Goal: Task Accomplishment & Management: Complete application form

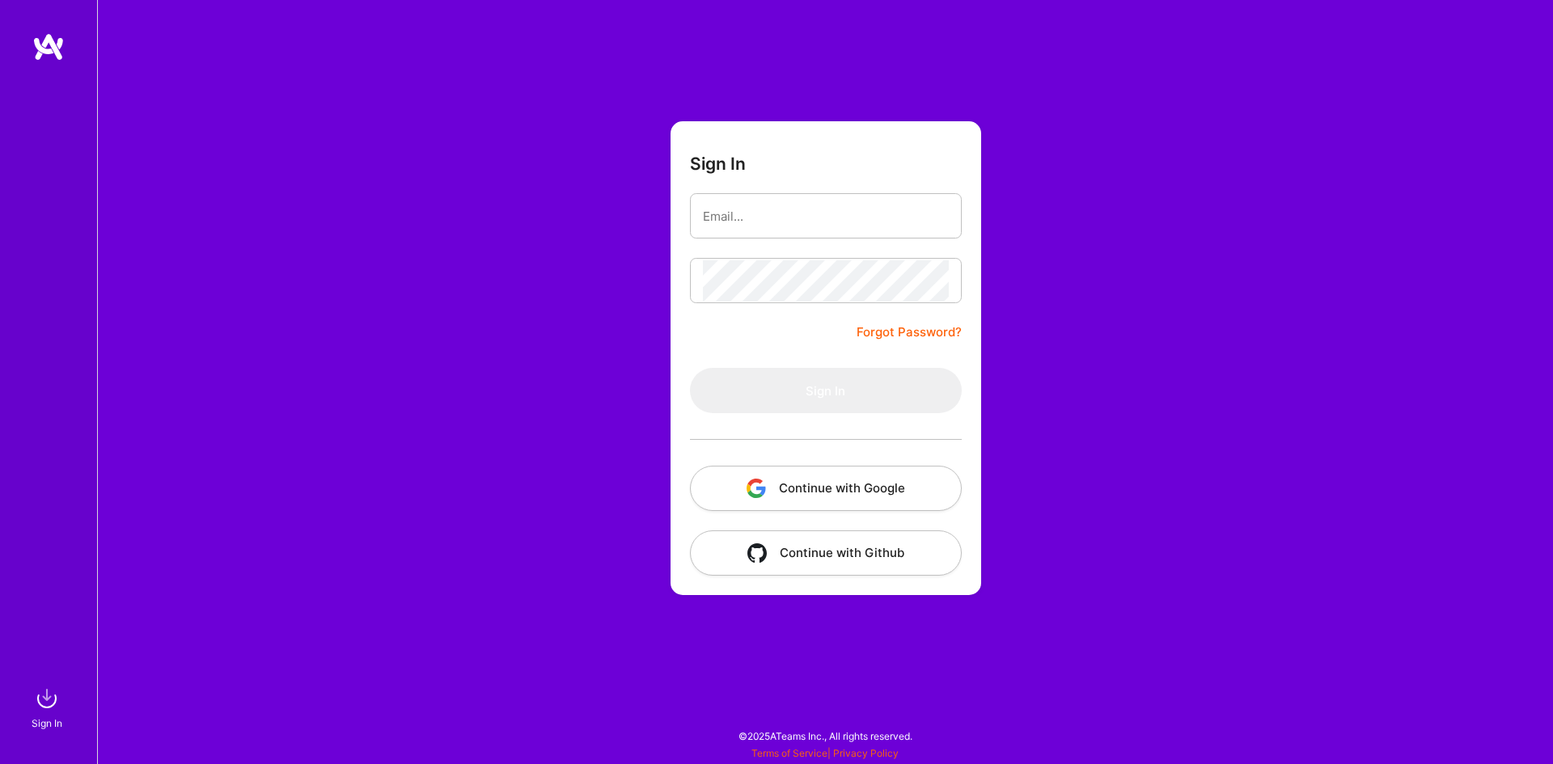
click at [925, 490] on button "Continue with Google" at bounding box center [826, 488] width 272 height 45
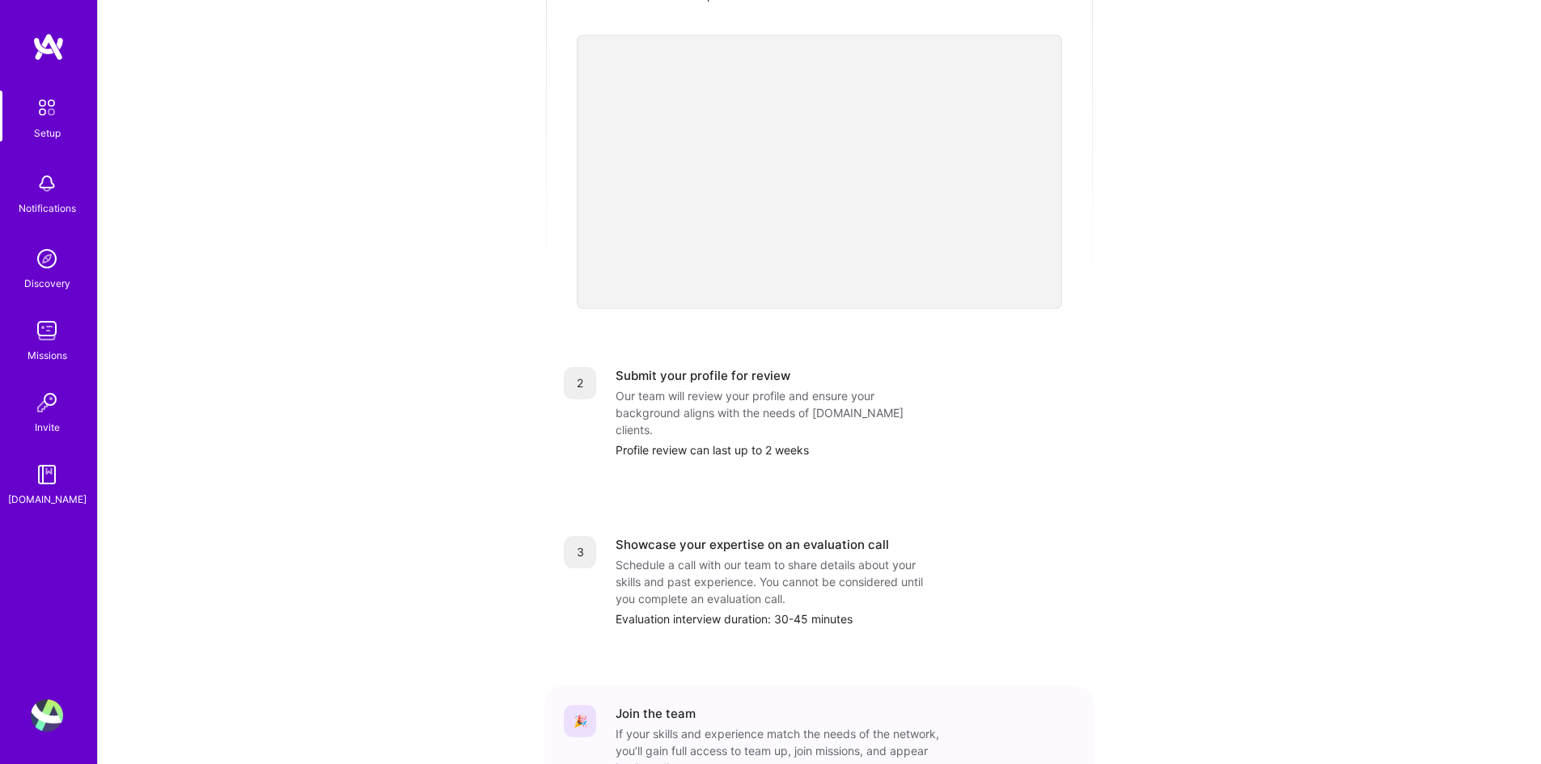
scroll to position [404, 0]
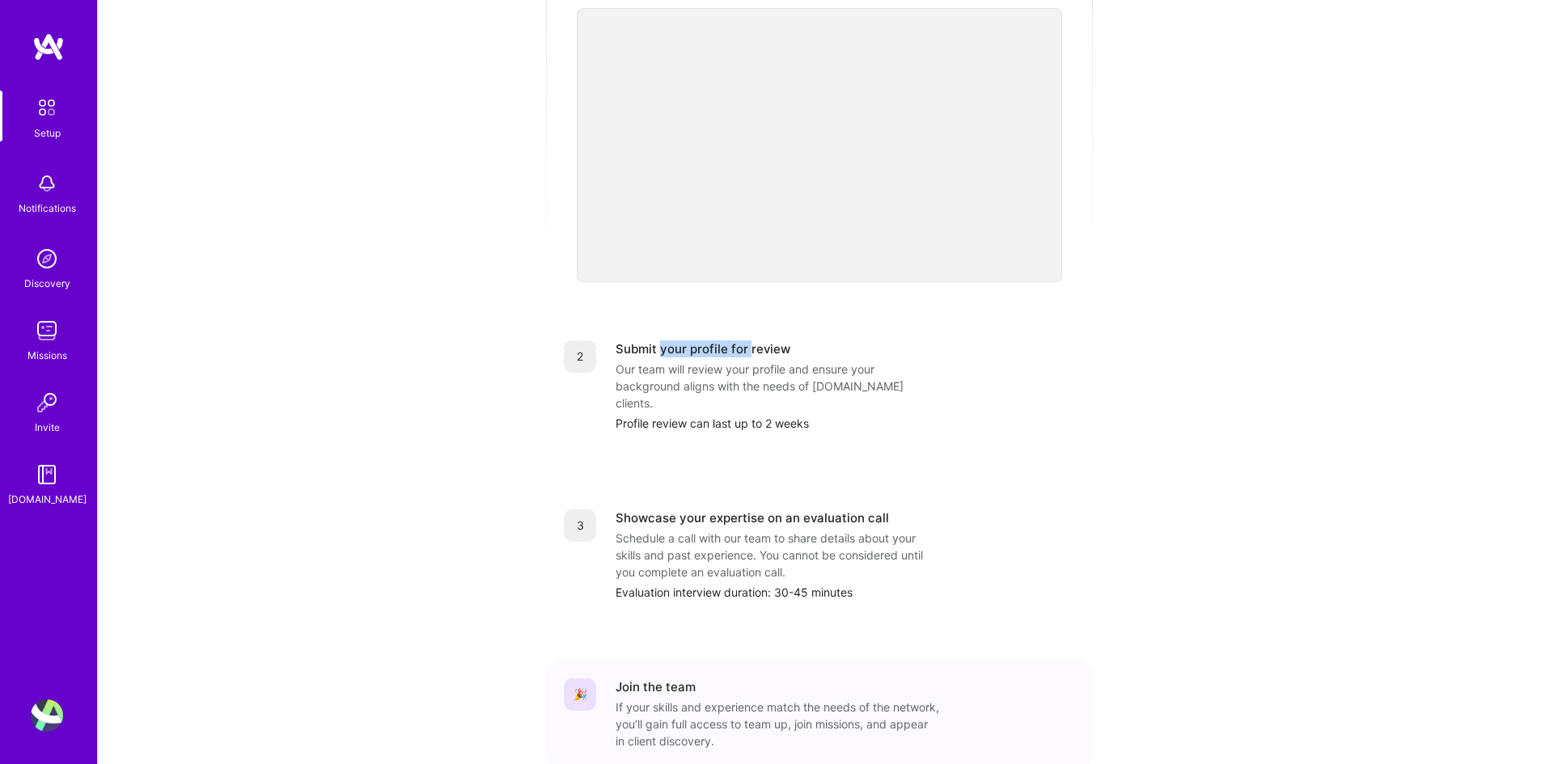
drag, startPoint x: 662, startPoint y: 336, endPoint x: 749, endPoint y: 335, distance: 86.6
click at [749, 341] on div "Submit your profile for review" at bounding box center [703, 349] width 175 height 17
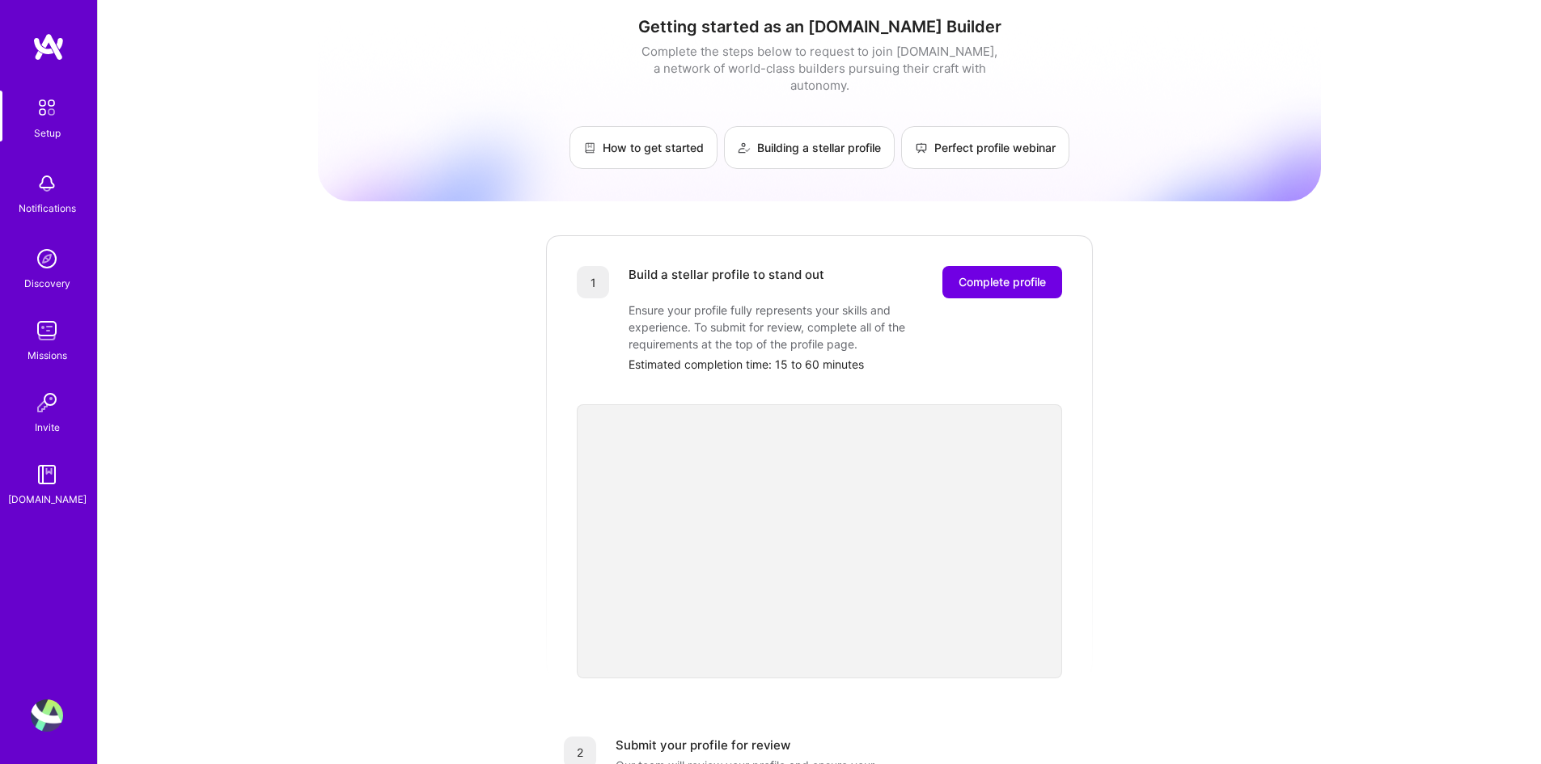
scroll to position [0, 0]
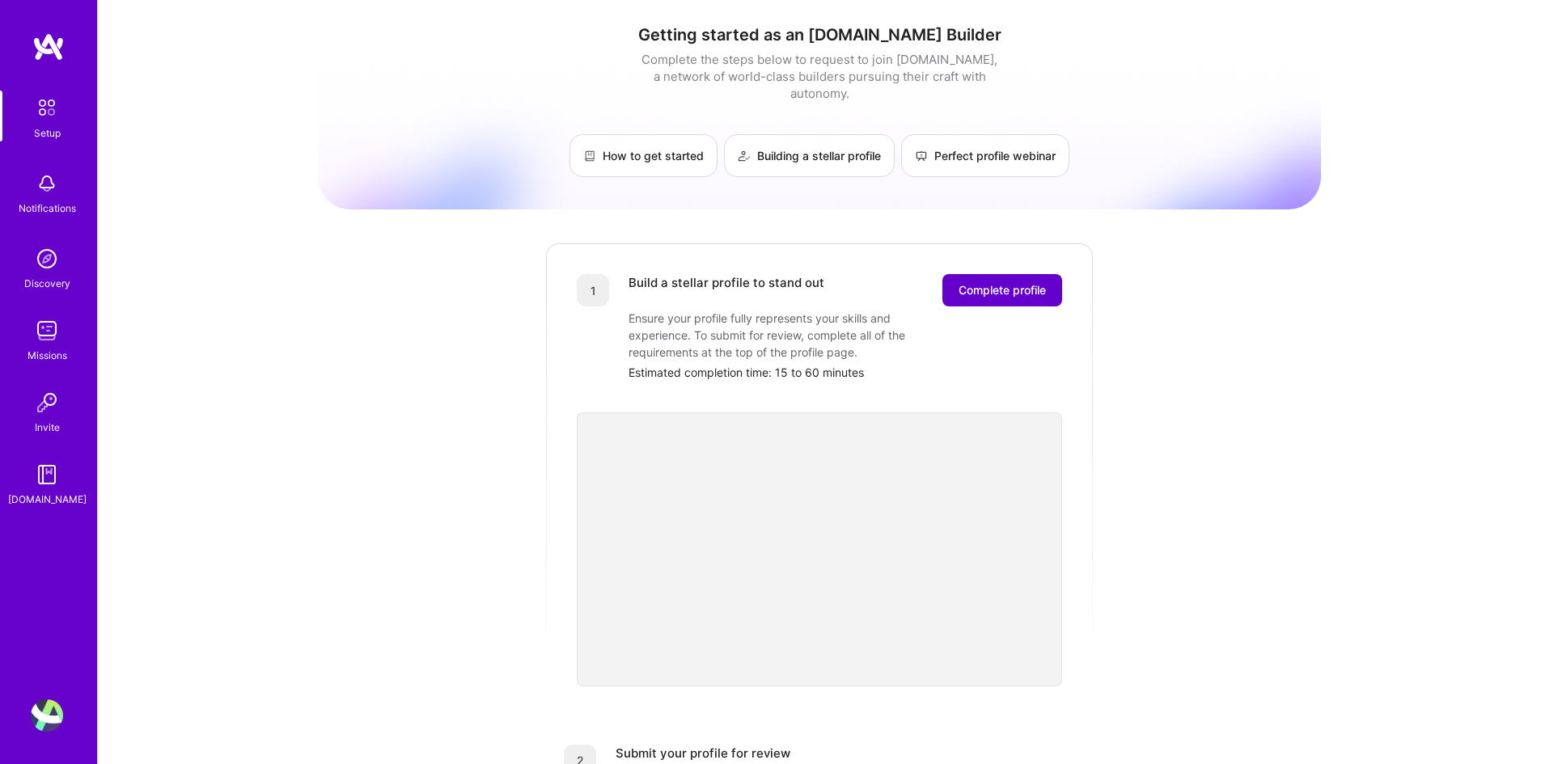
click at [967, 274] on button "Complete profile" at bounding box center [1002, 290] width 120 height 32
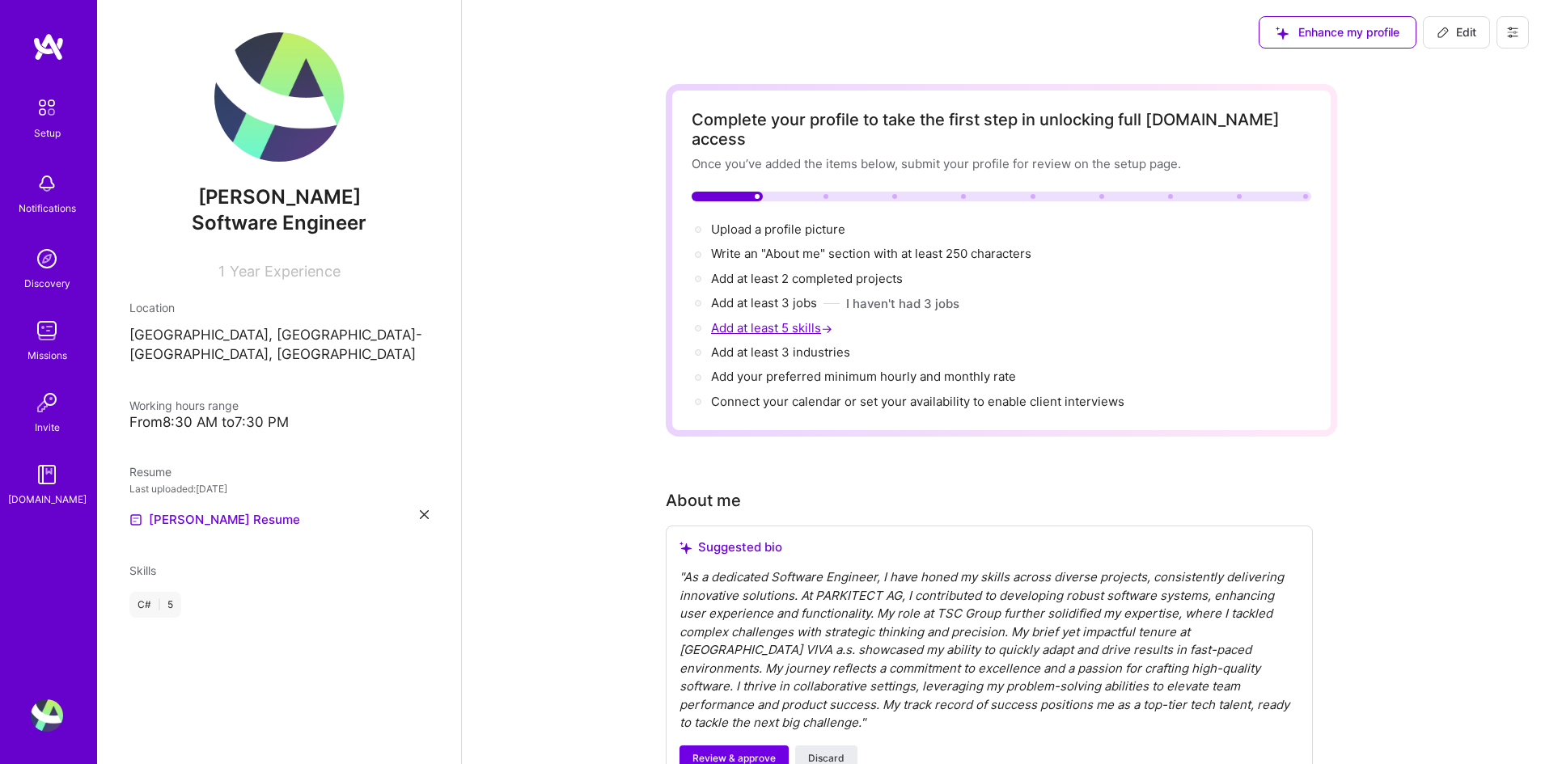
click at [776, 320] on span "Add at least 5 skills →" at bounding box center [773, 327] width 125 height 15
select select "US"
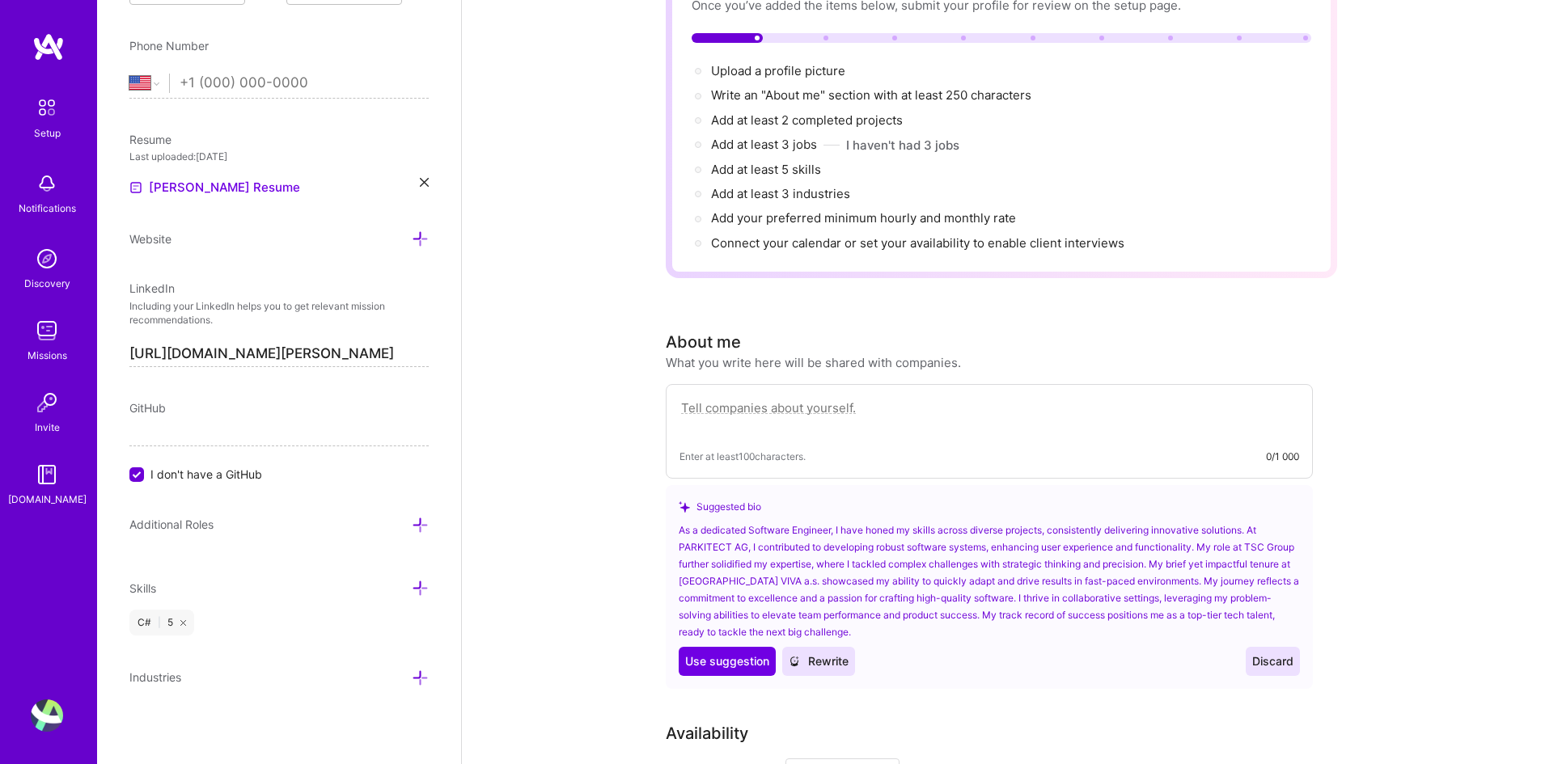
scroll to position [162, 0]
click at [412, 589] on icon at bounding box center [420, 588] width 17 height 17
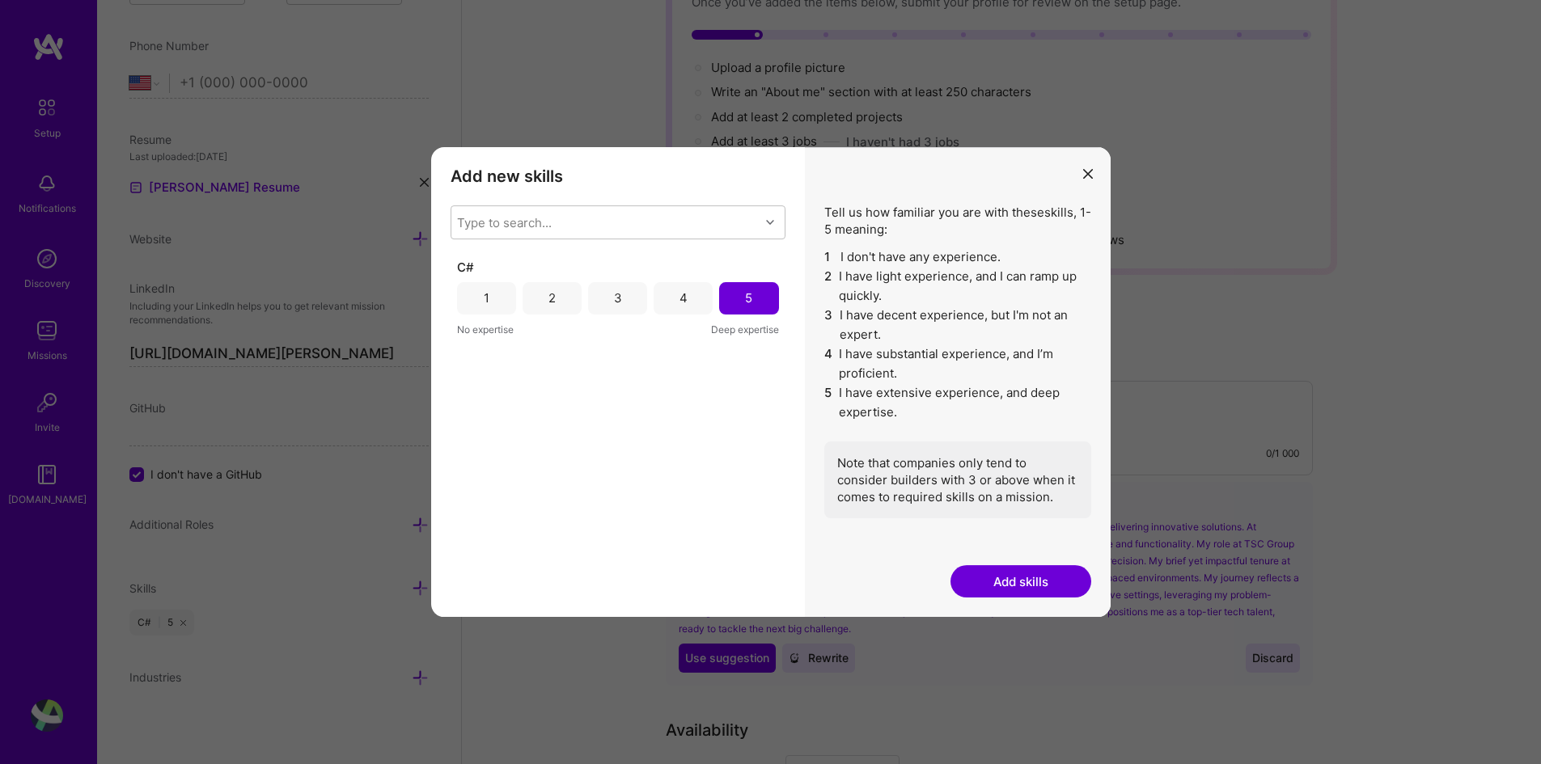
click at [652, 233] on div "Type to search..." at bounding box center [605, 222] width 308 height 32
click at [664, 232] on div "Type to search..." at bounding box center [605, 222] width 308 height 32
type input "."
type input "post"
click at [469, 299] on input "modal" at bounding box center [468, 294] width 11 height 11
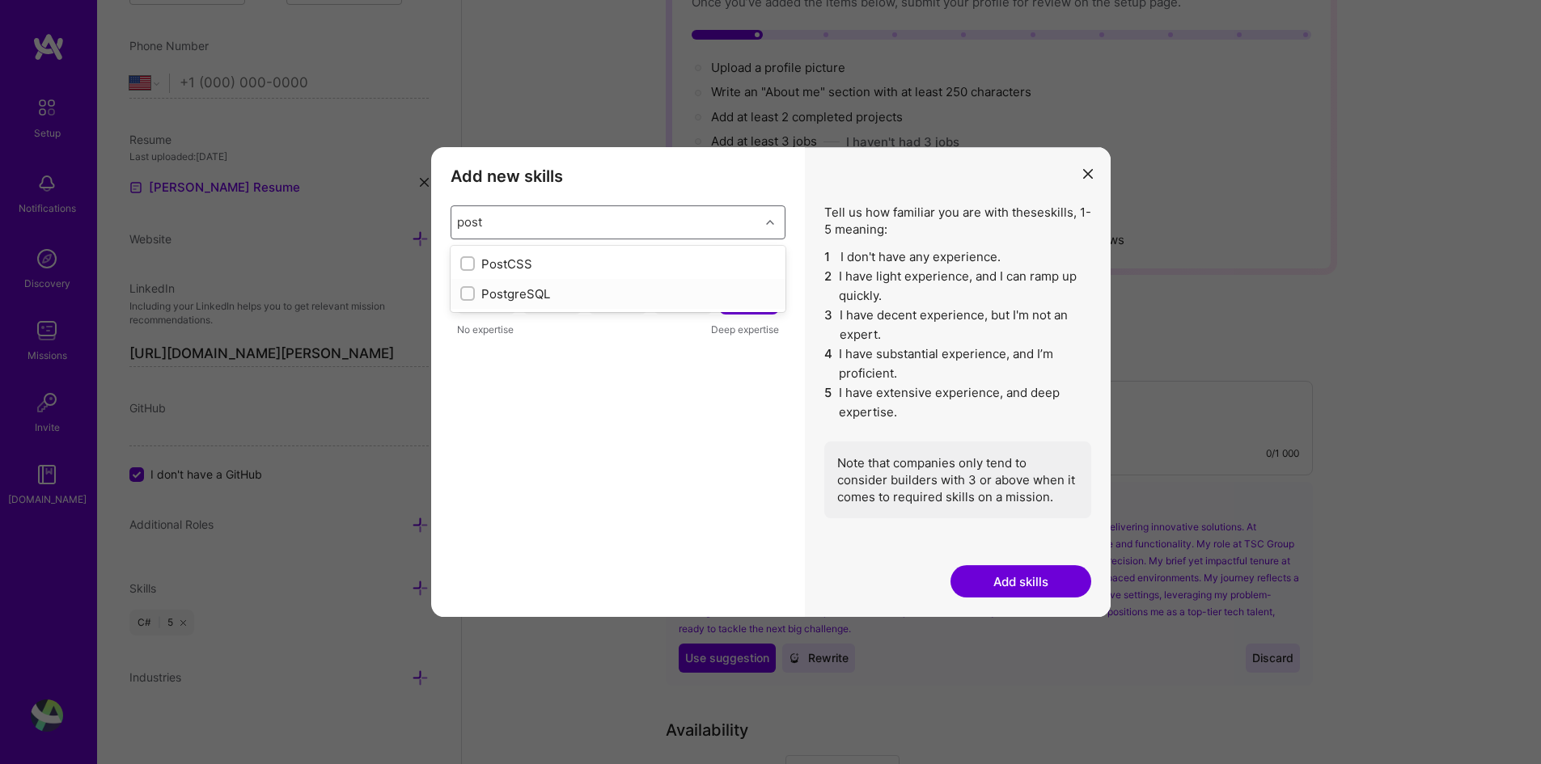
checkbox input "false"
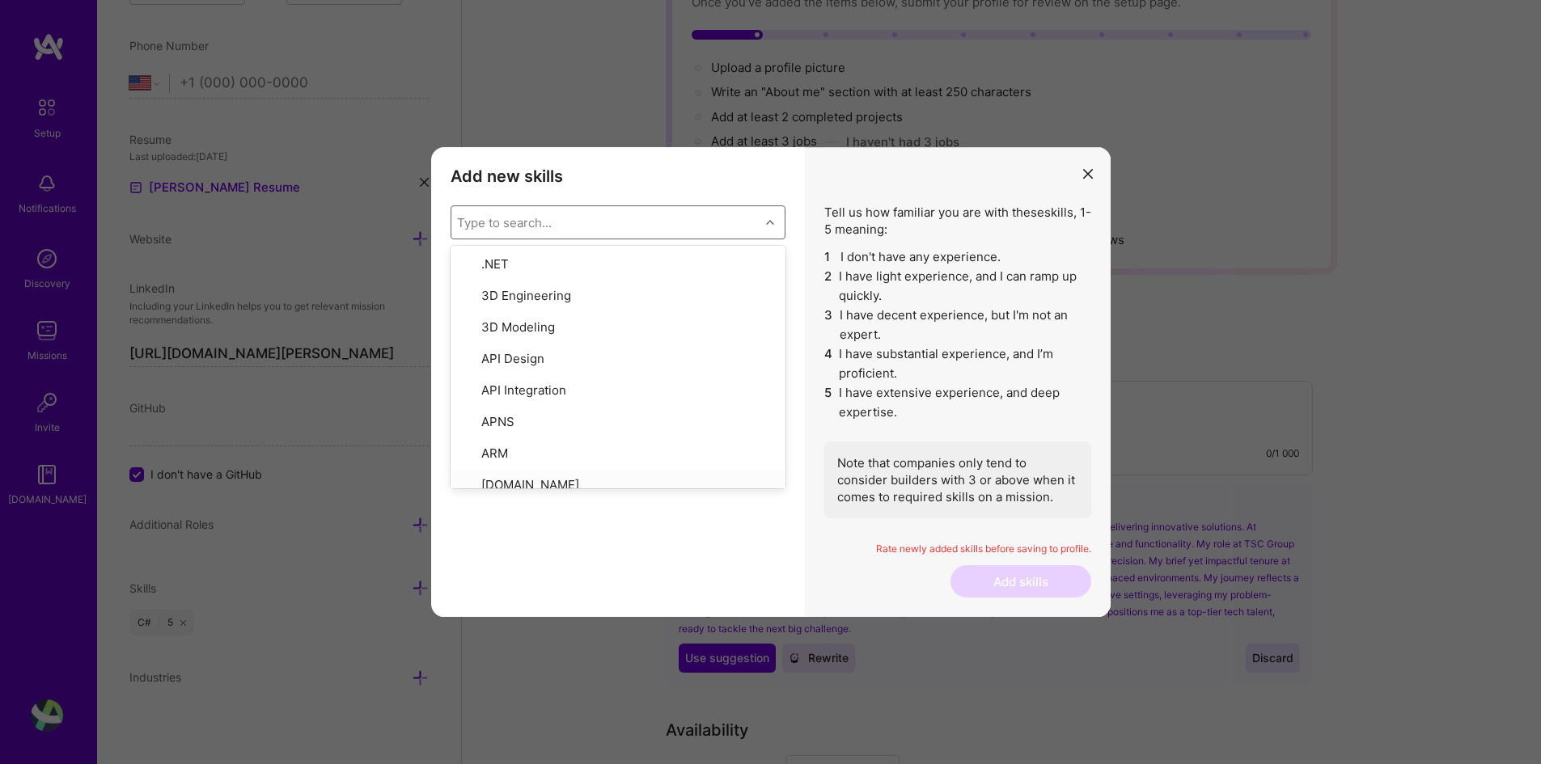
click at [673, 583] on div "PostgreSQL 1 2 3 4 5 No expertise Deep expertise C# 1 2 3 4 5 No expertise Deep…" at bounding box center [618, 429] width 335 height 340
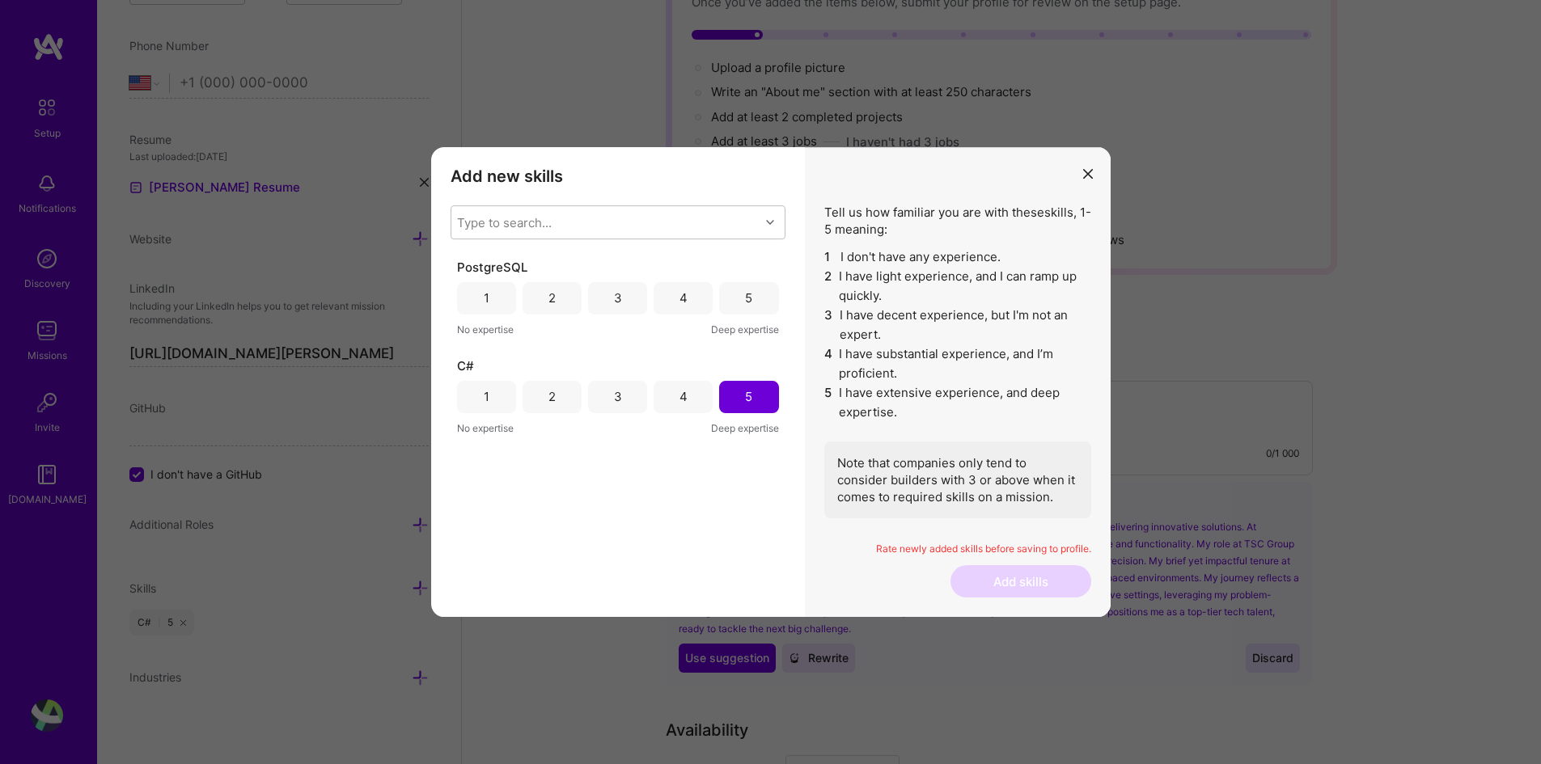
click at [739, 304] on div "5" at bounding box center [748, 298] width 59 height 32
click at [691, 303] on div "4" at bounding box center [683, 298] width 59 height 32
click at [697, 378] on div "C# 1 2 3 4 5 No expertise Deep expertise" at bounding box center [618, 397] width 322 height 79
drag, startPoint x: 691, startPoint y: 391, endPoint x: 685, endPoint y: 376, distance: 15.6
click at [690, 391] on div "4" at bounding box center [683, 397] width 59 height 32
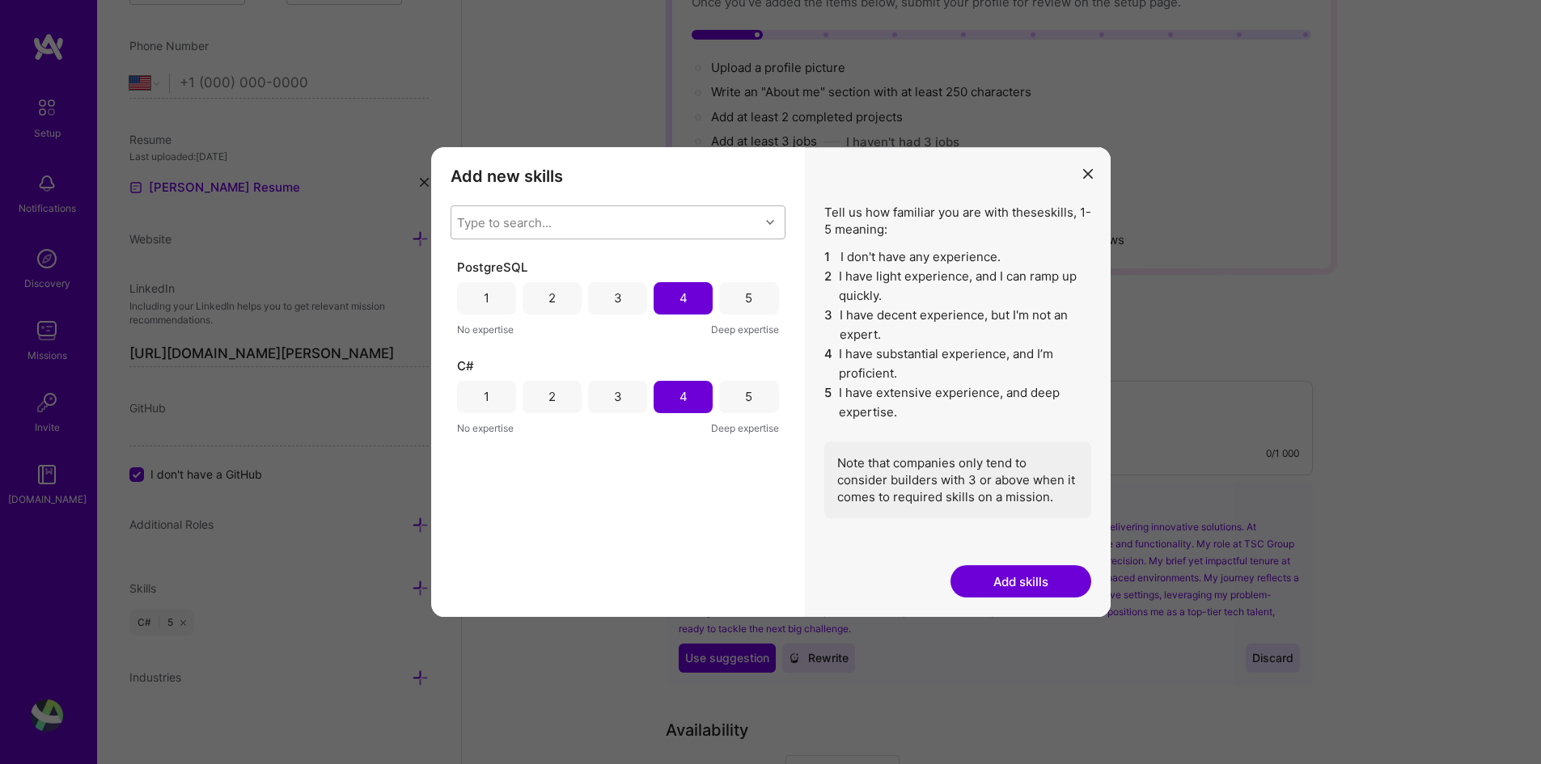
click at [660, 236] on div "Type to search..." at bounding box center [605, 222] width 308 height 32
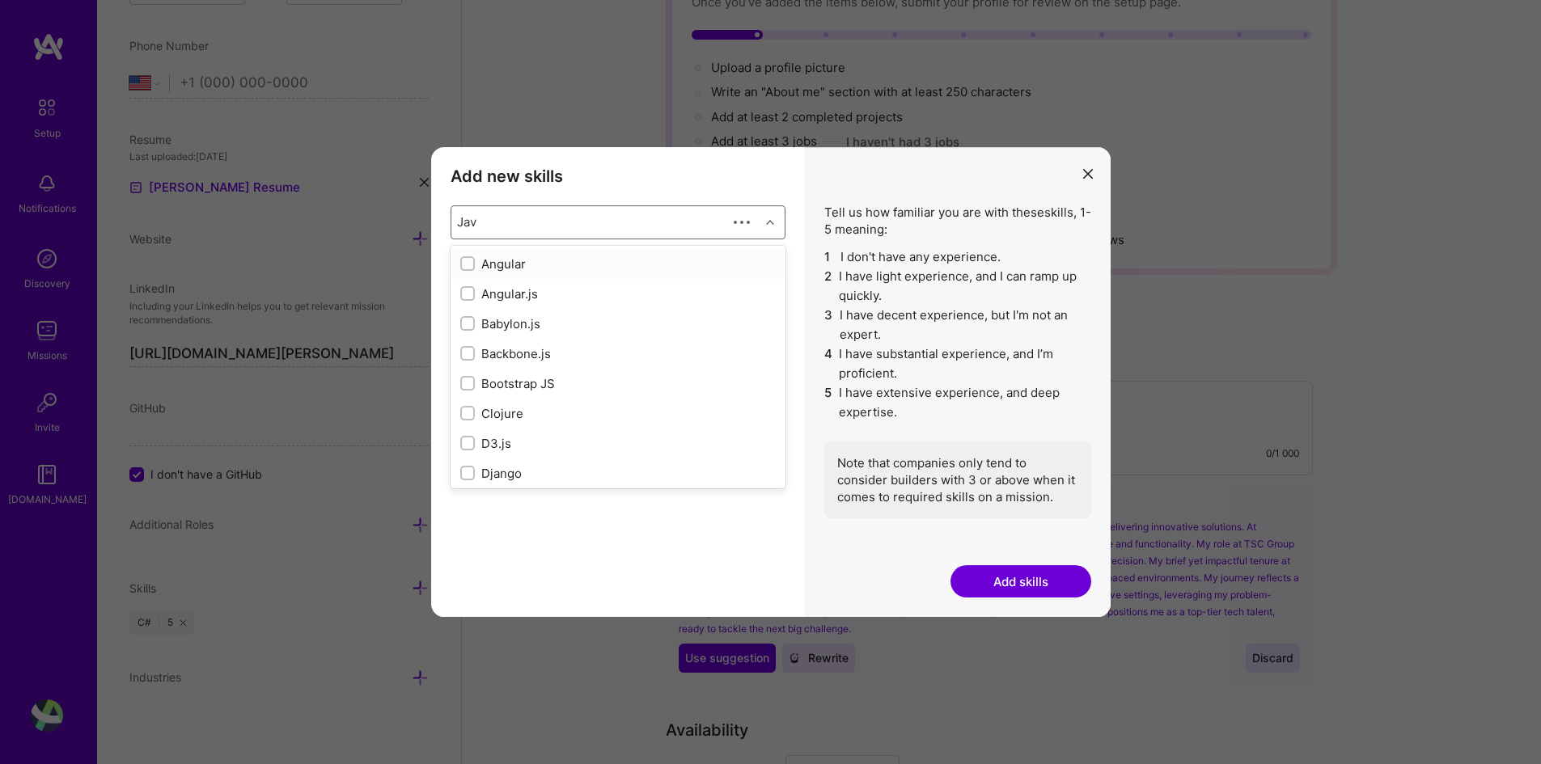
type input "Java"
click at [466, 260] on input "modal" at bounding box center [468, 264] width 11 height 11
checkbox input "false"
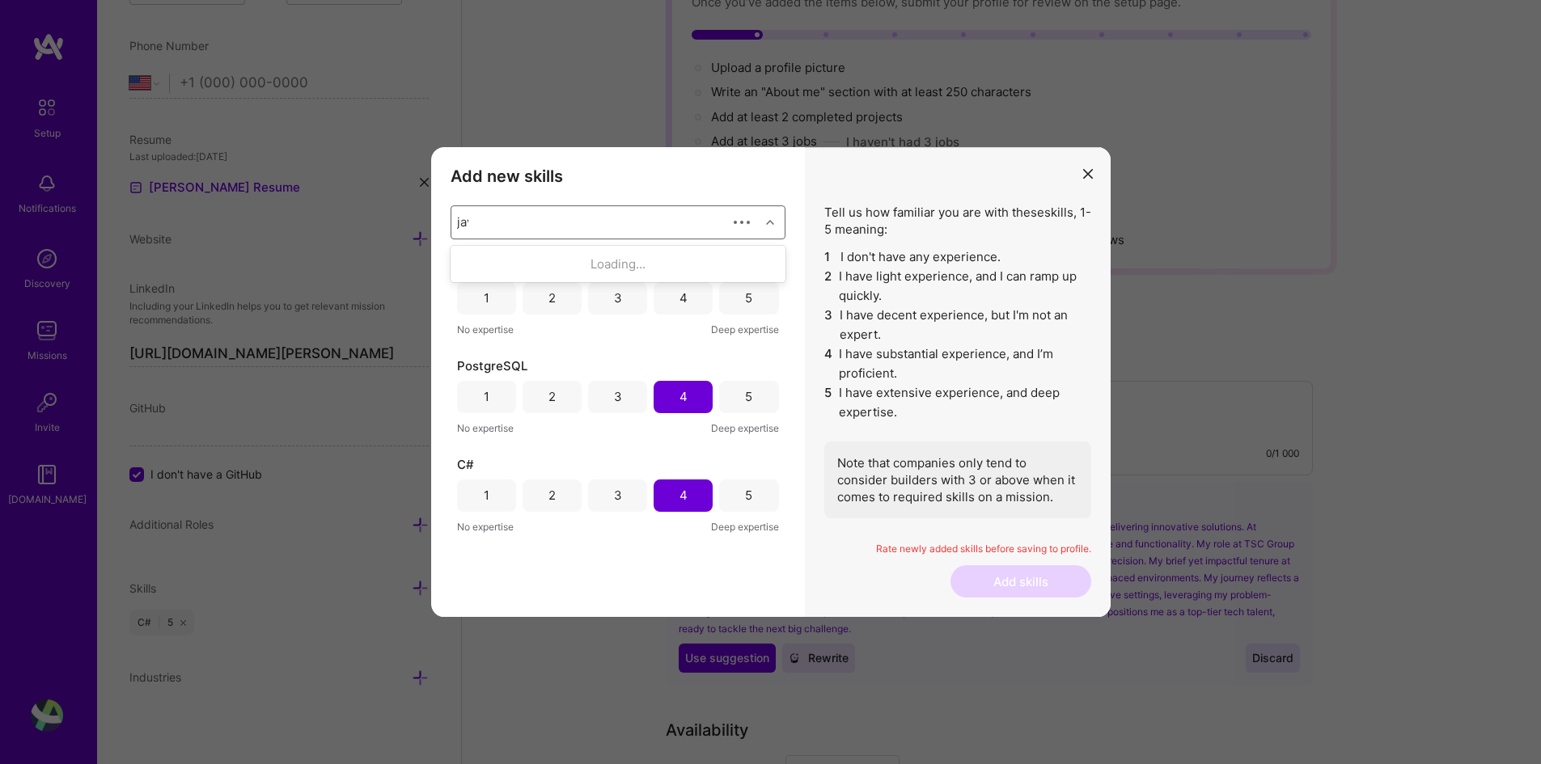
type input "java"
click at [466, 292] on input "modal" at bounding box center [468, 294] width 11 height 11
checkbox input "false"
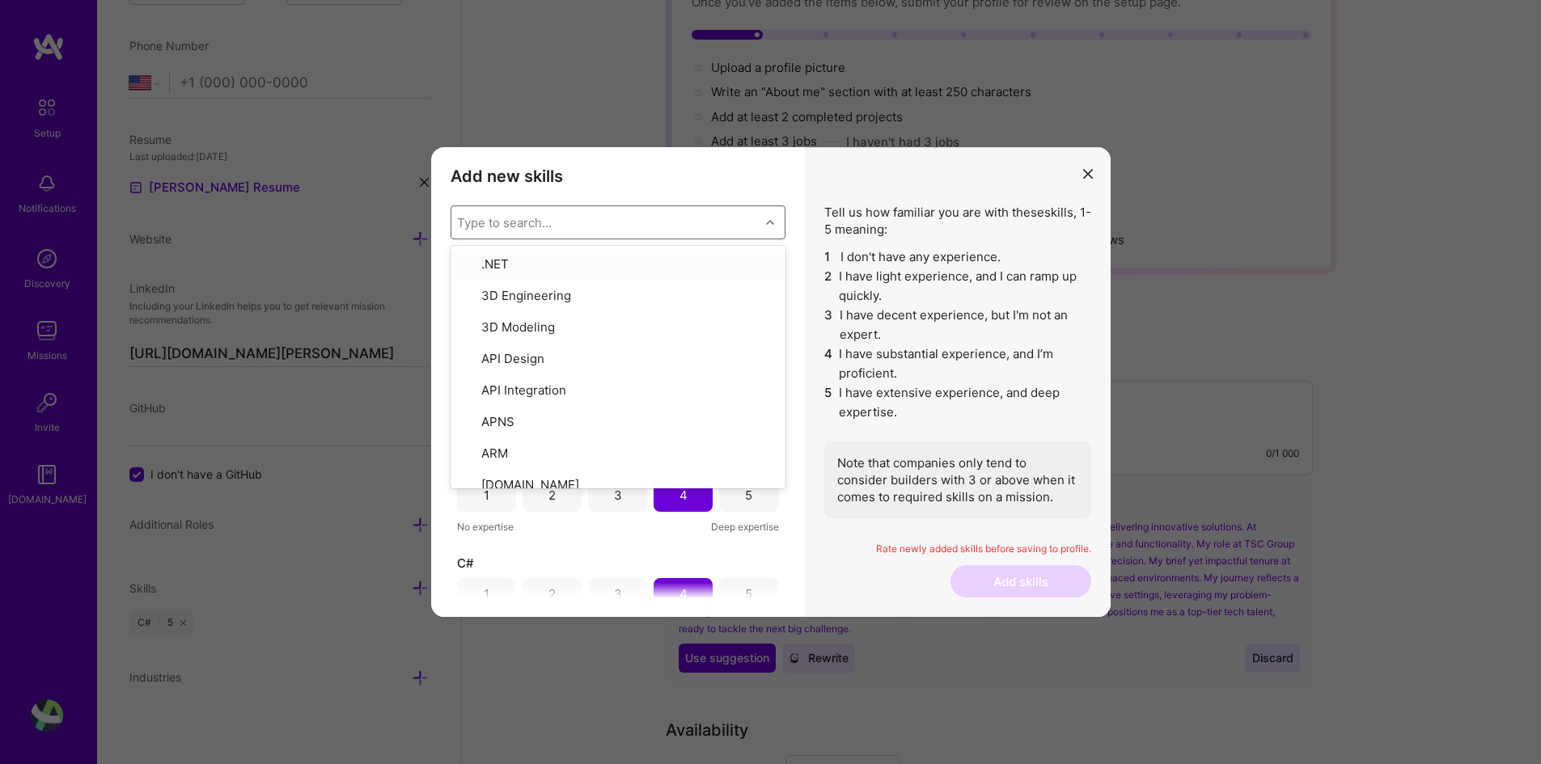
click at [515, 226] on div "Type to search..." at bounding box center [504, 222] width 95 height 17
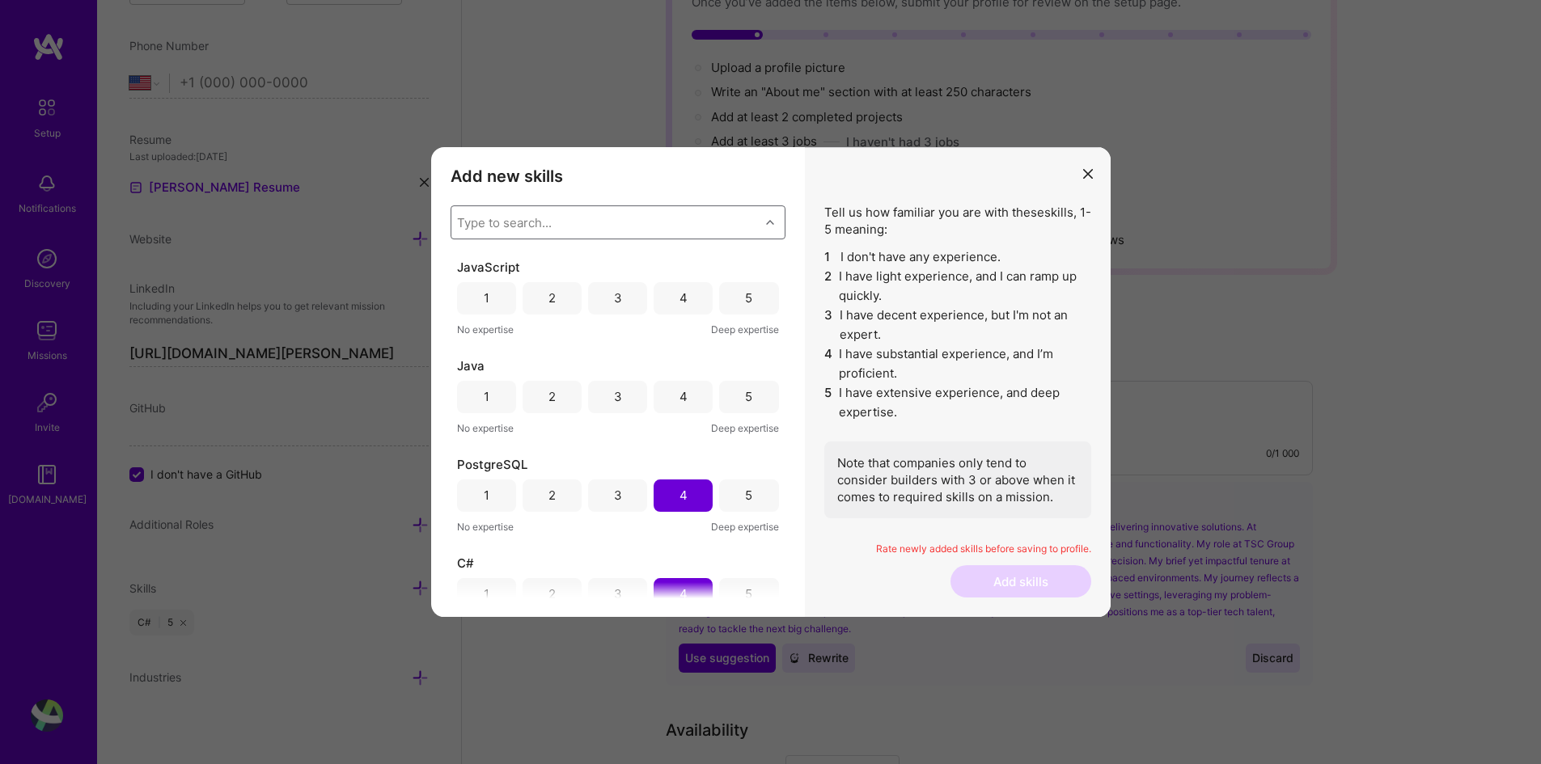
click at [607, 303] on div "3" at bounding box center [617, 298] width 59 height 32
click at [624, 396] on div "3" at bounding box center [617, 397] width 59 height 32
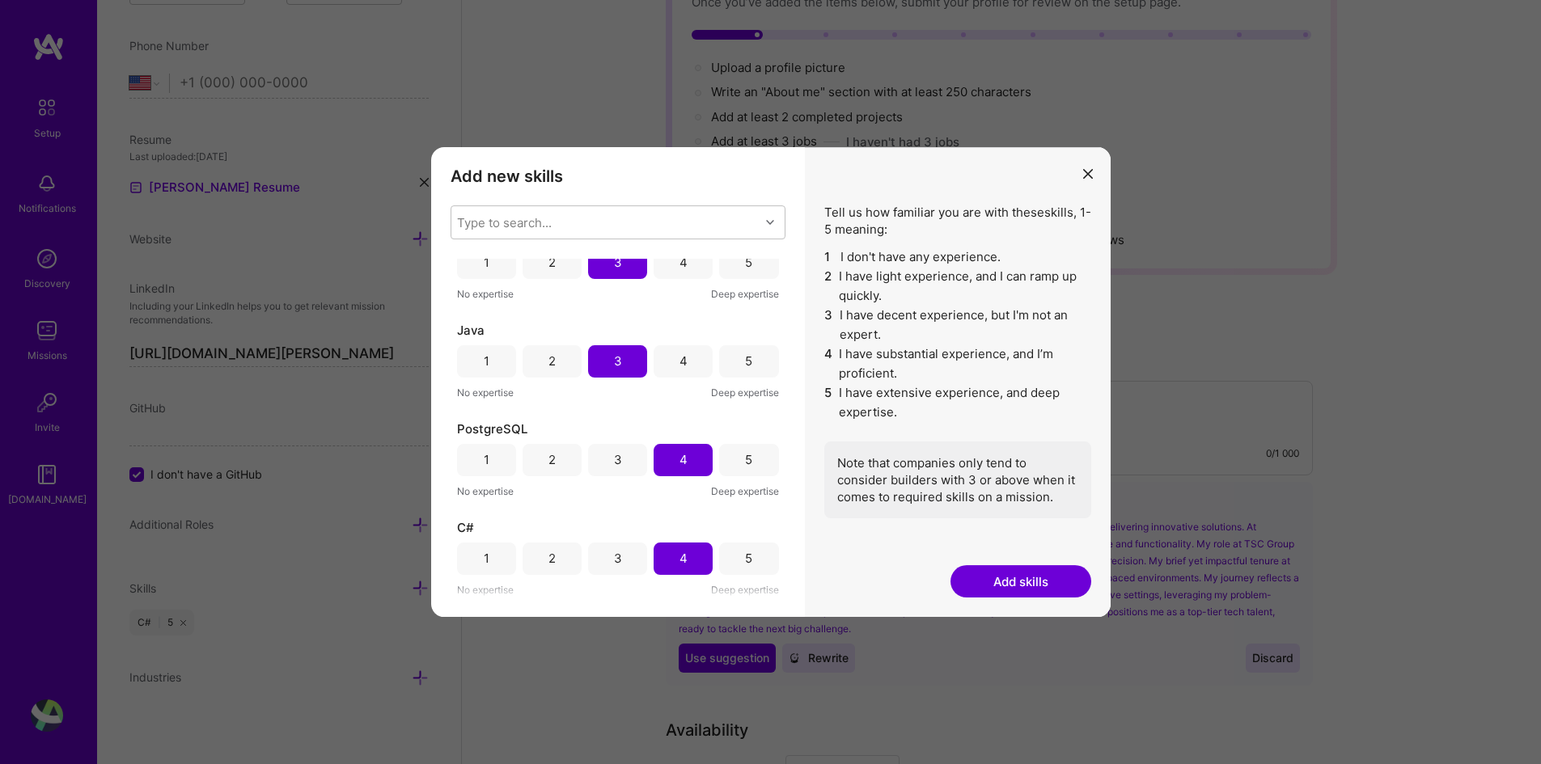
scroll to position [0, 0]
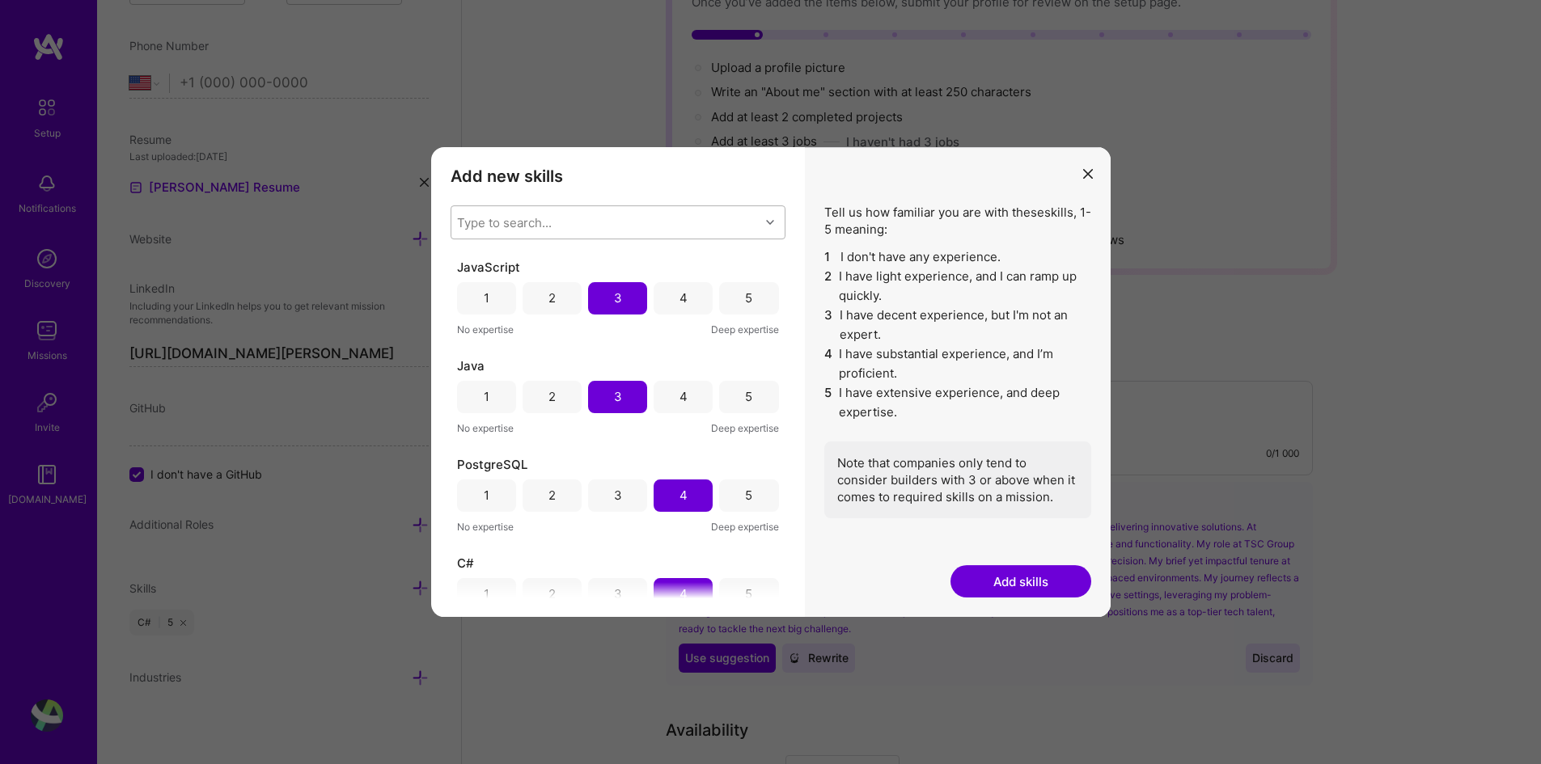
click at [591, 224] on div "Type to search..." at bounding box center [605, 222] width 308 height 32
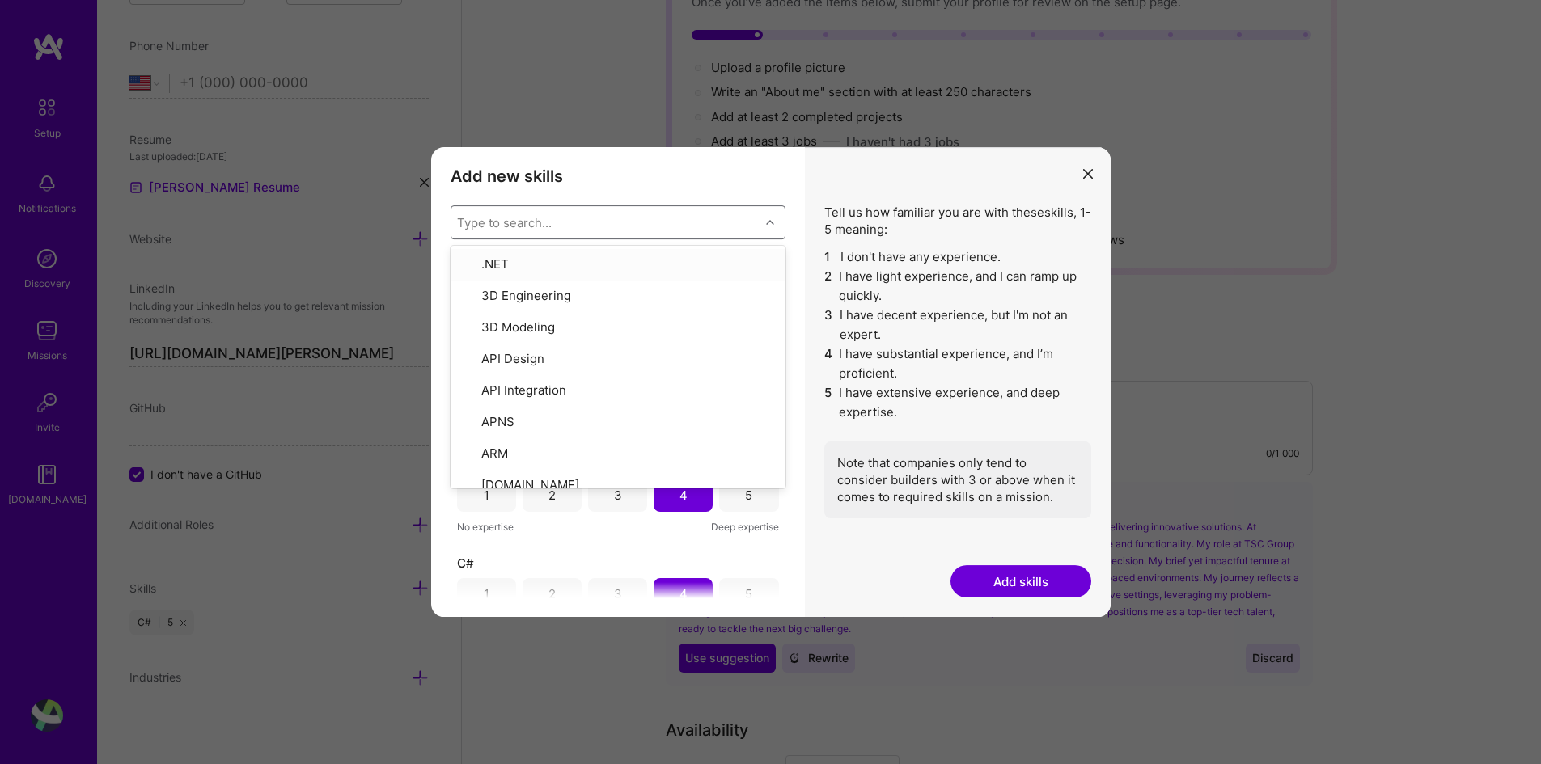
type input "C"
click at [472, 292] on input "modal" at bounding box center [468, 287] width 11 height 11
checkbox input "false"
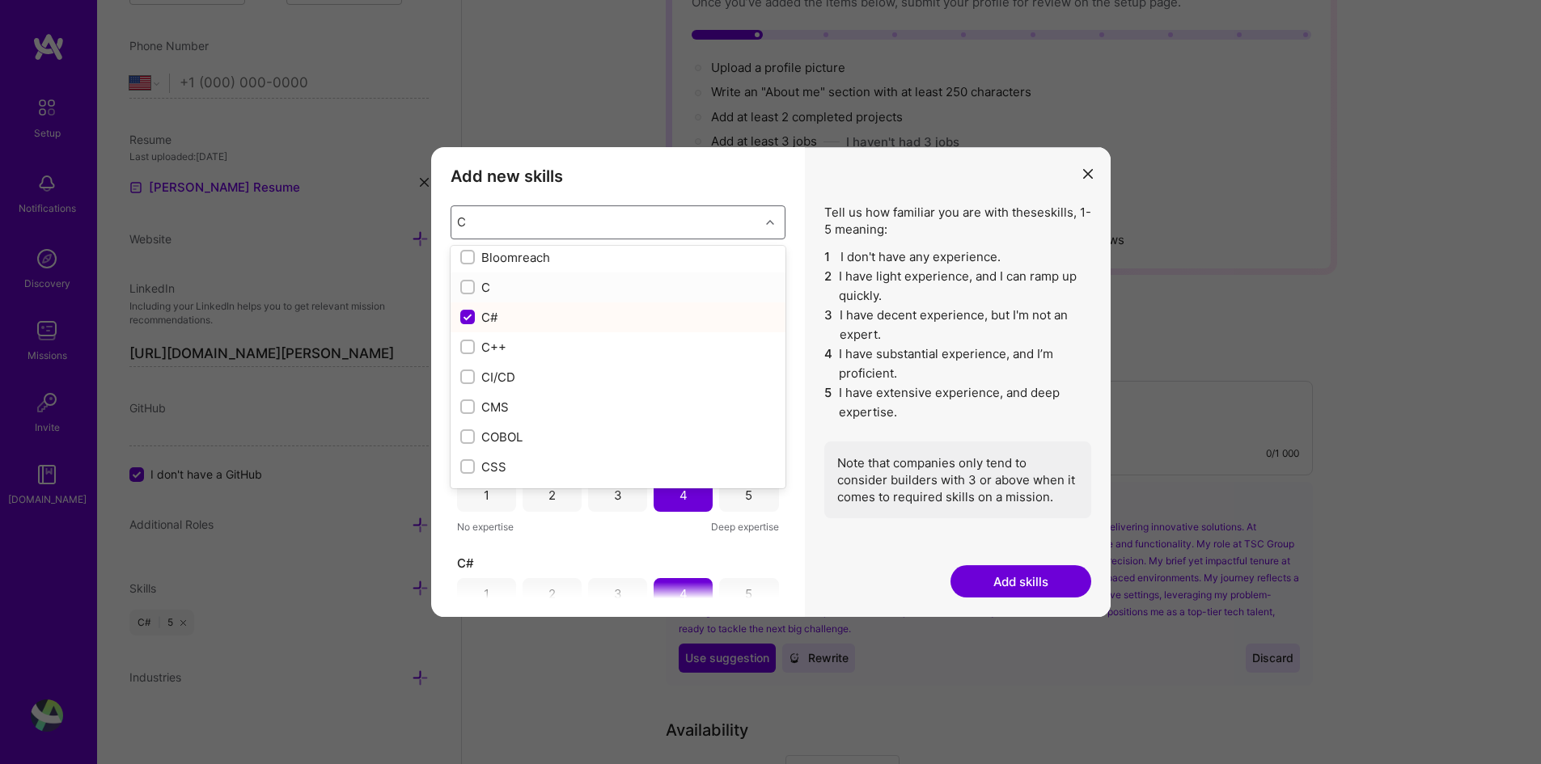
checkbox input "true"
checkbox input "false"
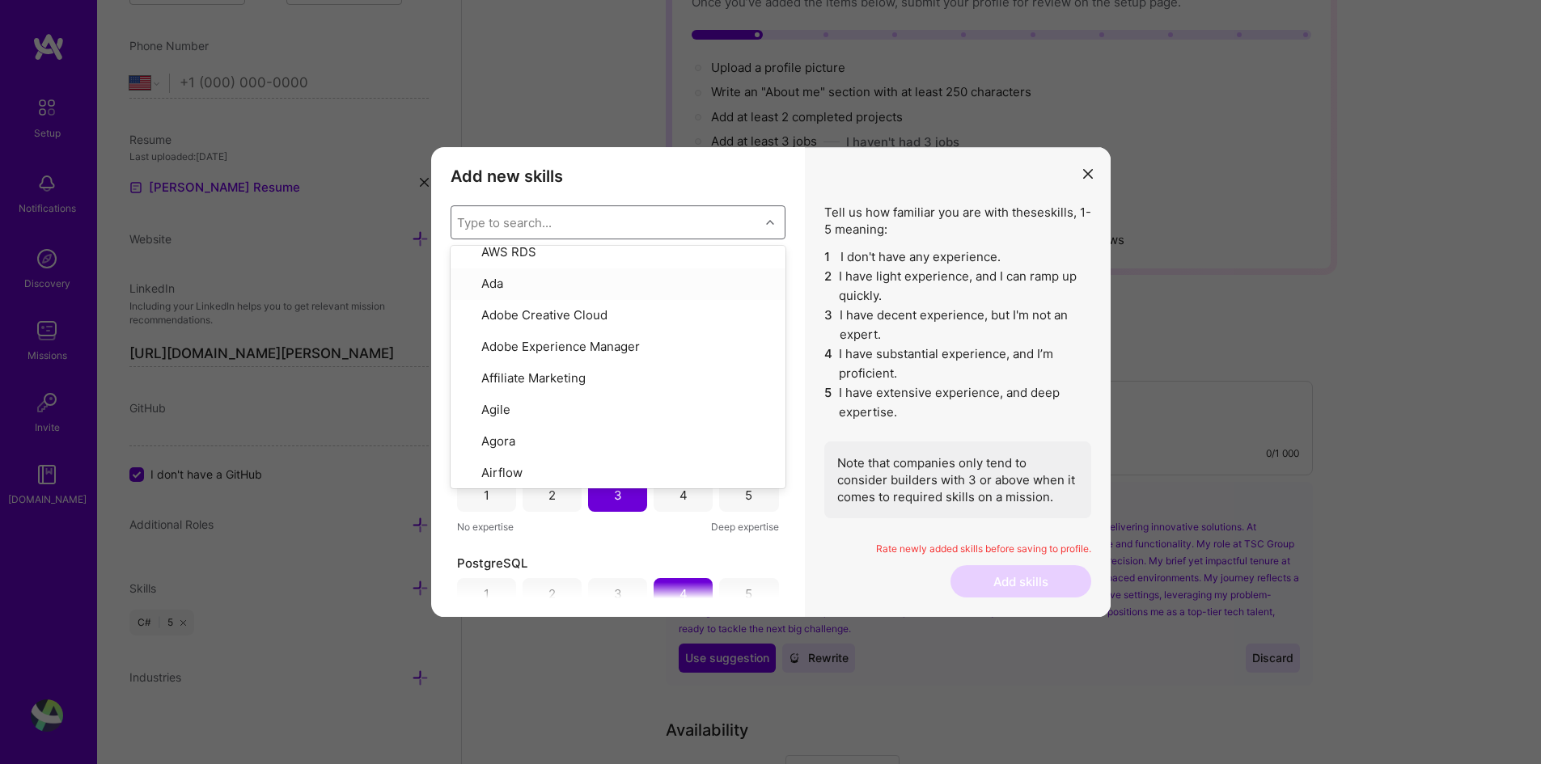
click at [510, 213] on div "Type to search..." at bounding box center [605, 222] width 308 height 32
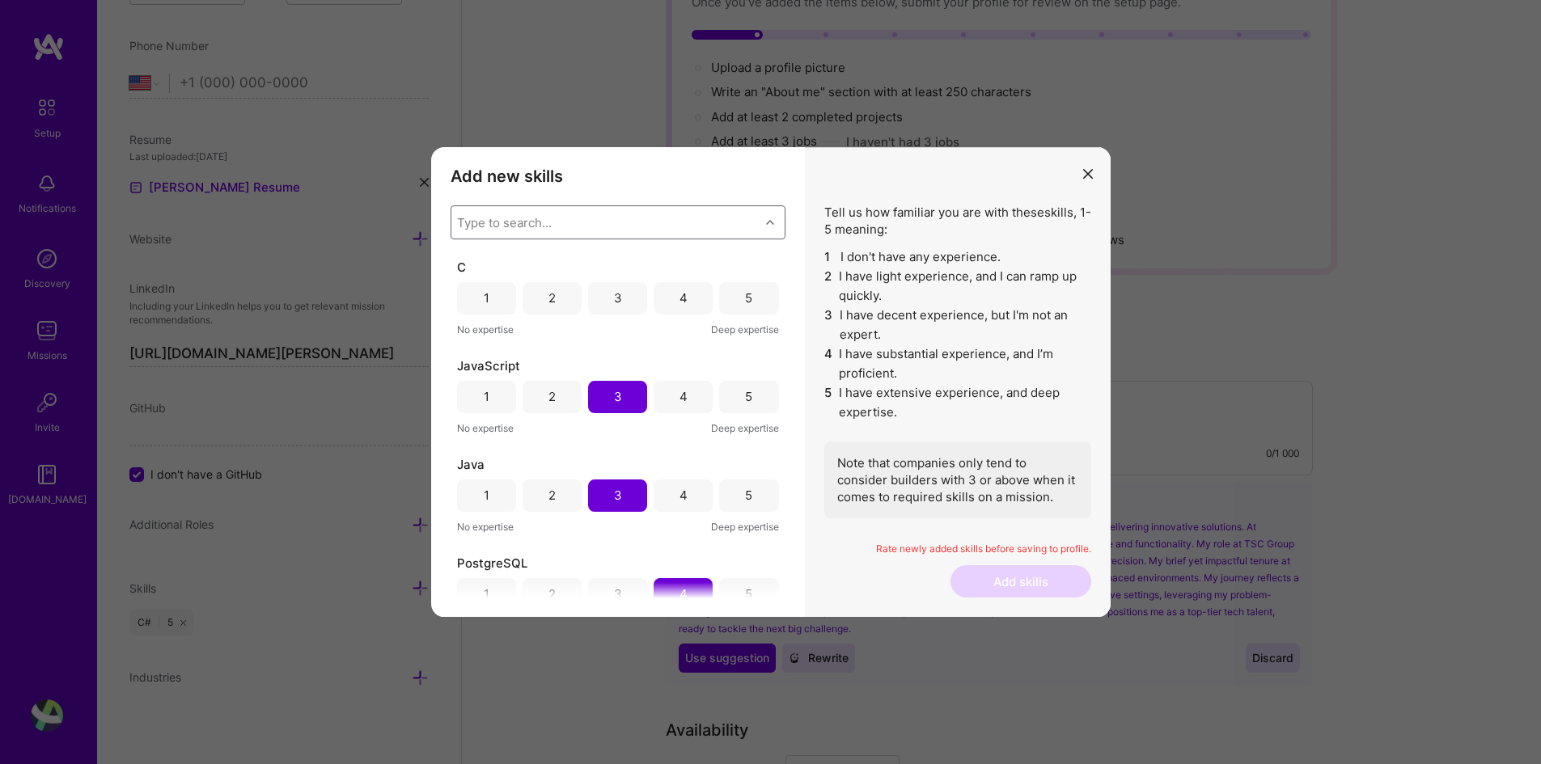
click at [606, 293] on div "3" at bounding box center [617, 298] width 59 height 32
click at [595, 225] on div "Type to search..." at bounding box center [605, 222] width 308 height 32
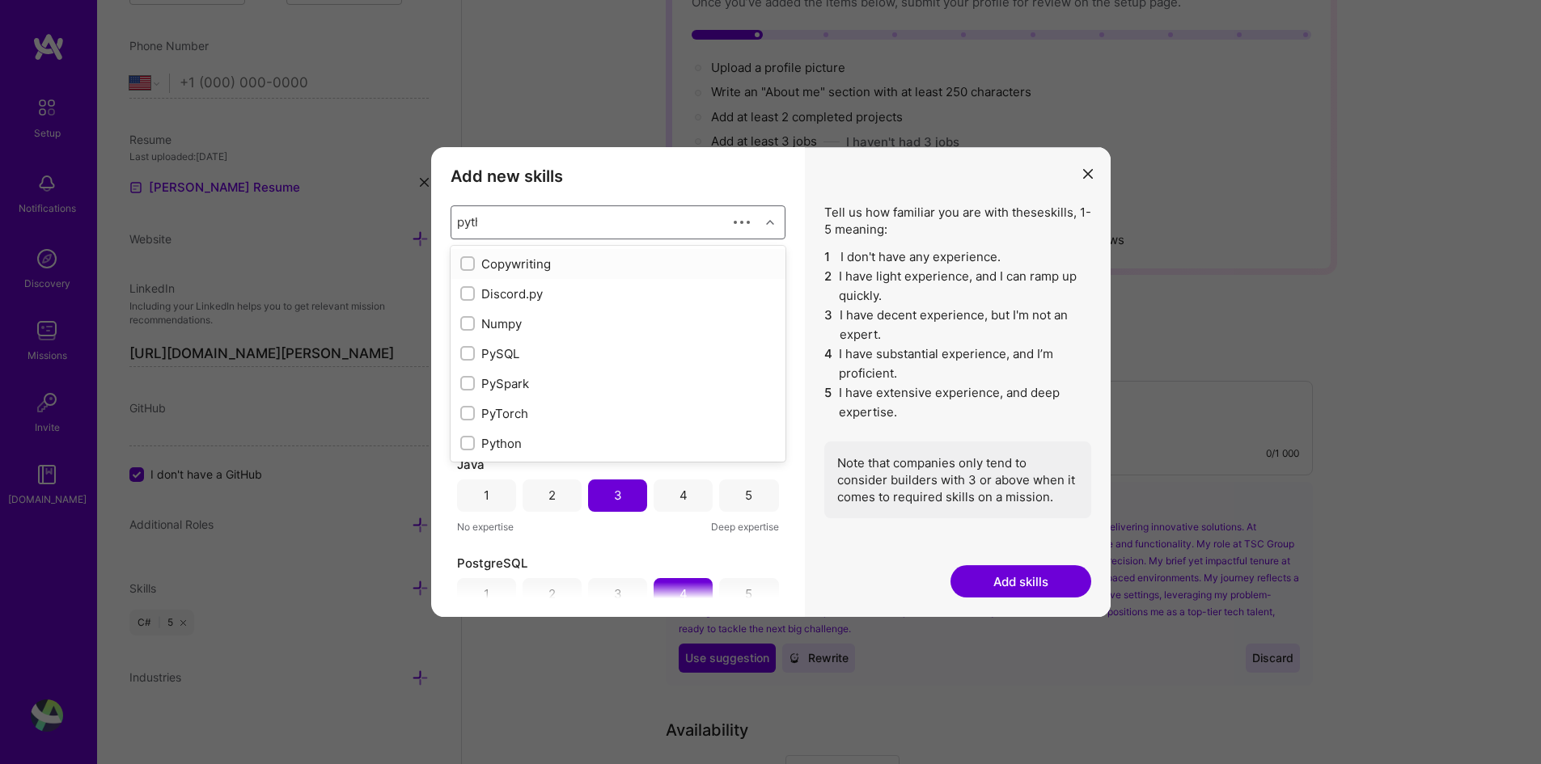
type input "pytho"
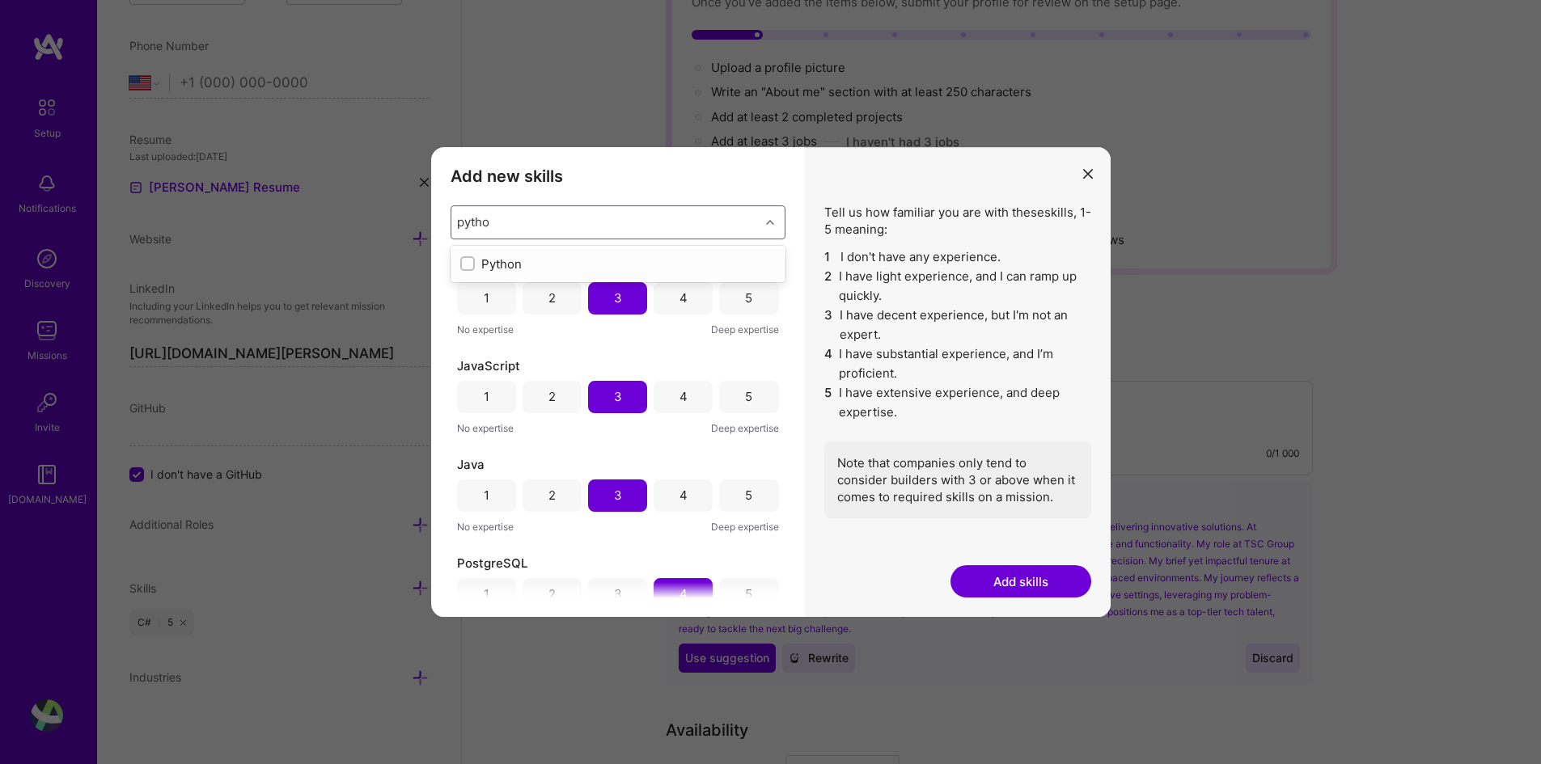
click at [472, 256] on label "modal" at bounding box center [467, 264] width 15 height 17
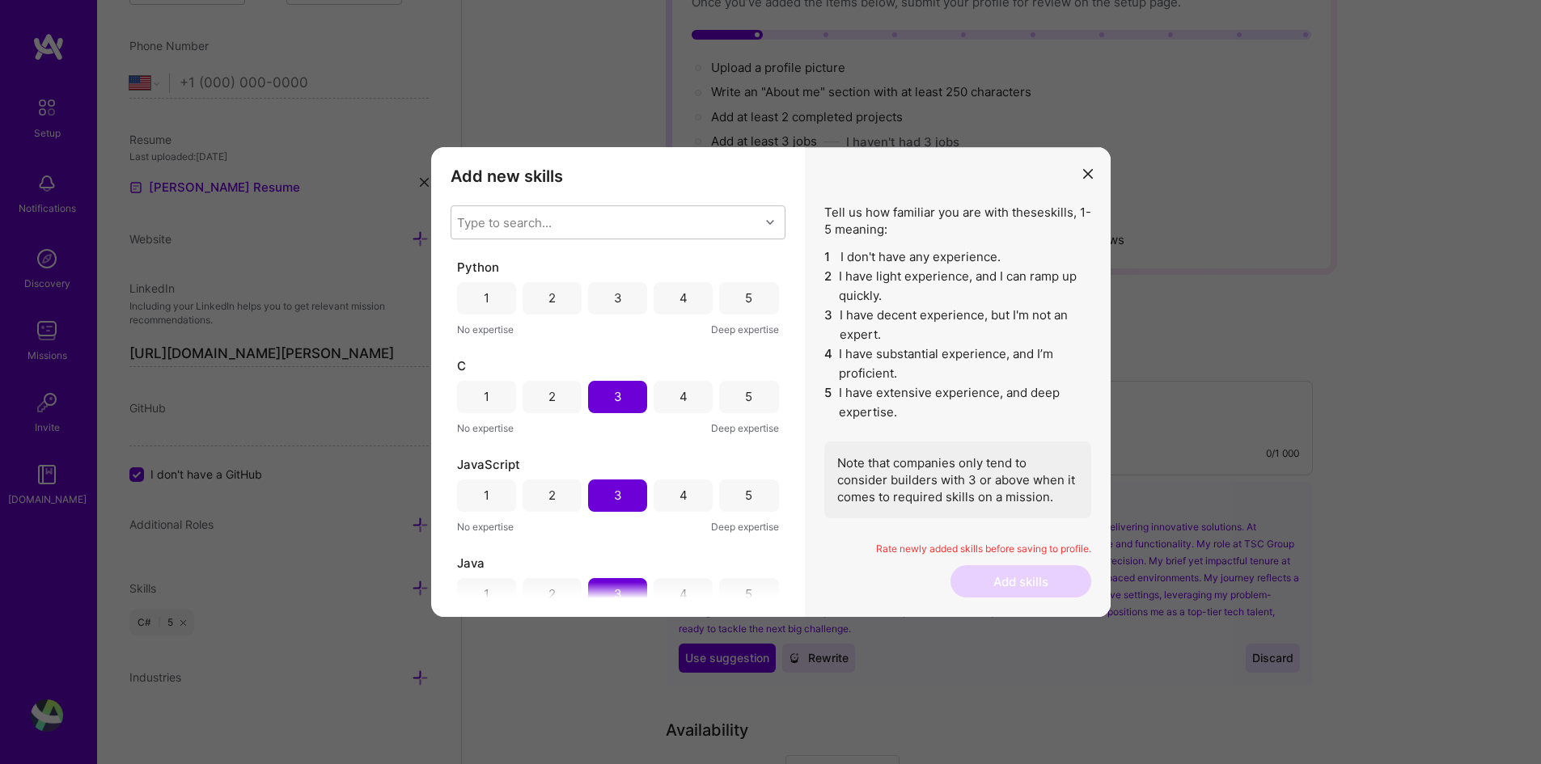
click at [604, 294] on div "3" at bounding box center [617, 298] width 59 height 32
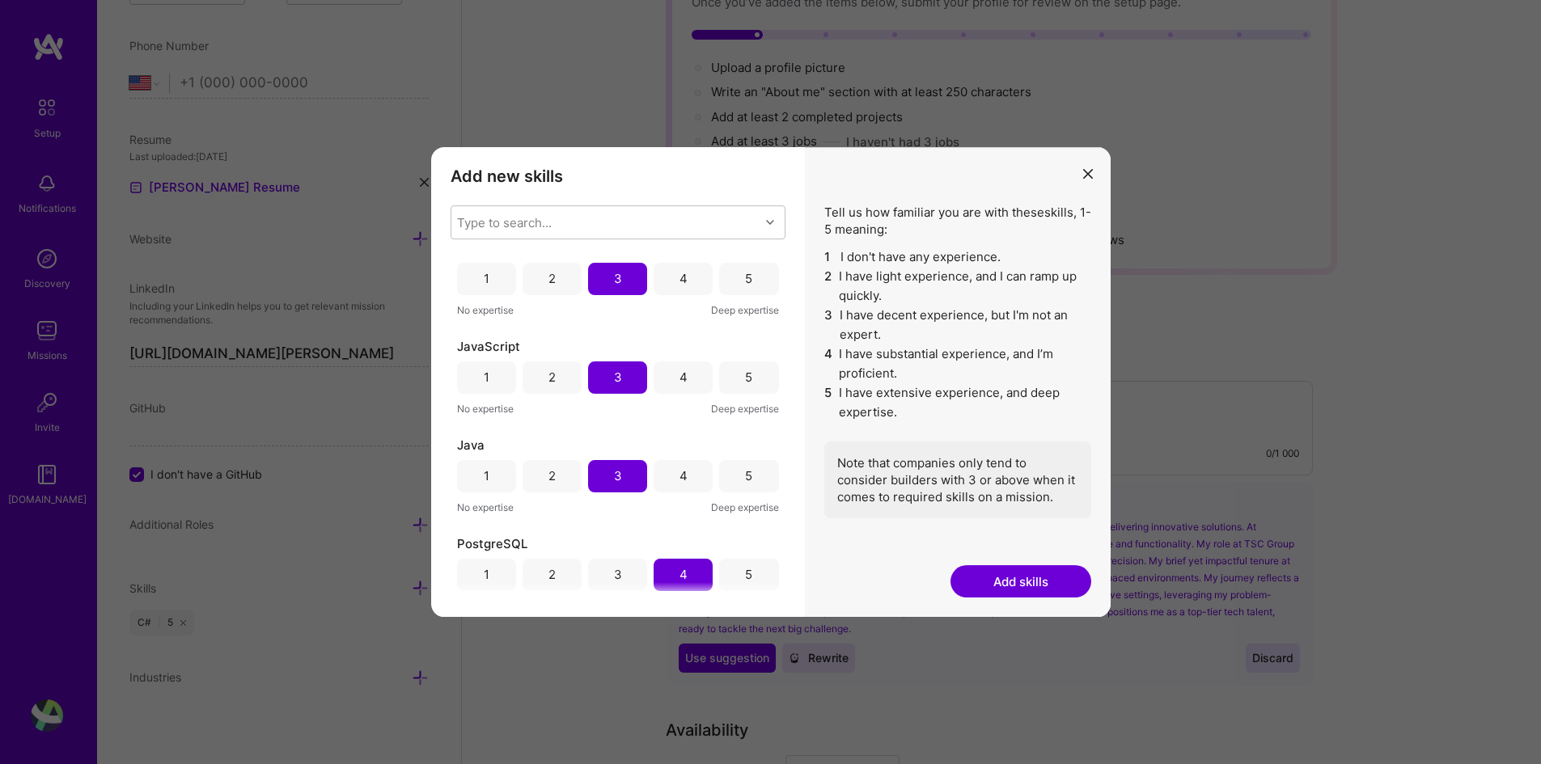
scroll to position [0, 0]
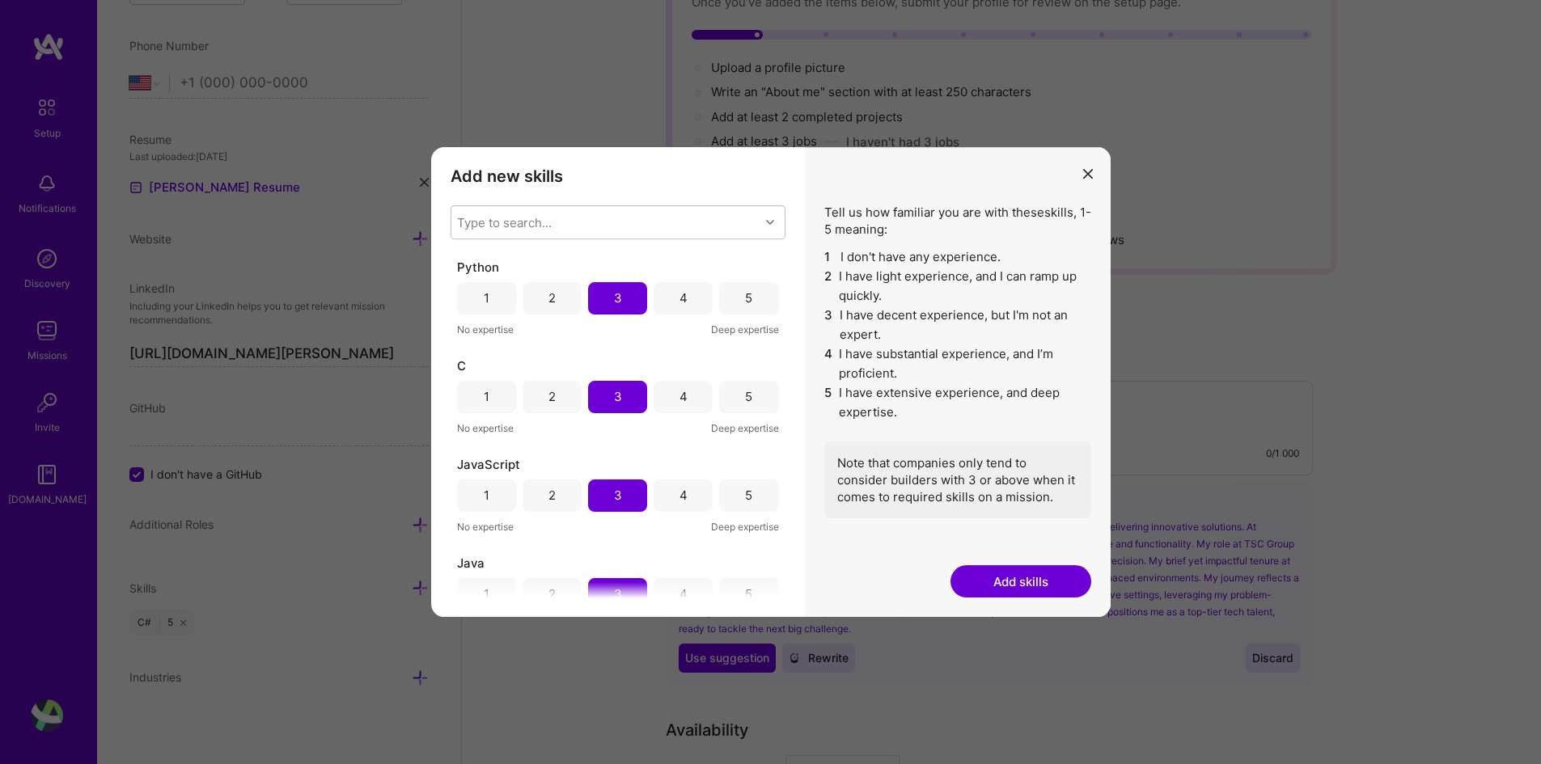
click at [548, 397] on div "2" at bounding box center [551, 396] width 7 height 17
click at [614, 391] on div "3" at bounding box center [618, 396] width 8 height 17
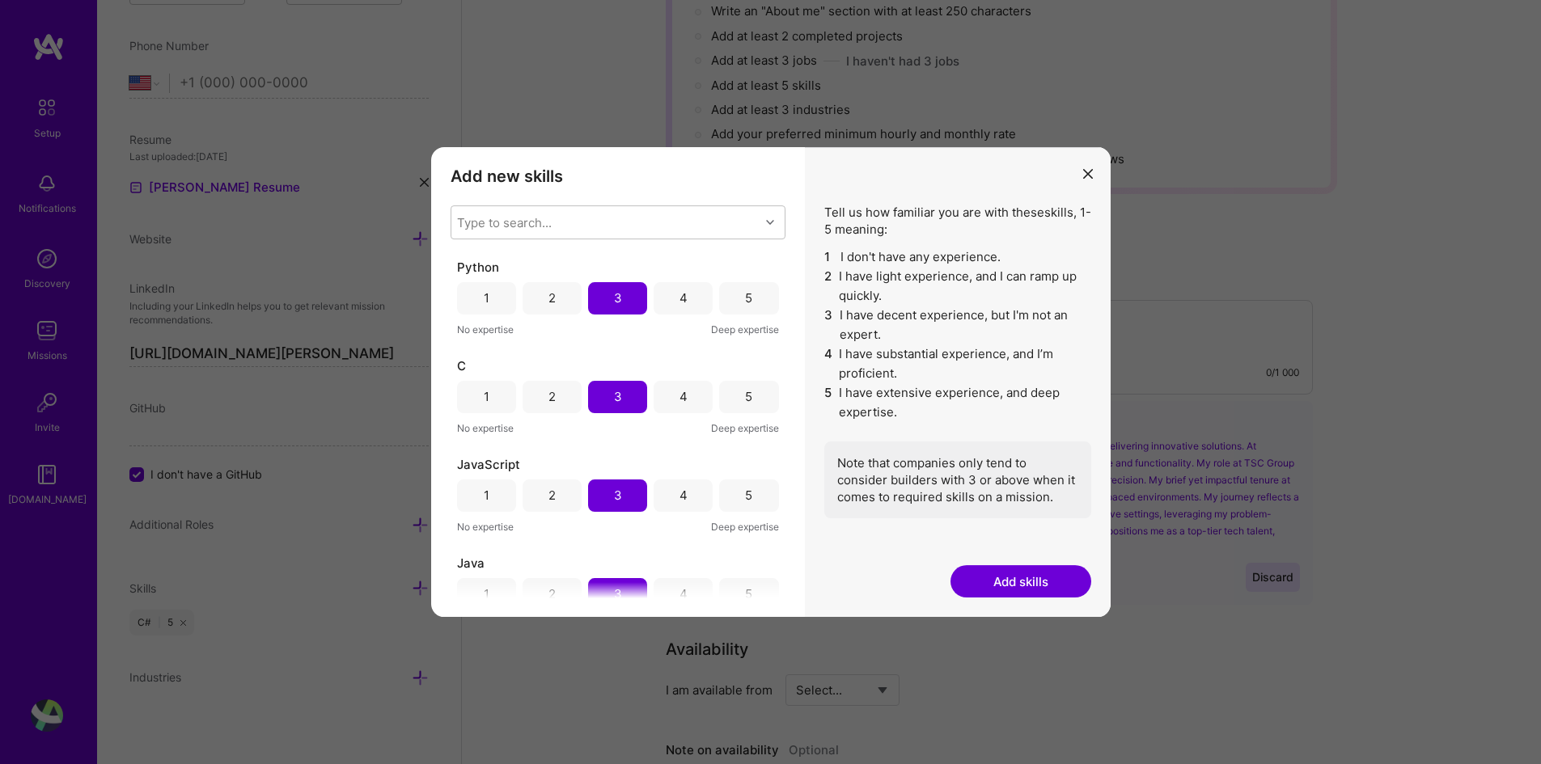
scroll to position [162, 0]
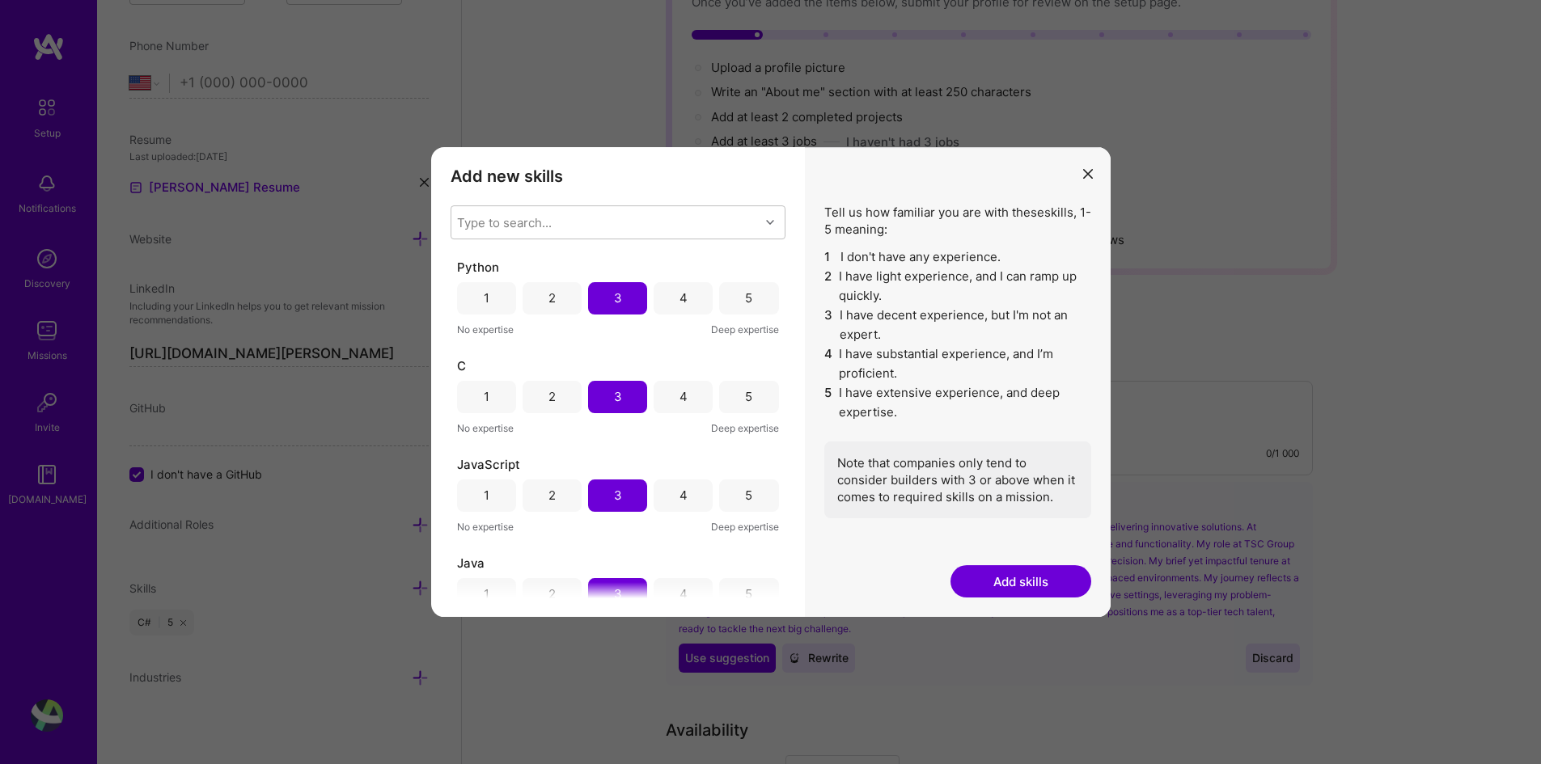
click at [578, 400] on div "2" at bounding box center [552, 397] width 59 height 32
click at [548, 307] on div "2" at bounding box center [551, 298] width 7 height 17
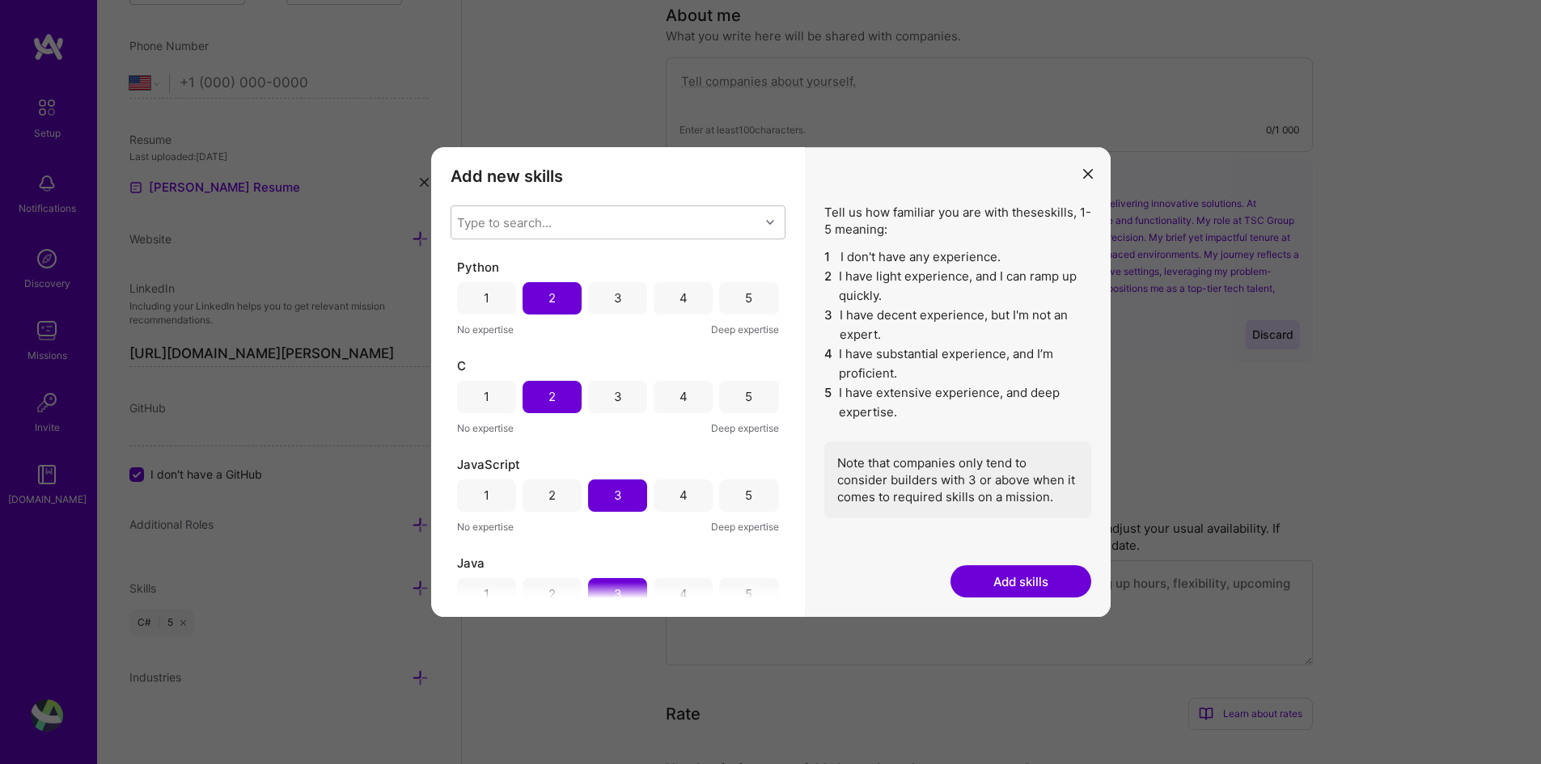
scroll to position [233, 0]
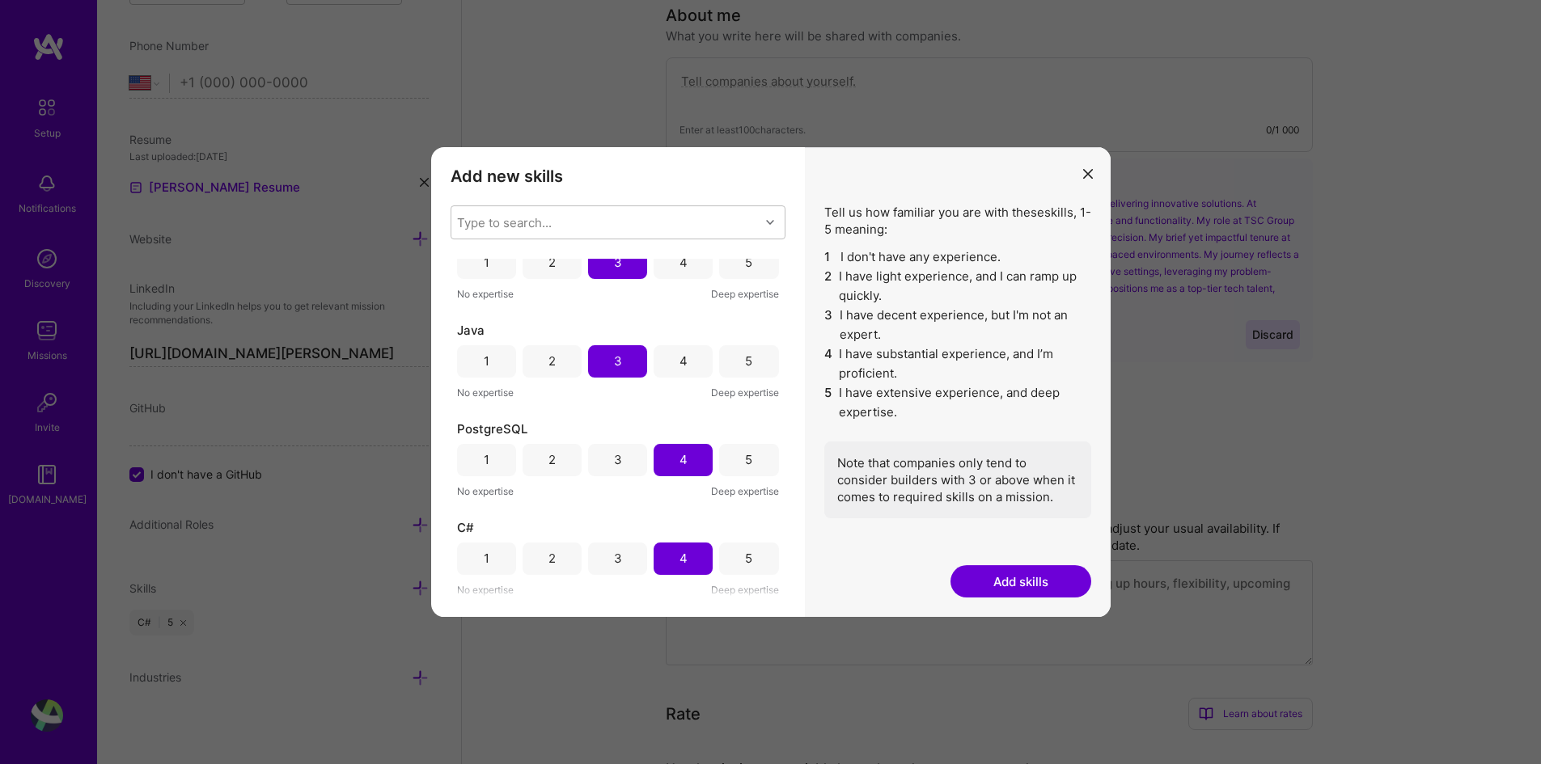
click at [1060, 581] on button "Add skills" at bounding box center [1020, 581] width 141 height 32
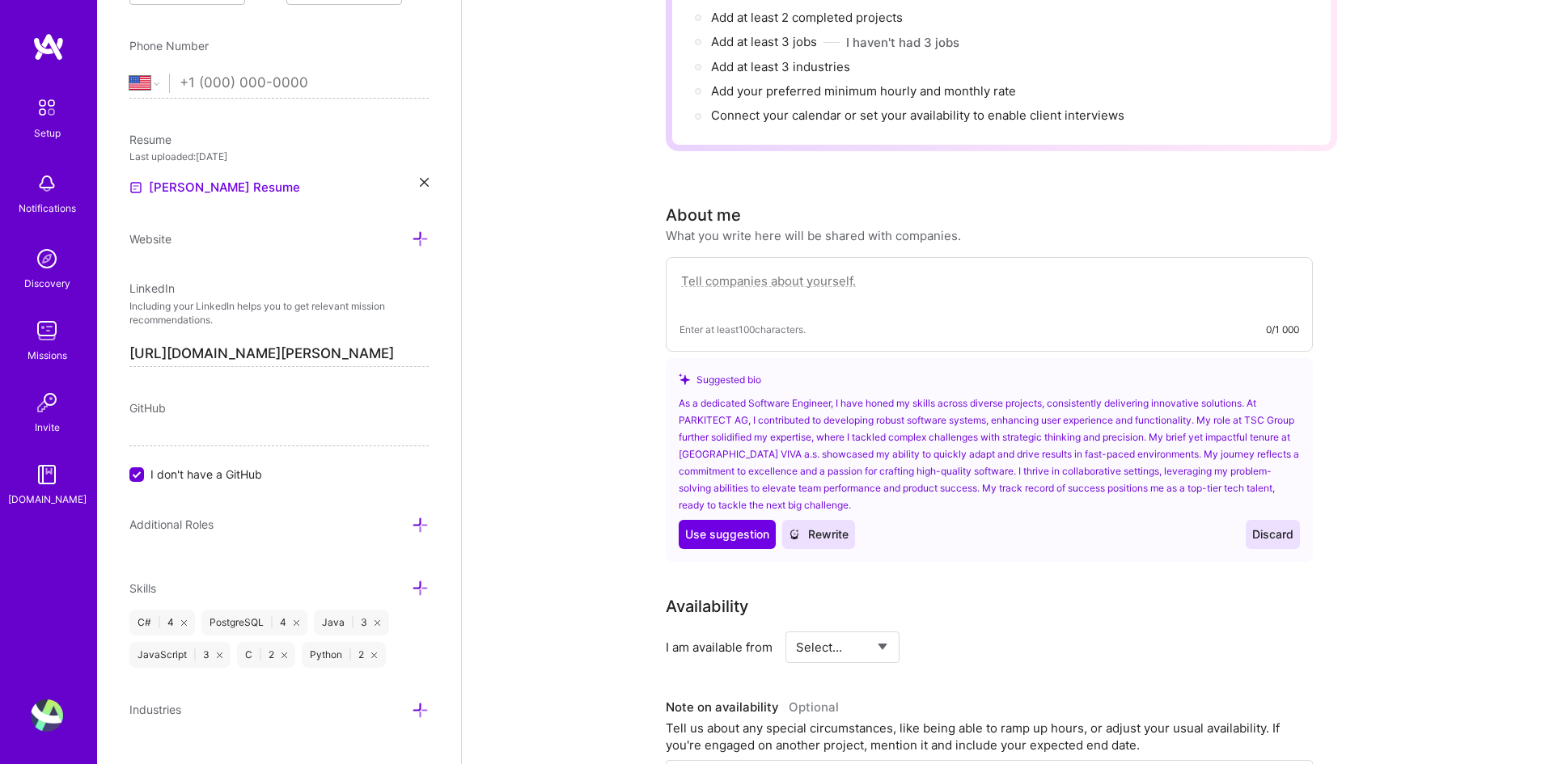
scroll to position [0, 0]
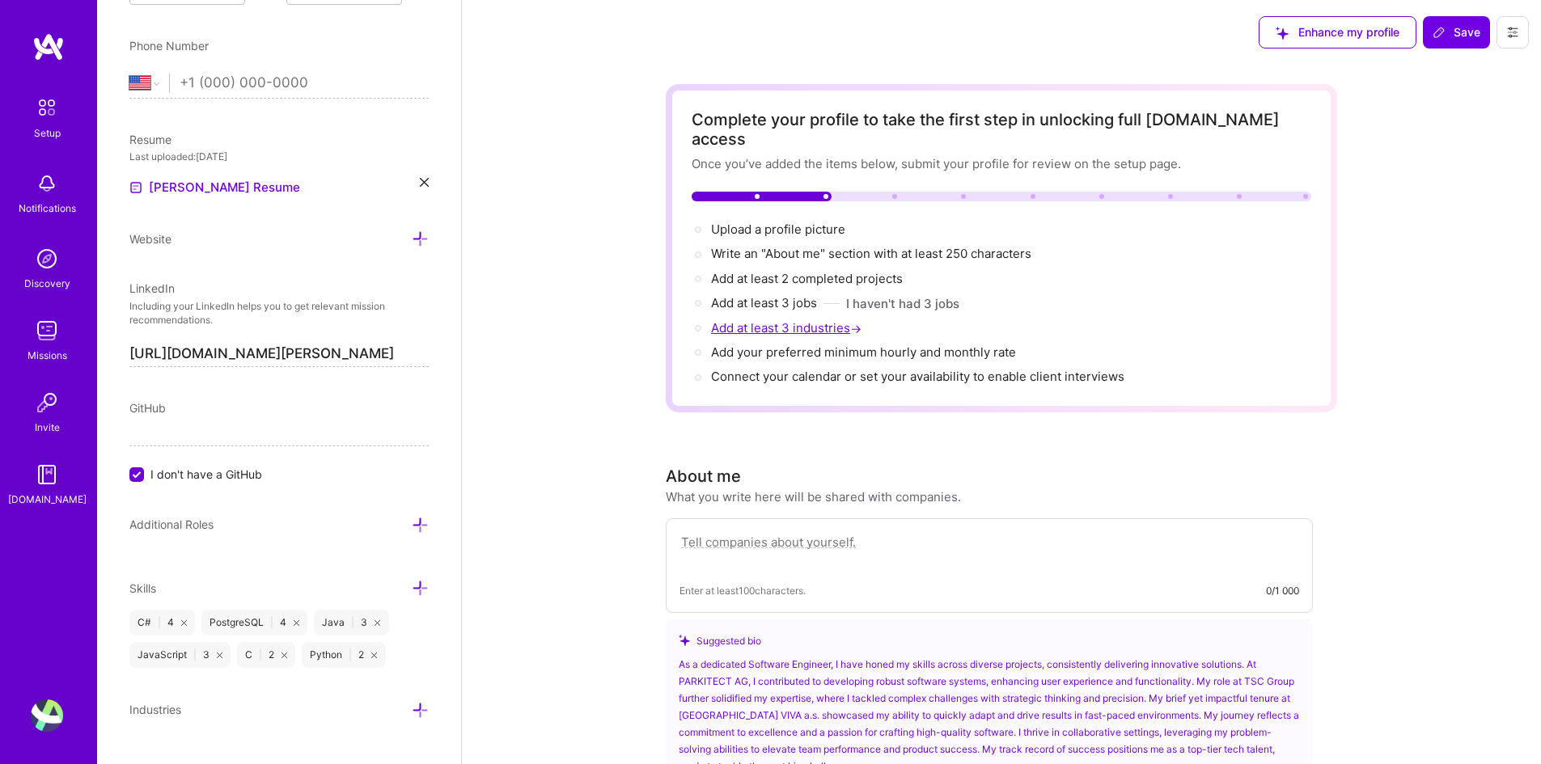
click at [803, 320] on span "Add at least 3 industries →" at bounding box center [788, 327] width 154 height 15
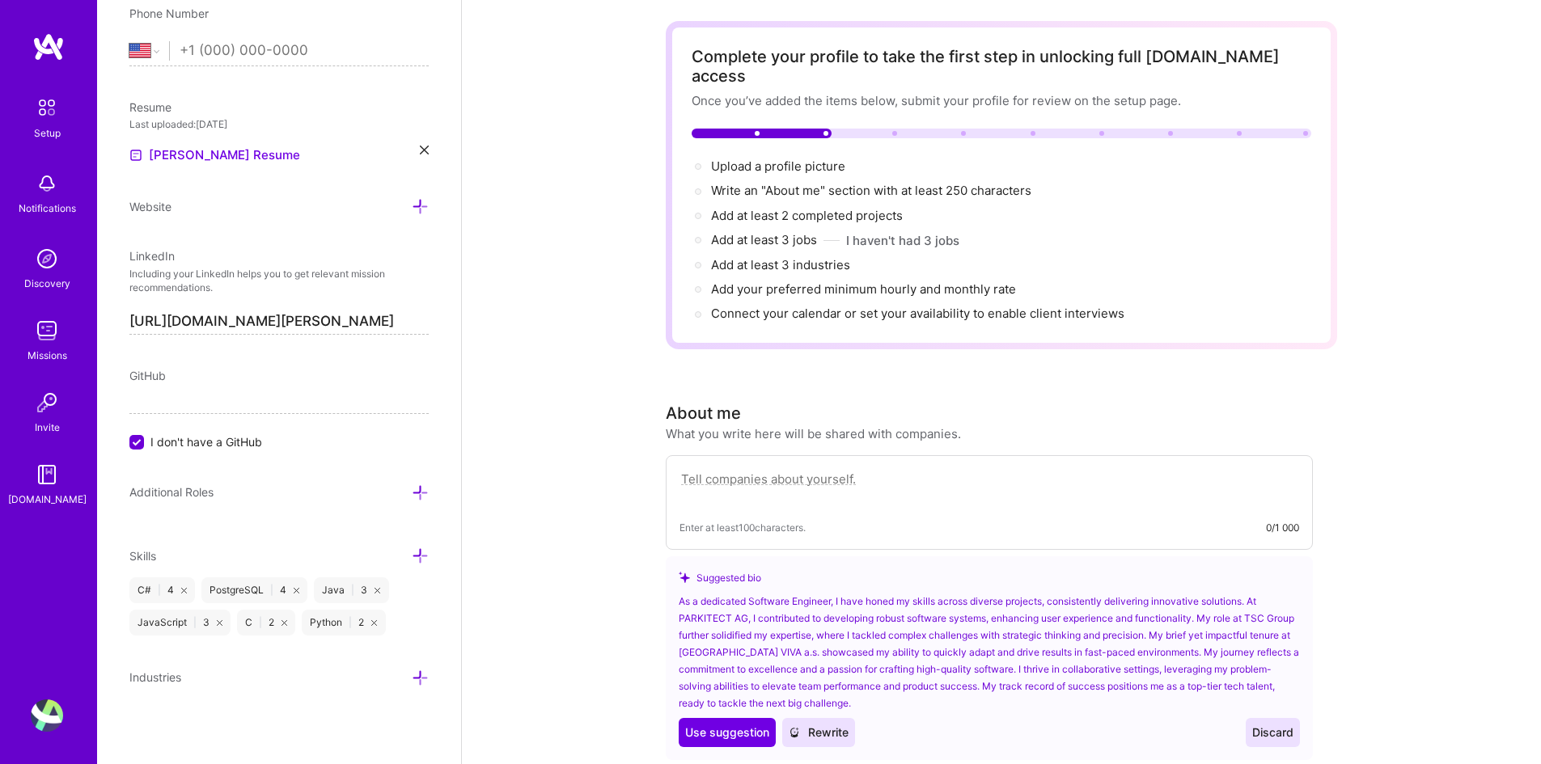
scroll to position [162, 0]
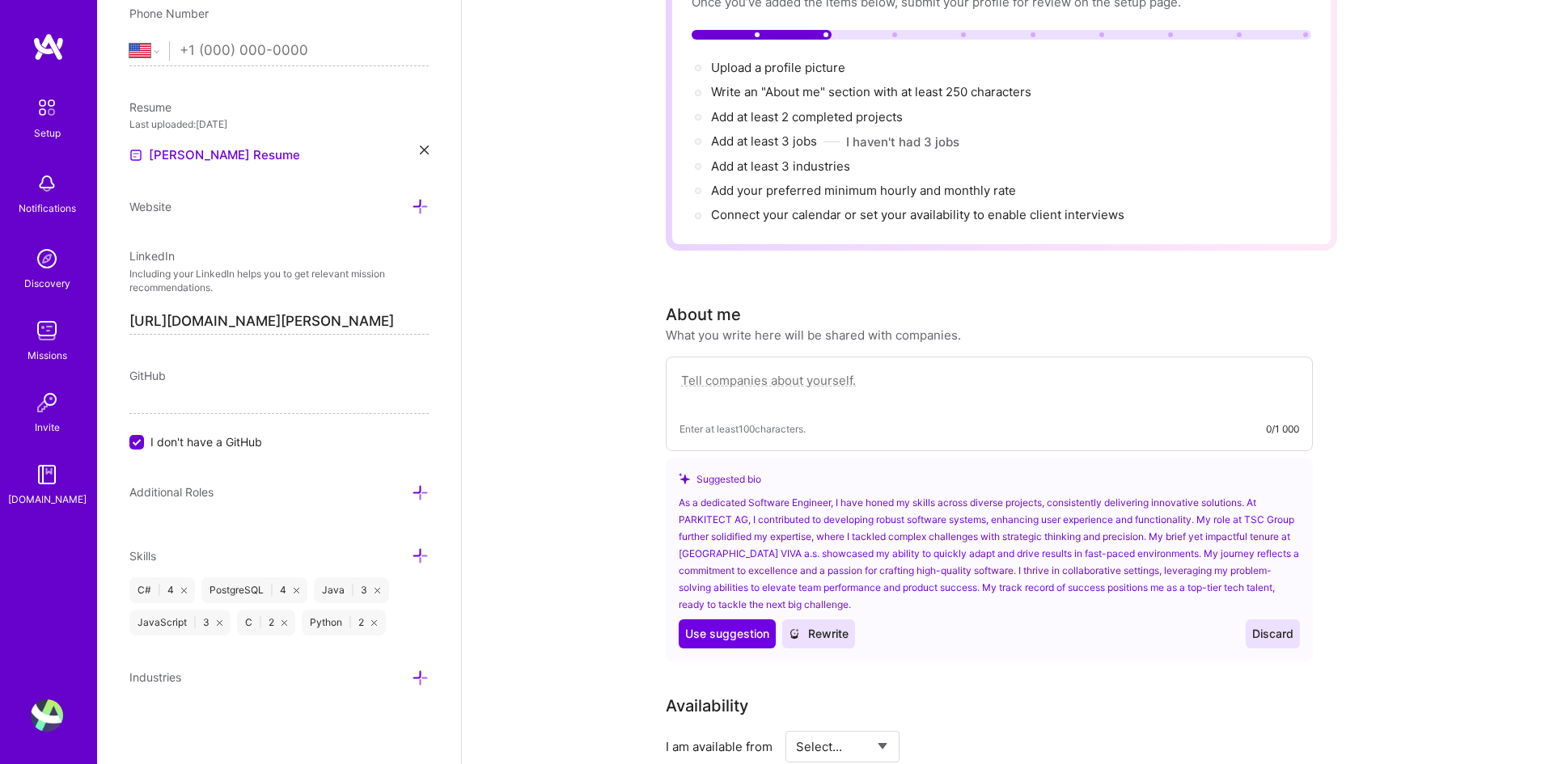
click at [412, 677] on icon at bounding box center [420, 678] width 17 height 17
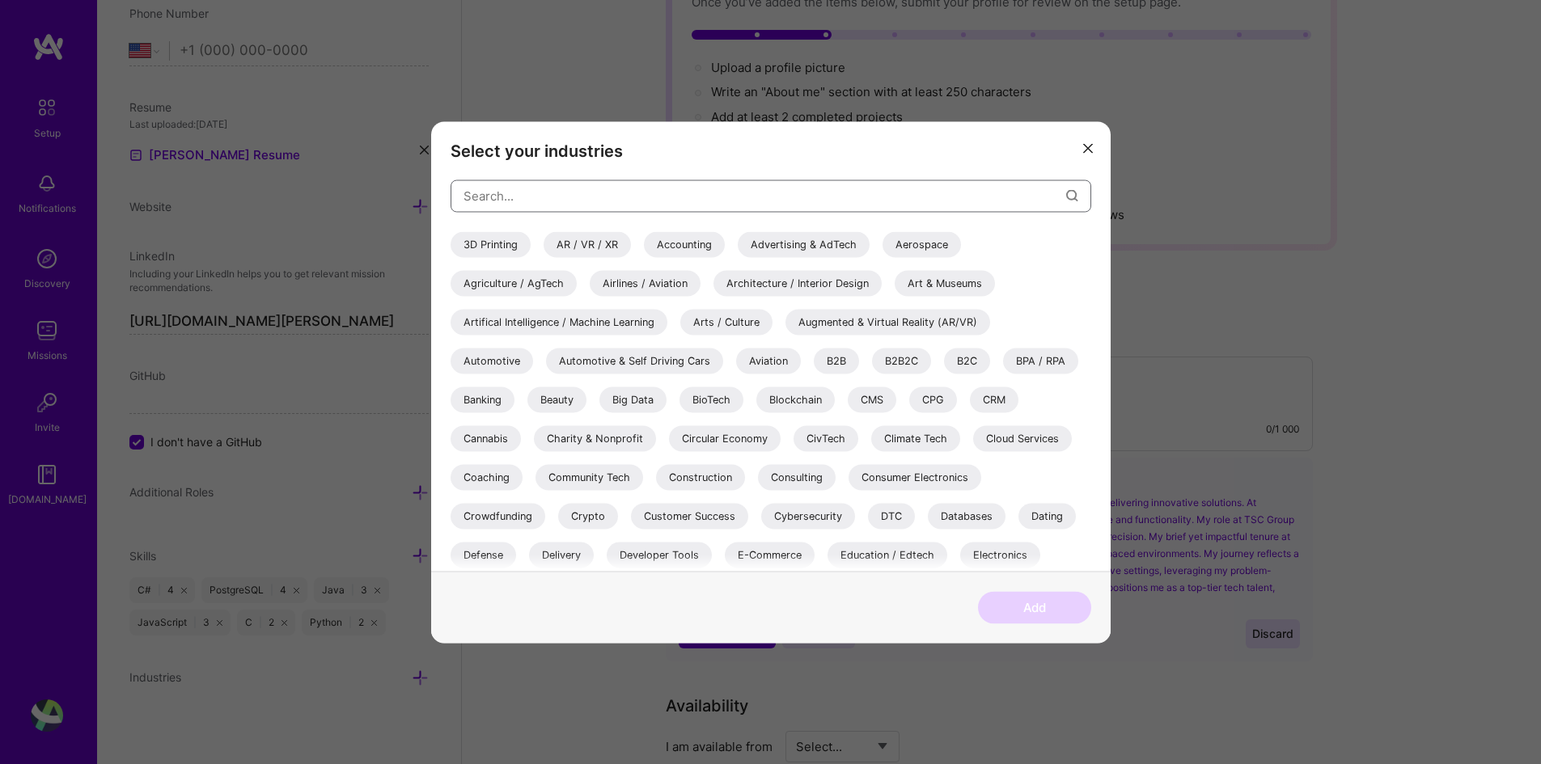
click at [758, 201] on input "modal" at bounding box center [764, 196] width 603 height 41
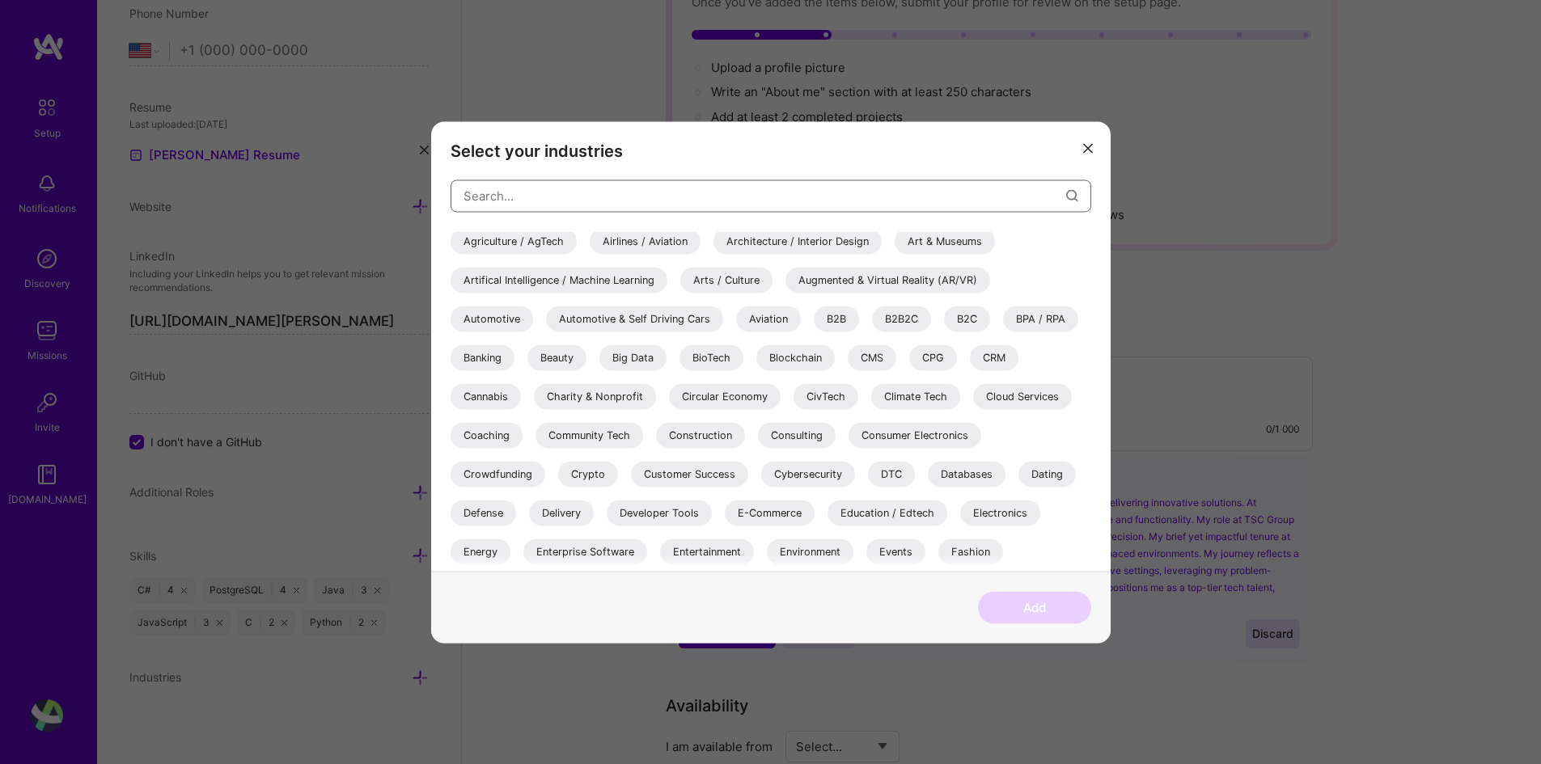
scroll to position [81, 0]
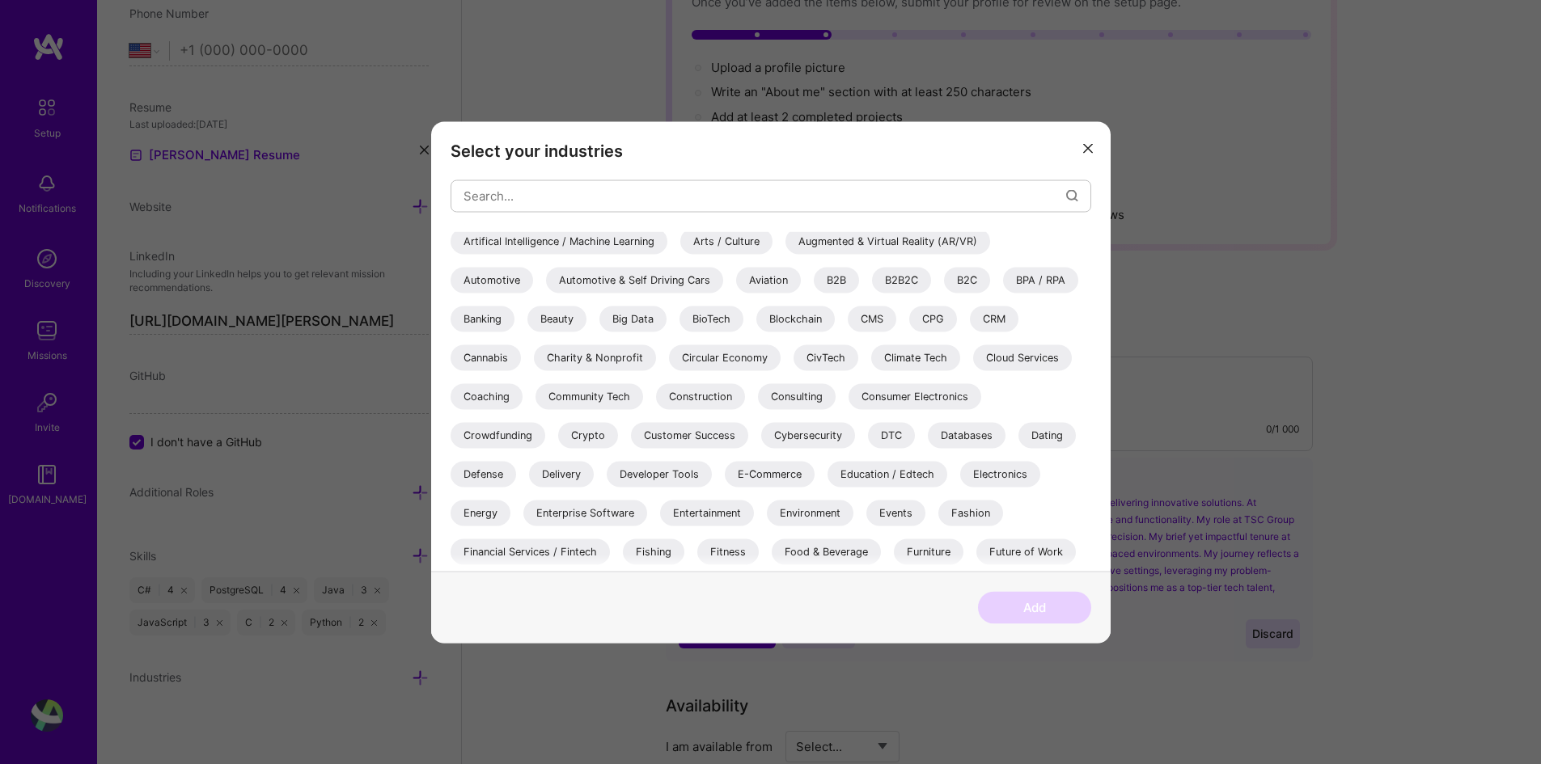
click at [989, 434] on div "Databases" at bounding box center [967, 435] width 78 height 26
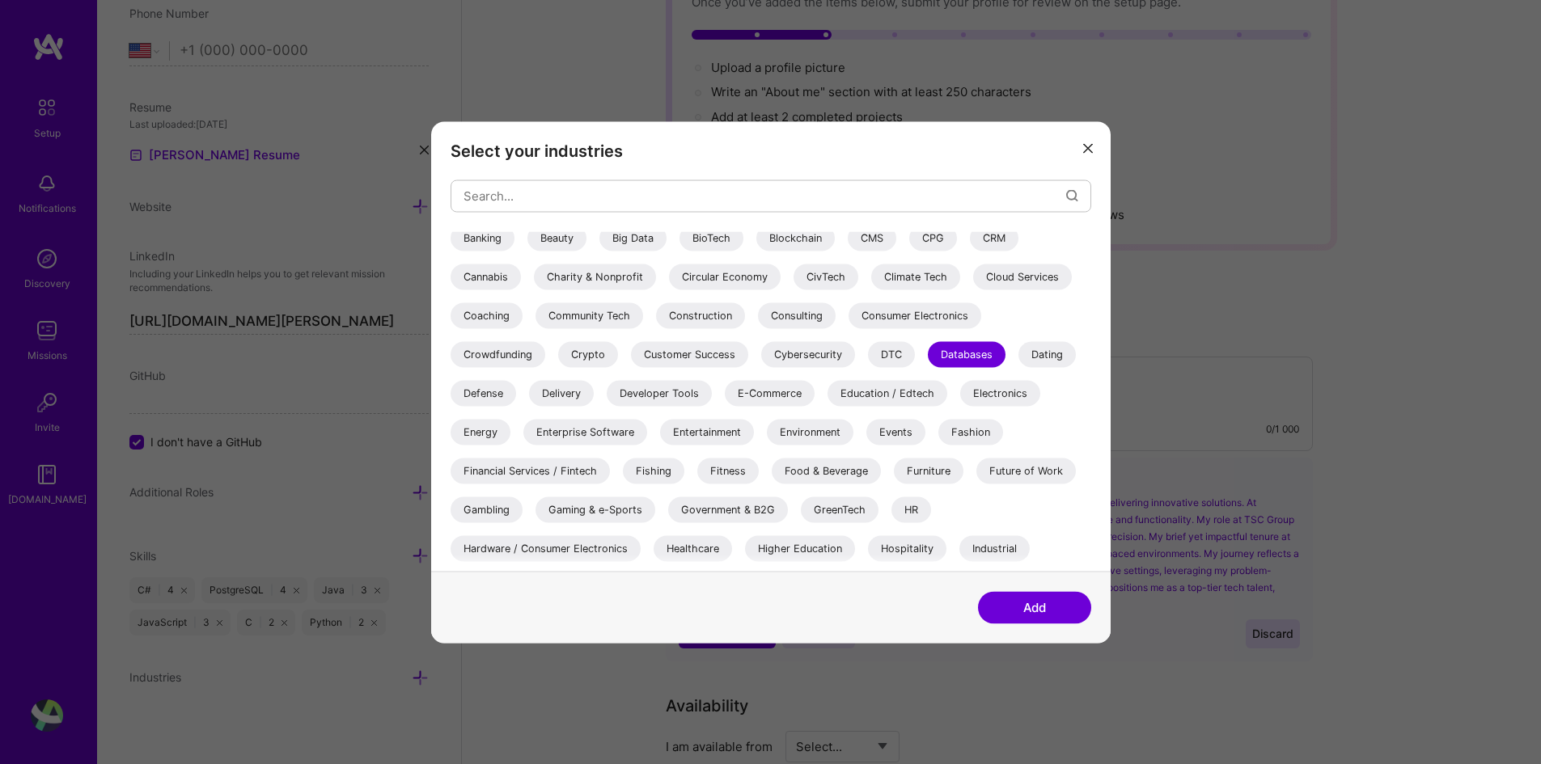
scroll to position [243, 0]
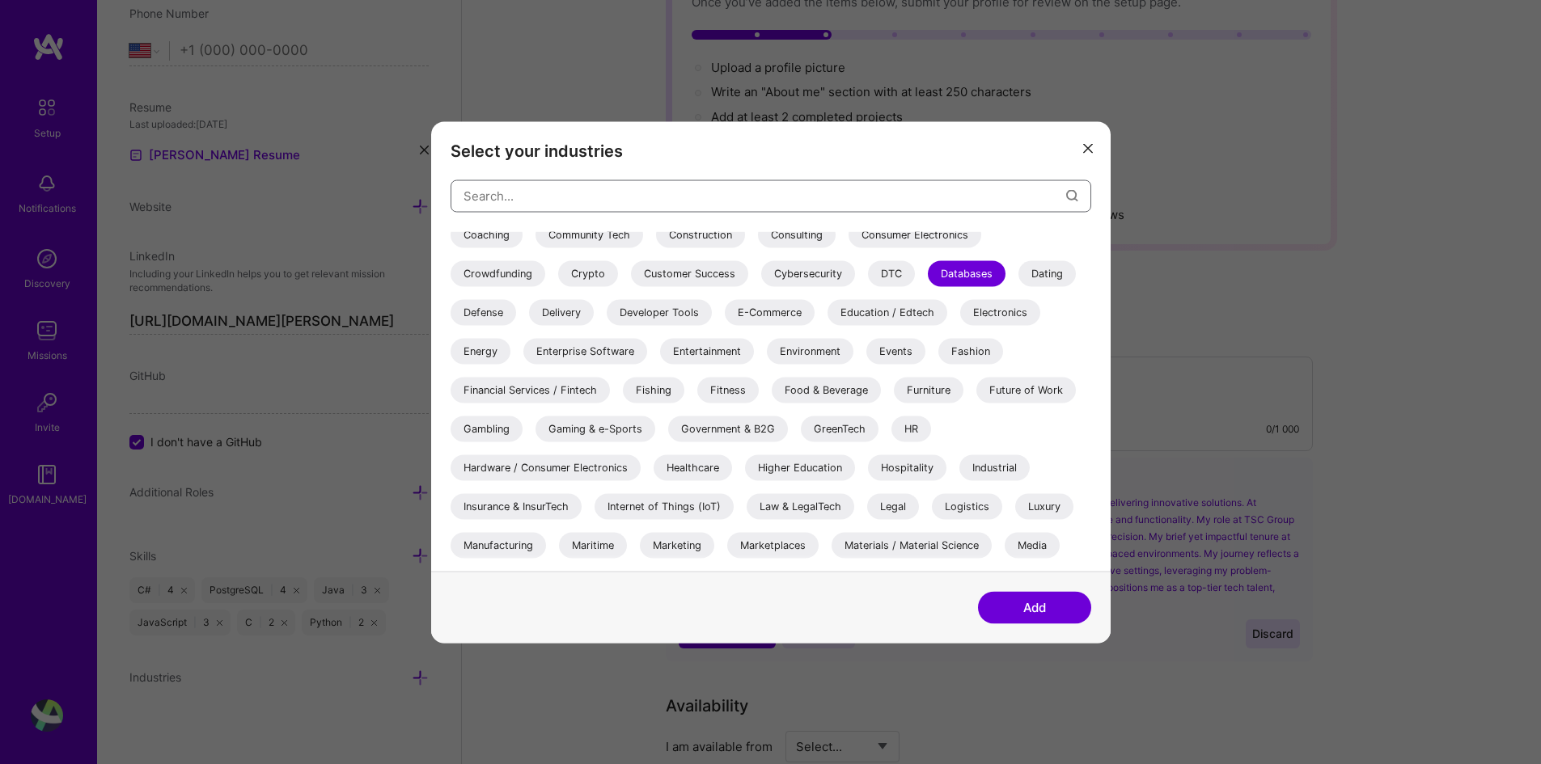
click at [755, 190] on input "modal" at bounding box center [764, 196] width 603 height 41
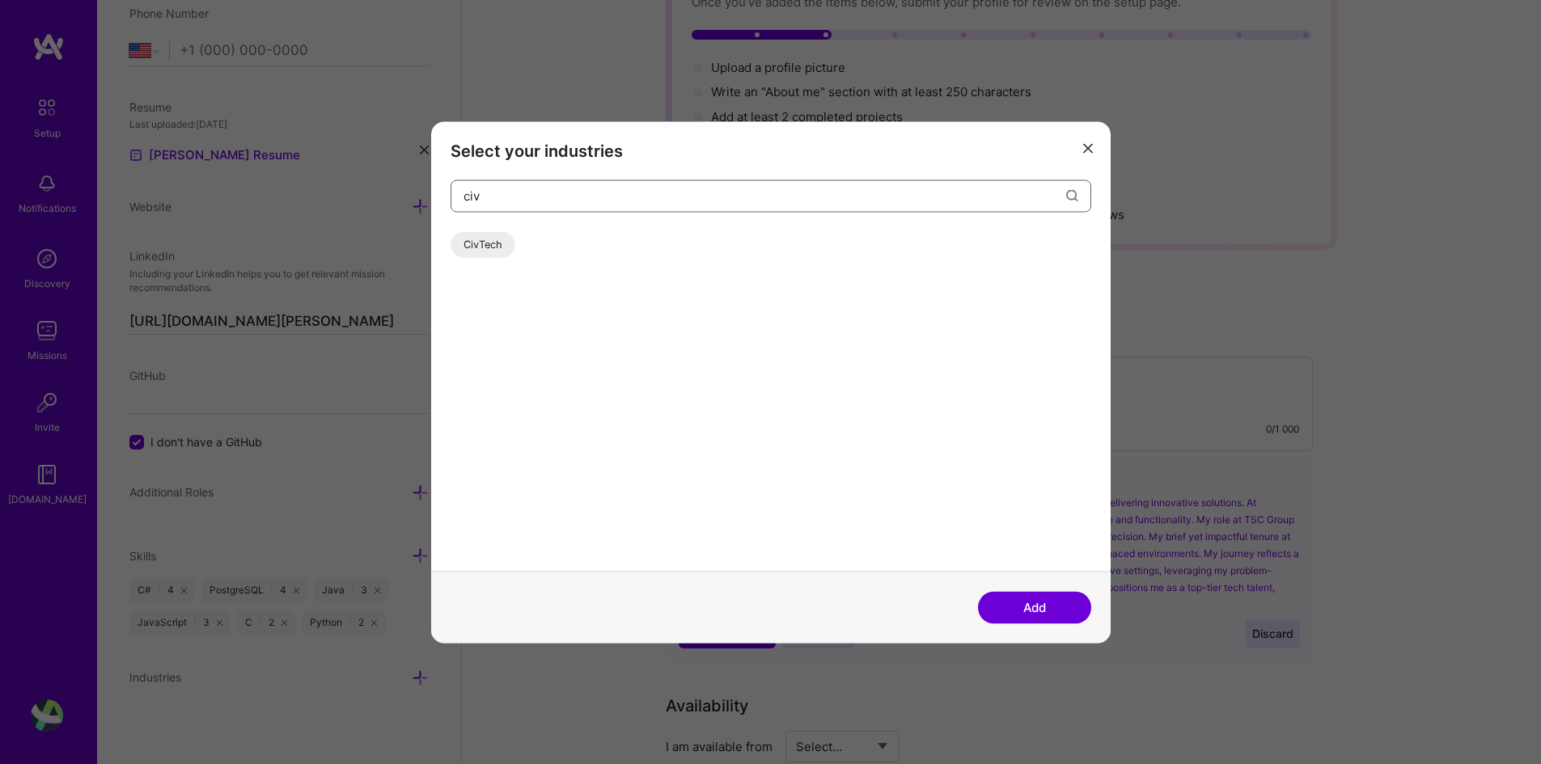
scroll to position [0, 0]
click at [489, 243] on div "CivTech" at bounding box center [483, 244] width 65 height 26
click at [581, 201] on input "civ" at bounding box center [764, 196] width 603 height 41
type input "c"
type input "a"
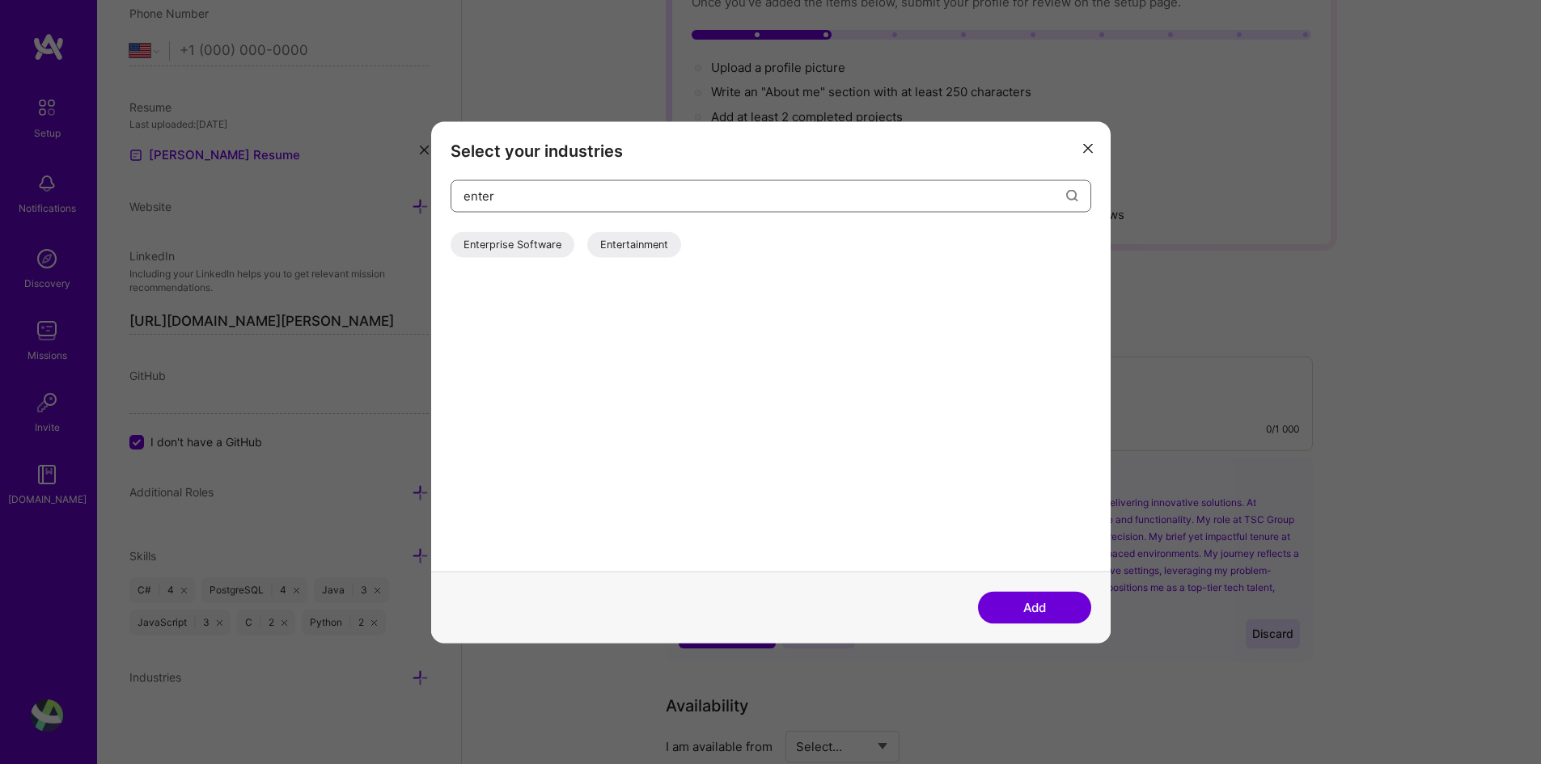
type input "enter"
click at [540, 231] on div "enter Enterprise Software Entertainment" at bounding box center [771, 375] width 641 height 391
click at [531, 234] on div "Enterprise Software" at bounding box center [513, 244] width 124 height 26
click at [1024, 604] on button "Add" at bounding box center [1034, 607] width 113 height 32
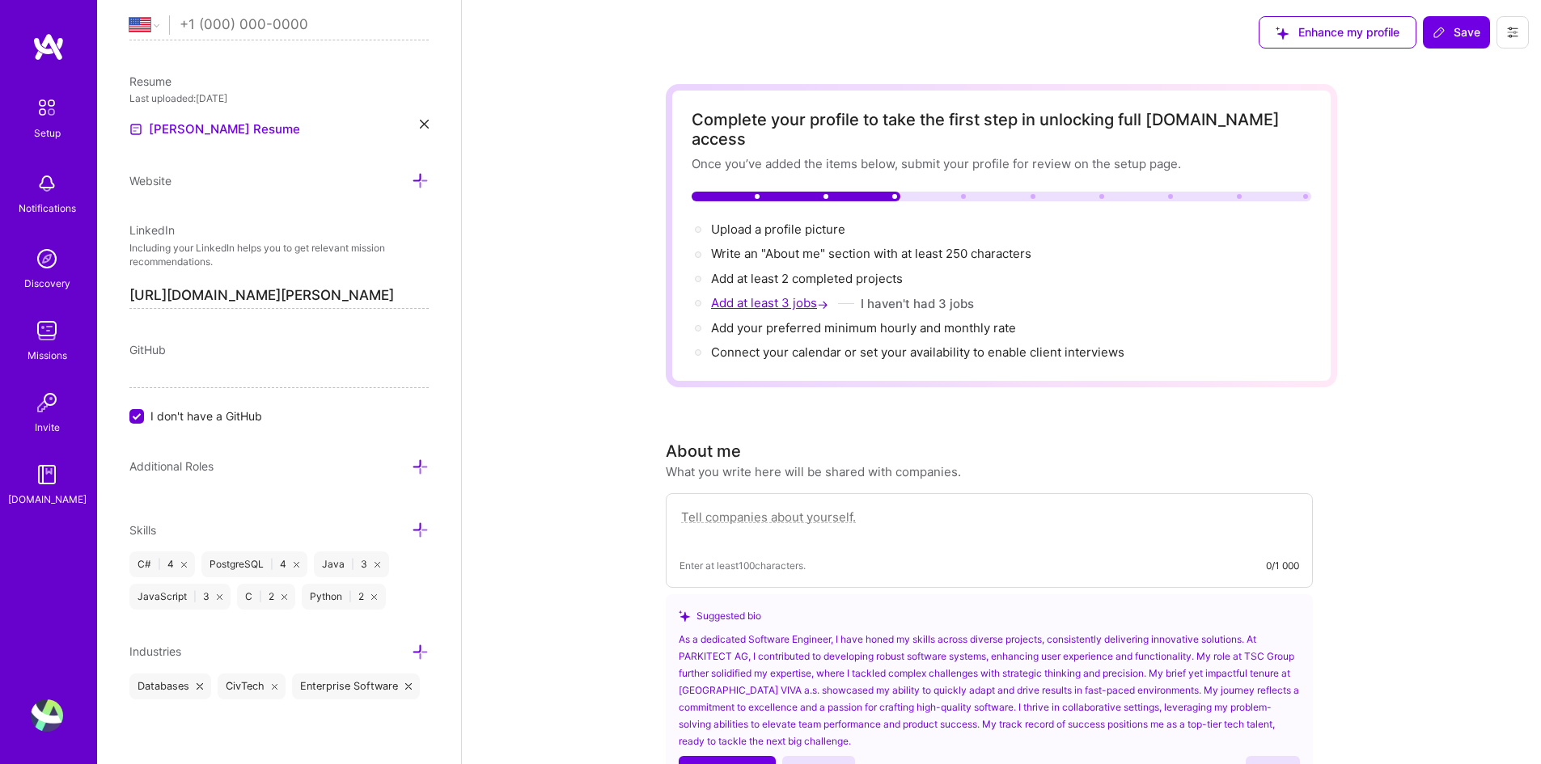
click at [775, 295] on span "Add at least 3 jobs →" at bounding box center [771, 302] width 121 height 15
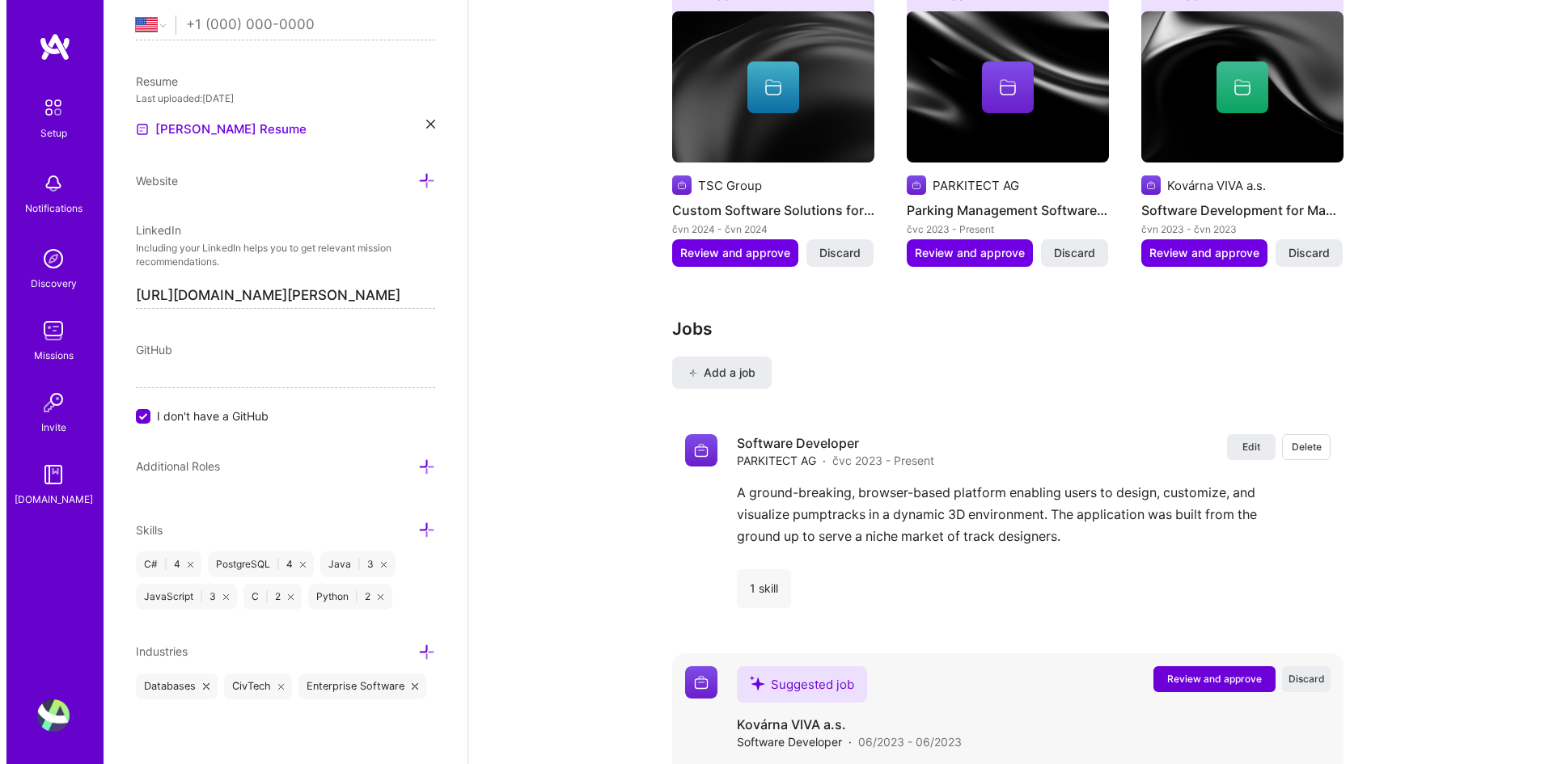
scroll to position [1572, 0]
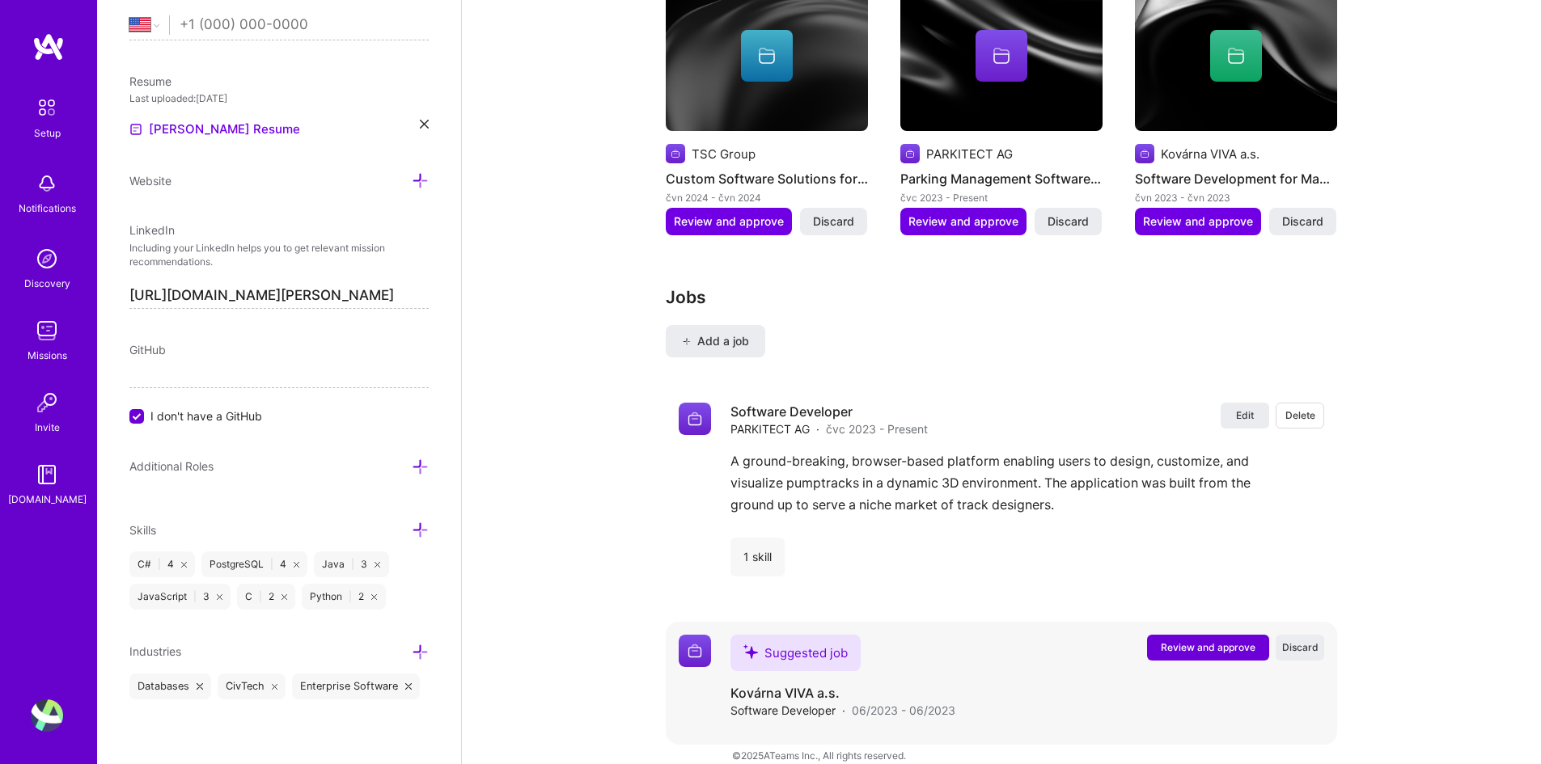
click at [1179, 641] on span "Review and approve" at bounding box center [1208, 648] width 95 height 14
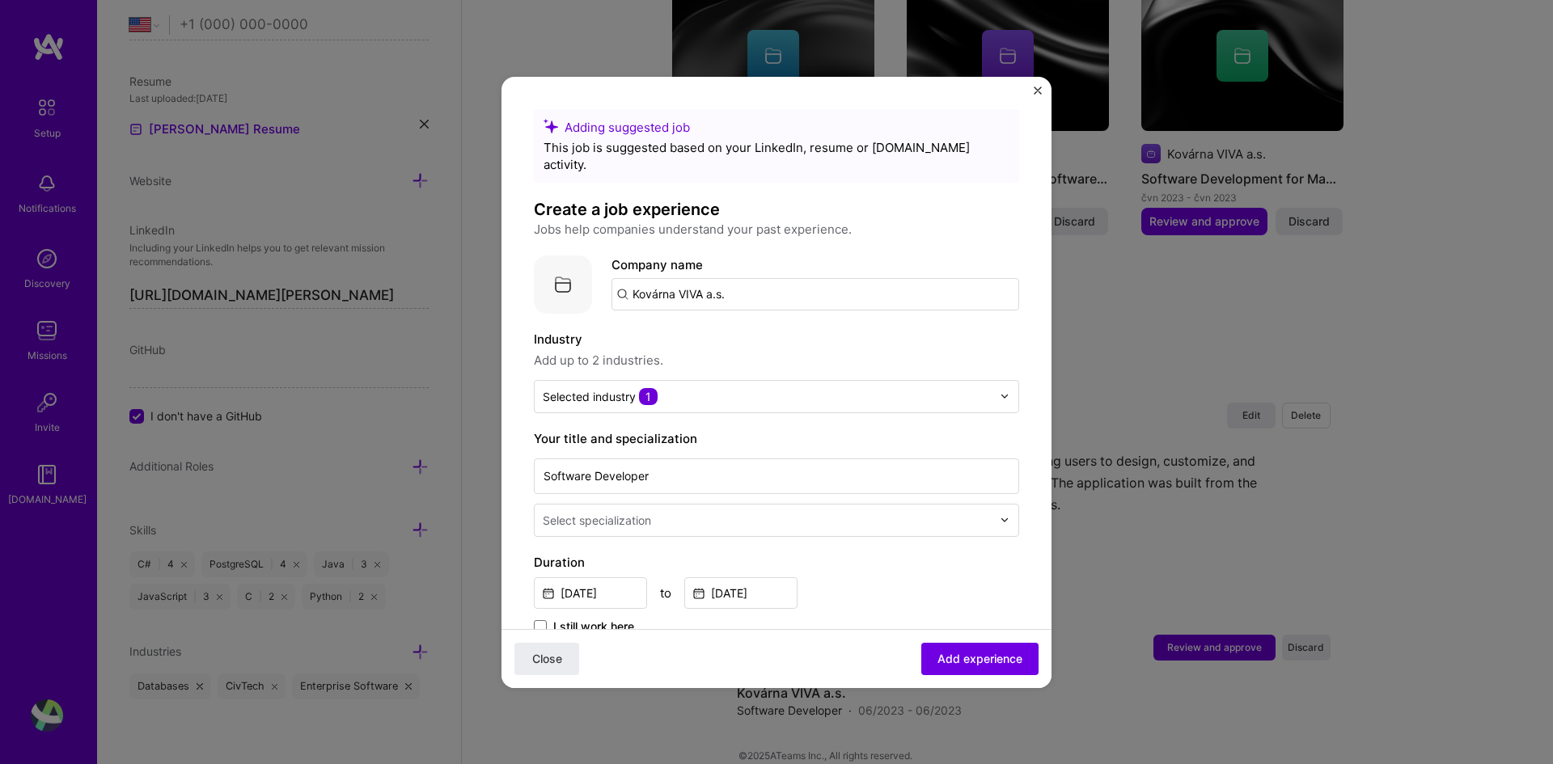
click at [725, 278] on input "Kovárna VIVA a.s." at bounding box center [816, 294] width 408 height 32
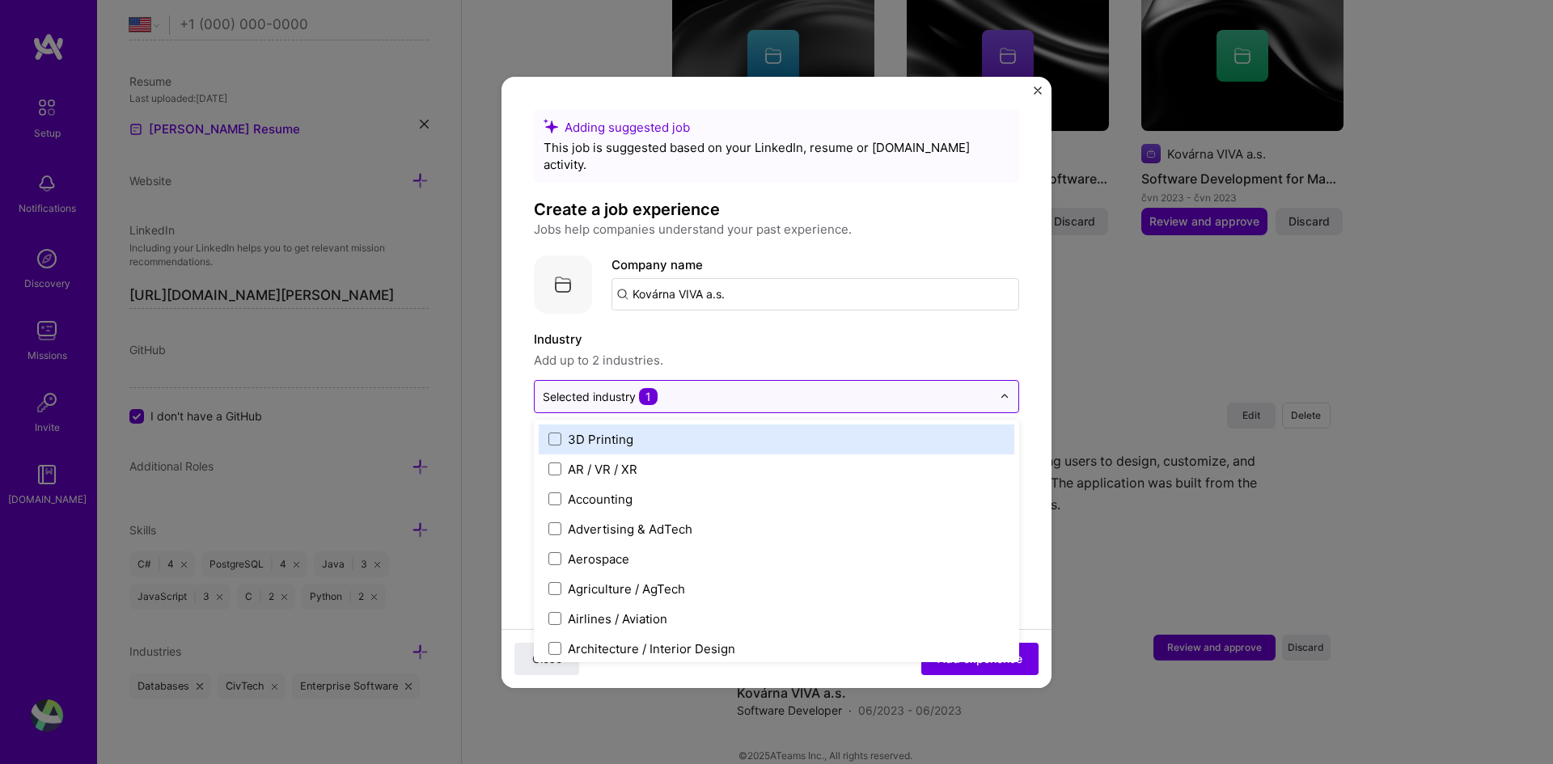
click at [685, 388] on input "text" at bounding box center [767, 396] width 449 height 17
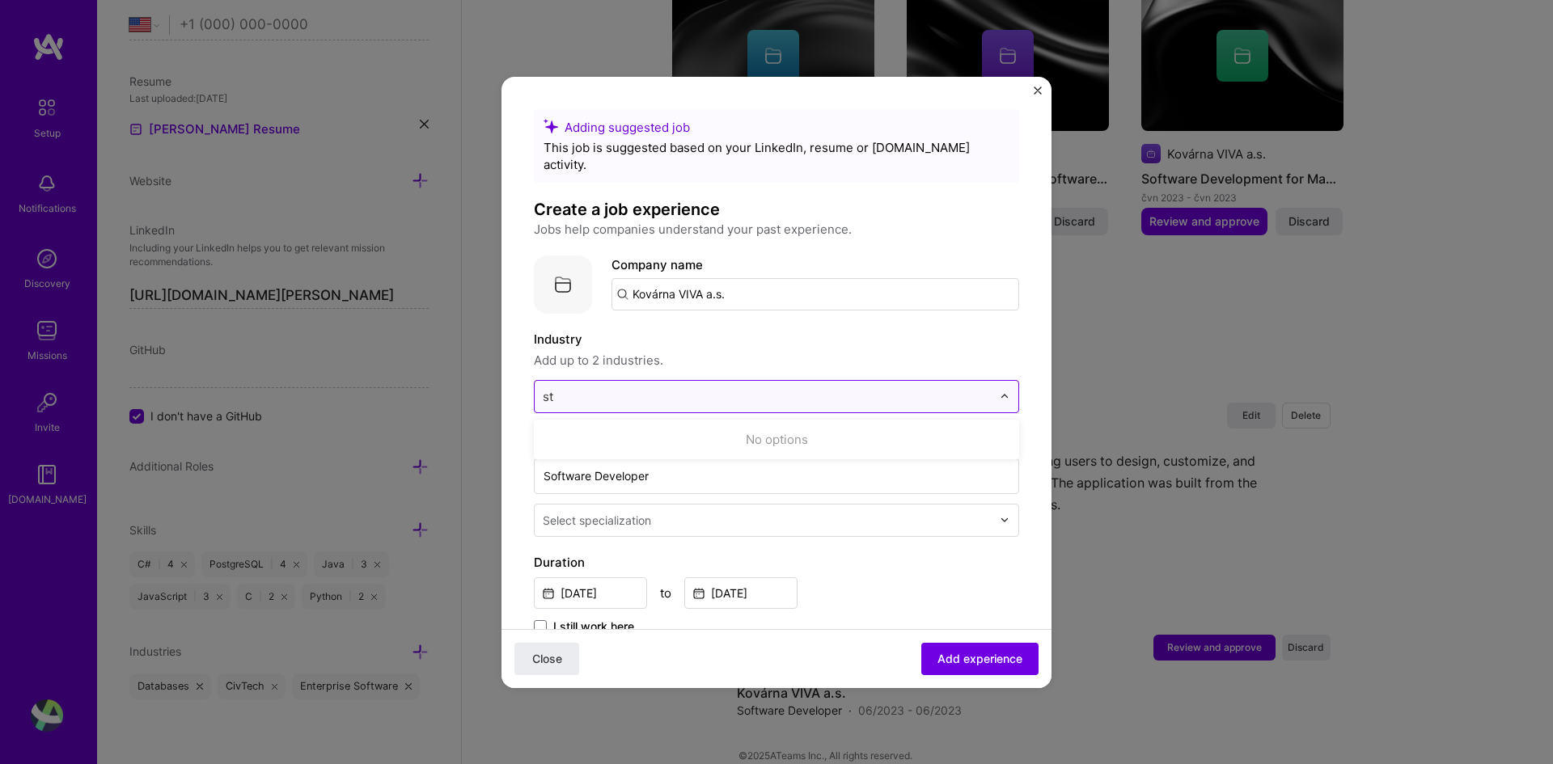
type input "s"
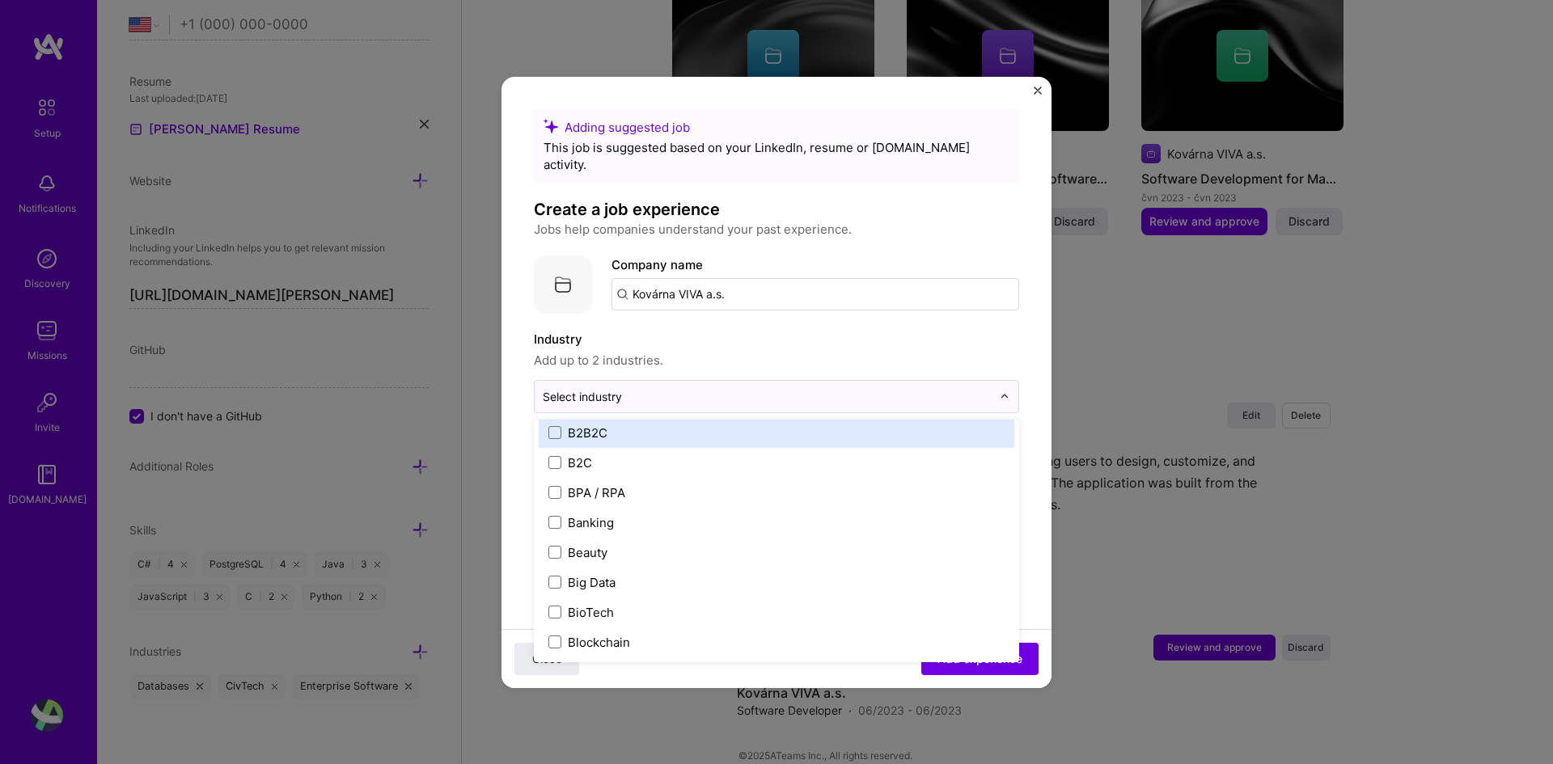
scroll to position [404, 0]
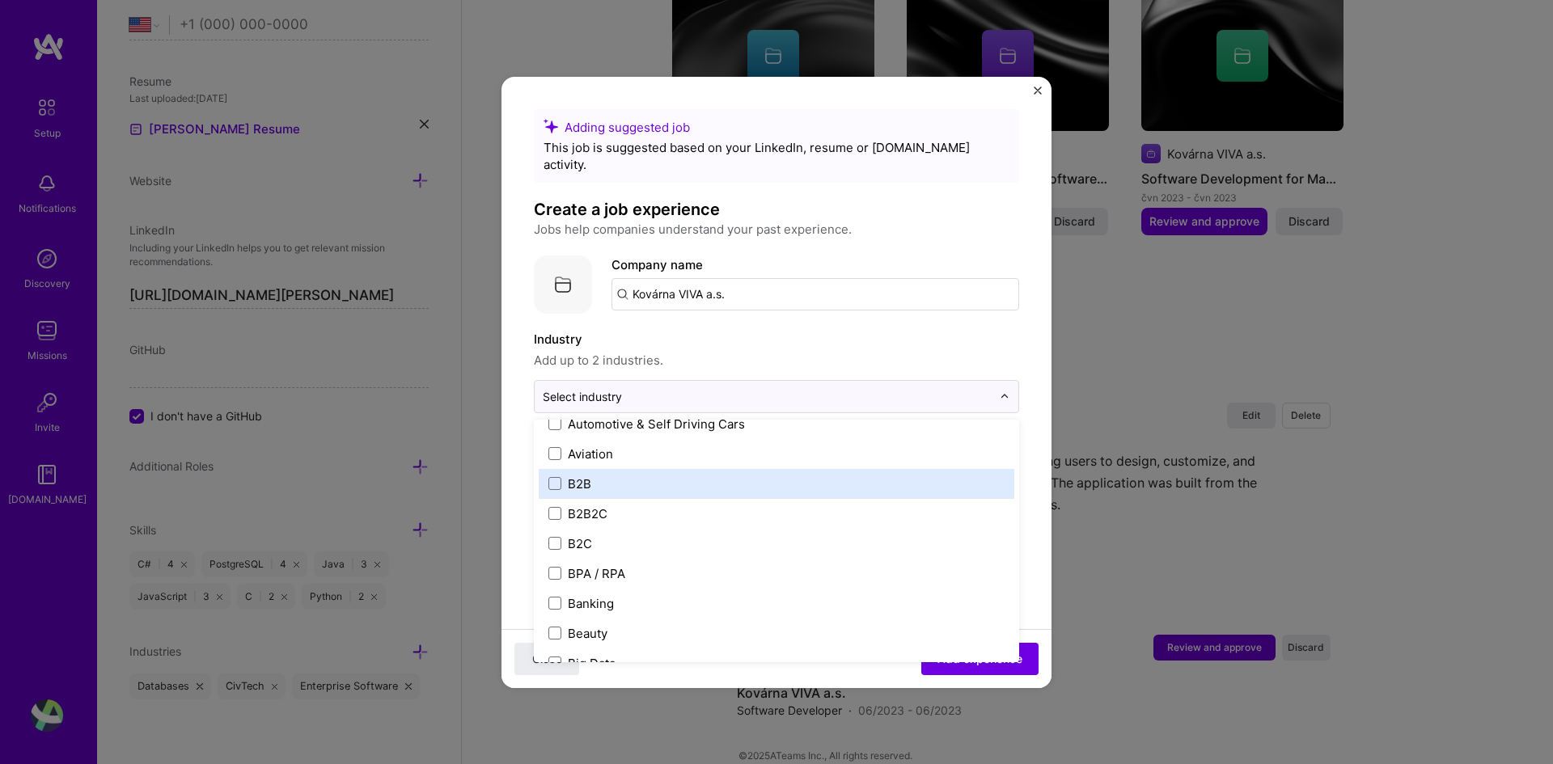
click at [612, 476] on label "B2B" at bounding box center [776, 484] width 456 height 17
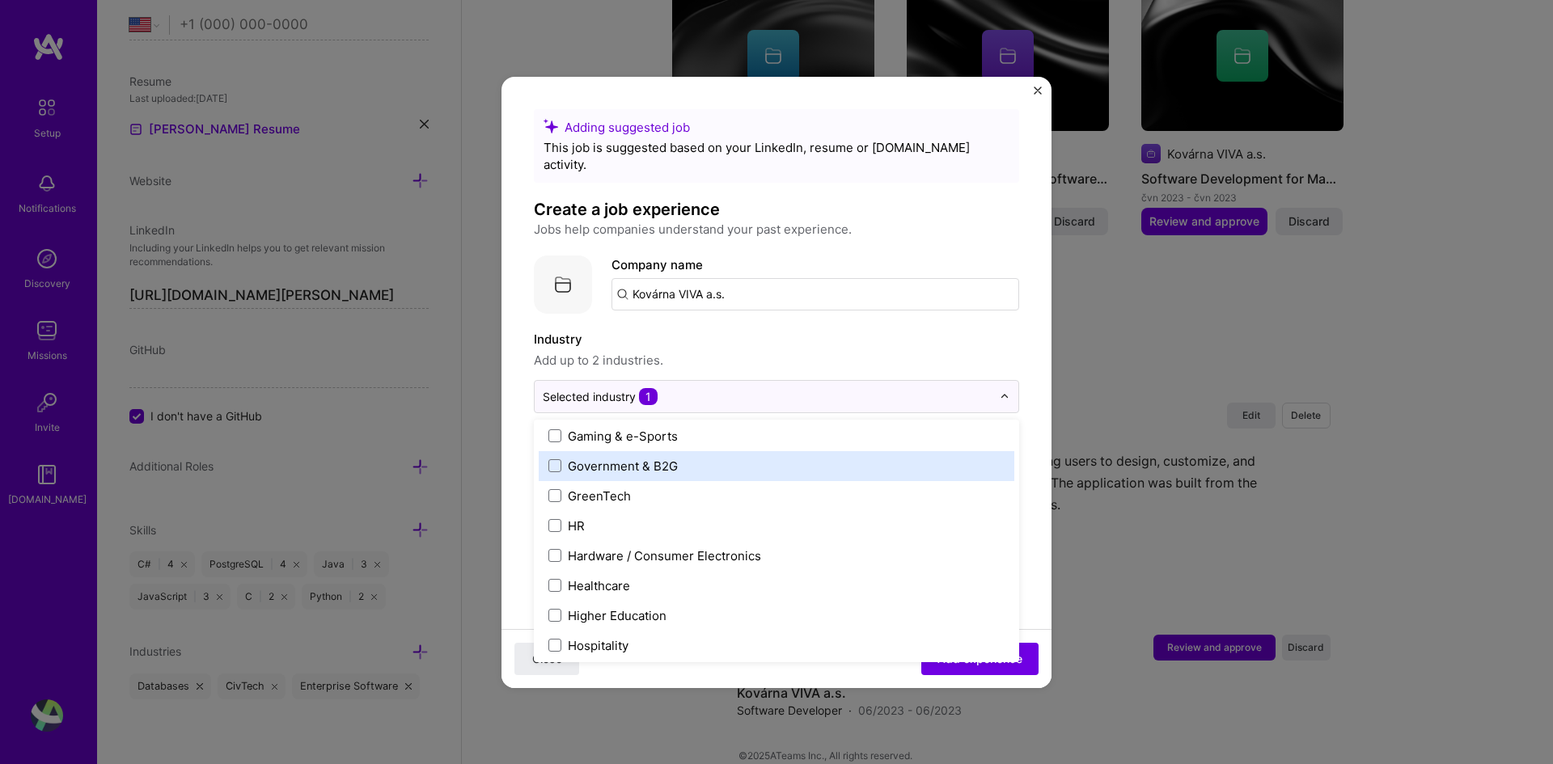
scroll to position [1941, 0]
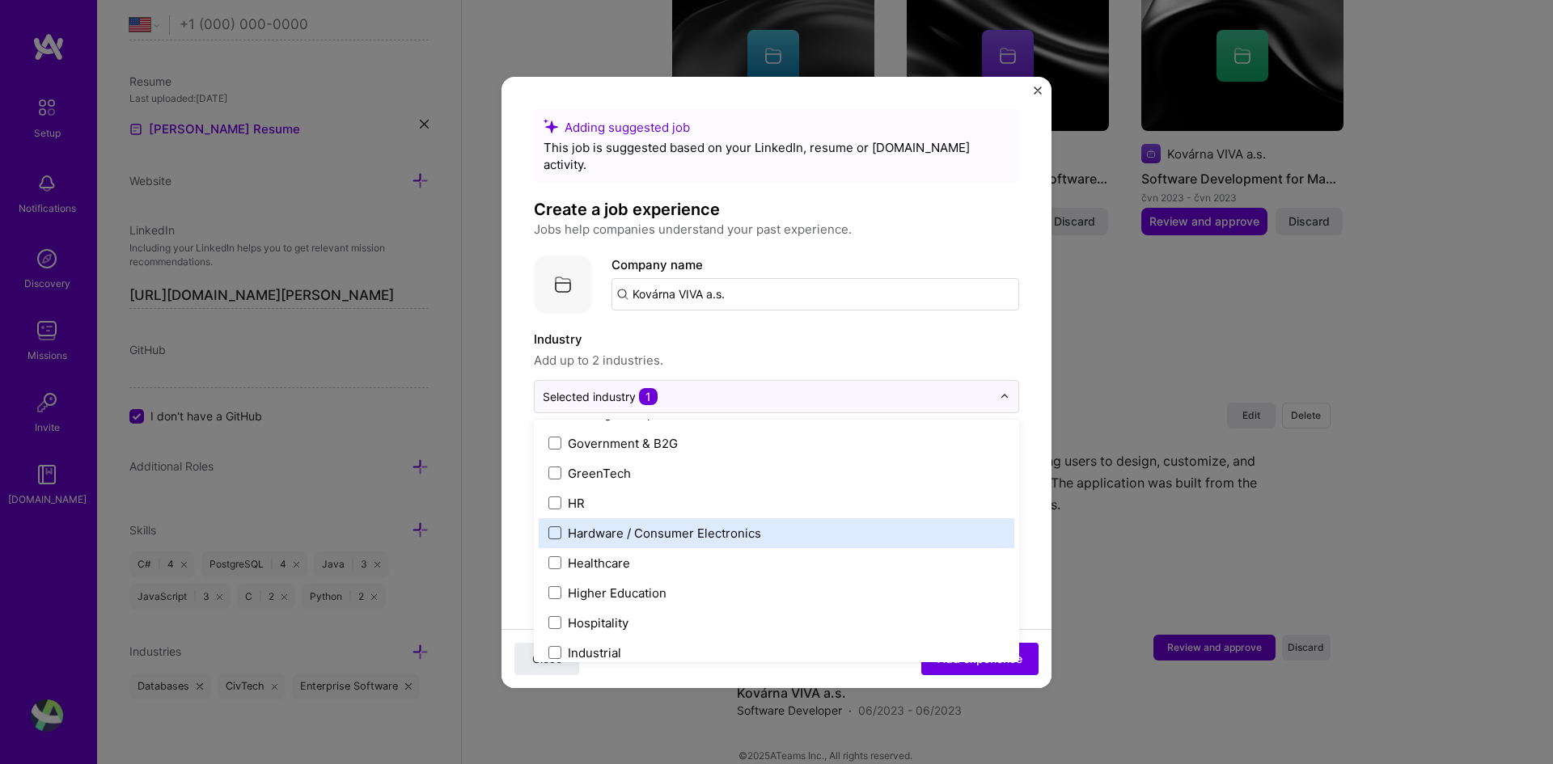
click at [556, 527] on span at bounding box center [554, 533] width 13 height 13
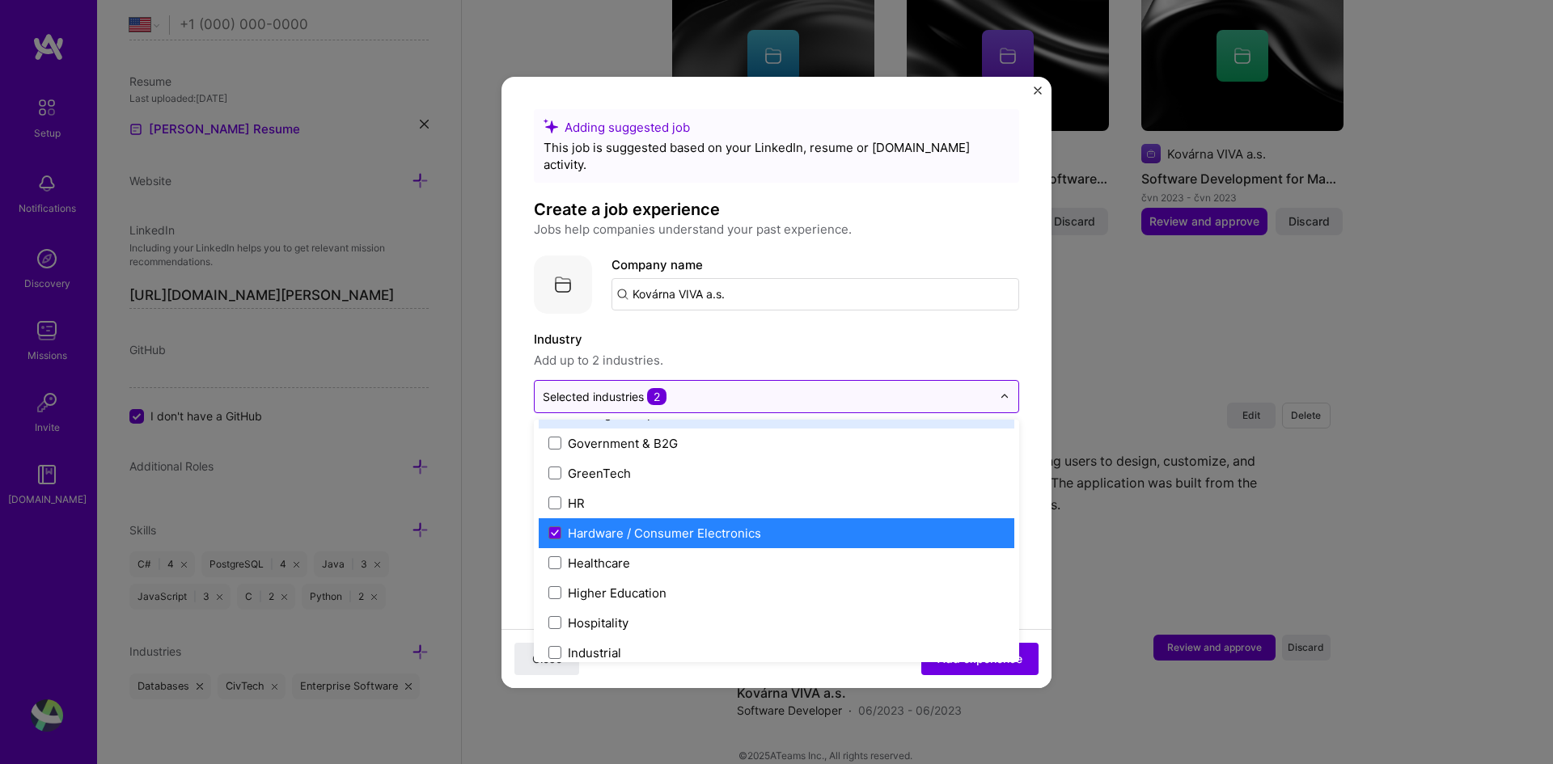
click at [776, 388] on input "text" at bounding box center [767, 396] width 449 height 17
click at [919, 388] on input "text" at bounding box center [767, 396] width 449 height 17
click at [1000, 381] on div at bounding box center [1009, 397] width 19 height 32
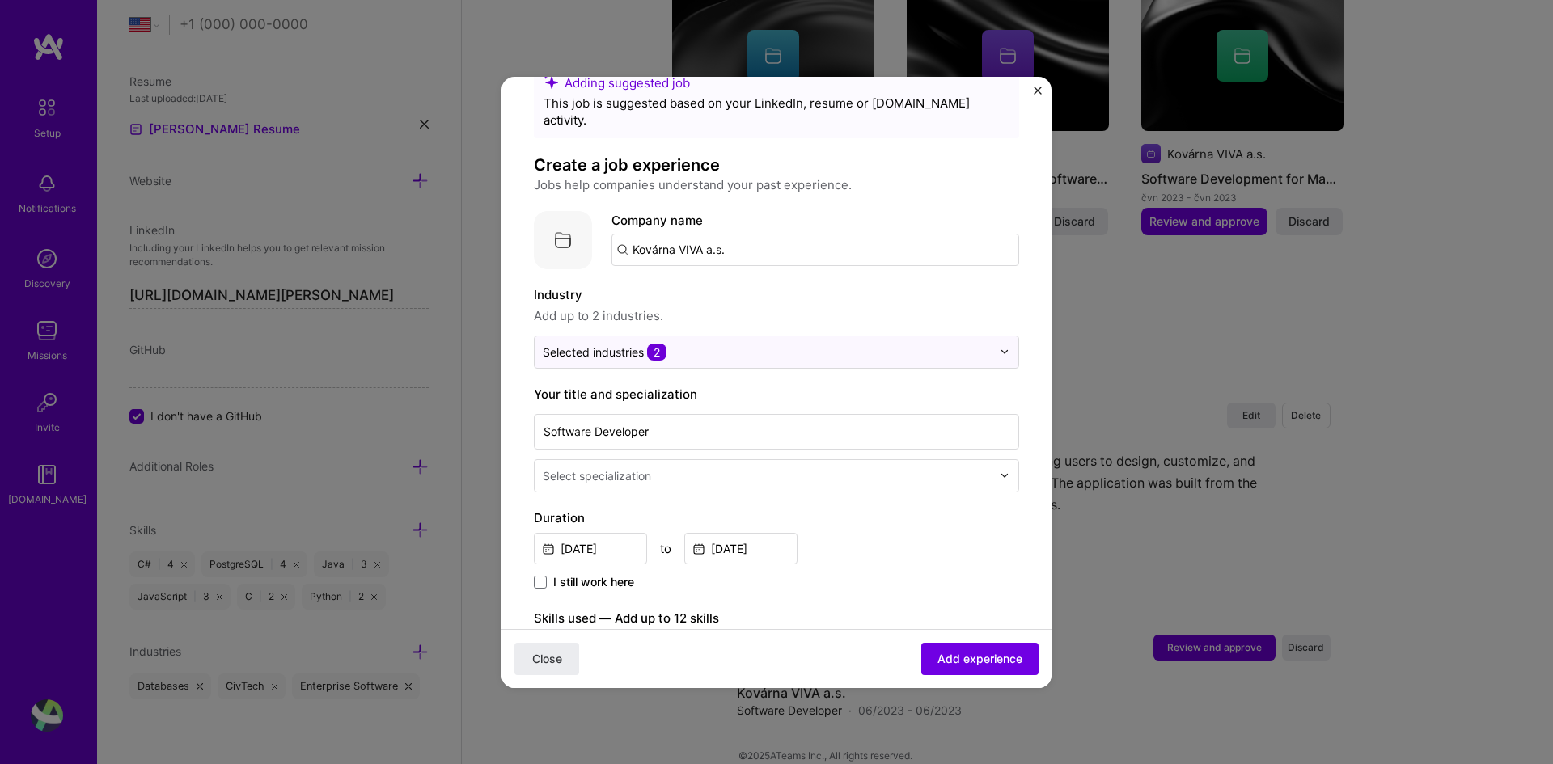
scroll to position [81, 0]
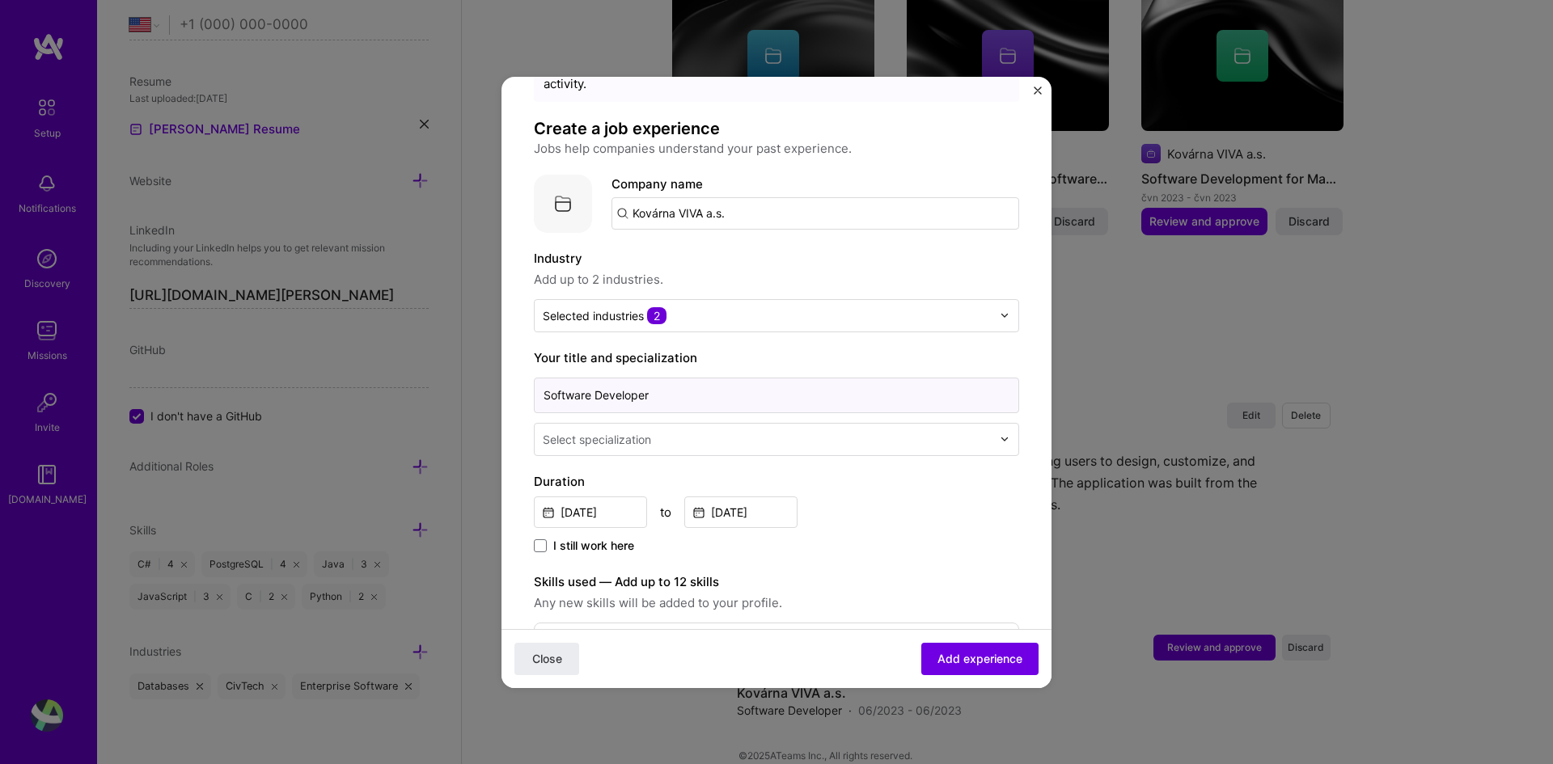
click at [696, 388] on input "Software Developer" at bounding box center [776, 396] width 485 height 36
type input "Software Developer Intern"
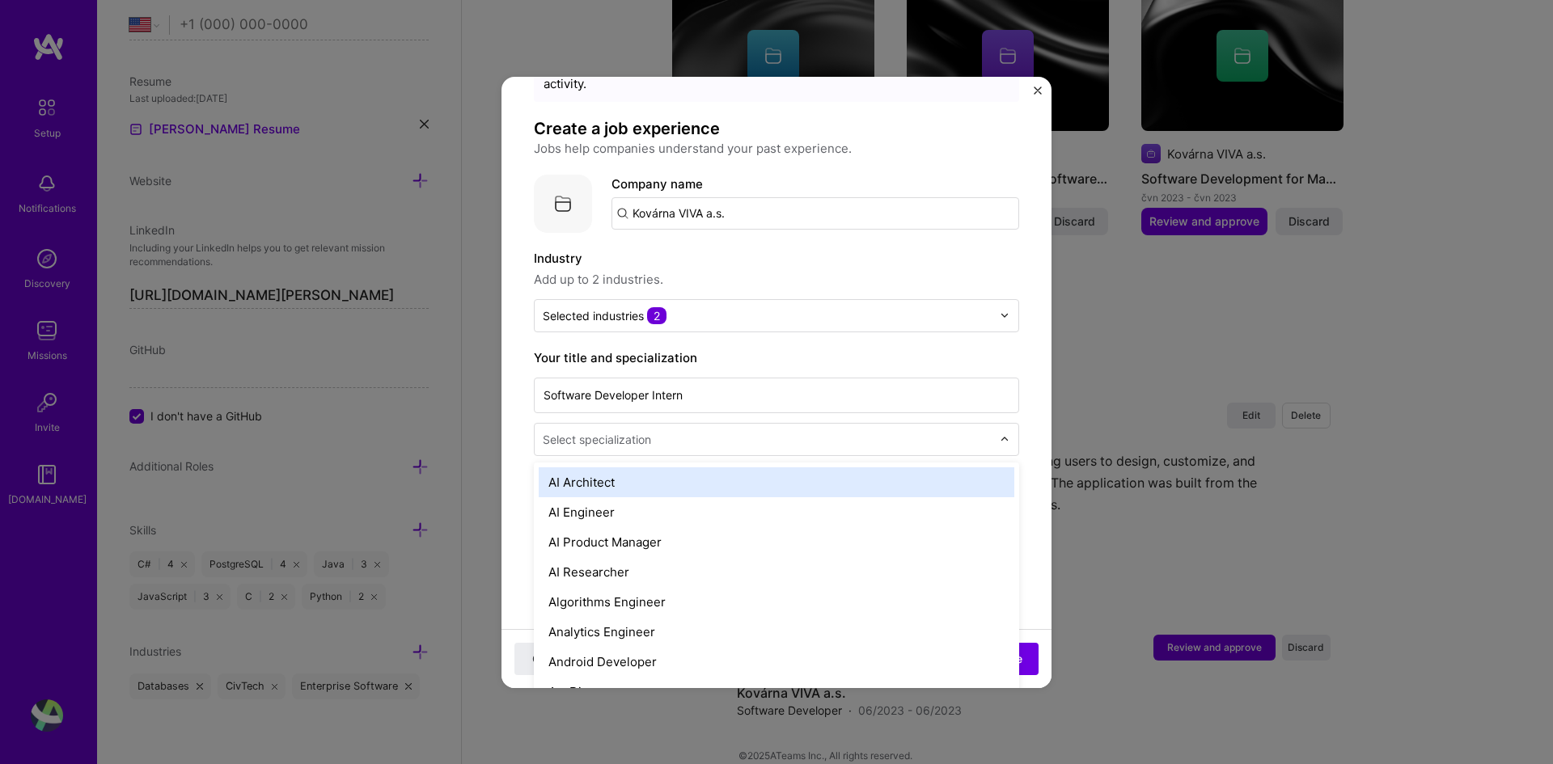
click at [724, 431] on input "text" at bounding box center [769, 439] width 452 height 17
type input "back"
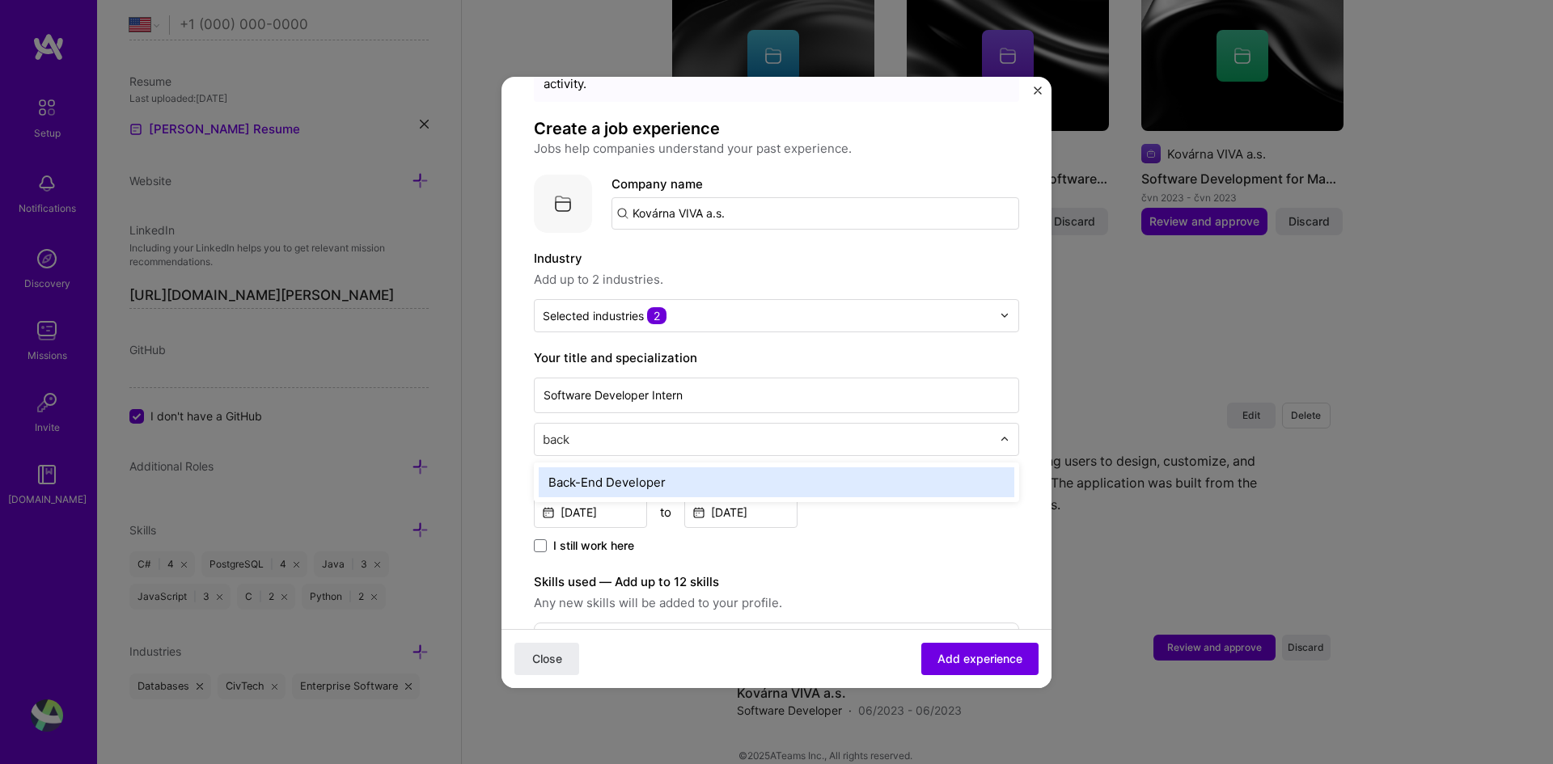
click at [722, 468] on div "Back-End Developer" at bounding box center [777, 483] width 476 height 30
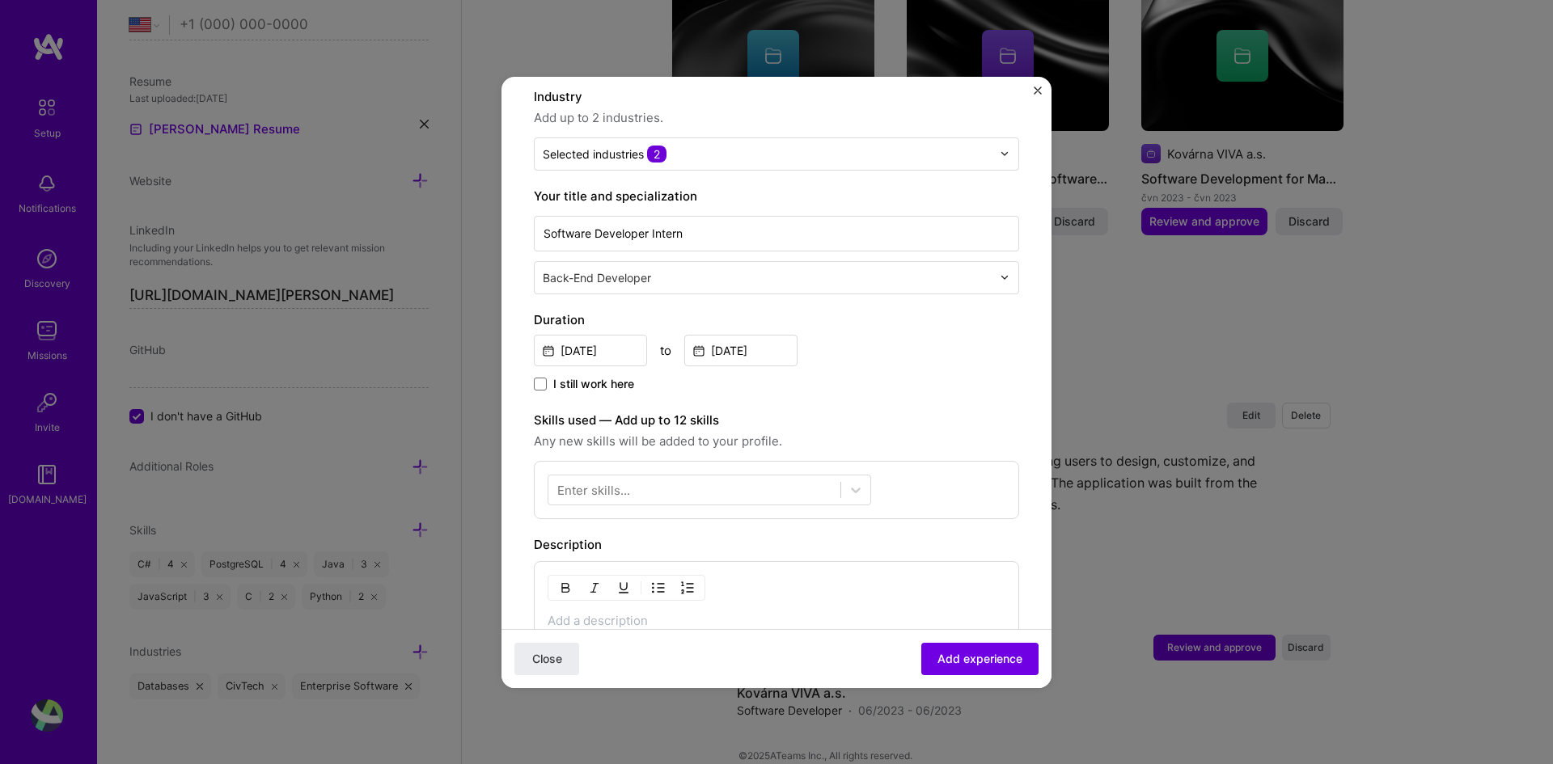
scroll to position [324, 0]
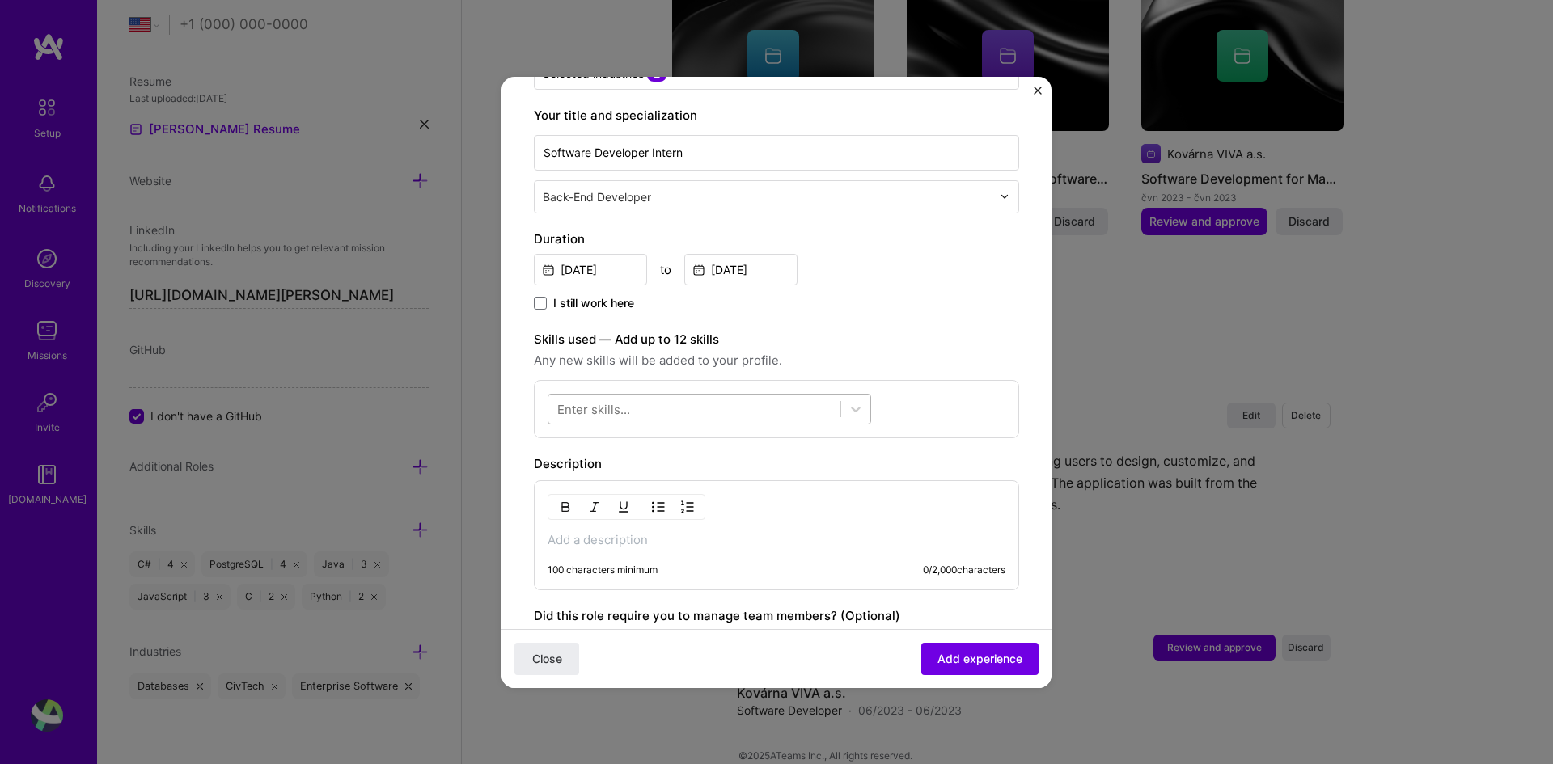
click at [652, 396] on div at bounding box center [694, 409] width 292 height 27
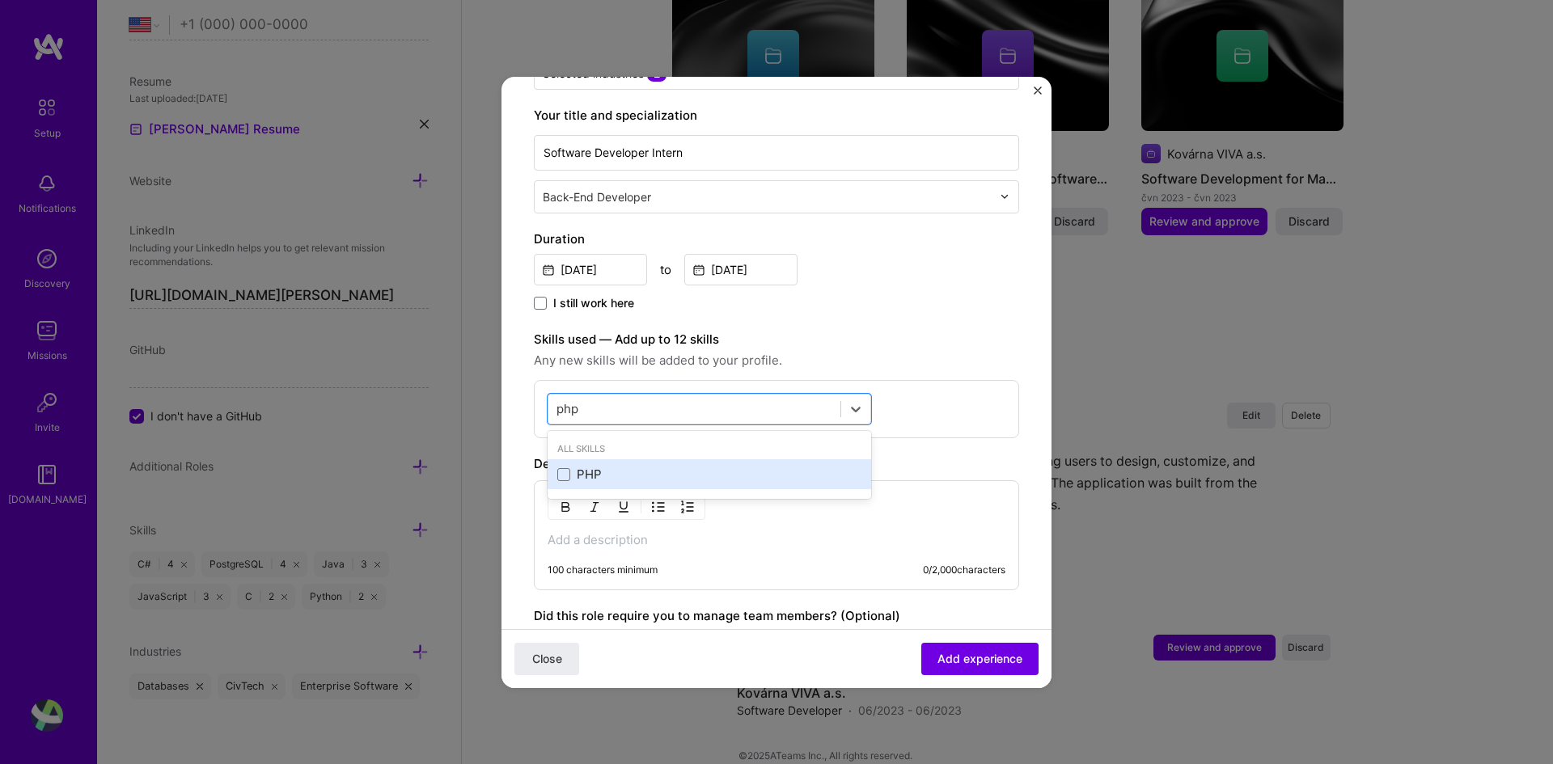
click at [570, 466] on div "PHP" at bounding box center [709, 474] width 304 height 17
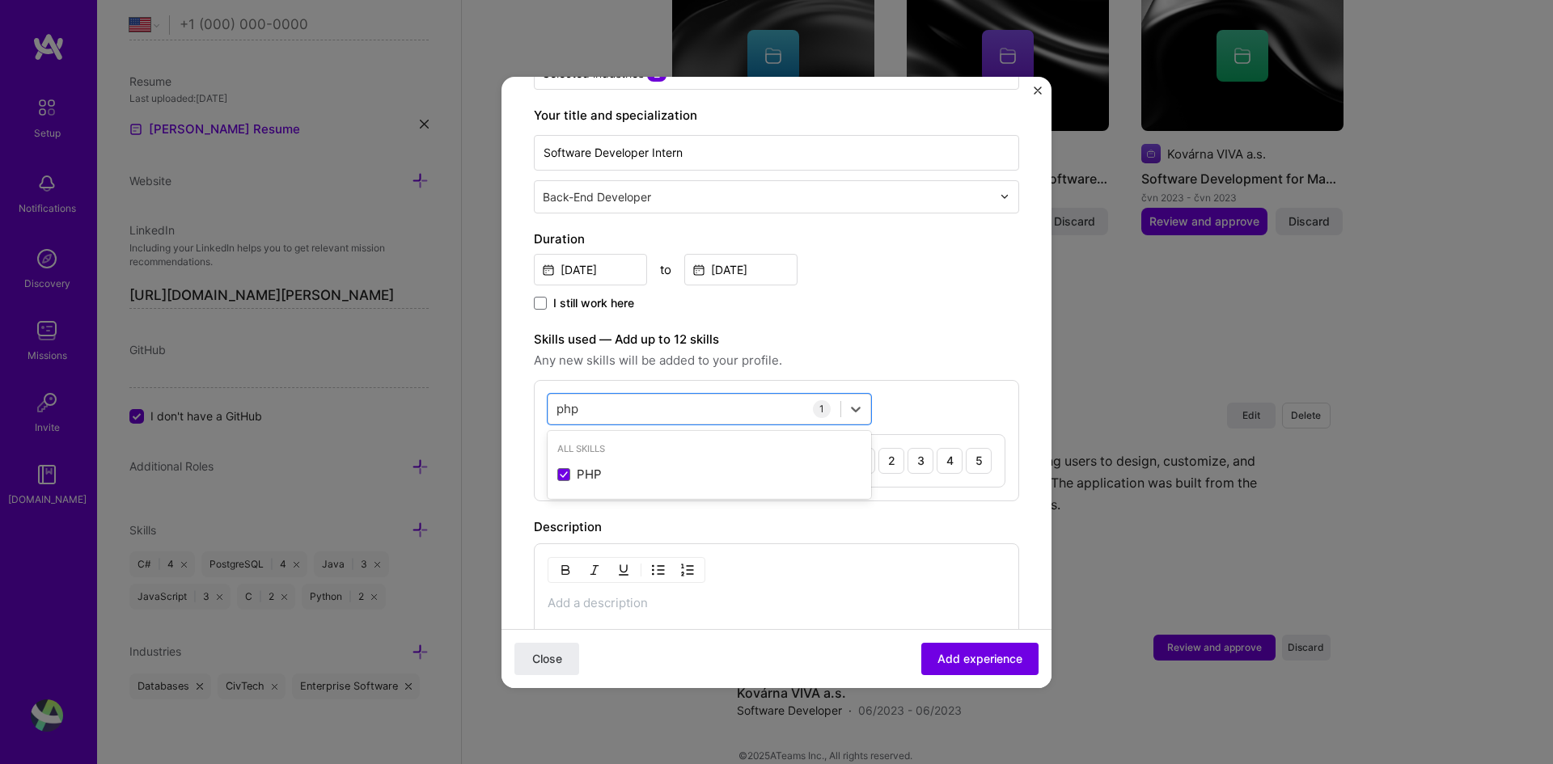
type input "php"
click at [683, 518] on div "Description" at bounding box center [776, 527] width 485 height 19
click at [878, 448] on div "2" at bounding box center [891, 461] width 26 height 26
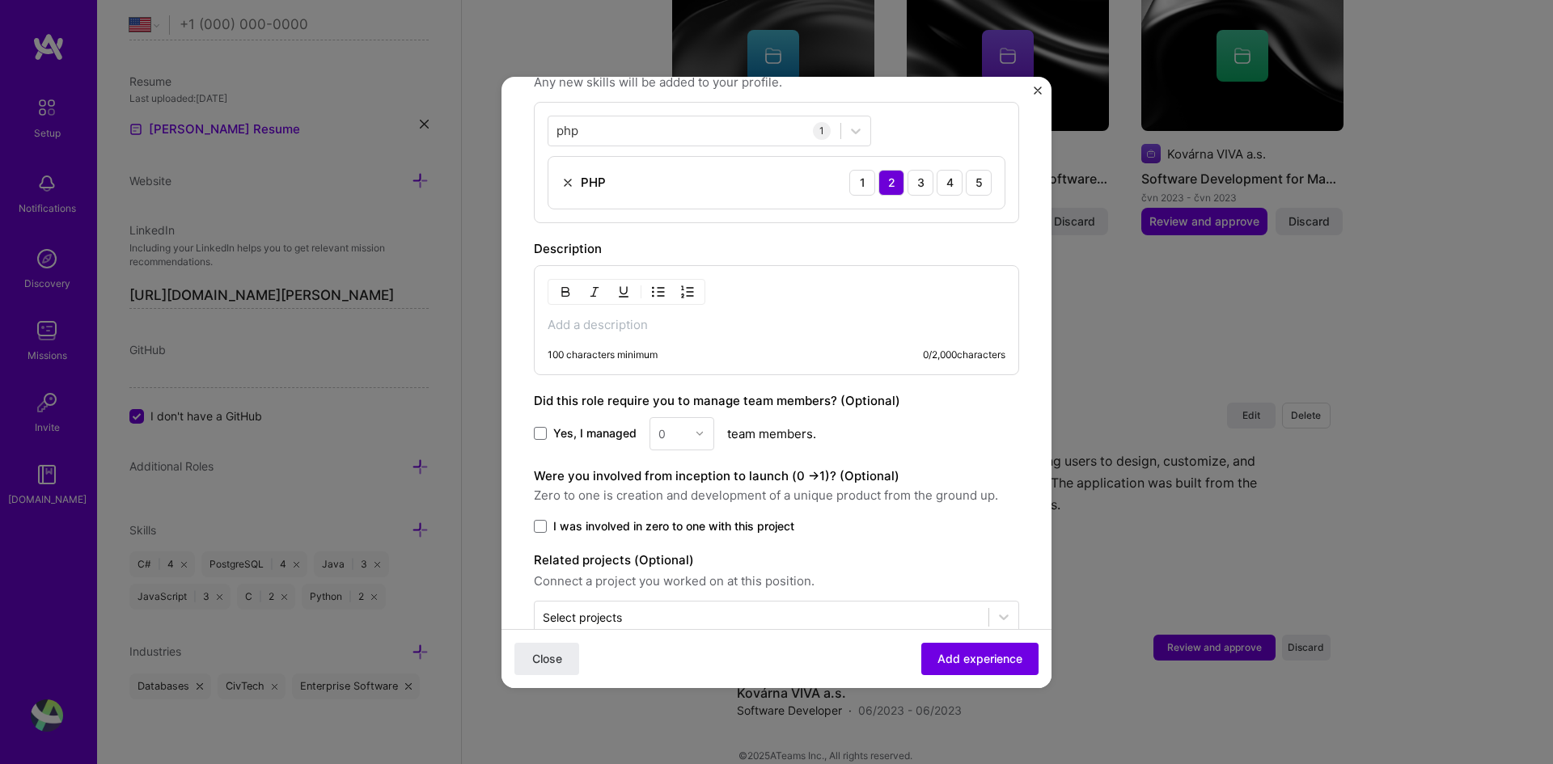
scroll to position [622, 0]
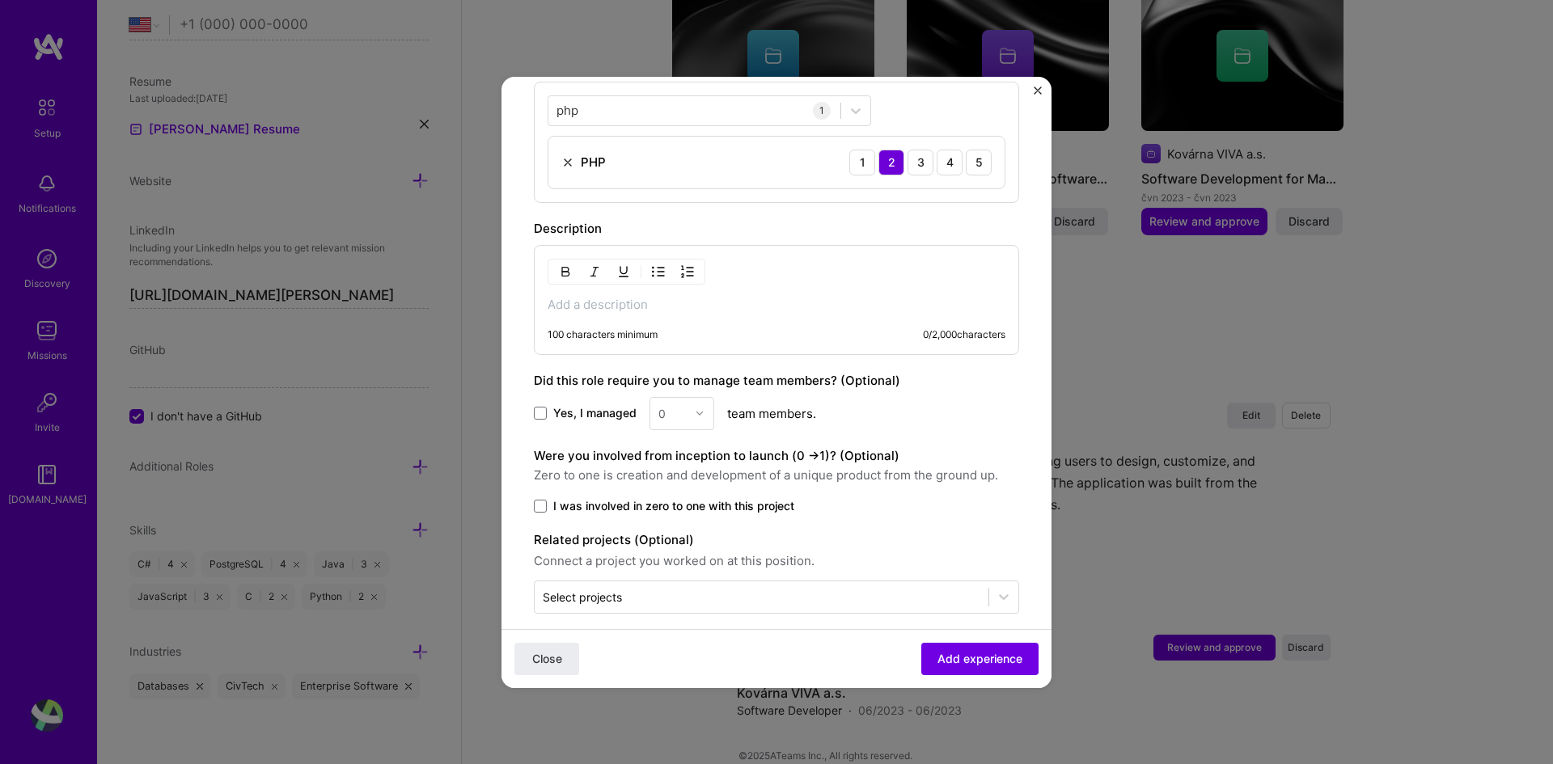
click at [690, 498] on span "I was involved in zero to one with this project" at bounding box center [673, 506] width 241 height 16
click at [0, 0] on input "I was involved in zero to one with this project" at bounding box center [0, 0] width 0 height 0
click at [746, 299] on div "100 characters minimum 0 / 2,000 characters" at bounding box center [776, 300] width 485 height 110
click at [733, 278] on div "100 characters minimum 0 / 2,000 characters" at bounding box center [776, 300] width 485 height 110
click at [707, 297] on p at bounding box center [777, 305] width 458 height 16
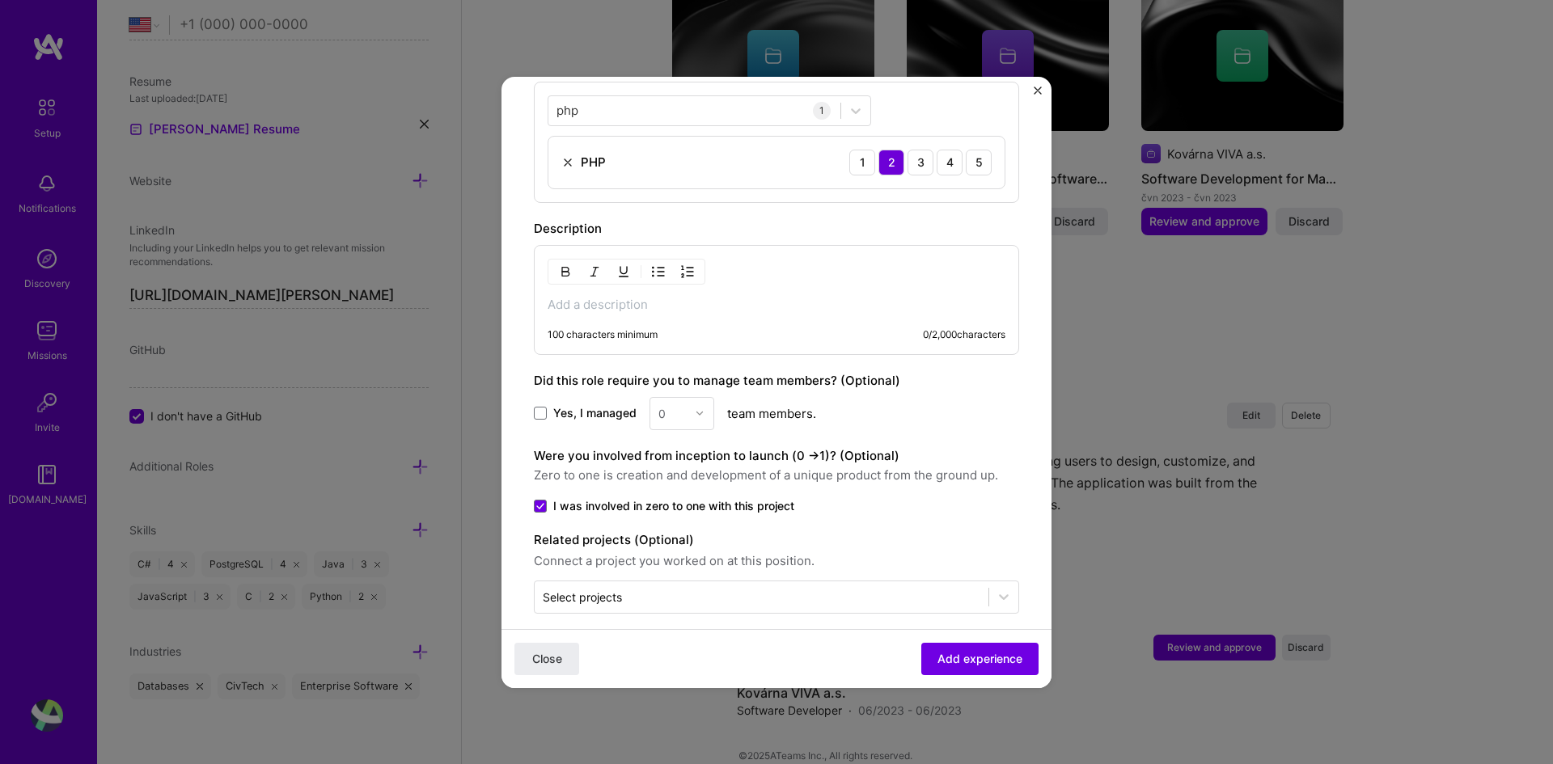
click at [713, 297] on p at bounding box center [777, 305] width 458 height 16
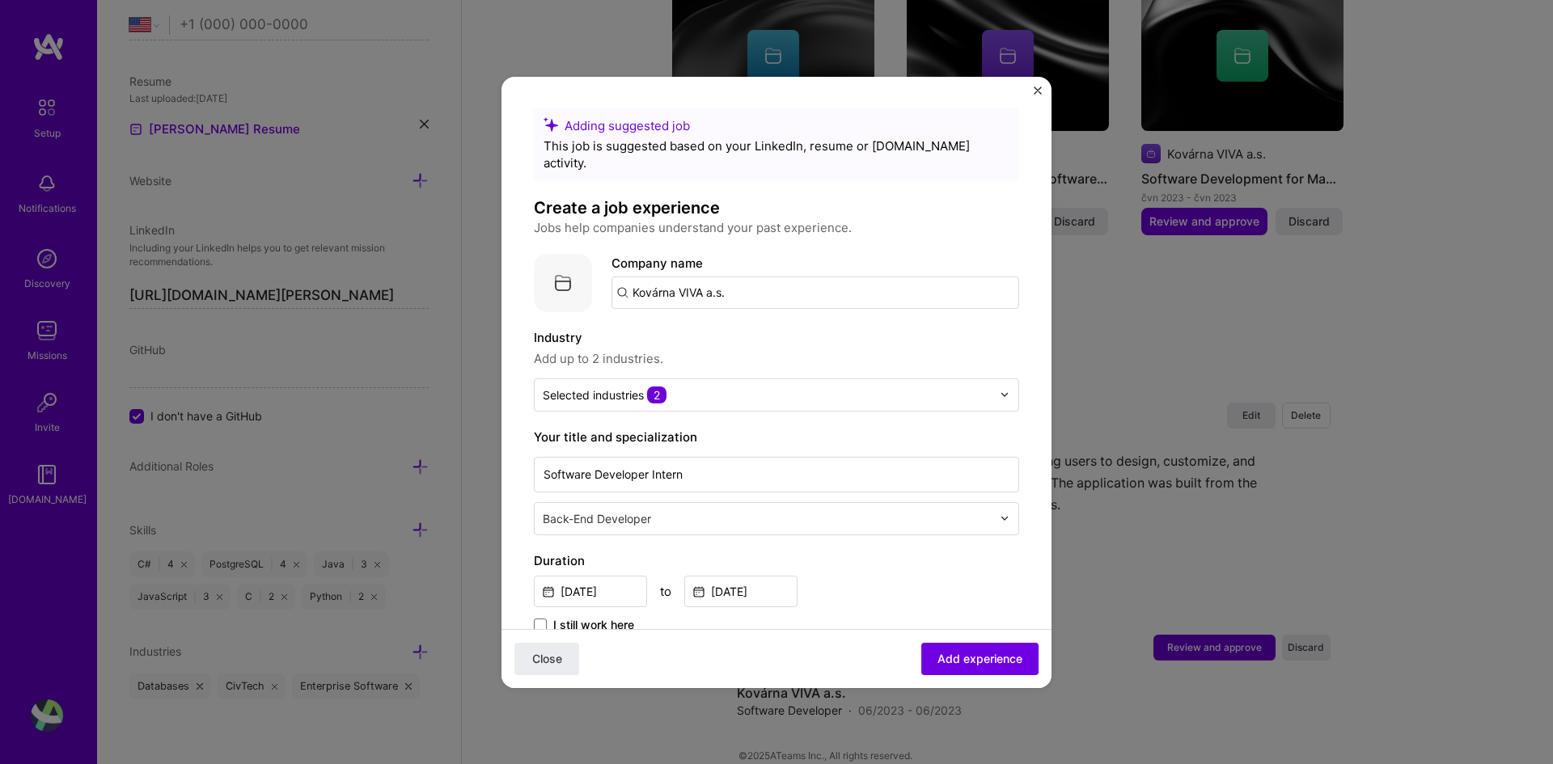
scroll to position [0, 0]
click at [939, 654] on span "Add experience" at bounding box center [979, 658] width 85 height 16
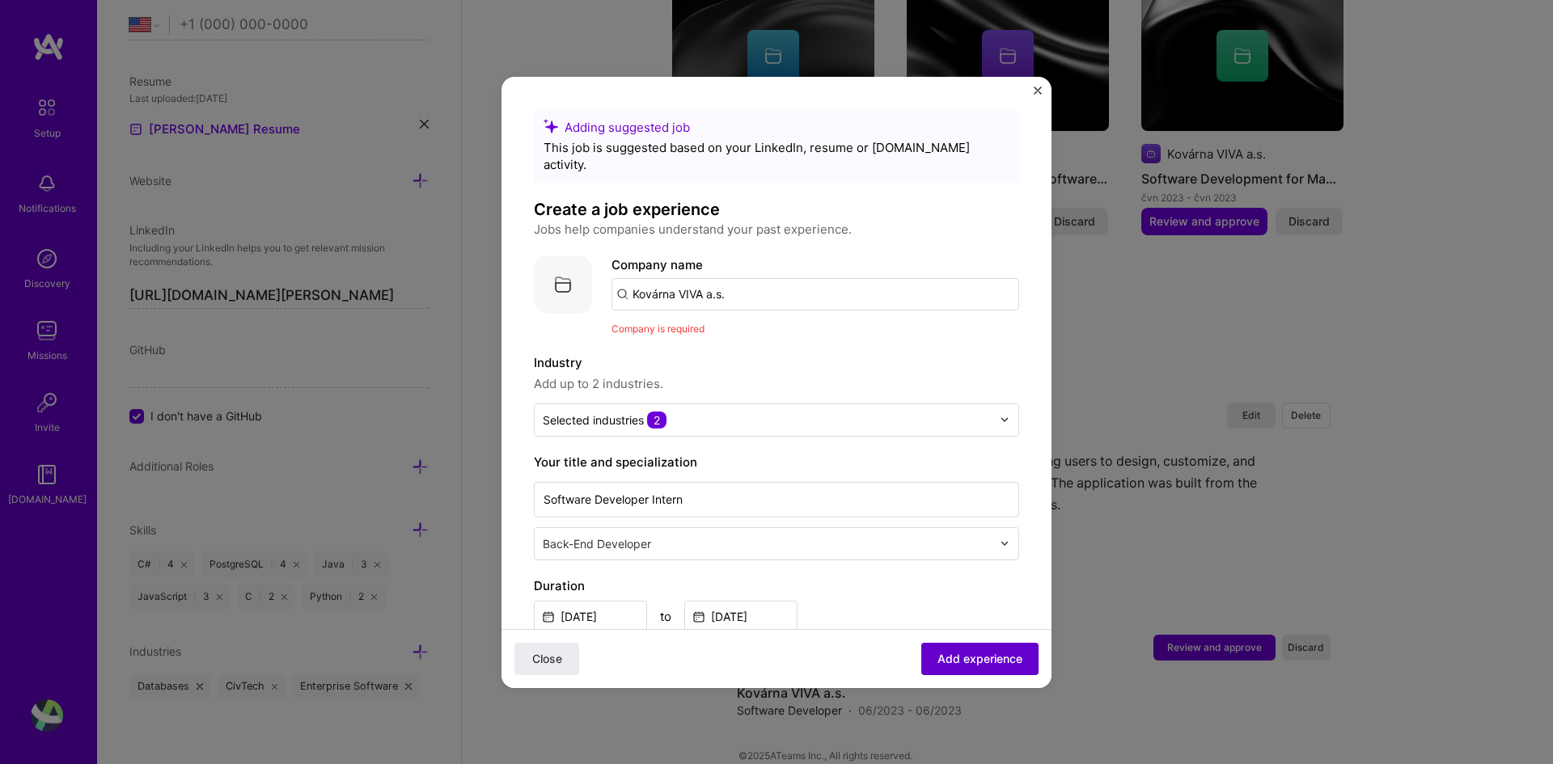
scroll to position [162, 0]
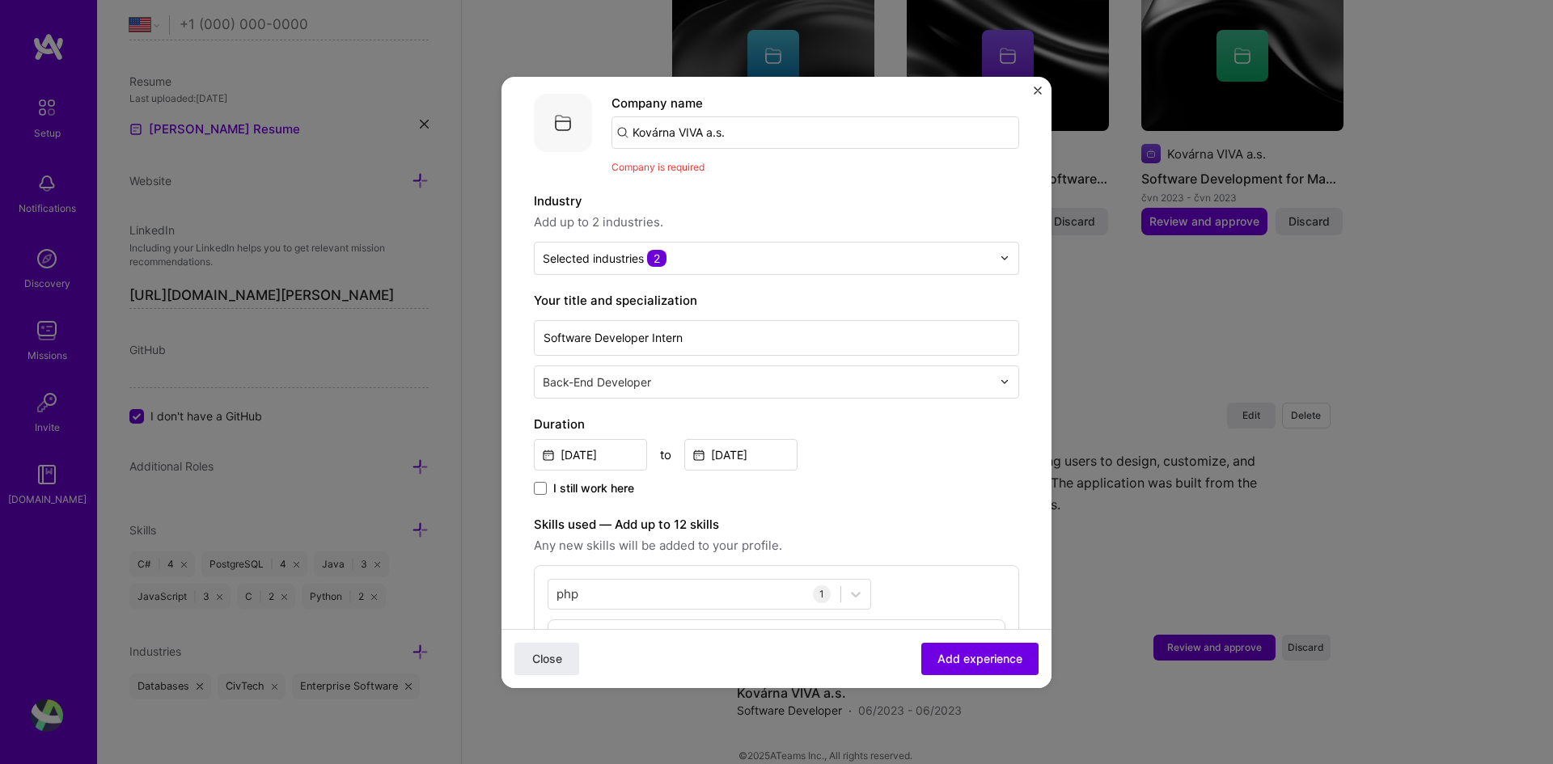
click at [729, 116] on input "Kovárna VIVA a.s." at bounding box center [816, 132] width 408 height 32
type input "Kovárna VIVA a.s."
click at [777, 163] on div "Kovárna VIVA a.s." at bounding box center [759, 177] width 114 height 28
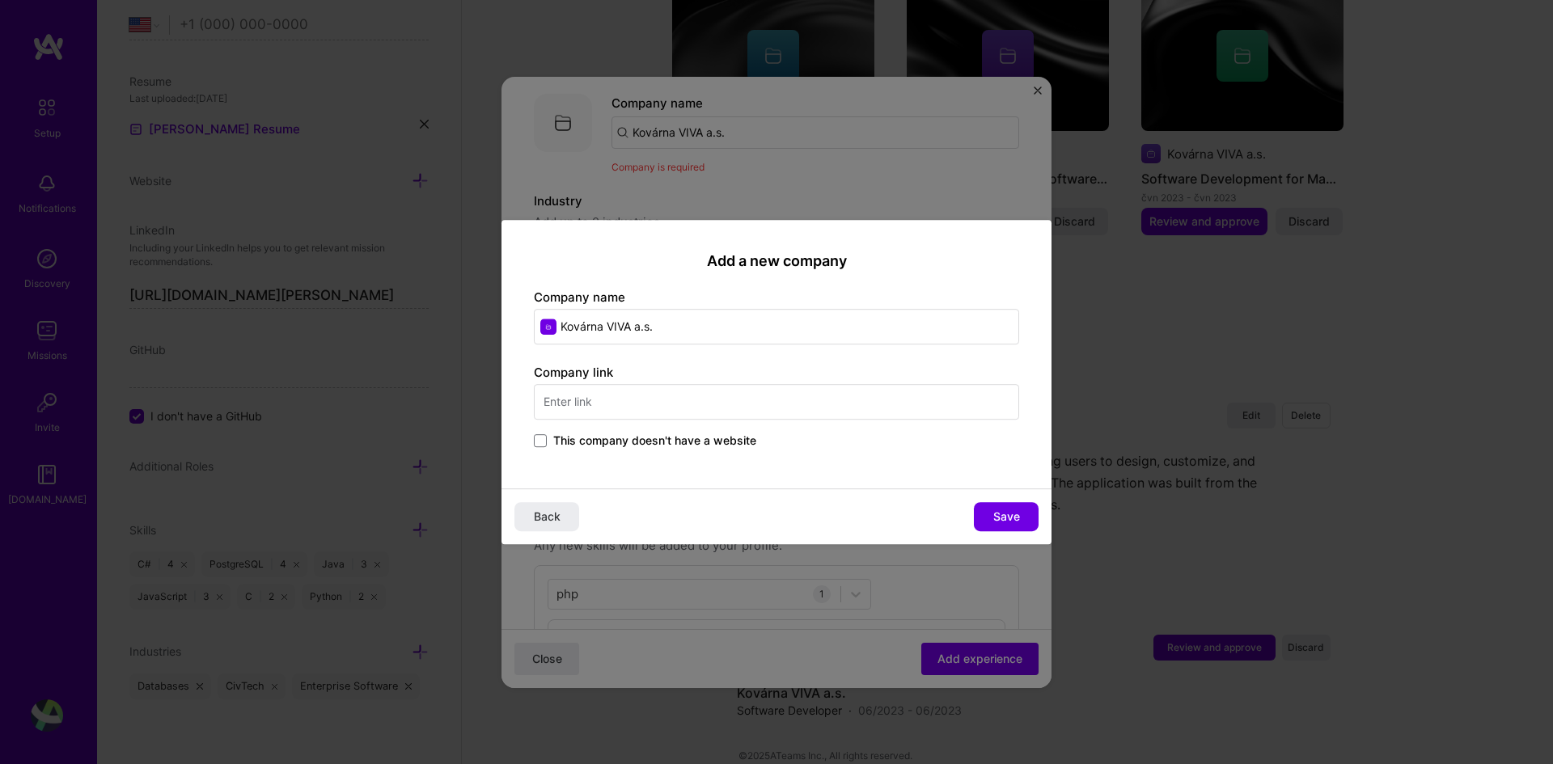
click at [609, 445] on span "This company doesn't have a website" at bounding box center [654, 441] width 203 height 16
click at [0, 0] on input "This company doesn't have a website" at bounding box center [0, 0] width 0 height 0
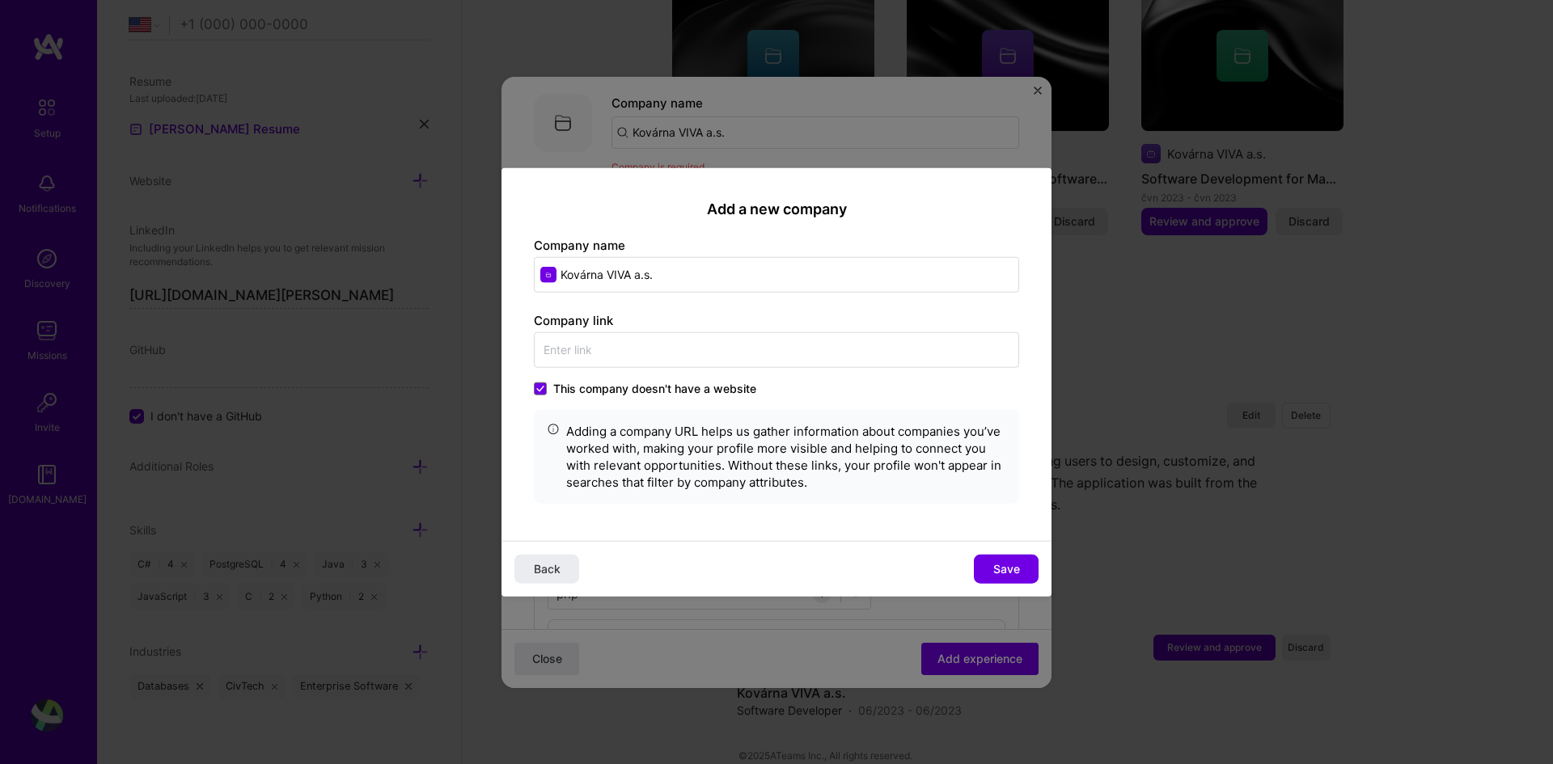
click at [658, 393] on span "This company doesn't have a website" at bounding box center [654, 389] width 203 height 16
click at [0, 0] on input "This company doesn't have a website" at bounding box center [0, 0] width 0 height 0
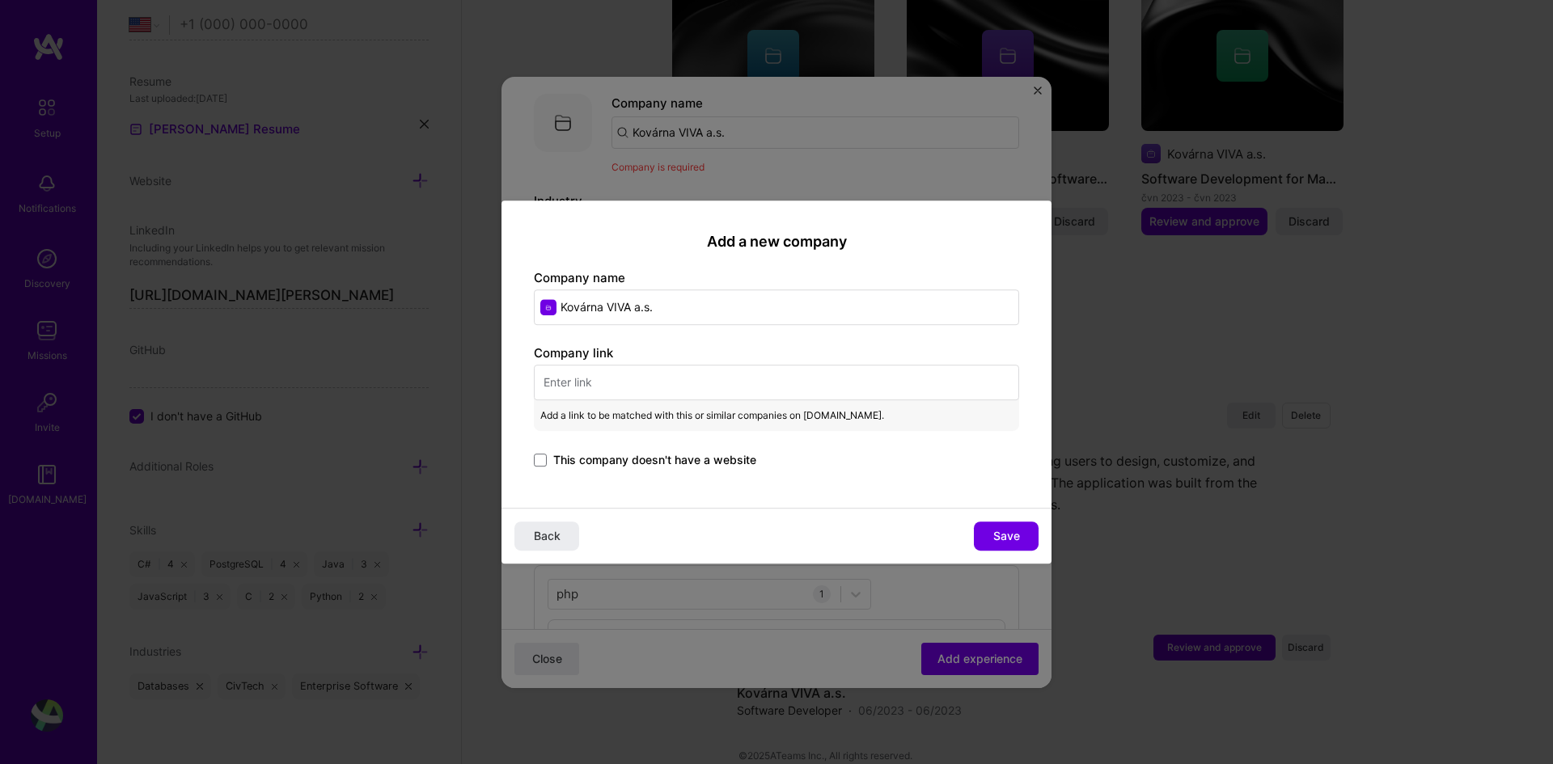
click at [696, 378] on input "text" at bounding box center [776, 383] width 485 height 36
paste input "[URL][DOMAIN_NAME]"
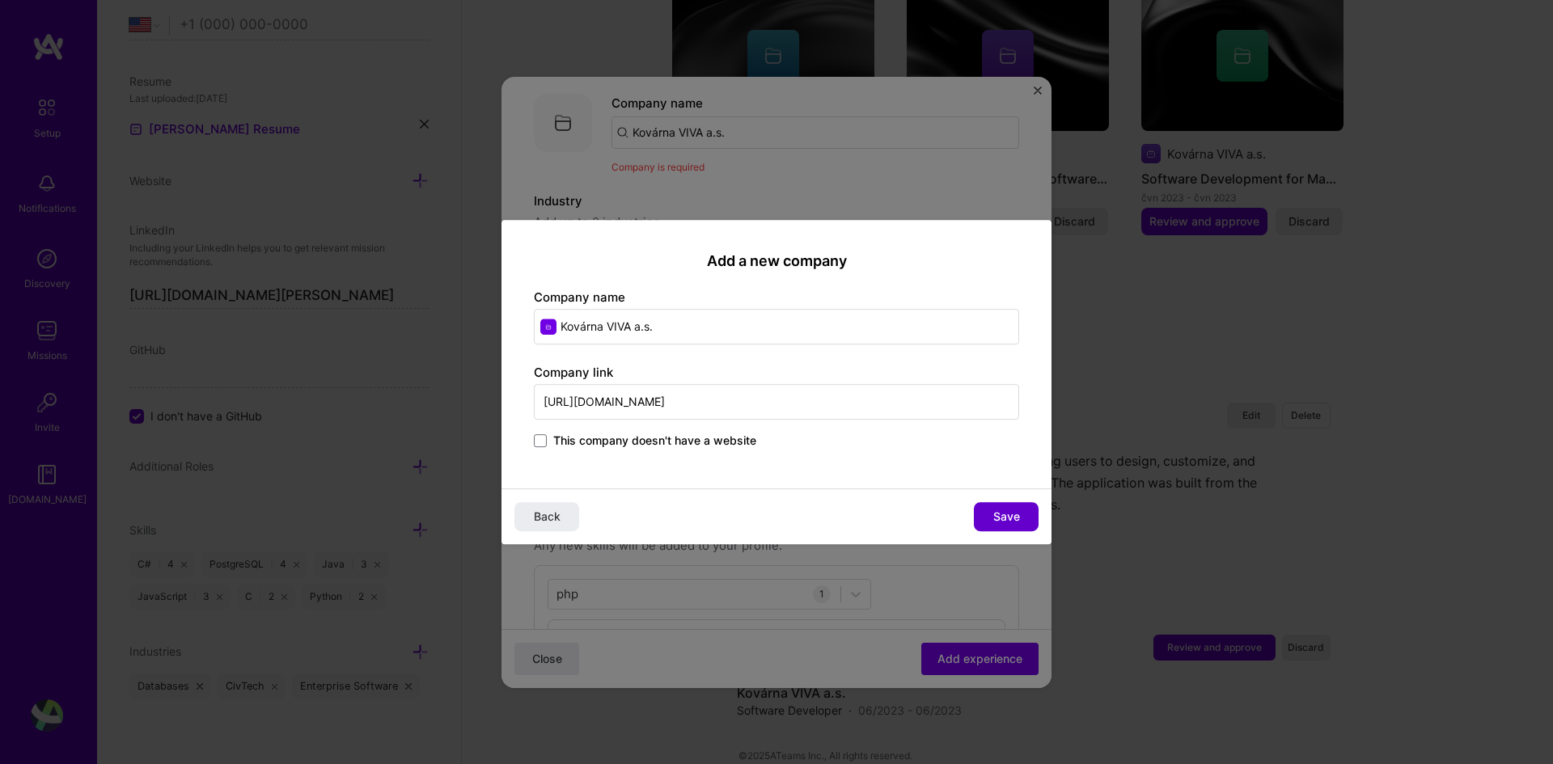
type input "[URL][DOMAIN_NAME]"
click at [988, 518] on button "Save" at bounding box center [1006, 516] width 65 height 29
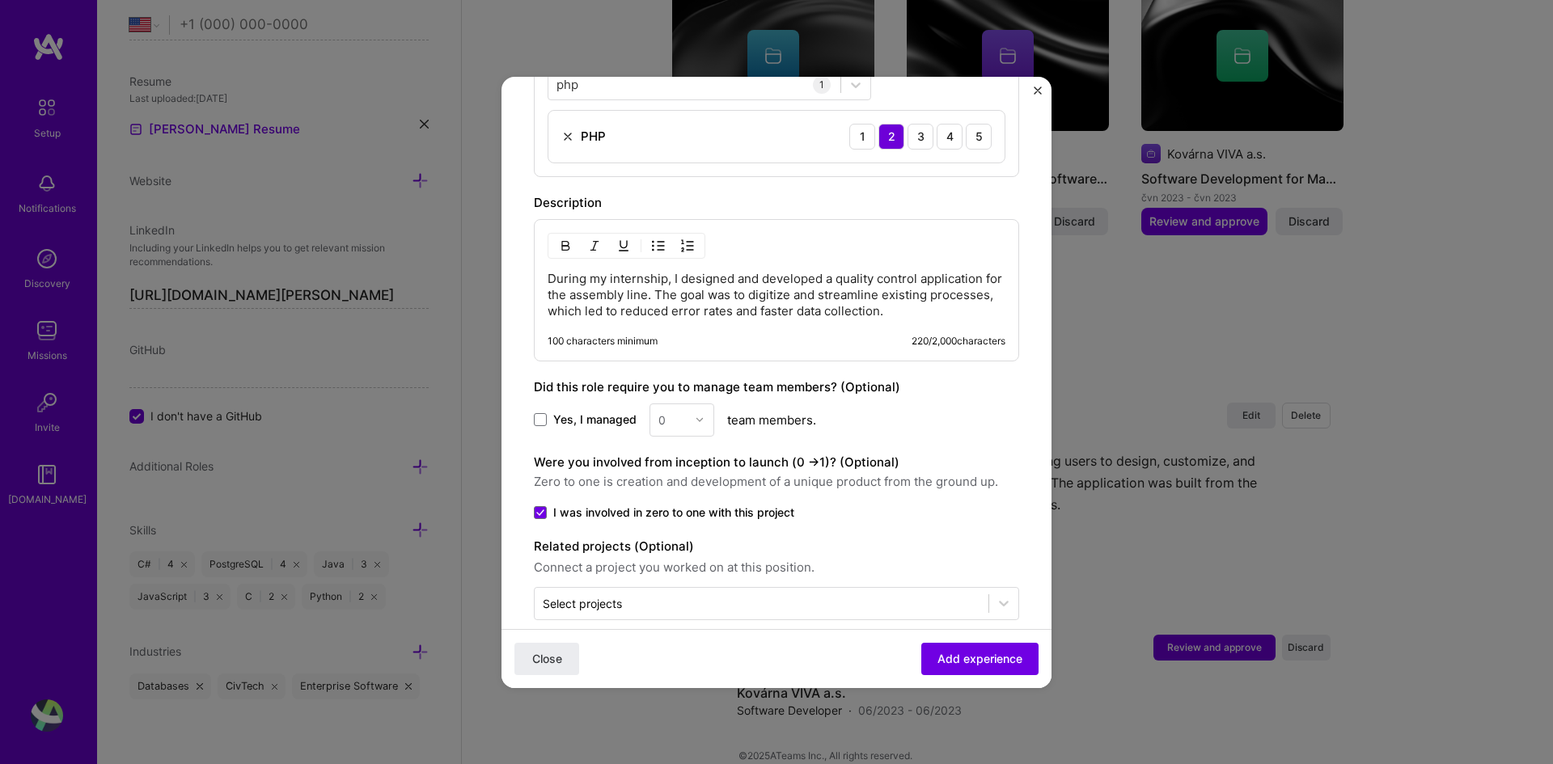
scroll to position [678, 0]
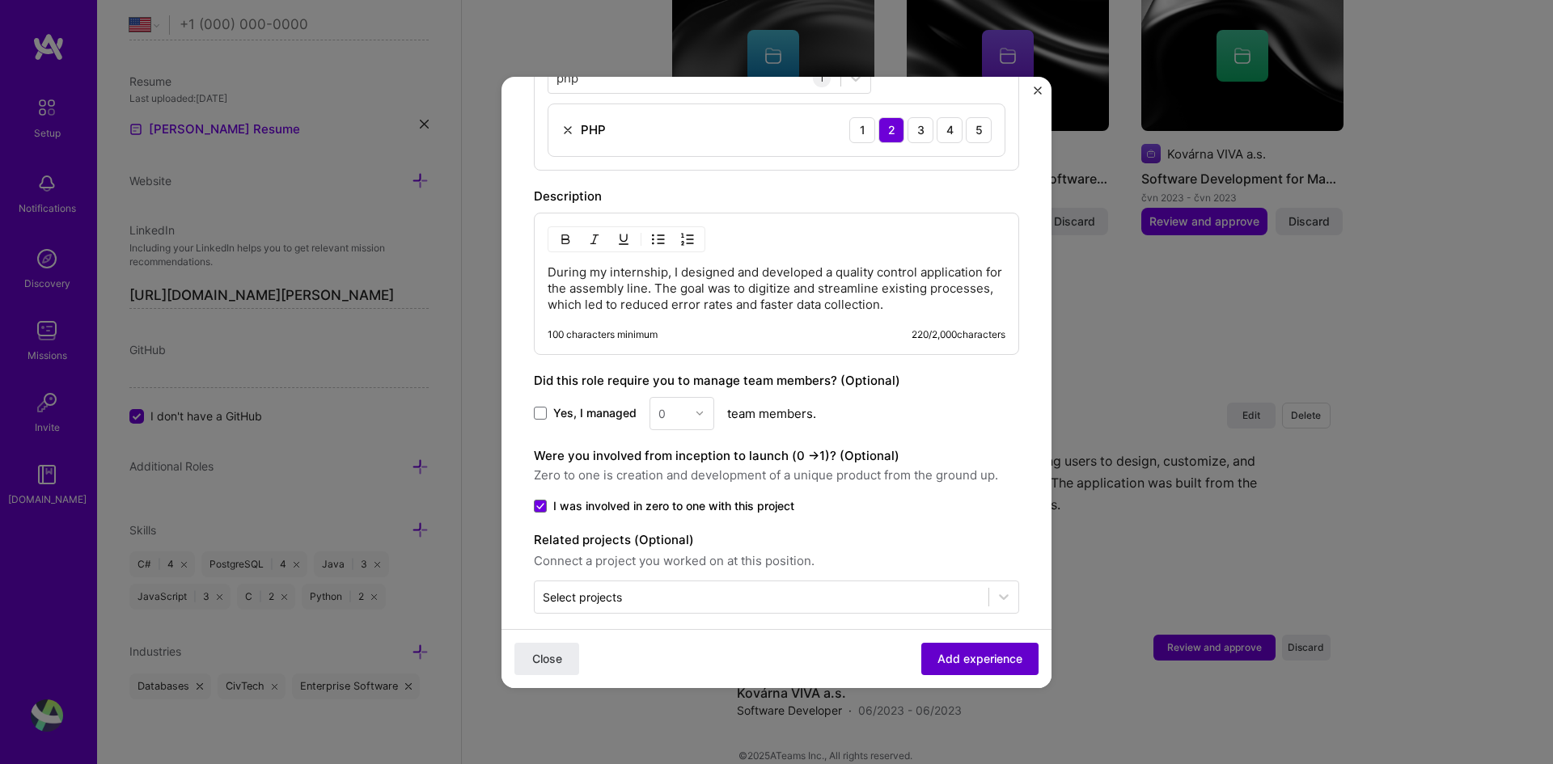
click at [943, 654] on span "Add experience" at bounding box center [979, 658] width 85 height 16
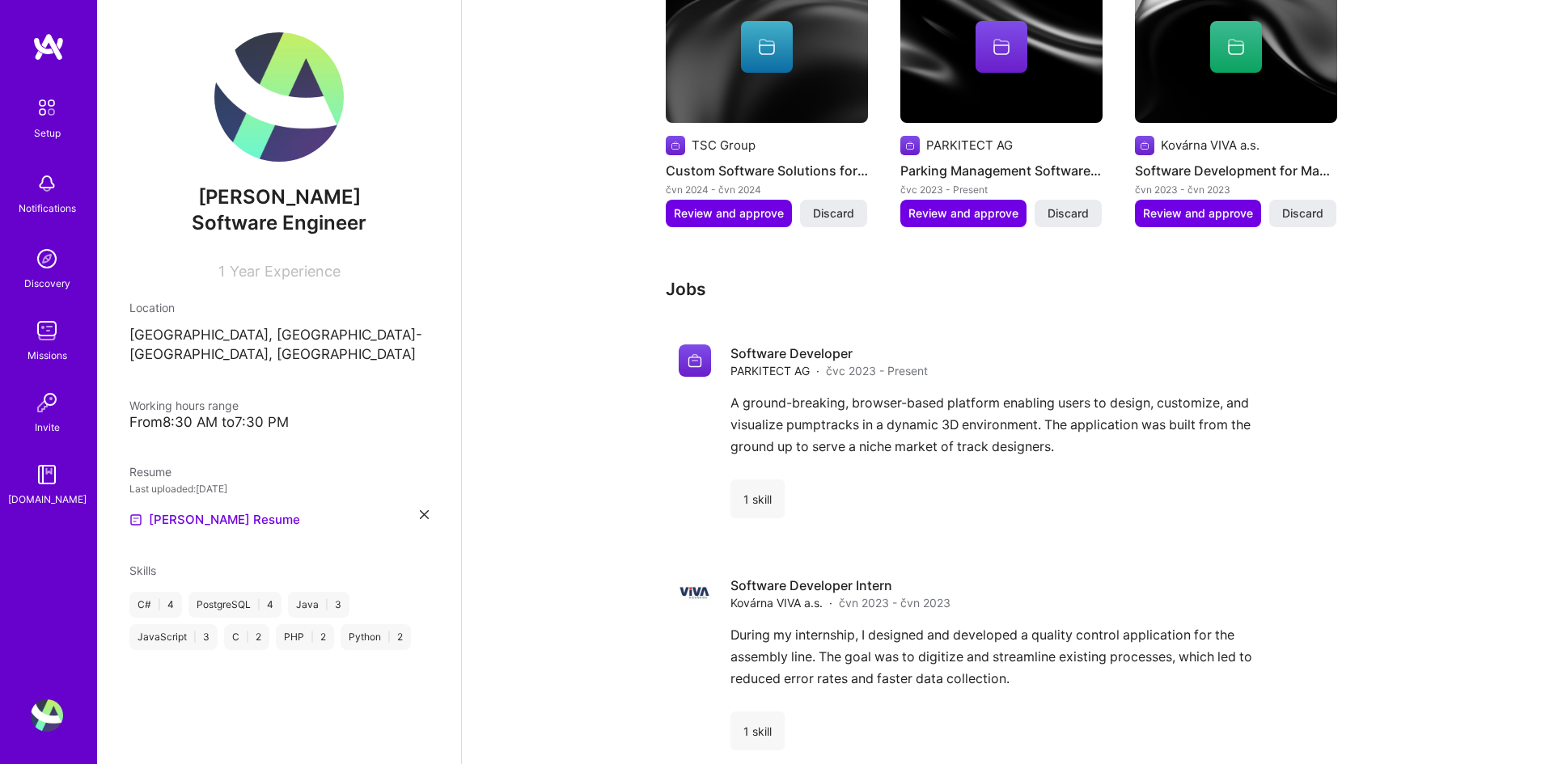
scroll to position [903, 0]
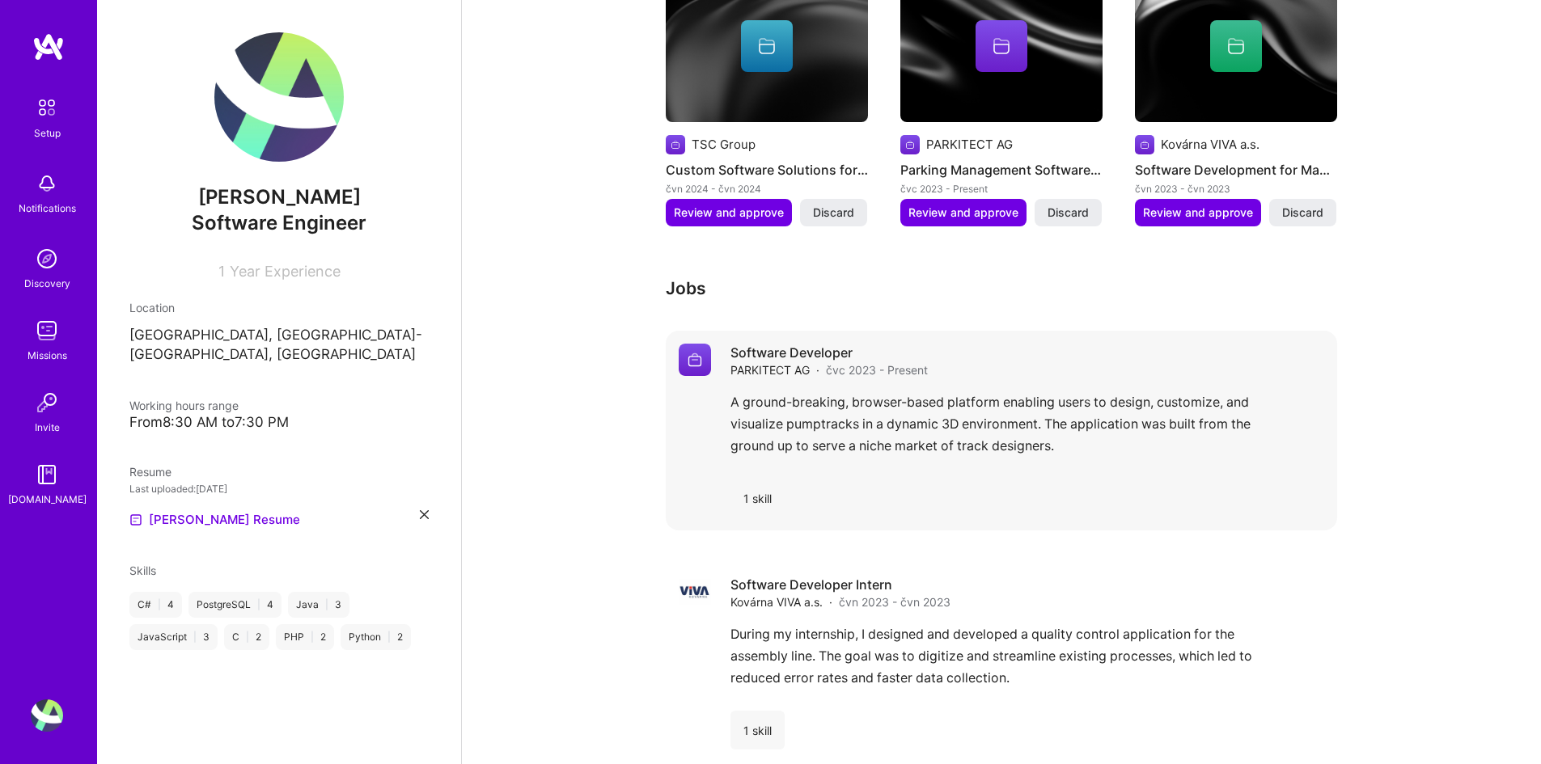
click at [840, 439] on div "Software Developer PARKITECT AG · čvc 2023 - Present A ground-breaking, browser…" at bounding box center [1027, 431] width 594 height 174
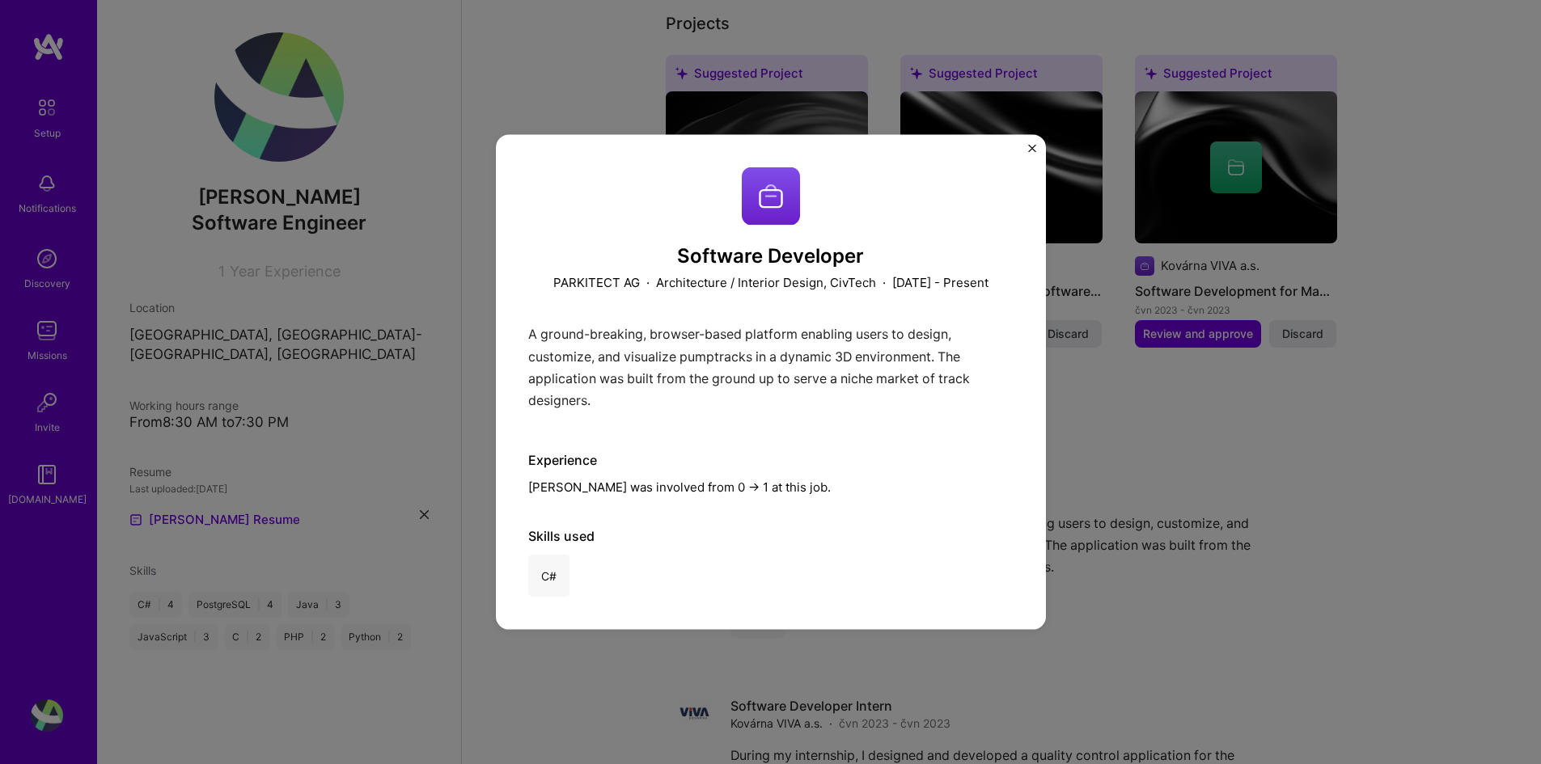
scroll to position [903, 0]
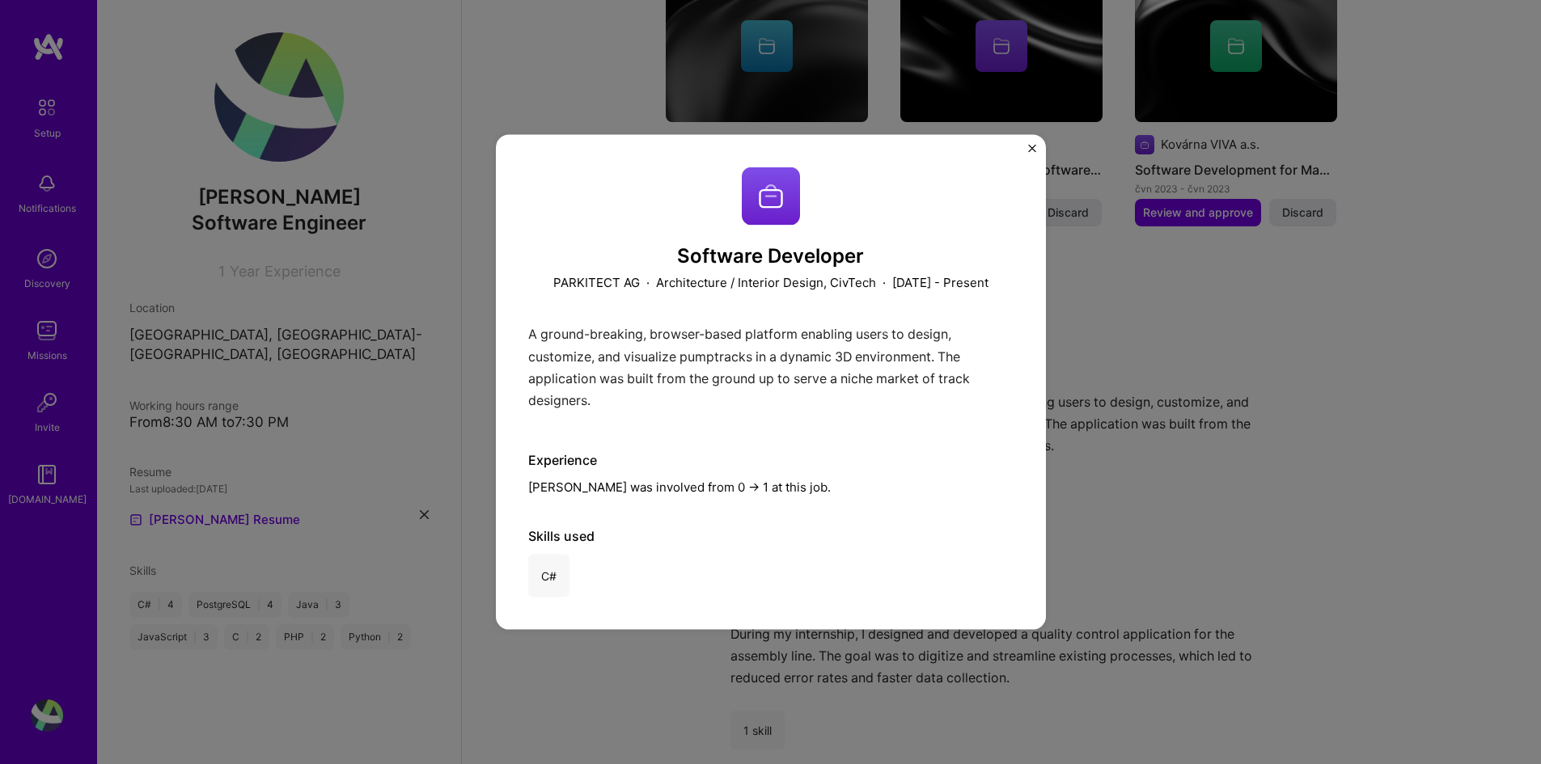
click at [1030, 145] on img "Close" at bounding box center [1032, 148] width 8 height 8
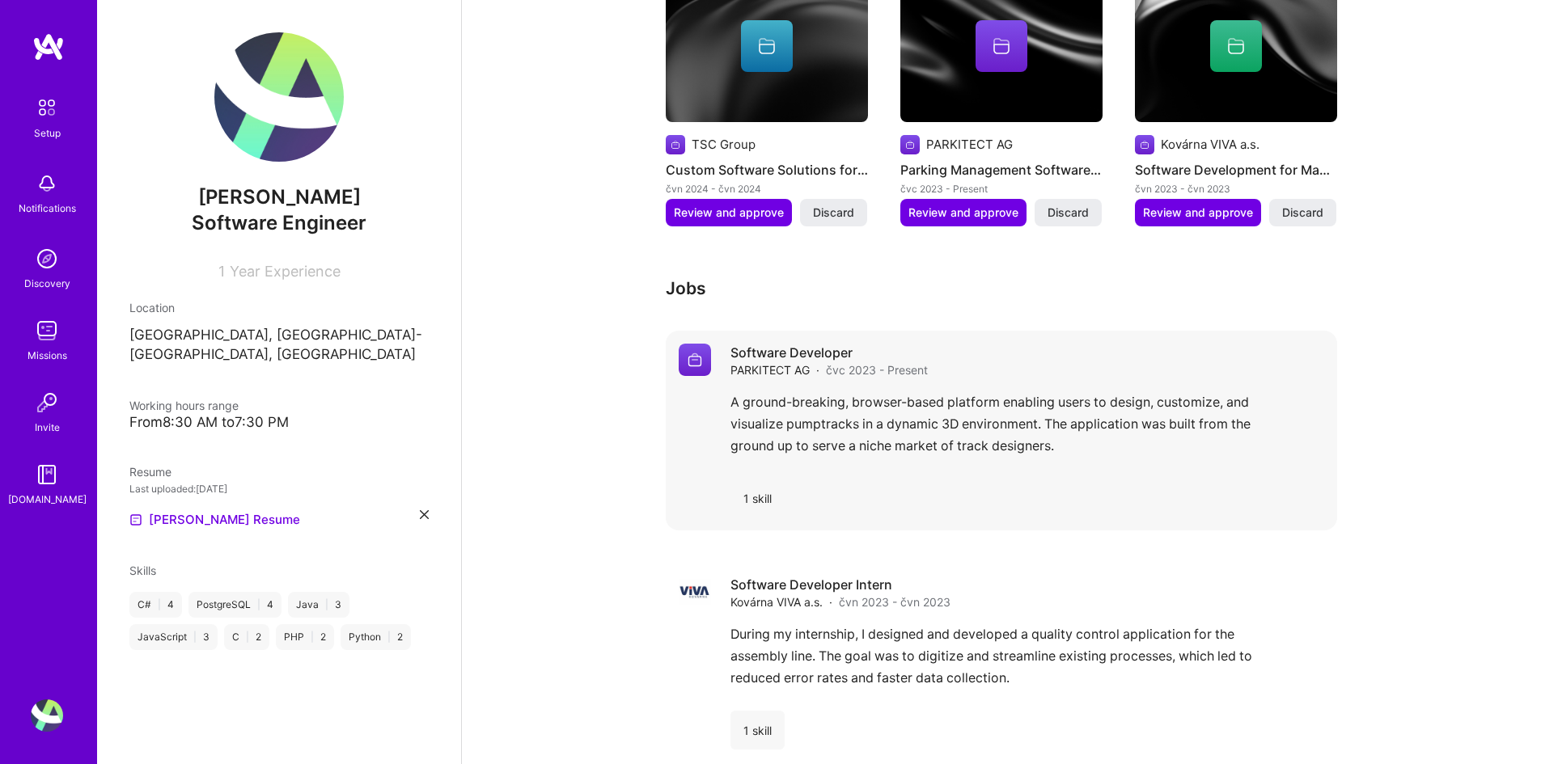
click at [862, 391] on div "A ground-breaking, browser-based platform enabling users to design, customize, …" at bounding box center [1027, 428] width 594 height 74
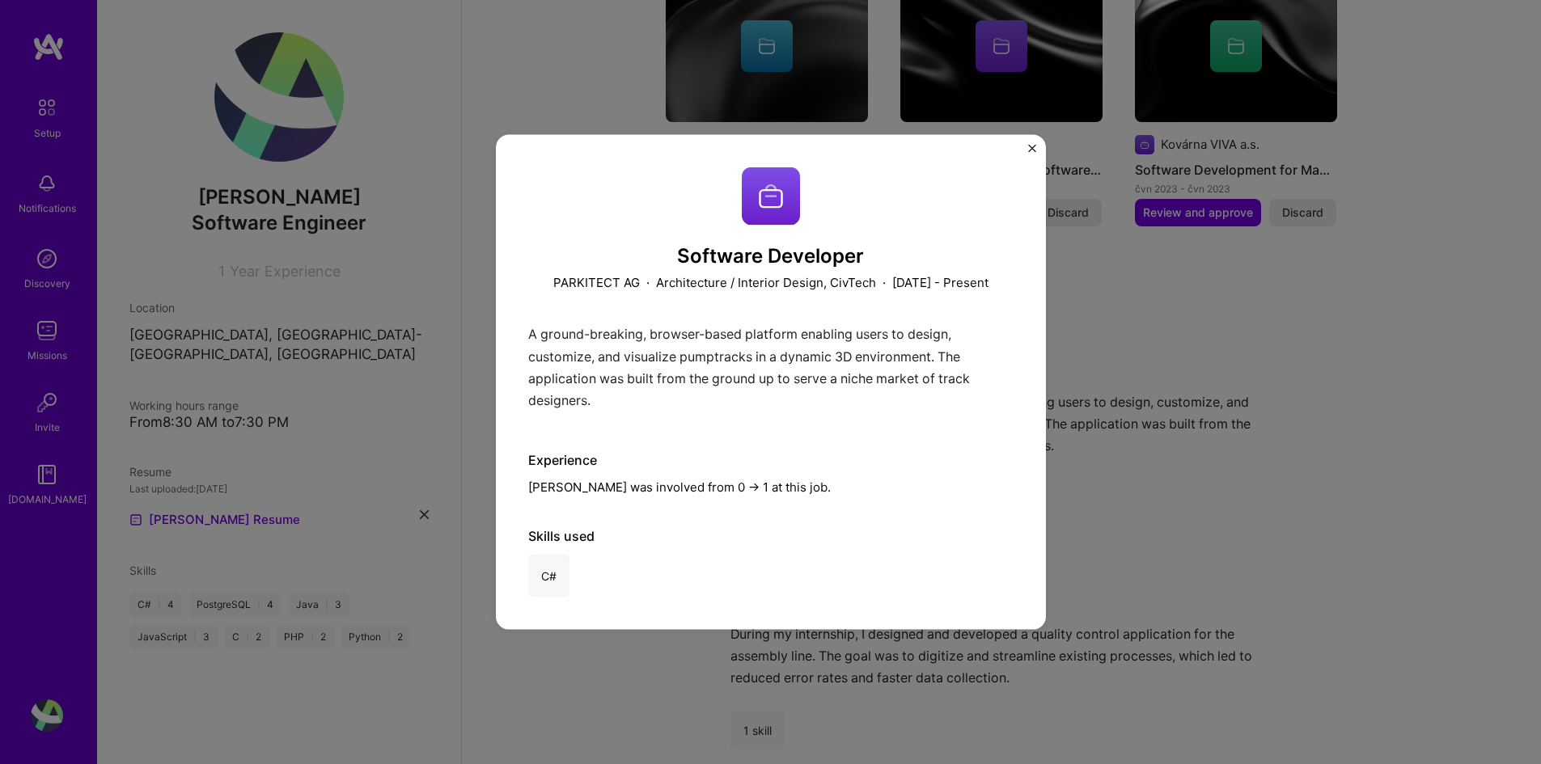
click at [1025, 149] on div "Software Developer PARKITECT AG · Architecture / Interior Design, CivTech · [DA…" at bounding box center [771, 382] width 550 height 496
click at [1031, 151] on img "Close" at bounding box center [1032, 148] width 8 height 8
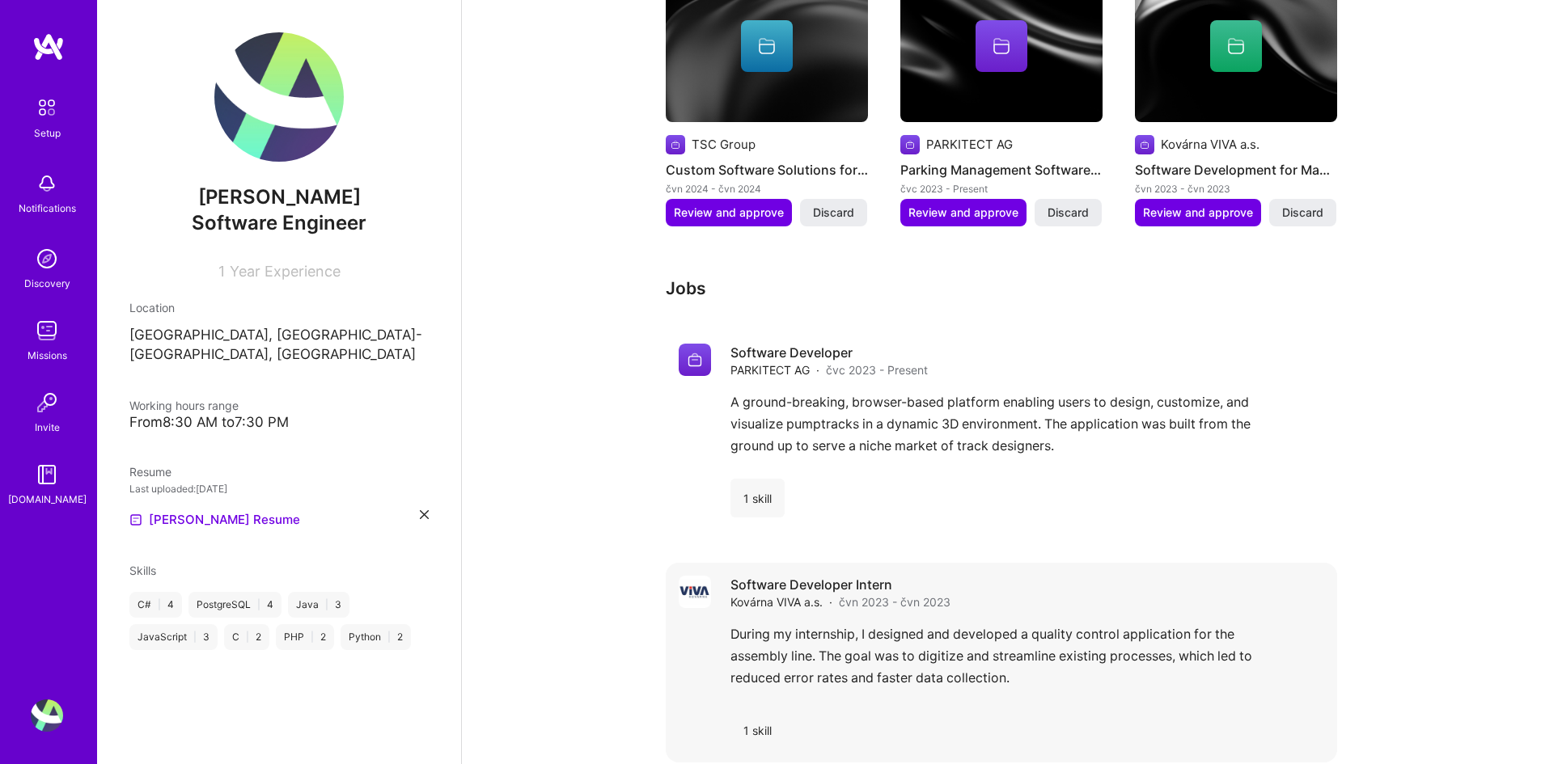
click at [903, 624] on div "During my internship, I designed and developed a quality control application fo…" at bounding box center [1027, 661] width 594 height 74
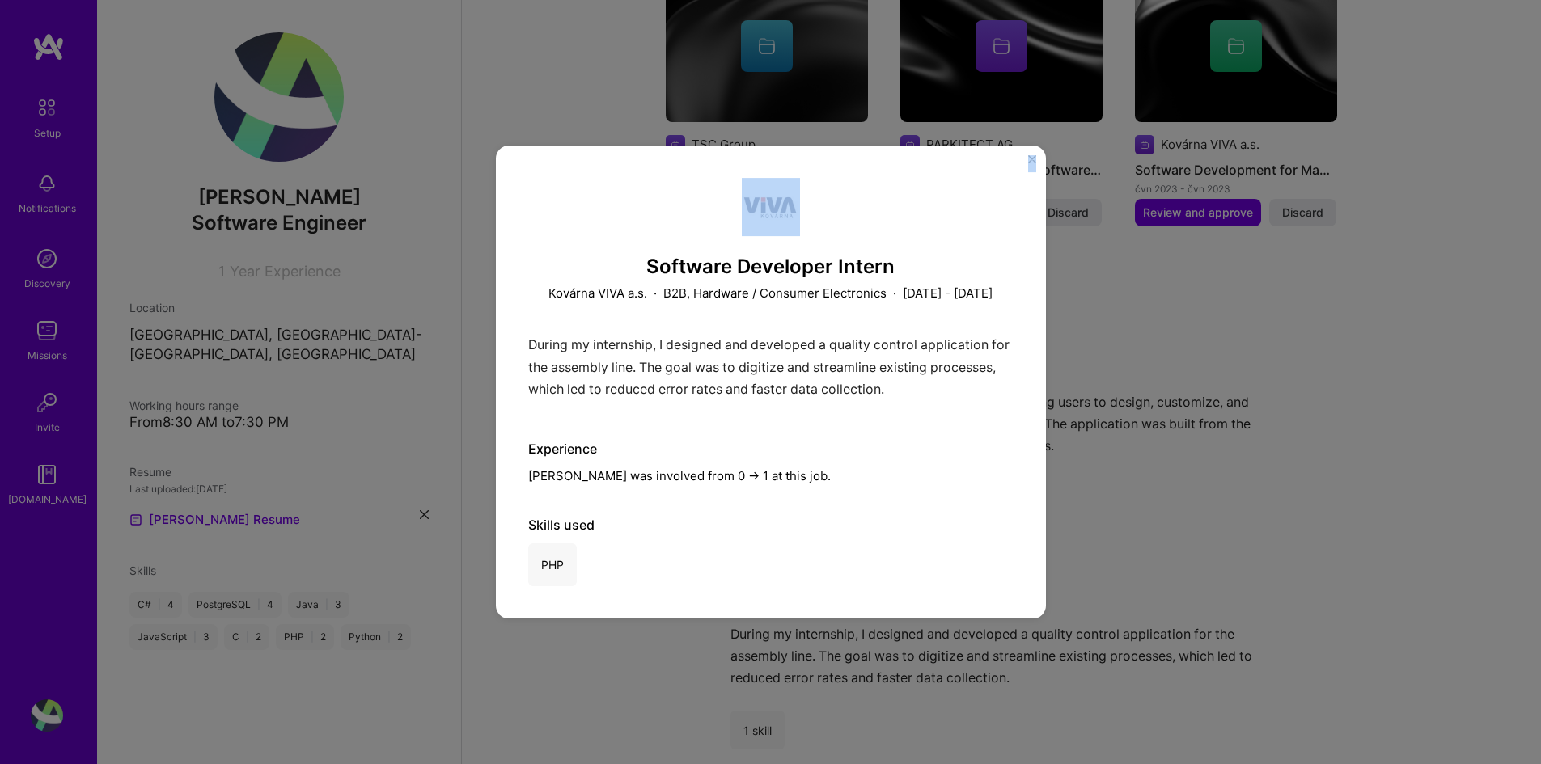
click at [1028, 154] on div "Software Developer Intern Kovárna VIVA a.s. · B2B, Hardware / Consumer Electron…" at bounding box center [771, 383] width 550 height 474
click at [1029, 155] on img "Close" at bounding box center [1032, 159] width 8 height 8
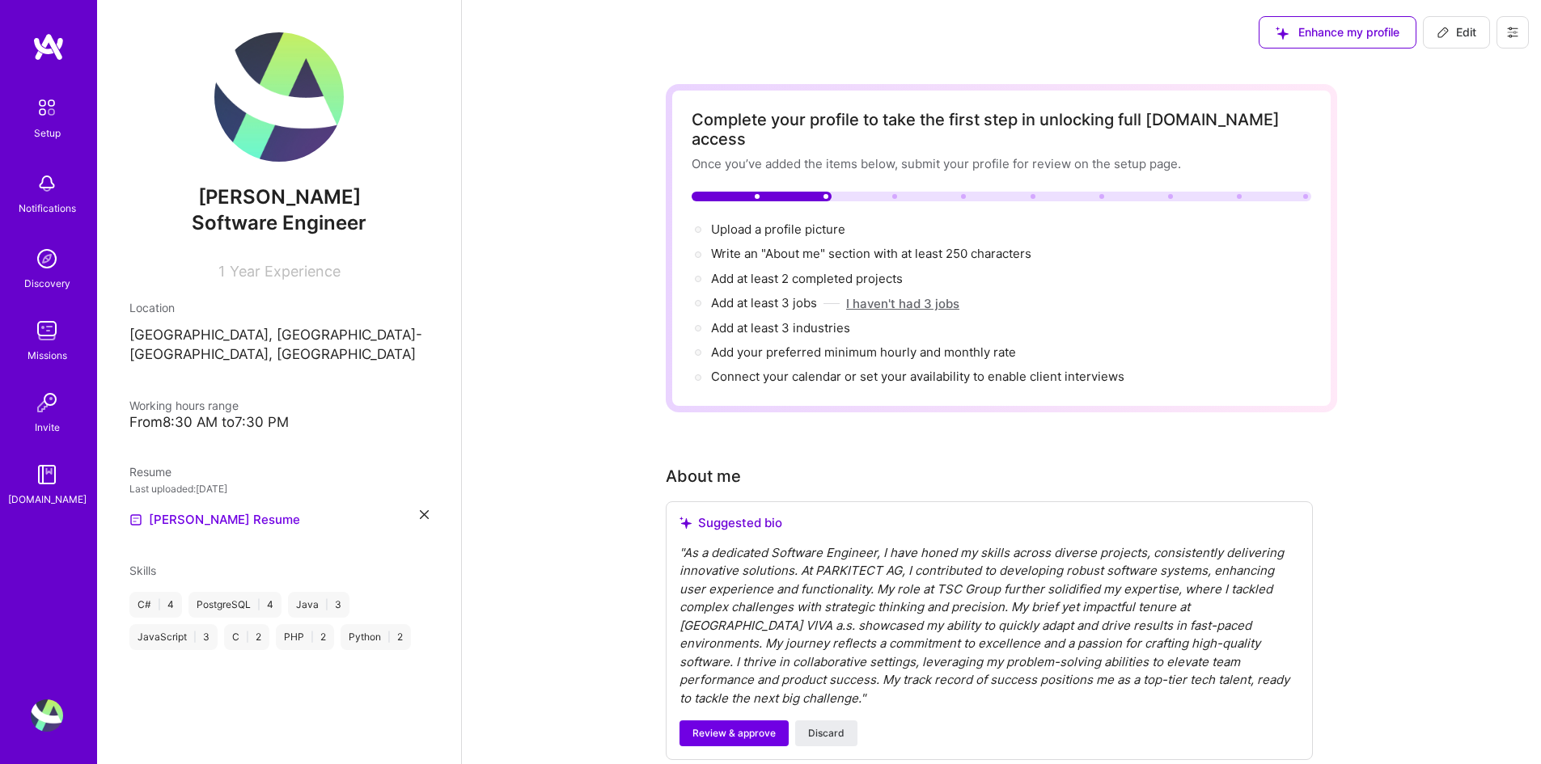
click at [870, 295] on button "I haven't had 3 jobs" at bounding box center [902, 303] width 113 height 17
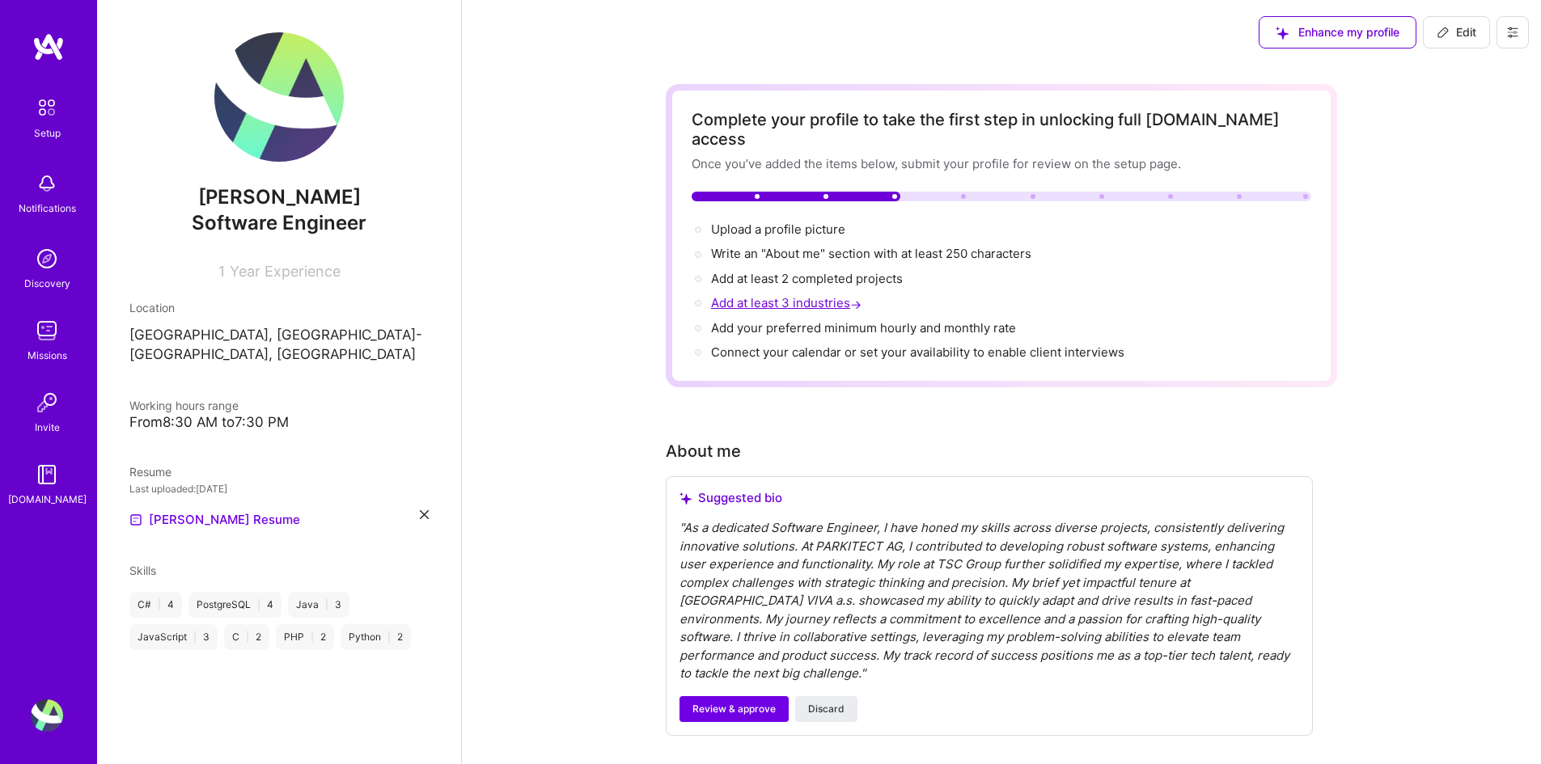
click at [819, 295] on span "Add at least 3 industries →" at bounding box center [788, 302] width 154 height 15
select select "US"
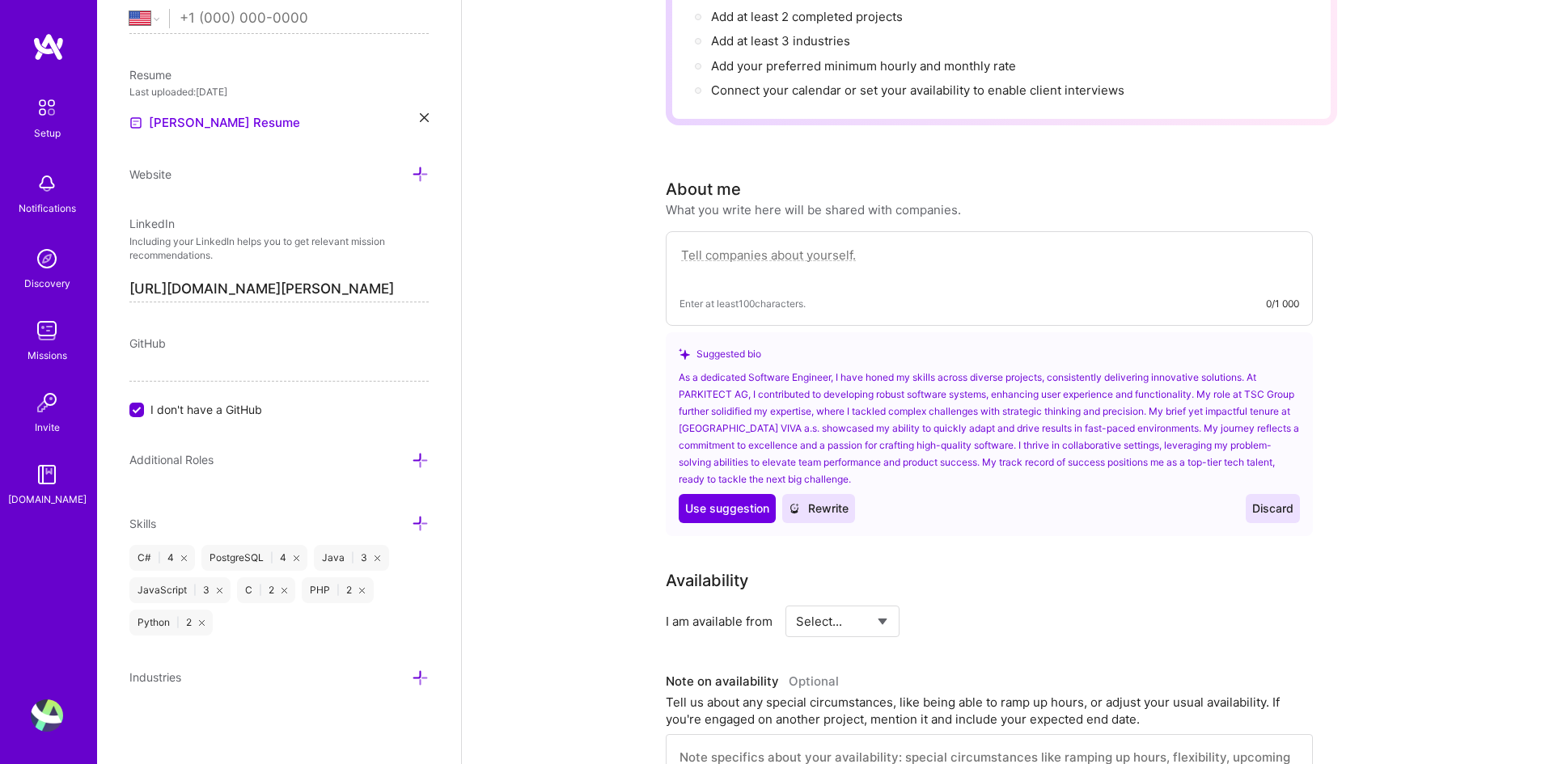
scroll to position [324, 0]
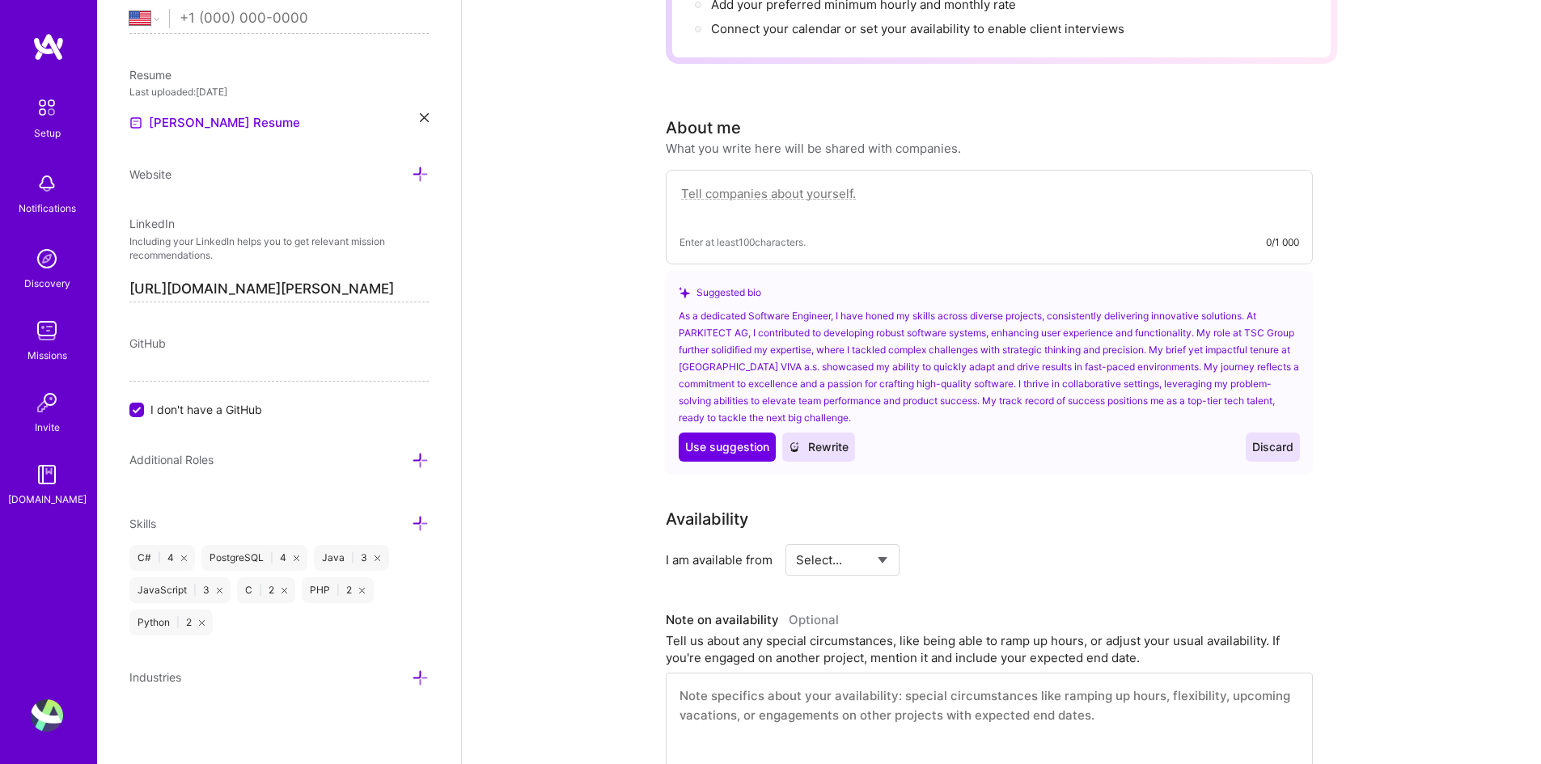
click at [412, 680] on icon at bounding box center [420, 678] width 17 height 17
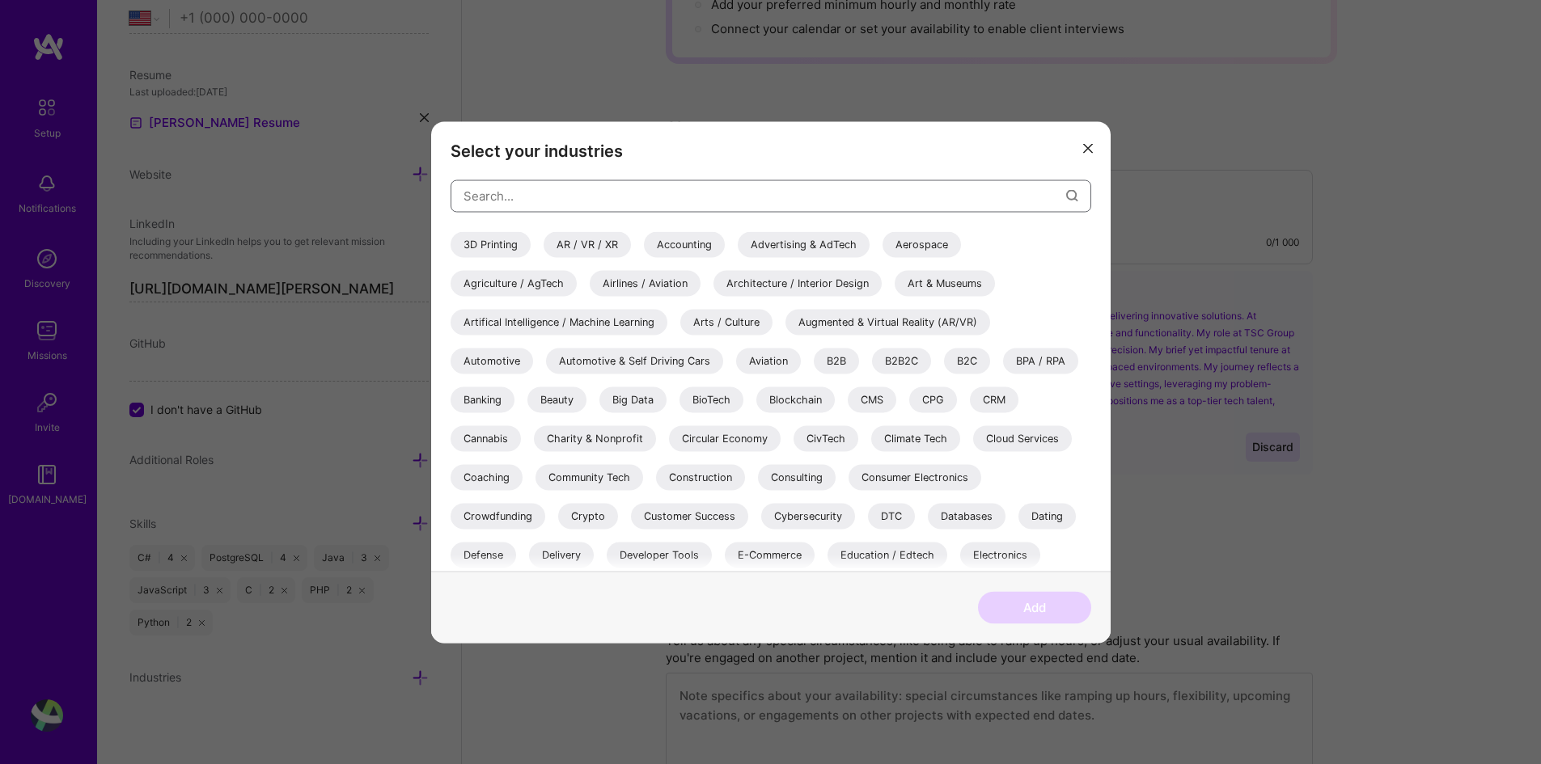
click at [604, 200] on input "modal" at bounding box center [764, 196] width 603 height 41
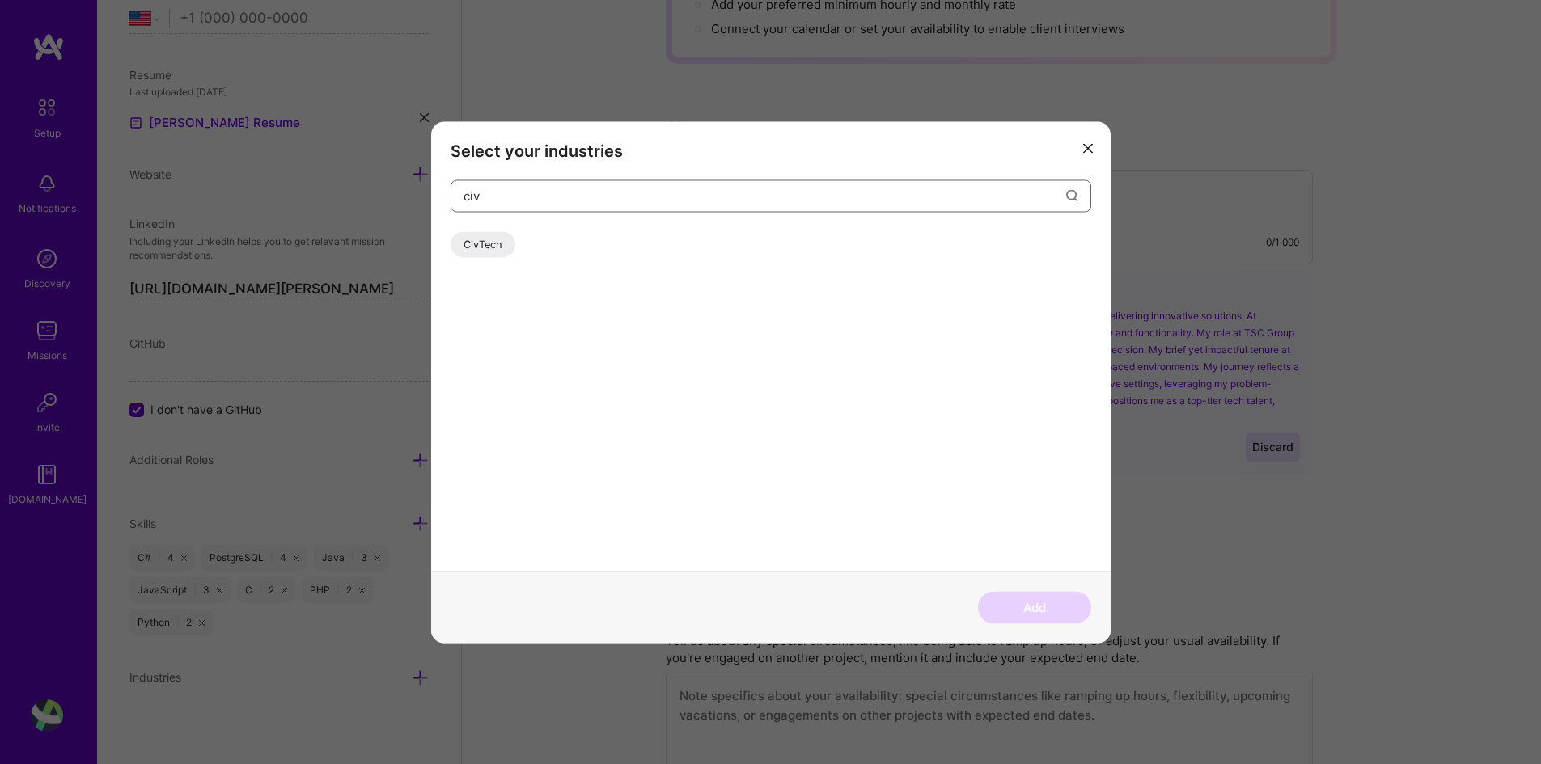
type input "civ"
click at [476, 243] on div "CivTech" at bounding box center [483, 244] width 65 height 26
click at [1043, 606] on button "Add" at bounding box center [1034, 607] width 113 height 32
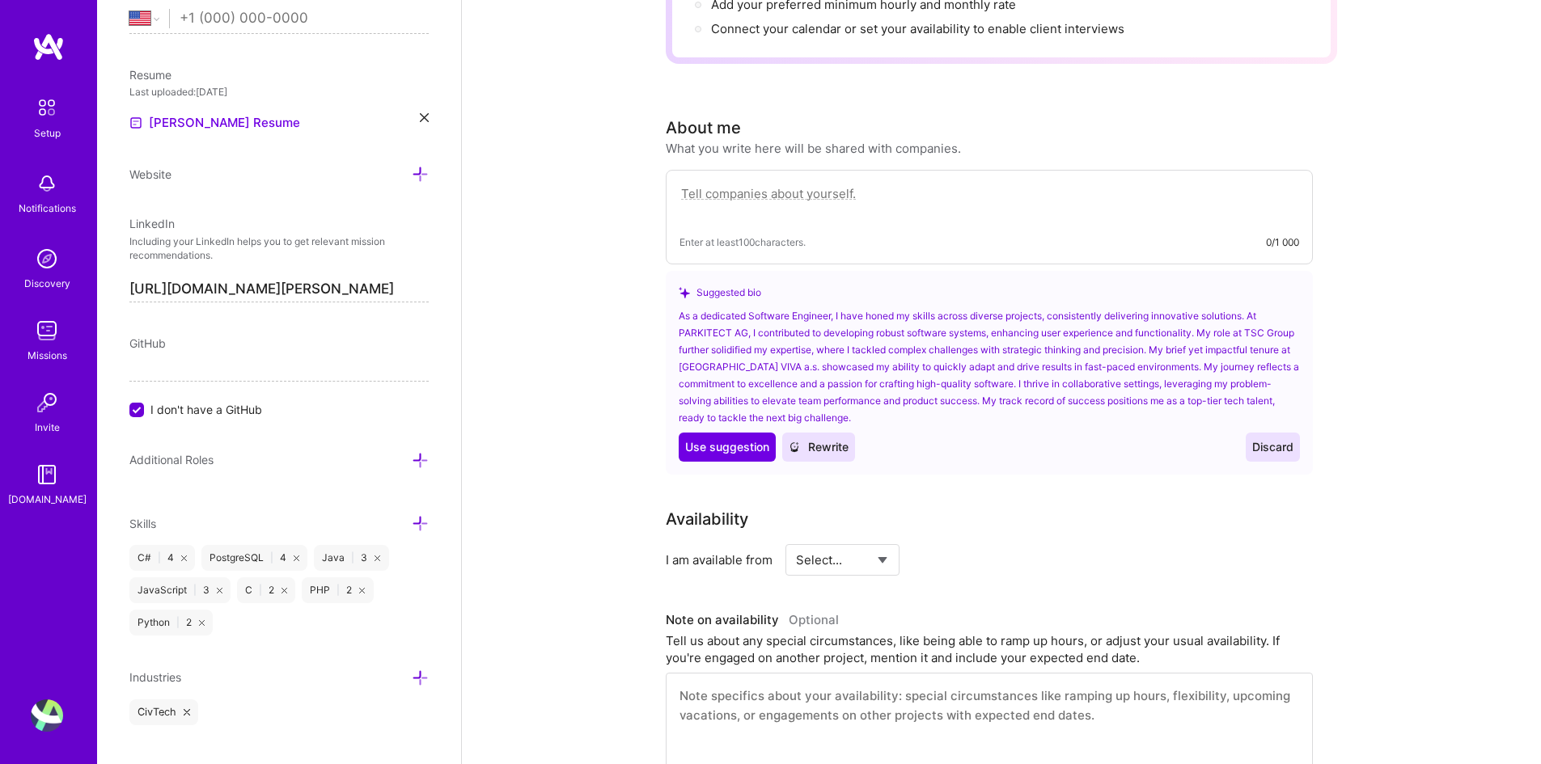
click at [412, 683] on icon at bounding box center [420, 678] width 17 height 17
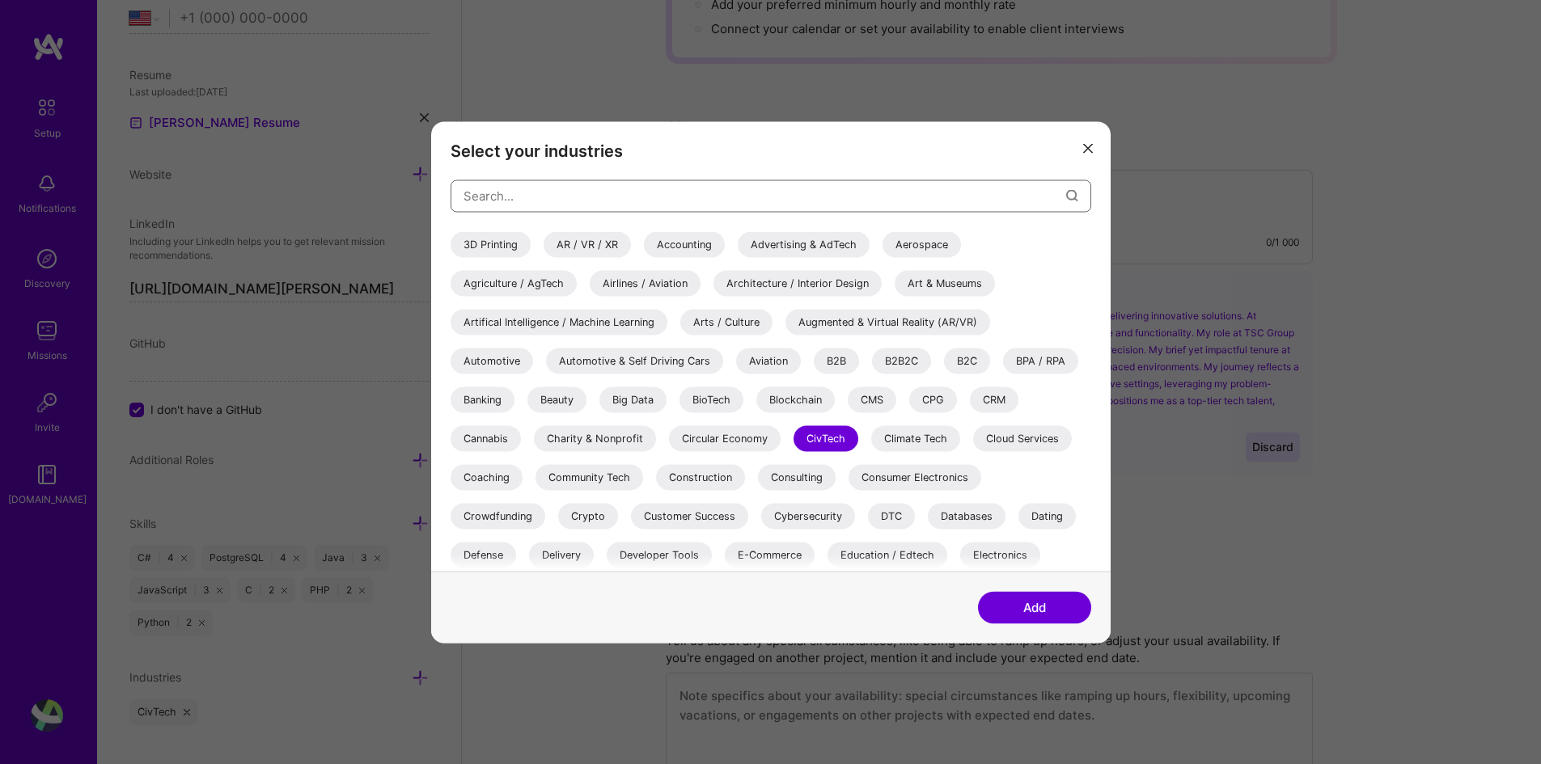
click at [624, 197] on input "modal" at bounding box center [764, 196] width 603 height 41
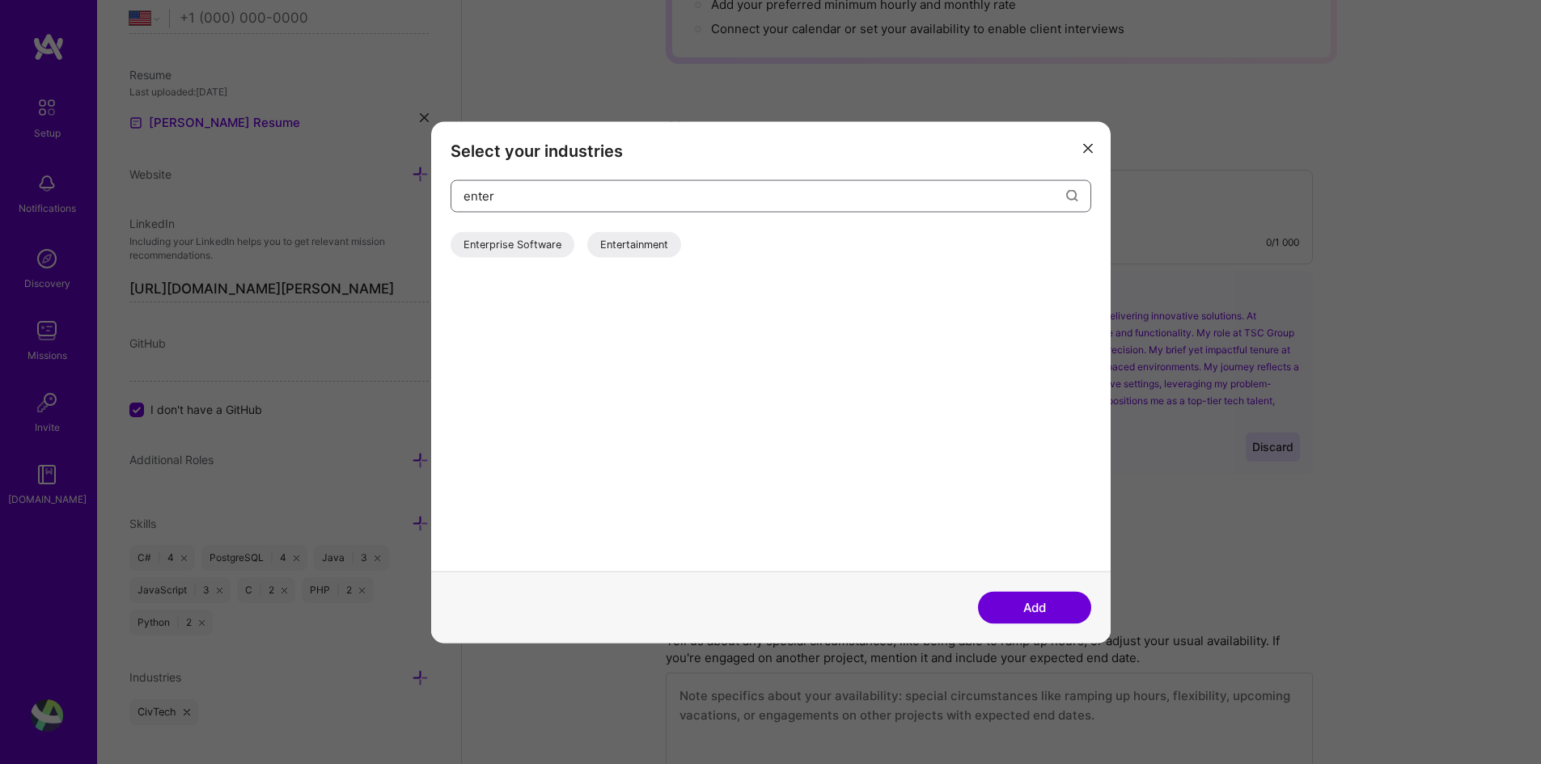
type input "enter"
drag, startPoint x: 546, startPoint y: 247, endPoint x: 559, endPoint y: 247, distance: 12.9
click at [547, 247] on div "Enterprise Software" at bounding box center [513, 244] width 124 height 26
click at [1032, 608] on button "Add" at bounding box center [1034, 607] width 113 height 32
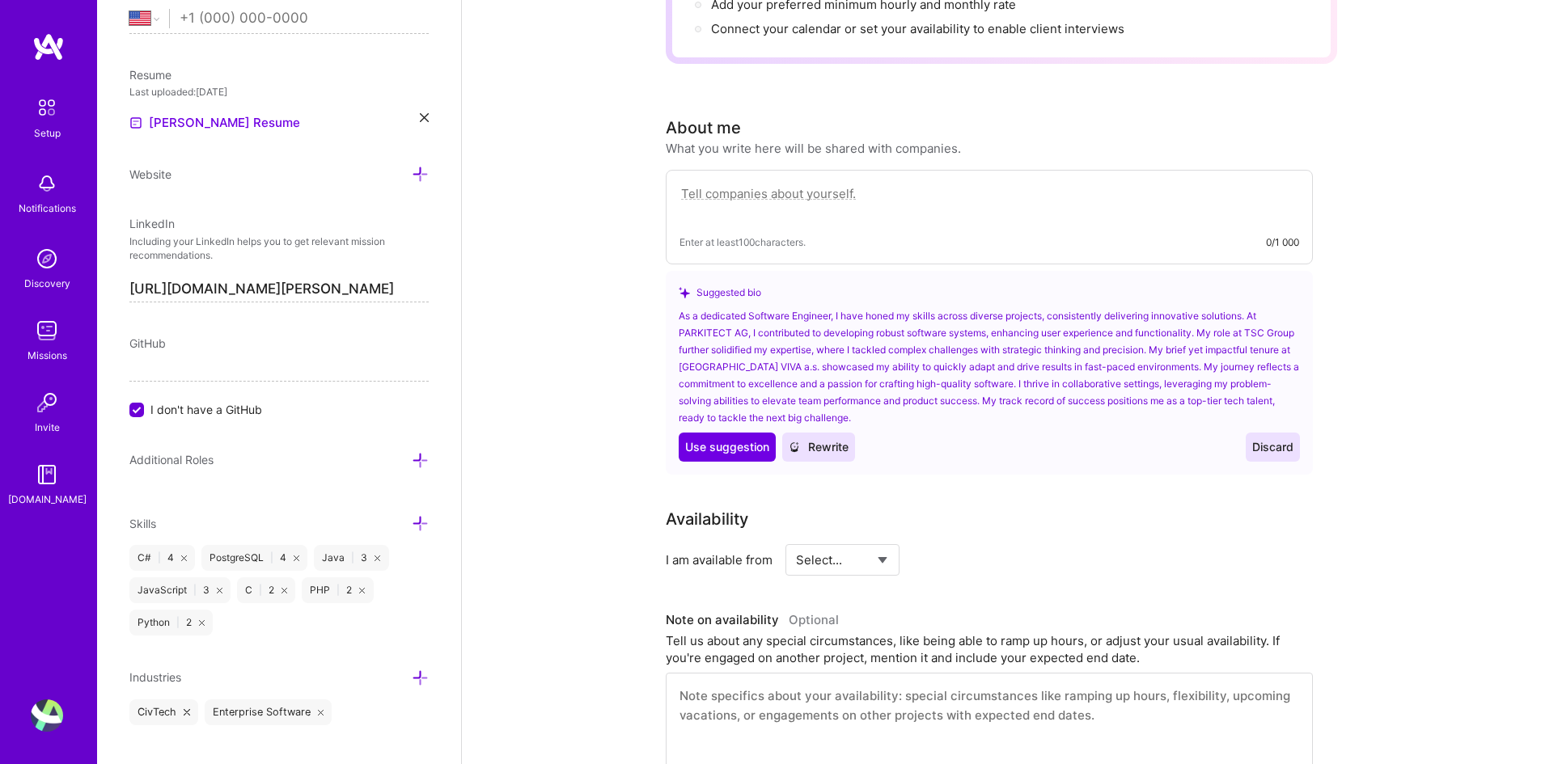
click at [415, 665] on div "Add photo [PERSON_NAME] Software Engineer 1 Year Experience Location This is th…" at bounding box center [279, 382] width 364 height 764
click at [414, 671] on icon at bounding box center [420, 678] width 17 height 17
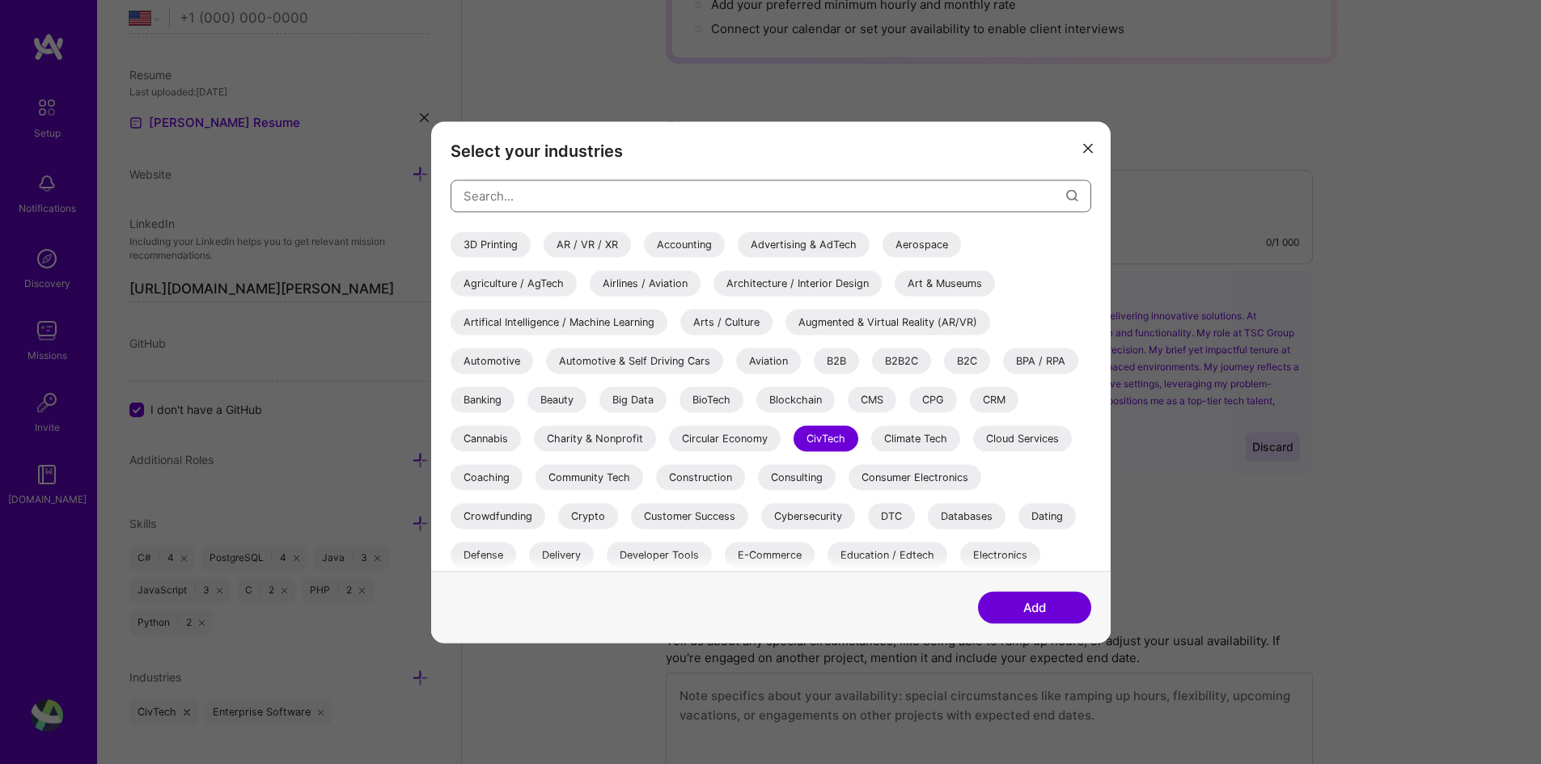
click at [634, 211] on input "modal" at bounding box center [764, 196] width 603 height 41
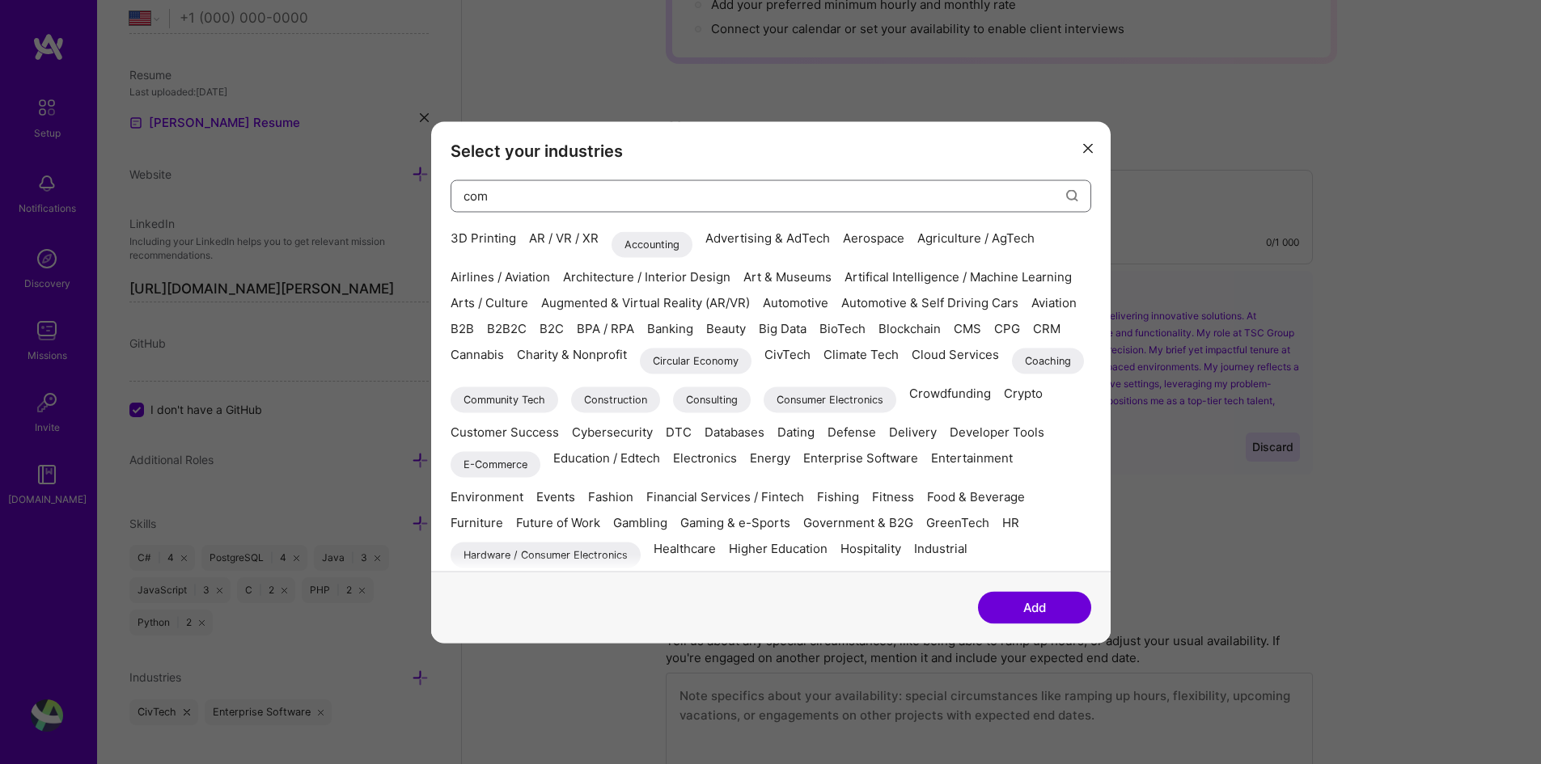
type input "comm"
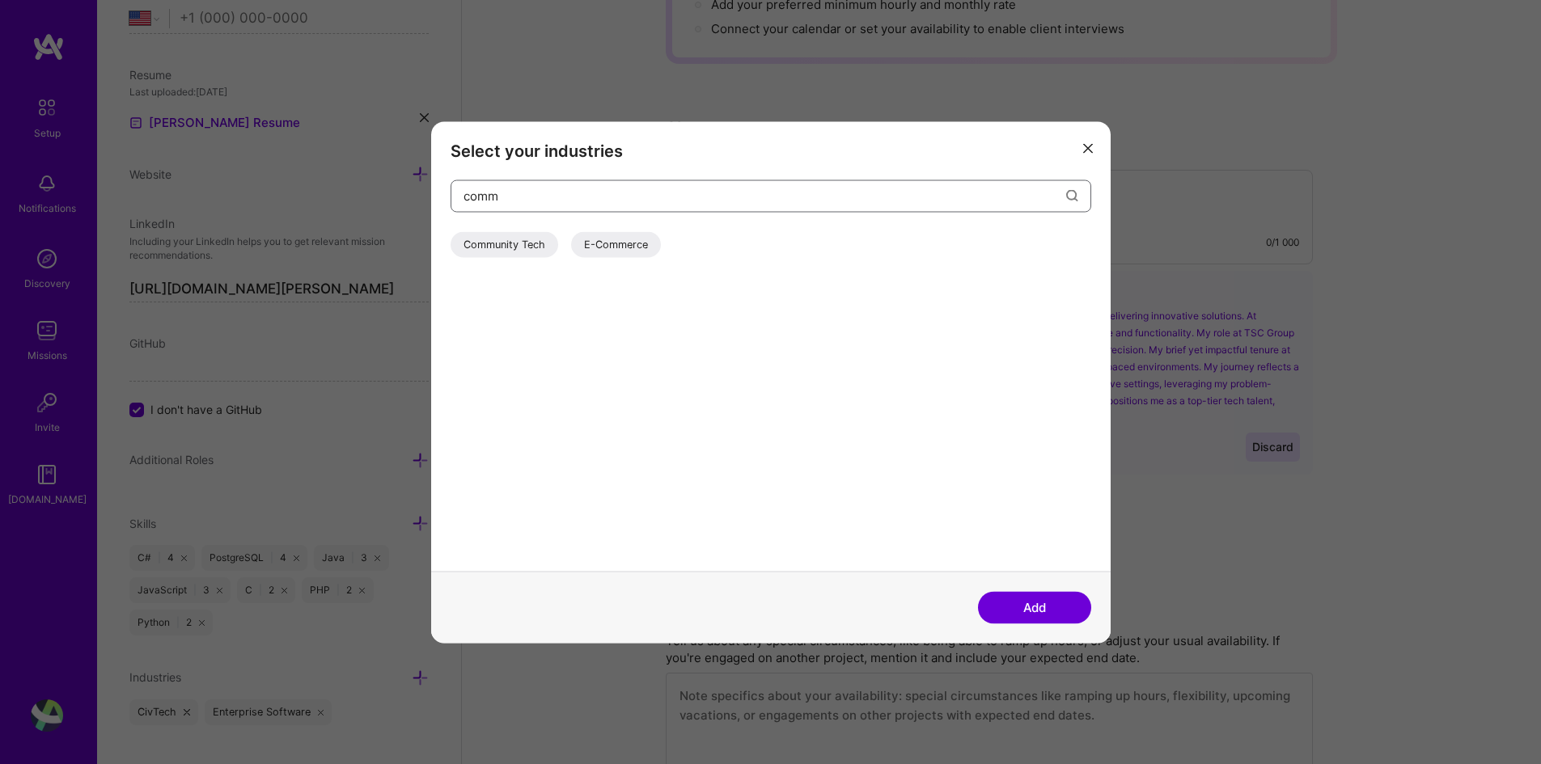
drag, startPoint x: 634, startPoint y: 211, endPoint x: 397, endPoint y: 206, distance: 237.0
click at [397, 206] on div "Select your industries comm Community Tech E-Commerce Add" at bounding box center [770, 382] width 1541 height 764
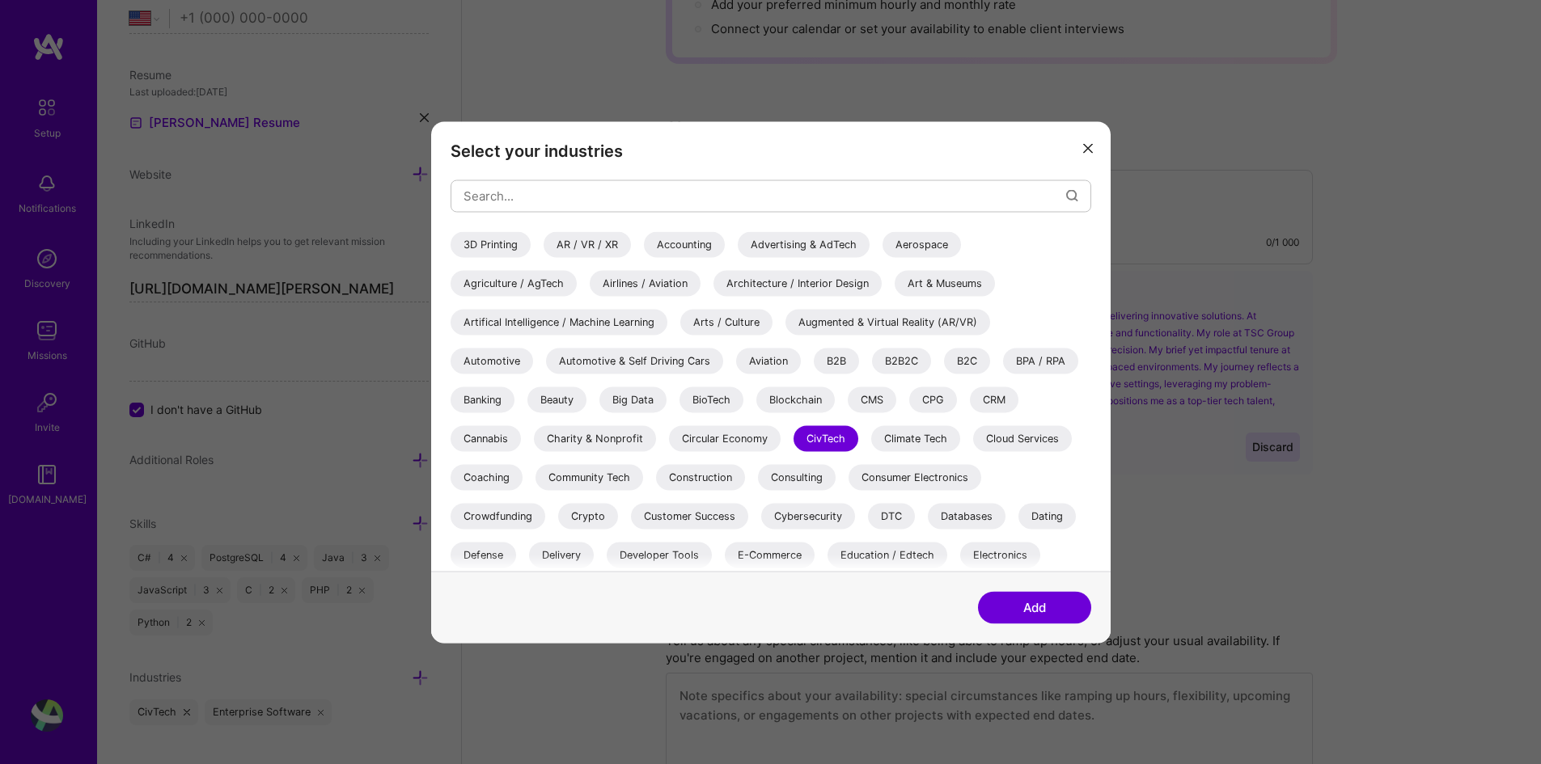
click at [488, 233] on div "3D Printing" at bounding box center [491, 244] width 80 height 26
click at [971, 517] on div "Databases" at bounding box center [967, 516] width 78 height 26
click at [1006, 603] on button "Add" at bounding box center [1034, 607] width 113 height 32
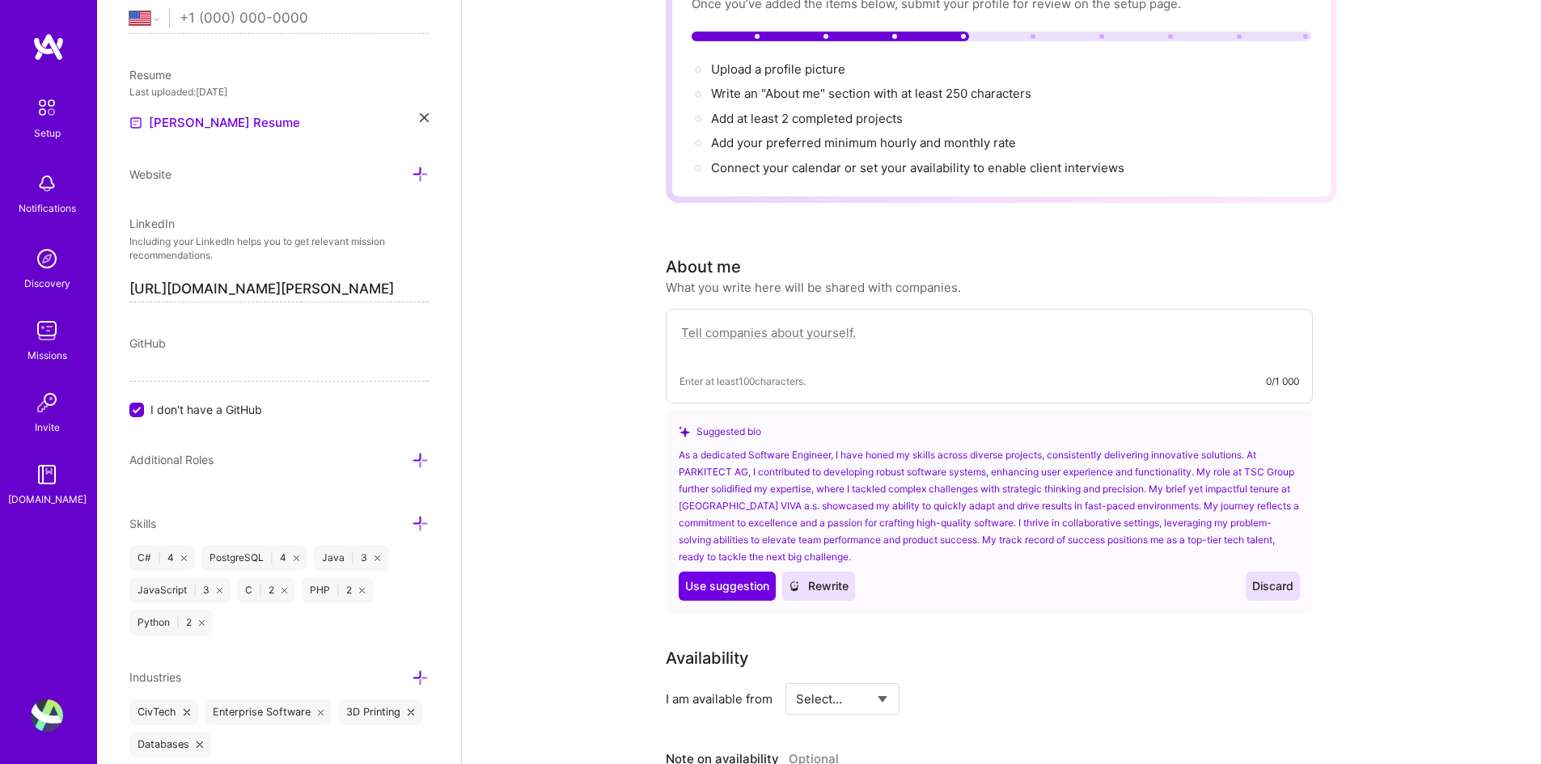
scroll to position [162, 0]
click at [835, 577] on span "Rewrite" at bounding box center [819, 585] width 60 height 16
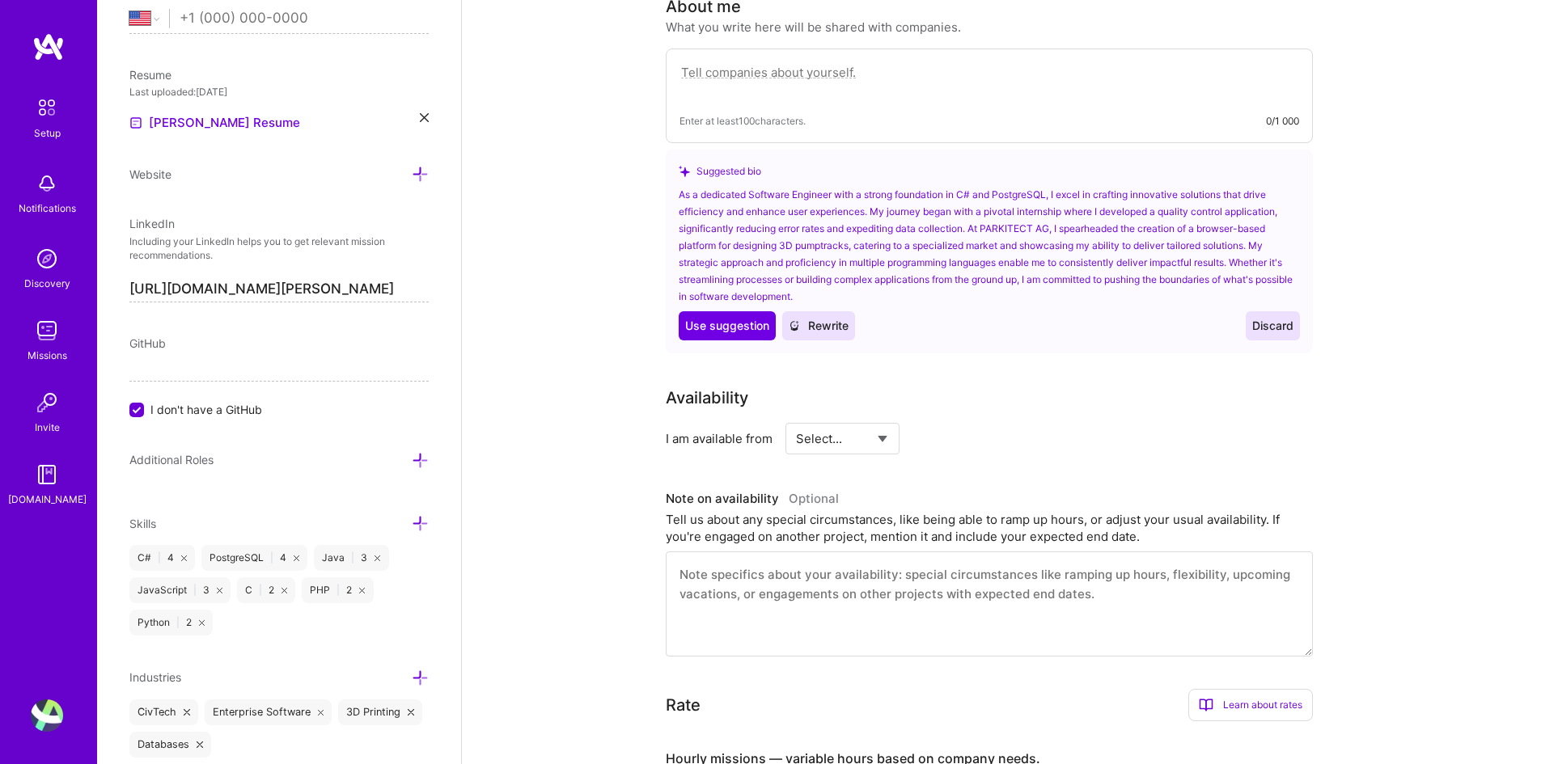
scroll to position [243, 0]
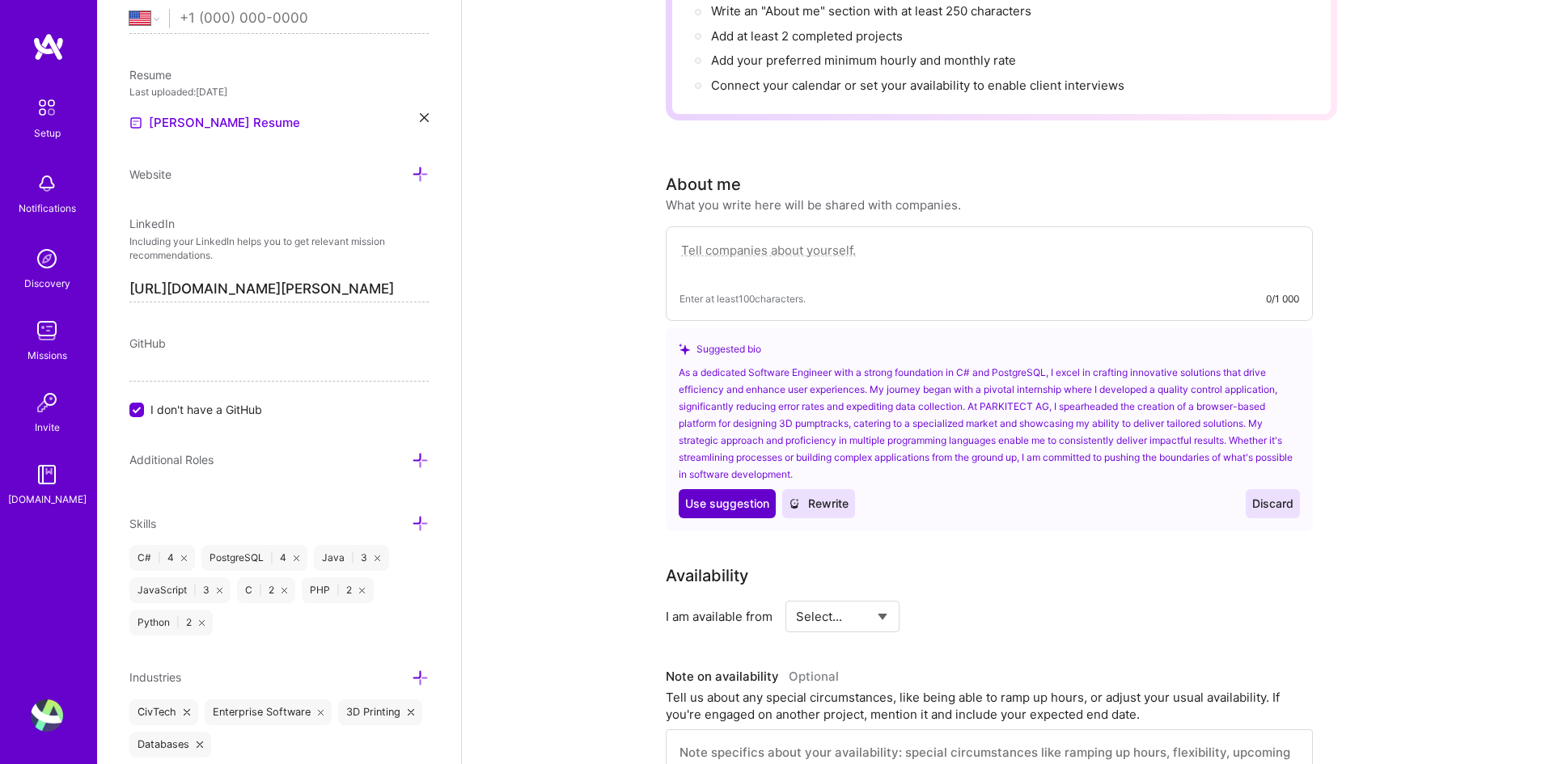
click at [729, 489] on button "Use Use suggestion" at bounding box center [727, 503] width 97 height 29
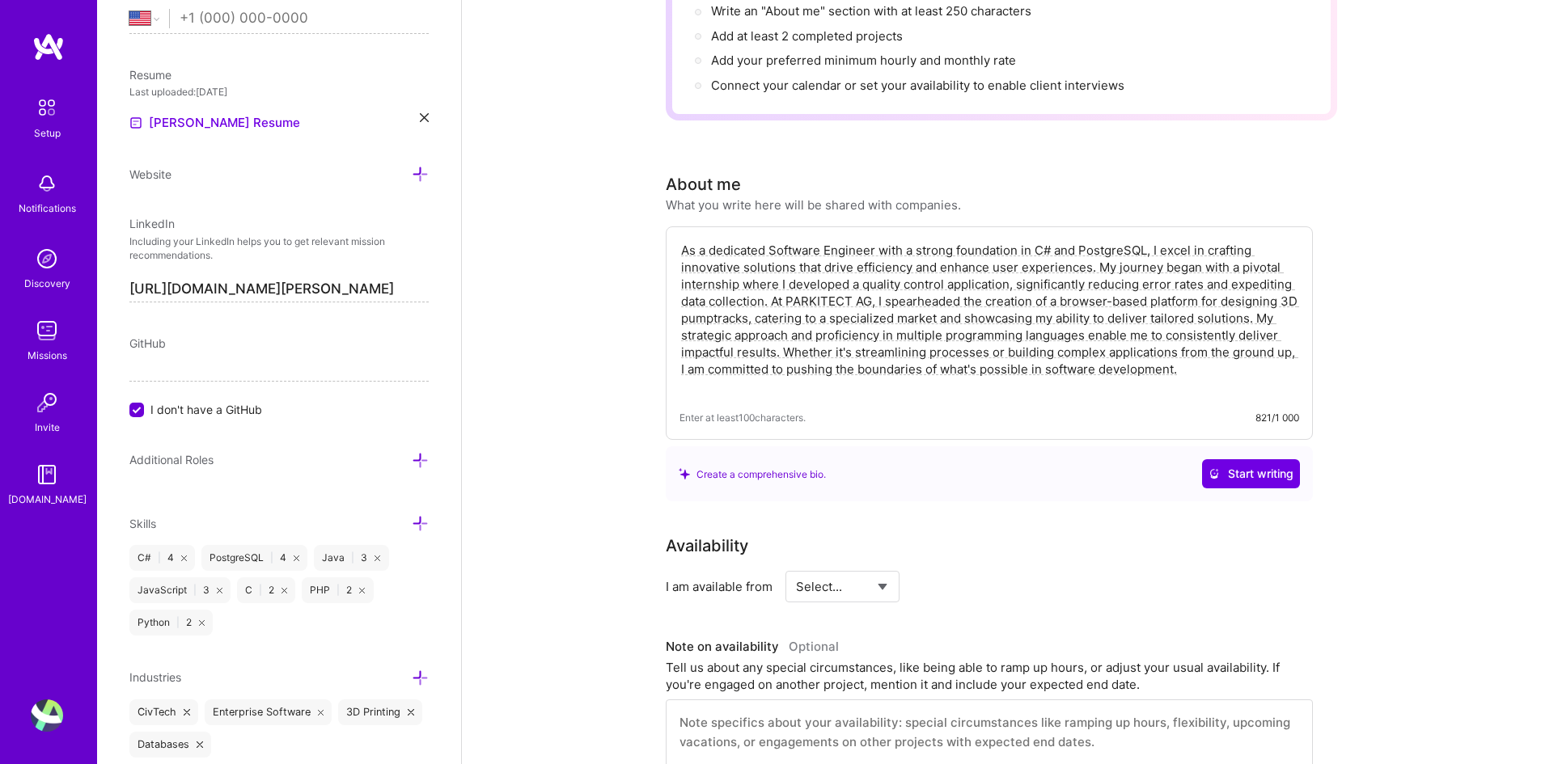
drag, startPoint x: 1203, startPoint y: 353, endPoint x: 785, endPoint y: 336, distance: 417.7
click at [785, 336] on textarea "As a dedicated Software Engineer with a strong foundation in C# and PostgreSQL,…" at bounding box center [989, 318] width 620 height 156
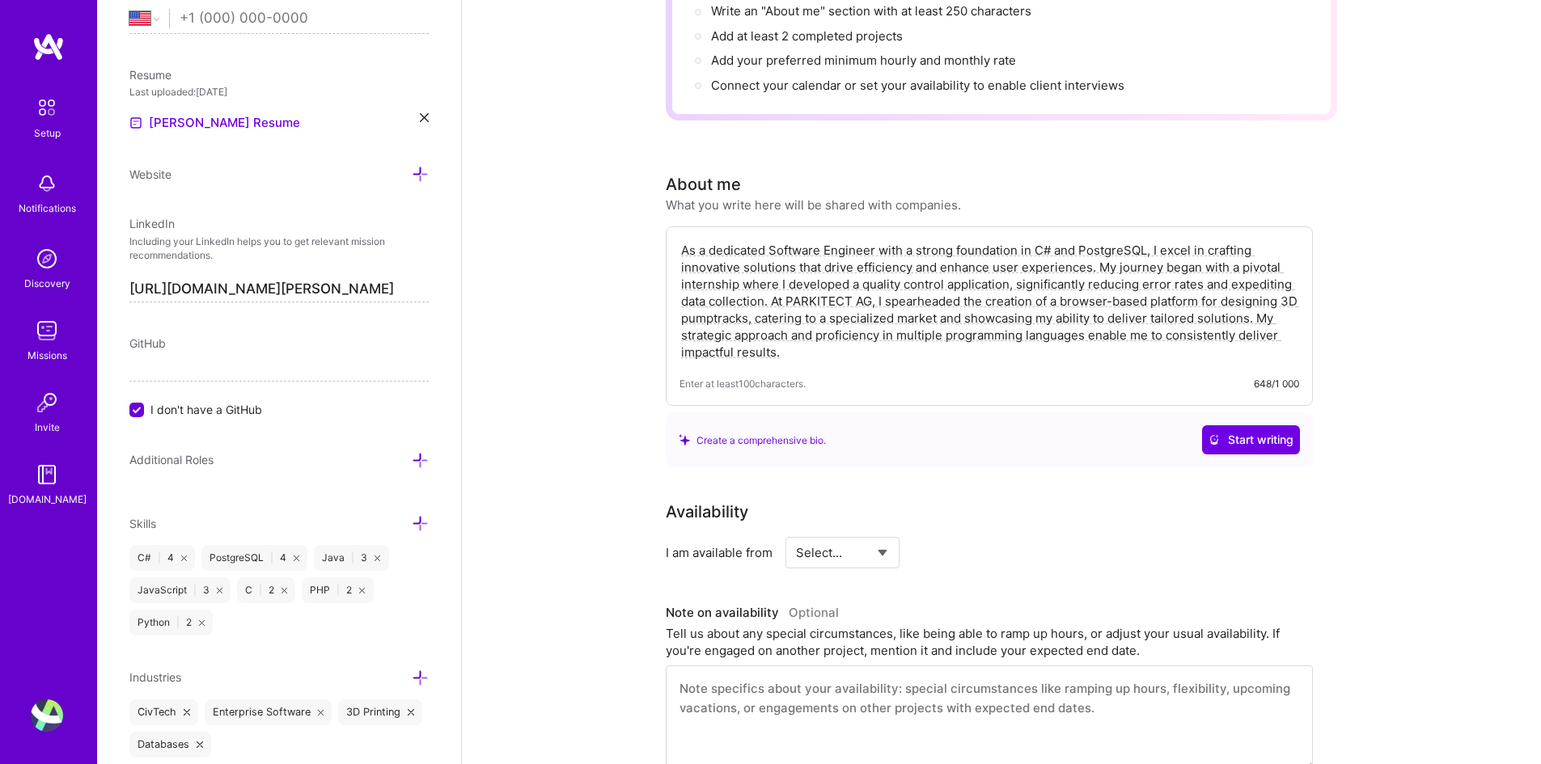
type textarea "As a dedicated Software Engineer with a strong foundation in C# and PostgreSQL,…"
click at [1086, 435] on div "Create a comprehensive bio. Start writing" at bounding box center [989, 439] width 621 height 29
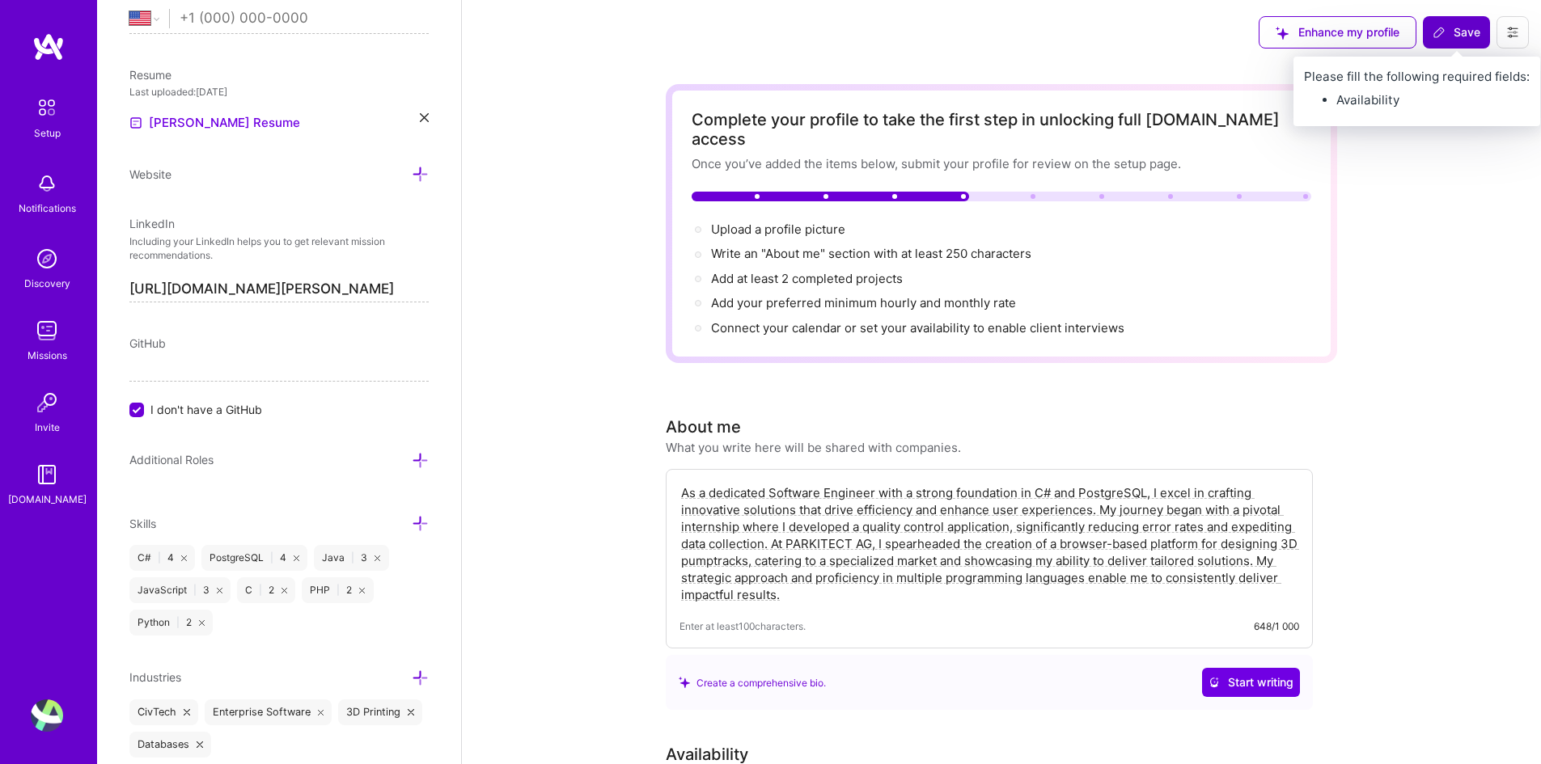
click at [1469, 41] on button "Save" at bounding box center [1456, 32] width 67 height 32
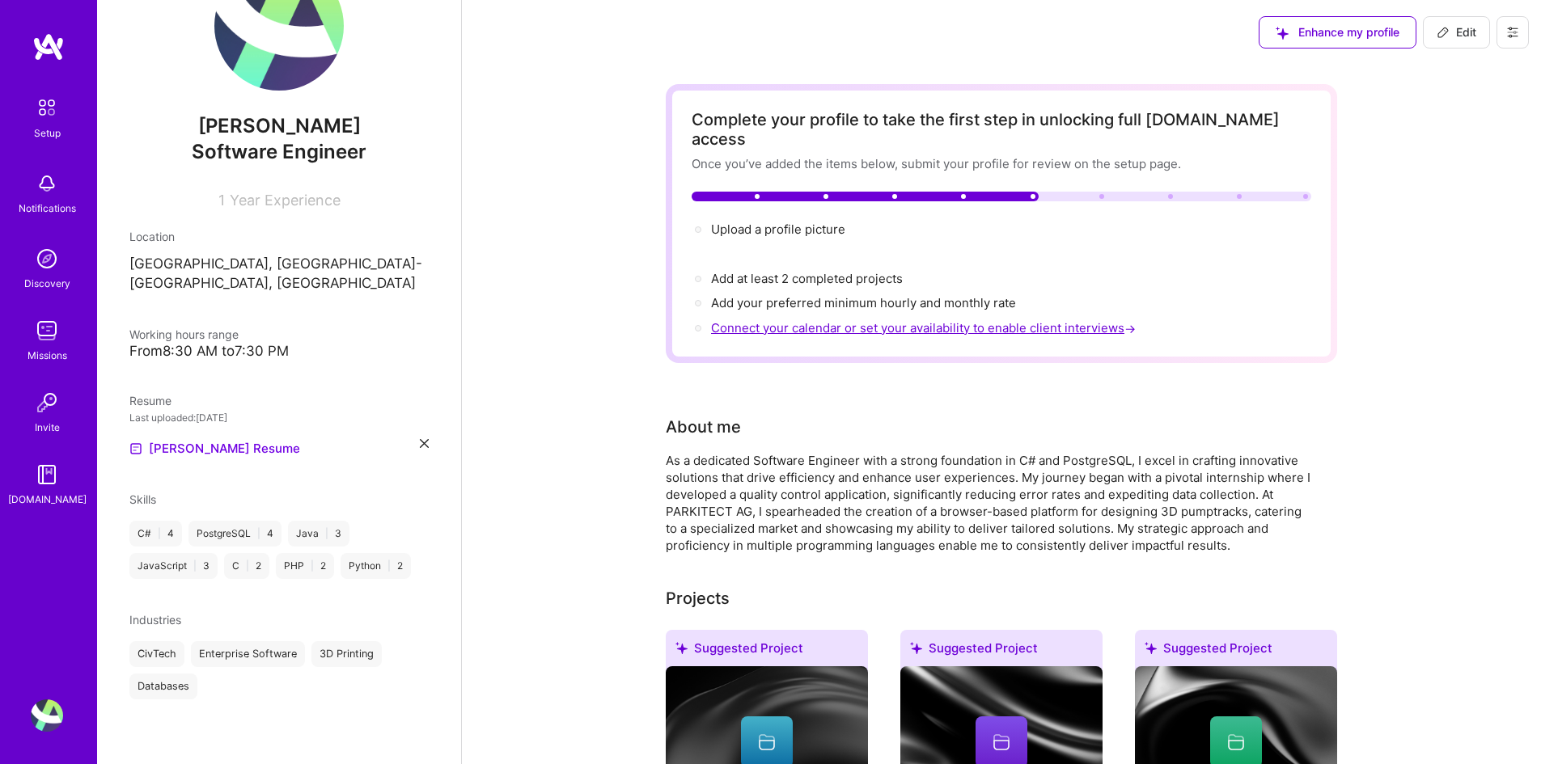
scroll to position [52, 0]
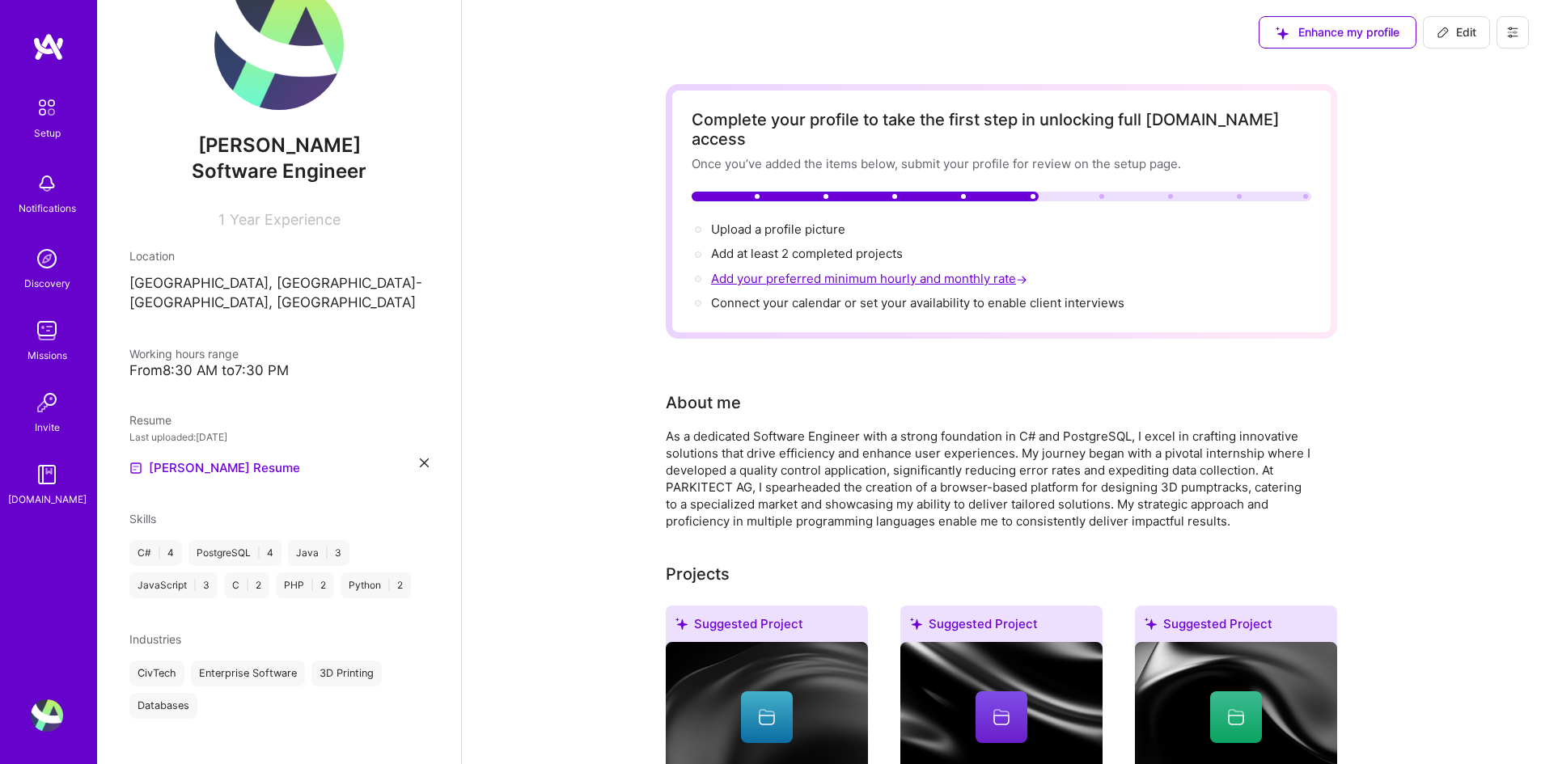
click at [827, 271] on span "Add your preferred minimum hourly and monthly rate →" at bounding box center [871, 278] width 320 height 15
select select "US"
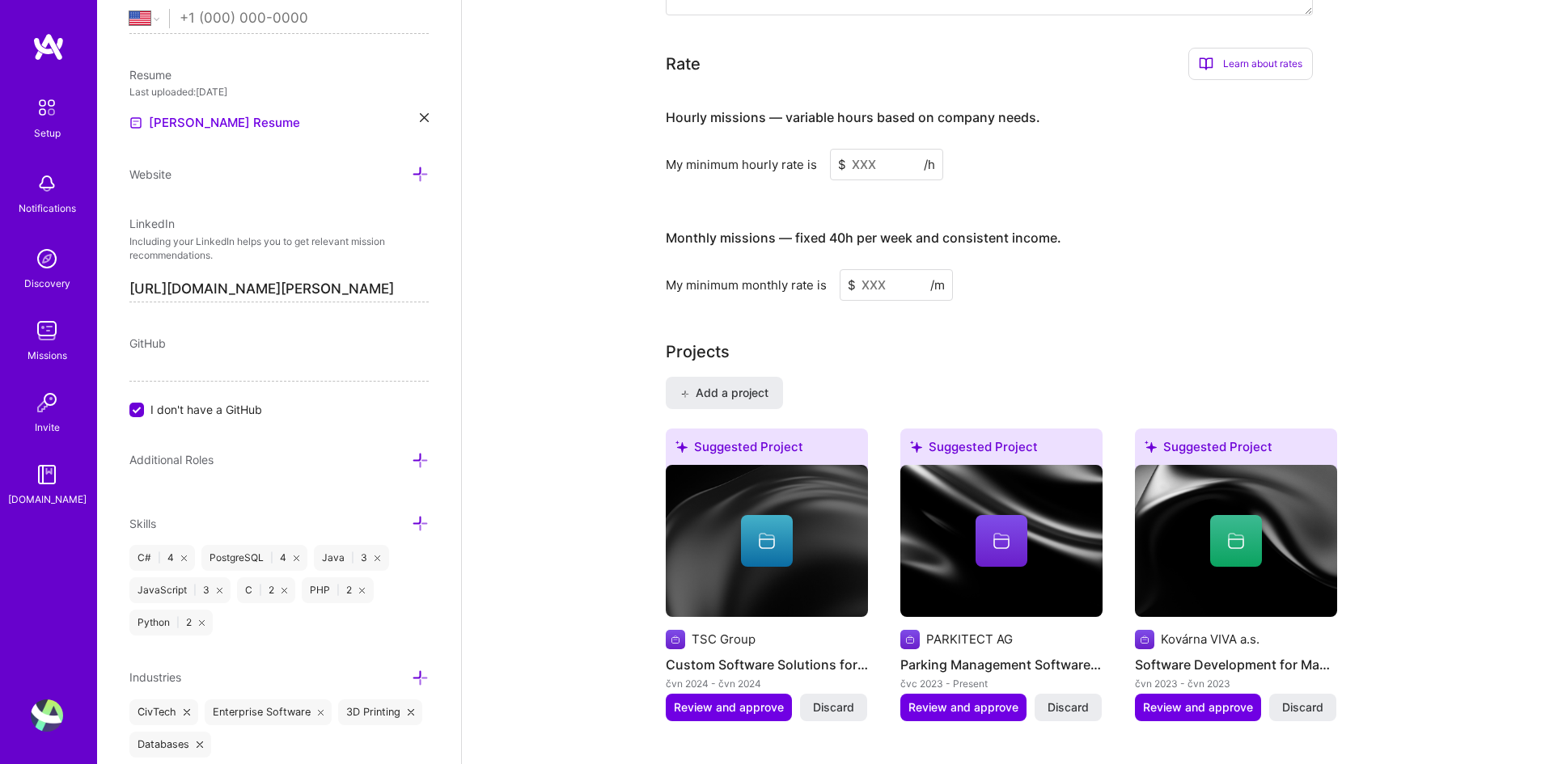
scroll to position [1002, 0]
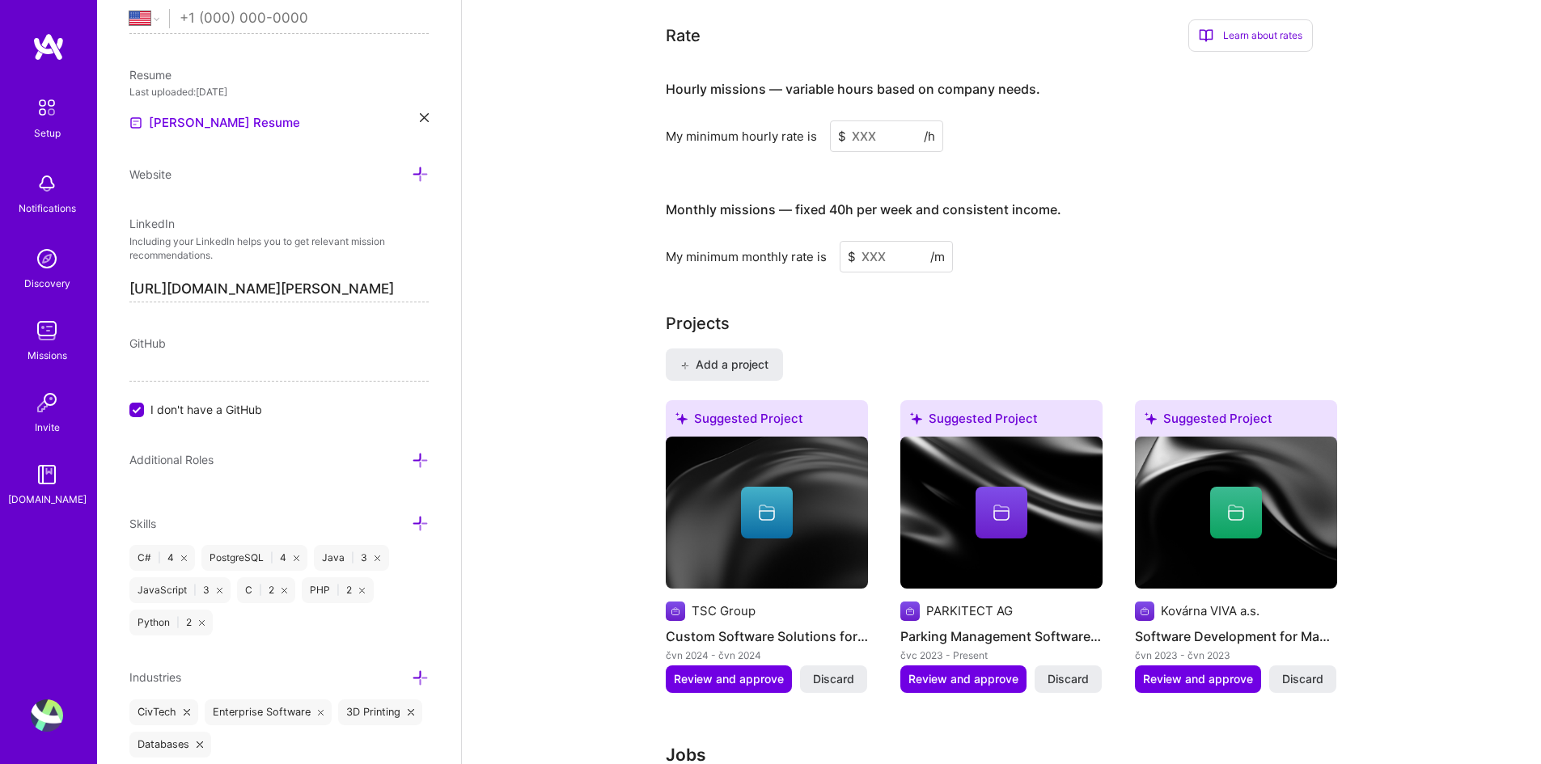
click at [895, 125] on input at bounding box center [886, 137] width 113 height 32
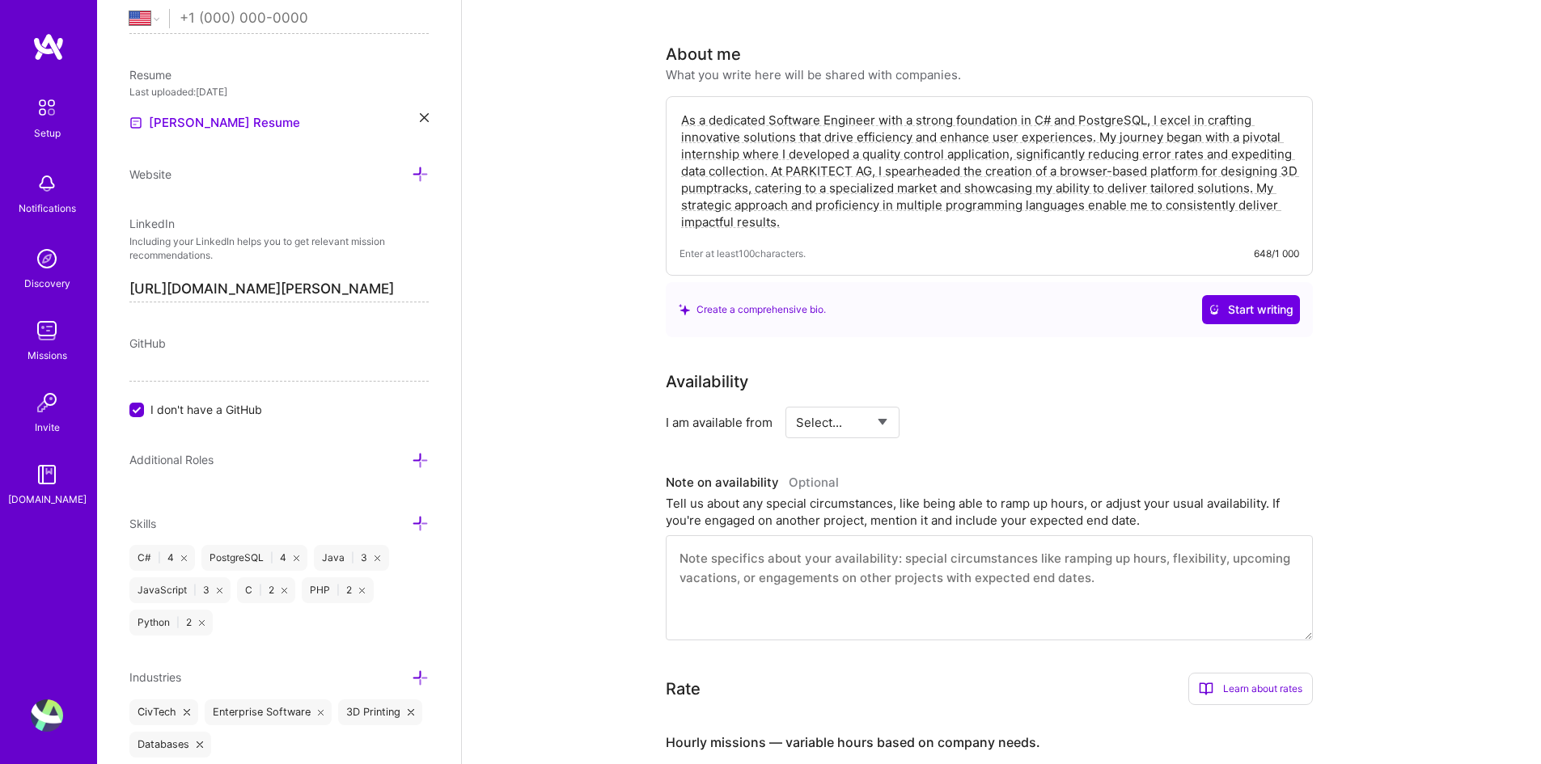
scroll to position [355, 0]
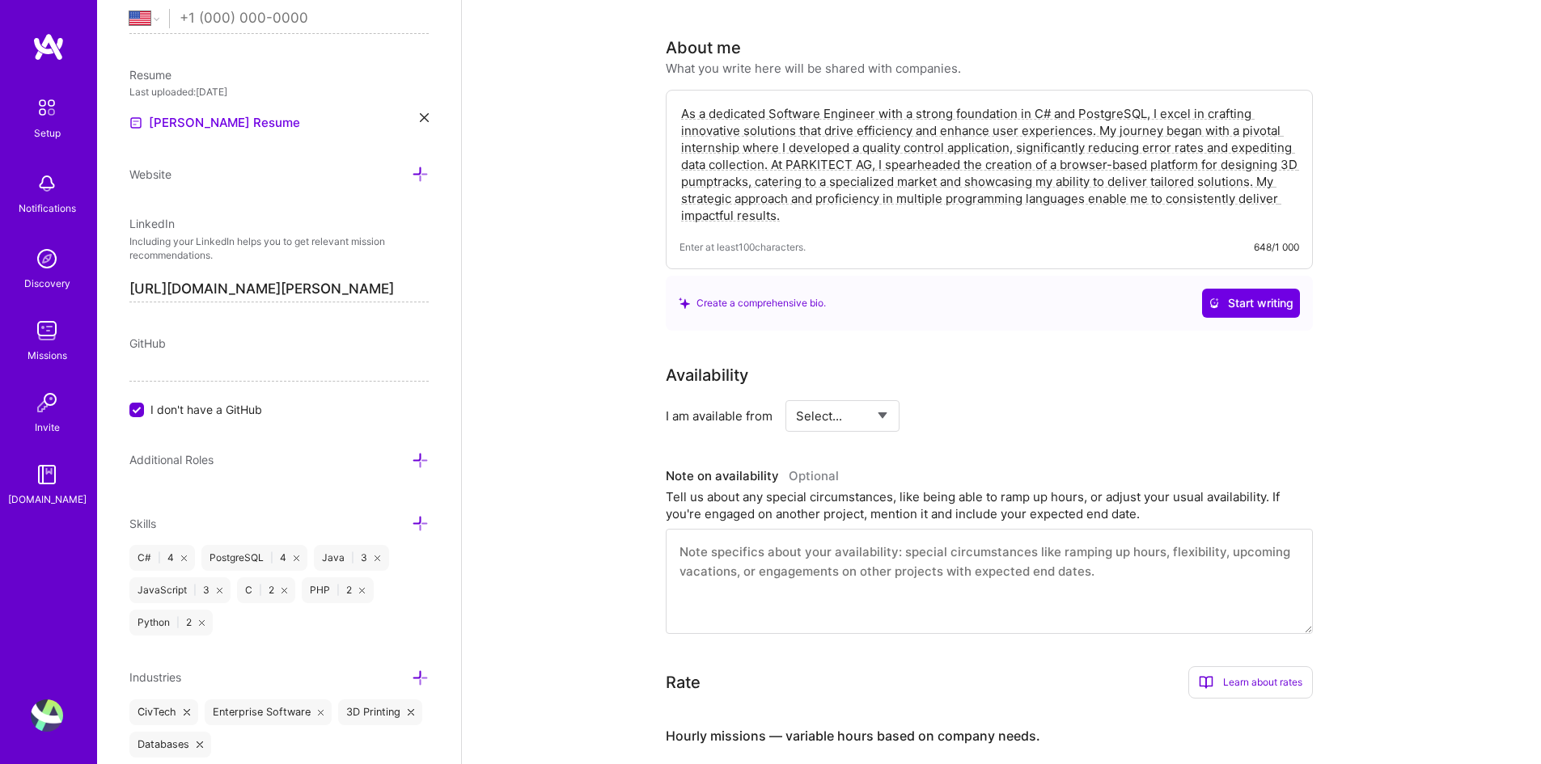
type input "60"
click at [856, 396] on select "Select... Right Now Future Date Not Available" at bounding box center [842, 416] width 93 height 41
select select "Right Now"
click at [796, 396] on select "Select... Right Now Future Date Not Available" at bounding box center [842, 416] width 93 height 41
click at [966, 401] on input at bounding box center [990, 416] width 97 height 32
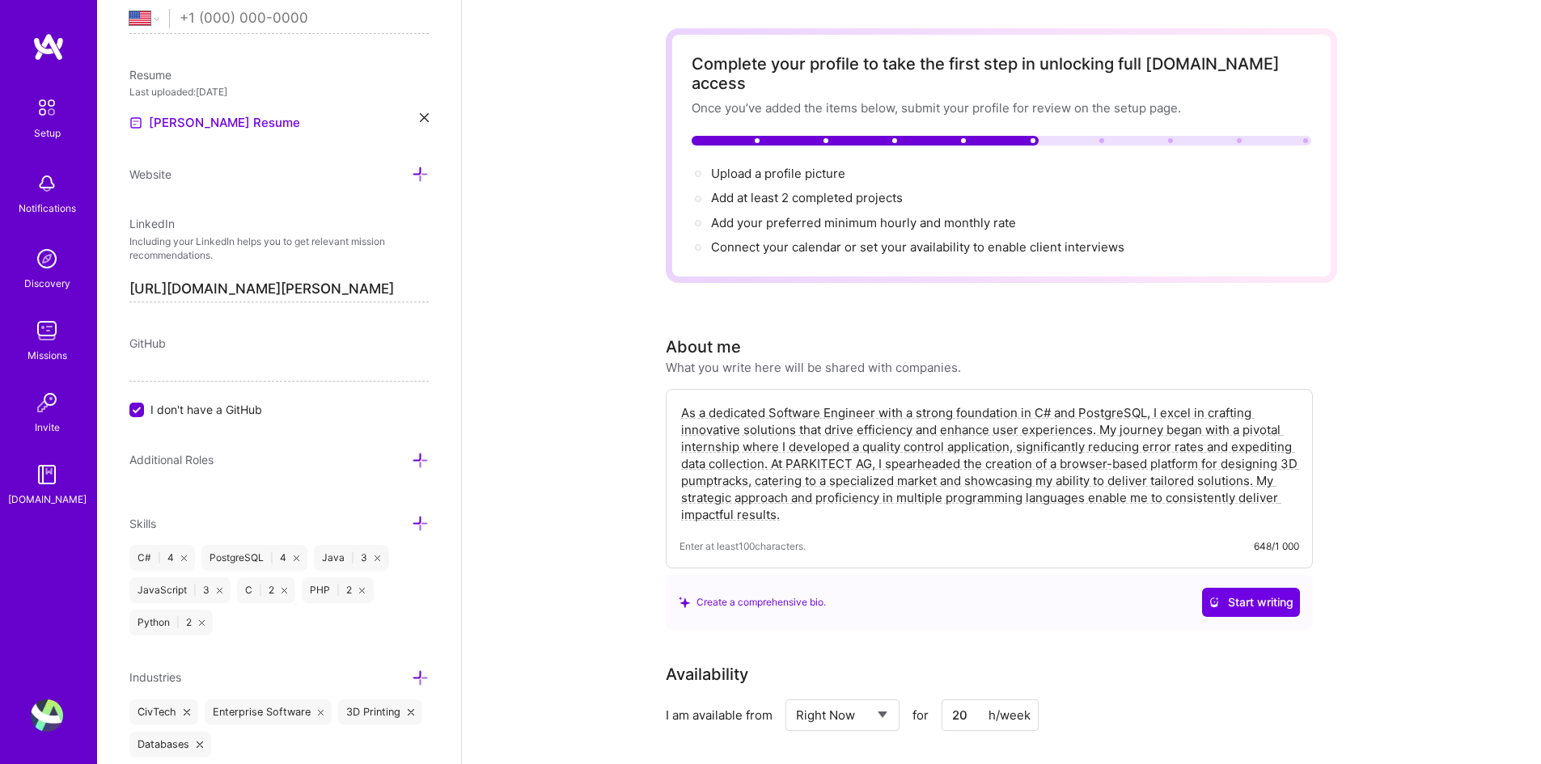
scroll to position [0, 0]
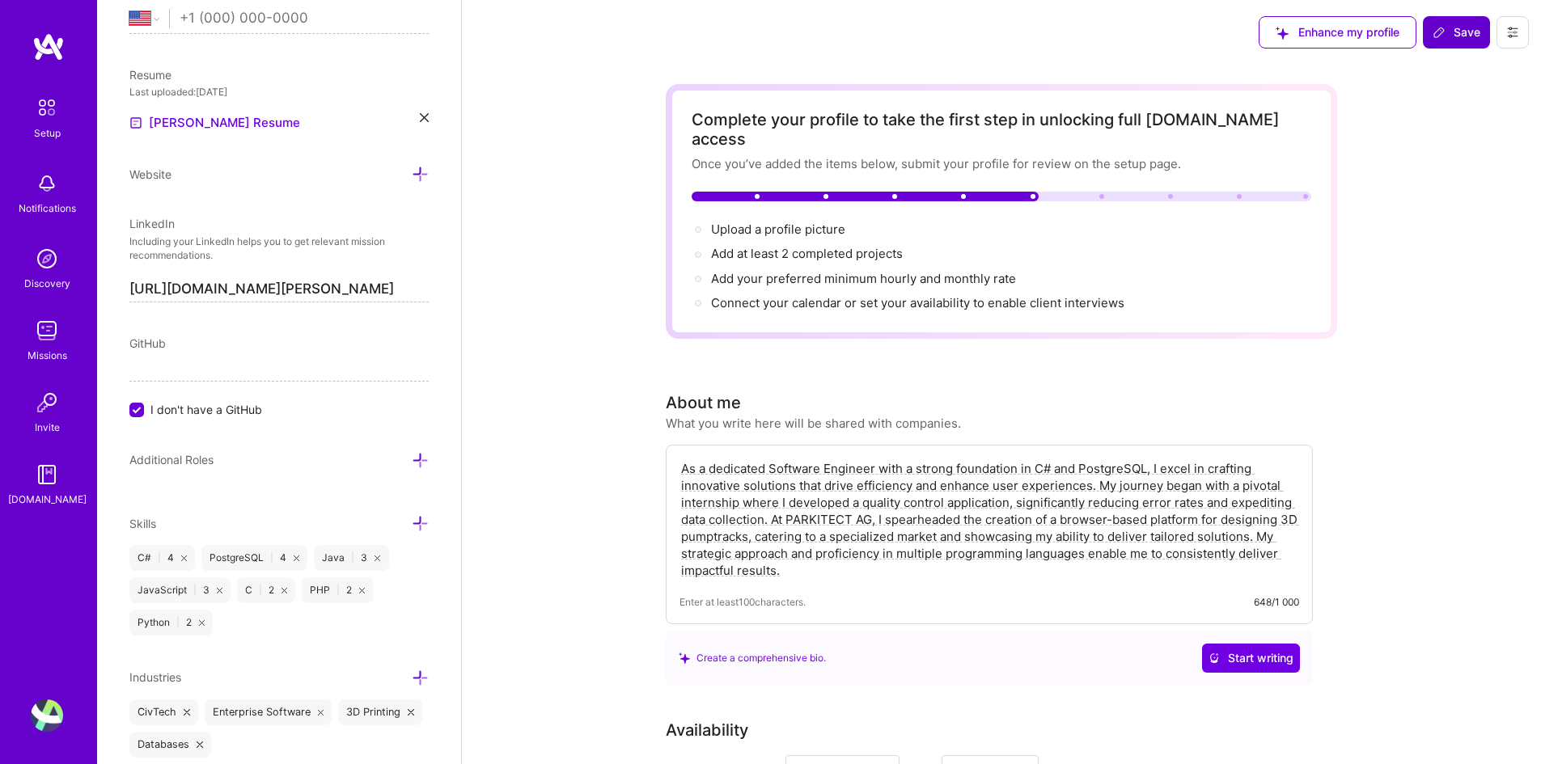
type input "20"
click at [1452, 31] on span "Save" at bounding box center [1457, 32] width 48 height 16
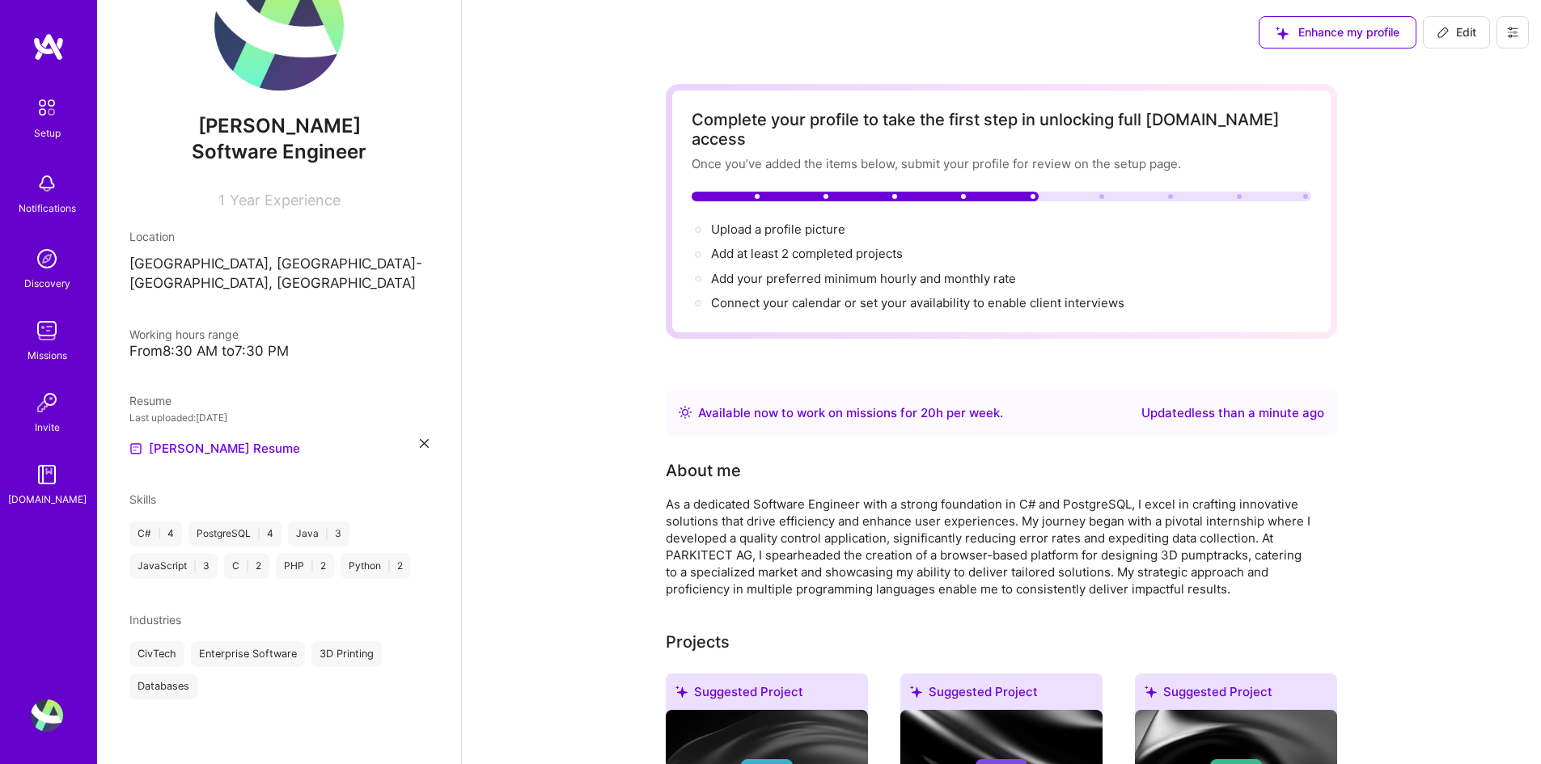
scroll to position [52, 0]
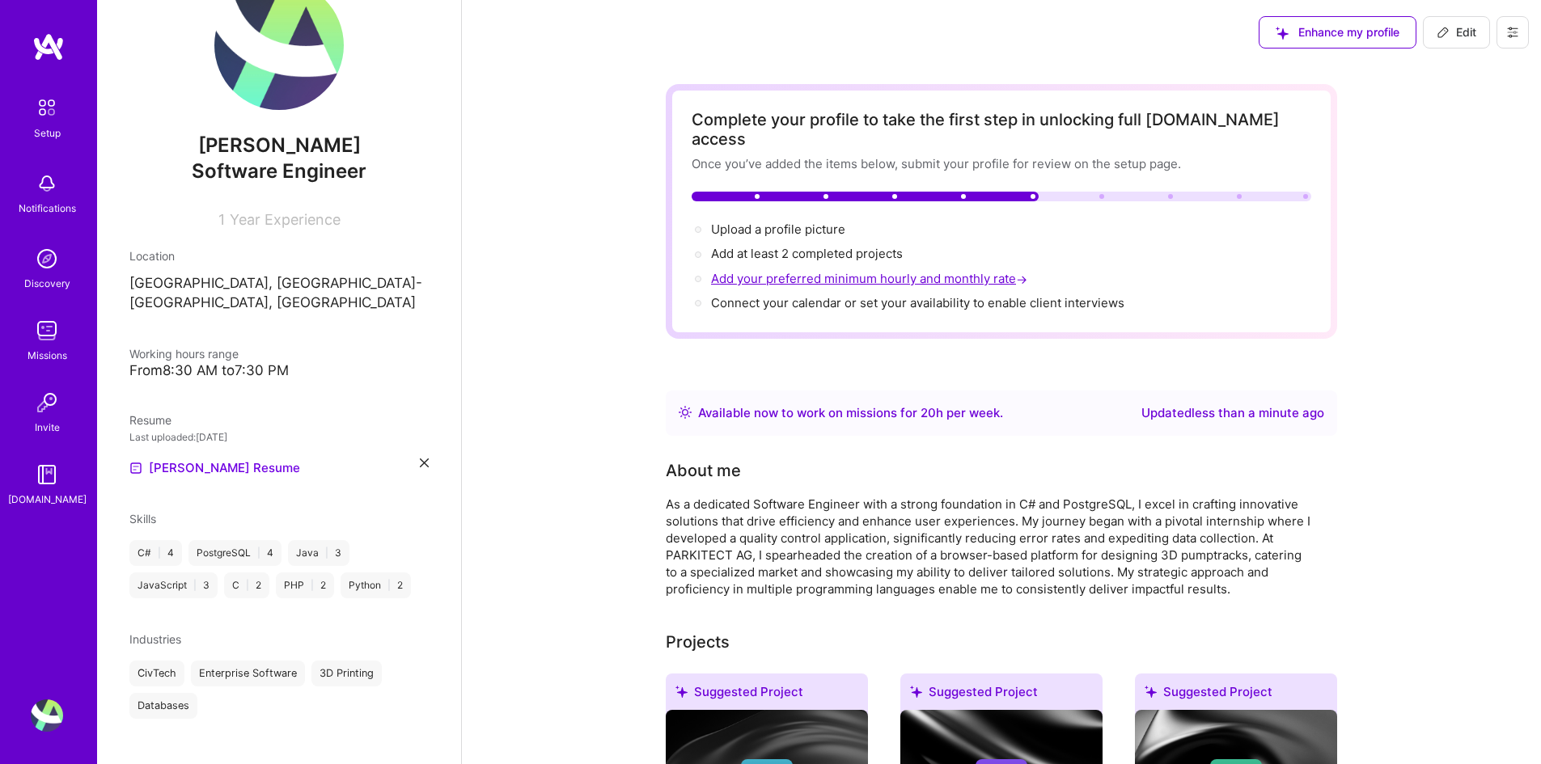
click at [962, 271] on span "Add your preferred minimum hourly and monthly rate →" at bounding box center [871, 278] width 320 height 15
select select "US"
select select "Right Now"
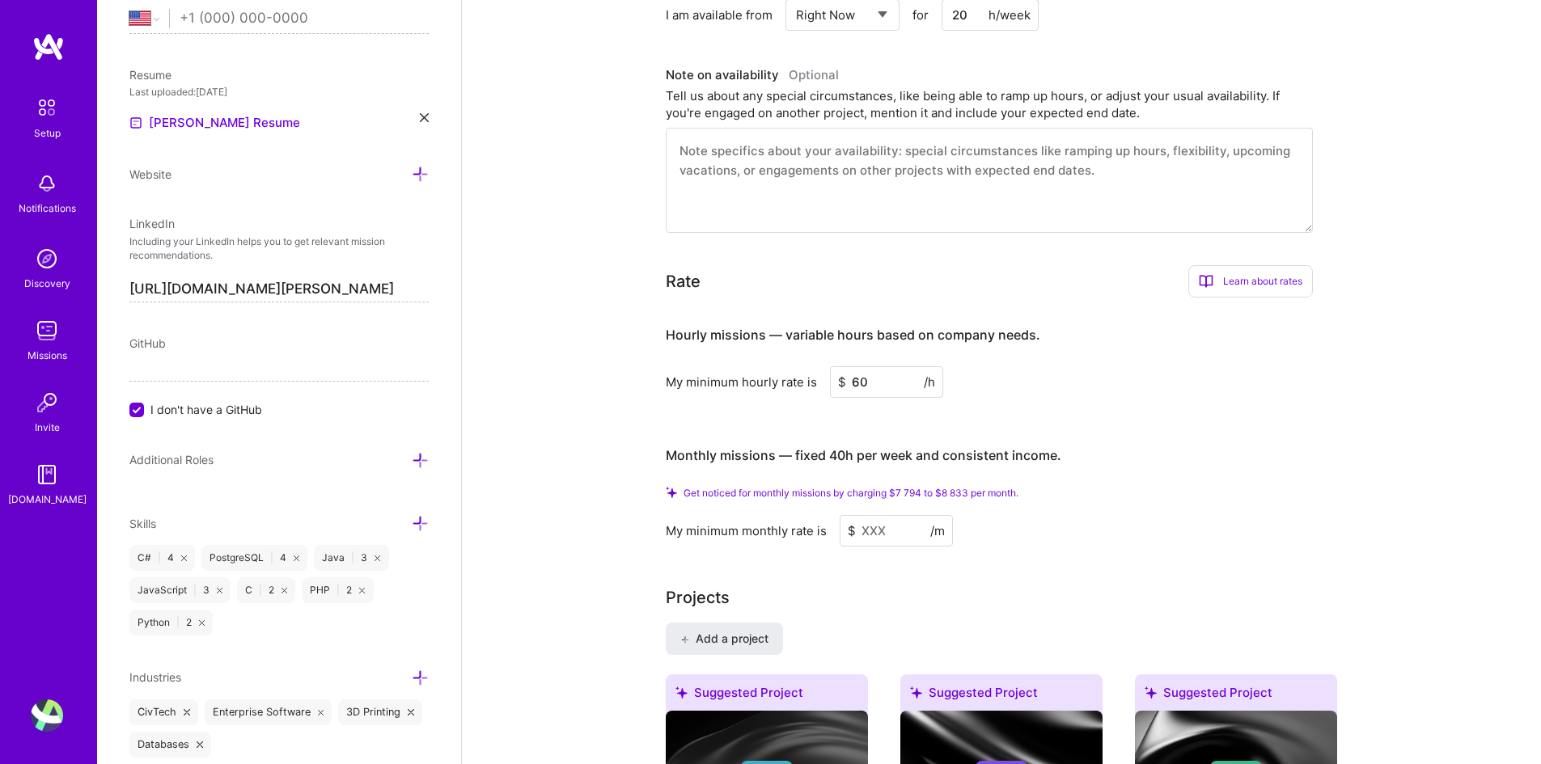
scroll to position [760, 0]
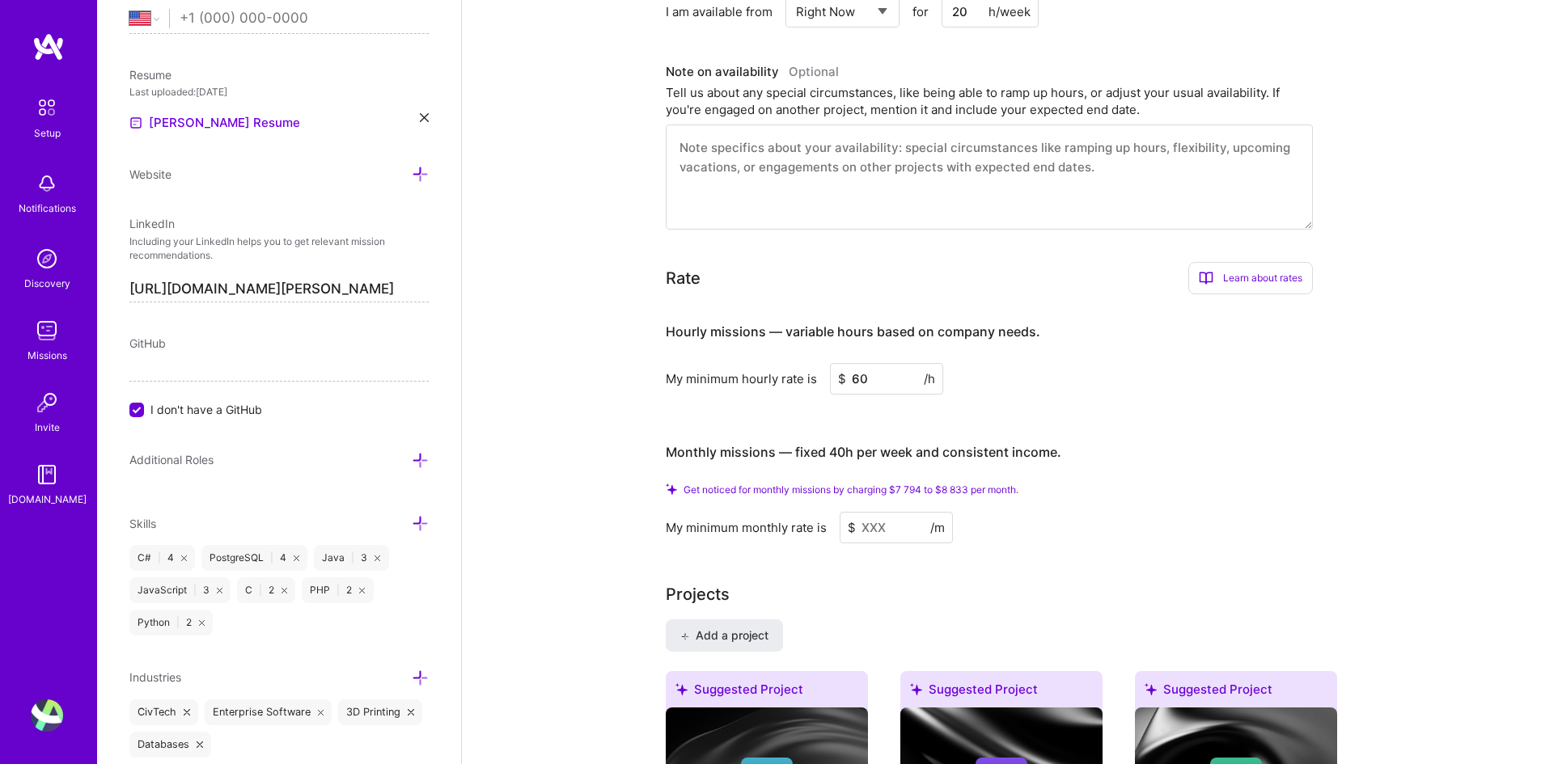
click at [867, 512] on input at bounding box center [896, 528] width 113 height 32
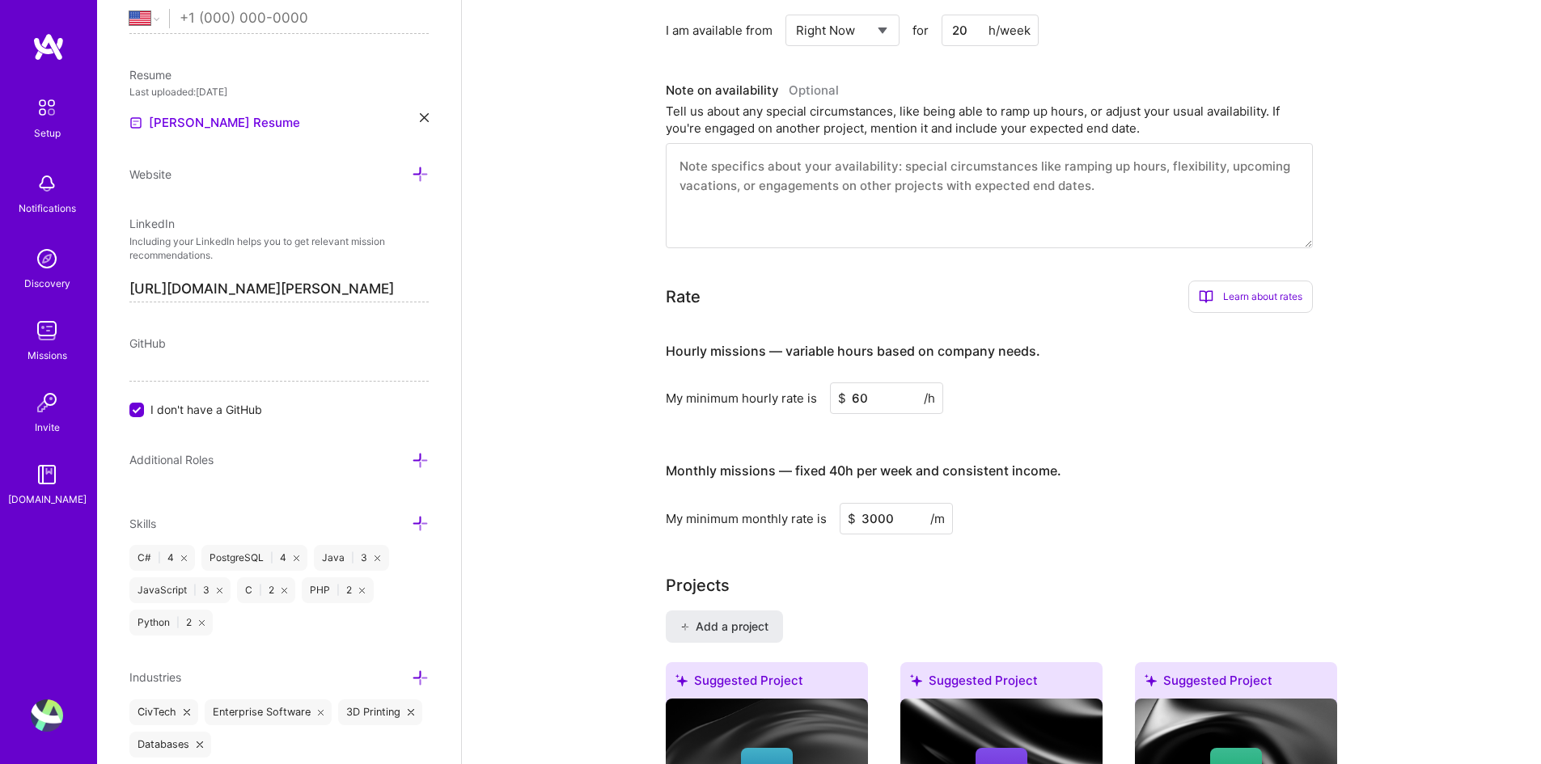
scroll to position [598, 0]
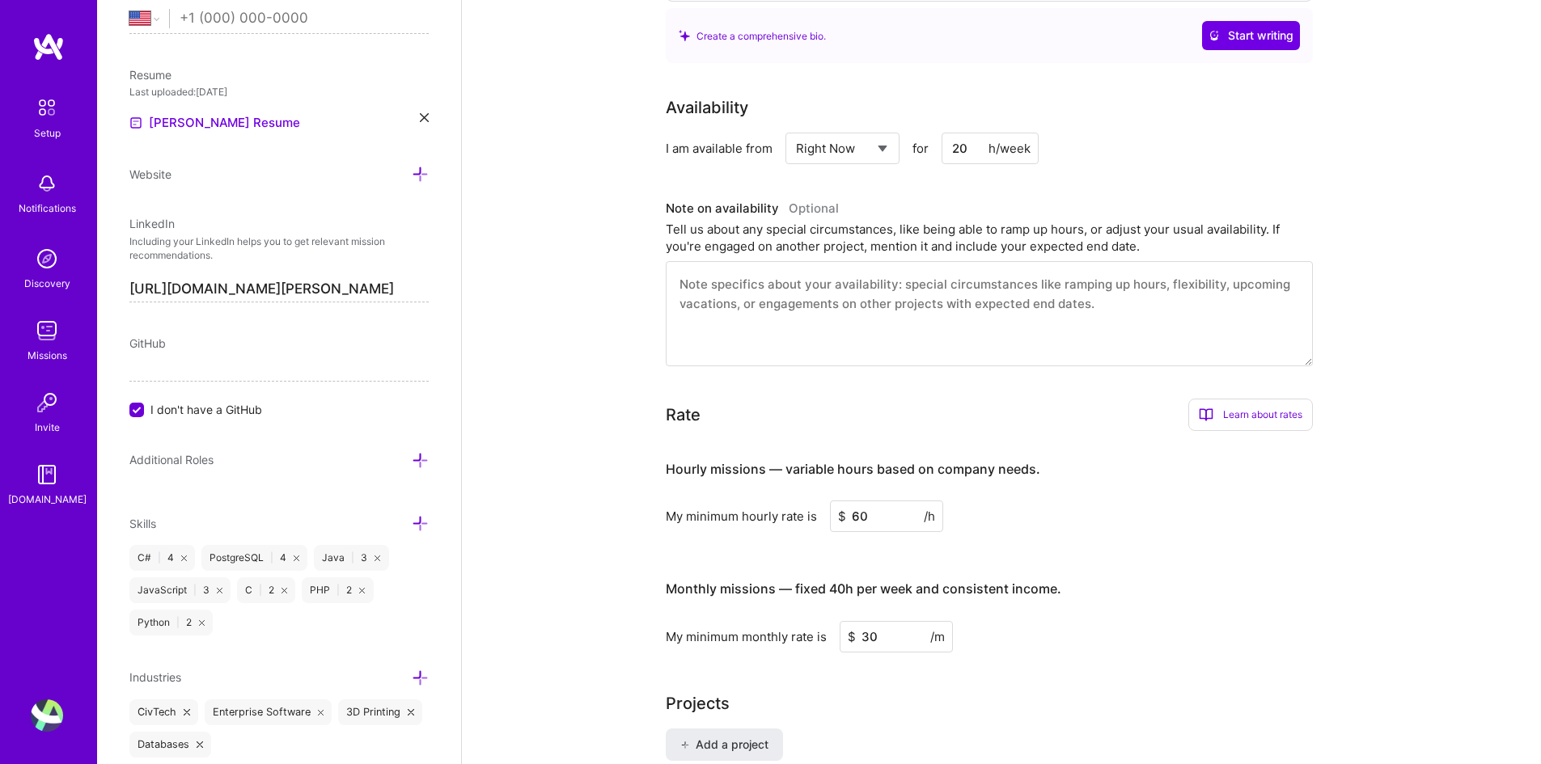
type input "3"
drag, startPoint x: 845, startPoint y: 572, endPoint x: 961, endPoint y: 567, distance: 115.8
click at [961, 582] on h4 "Monthly missions — fixed 40h per week and consistent income." at bounding box center [864, 589] width 396 height 15
drag, startPoint x: 916, startPoint y: 620, endPoint x: 813, endPoint y: 614, distance: 102.9
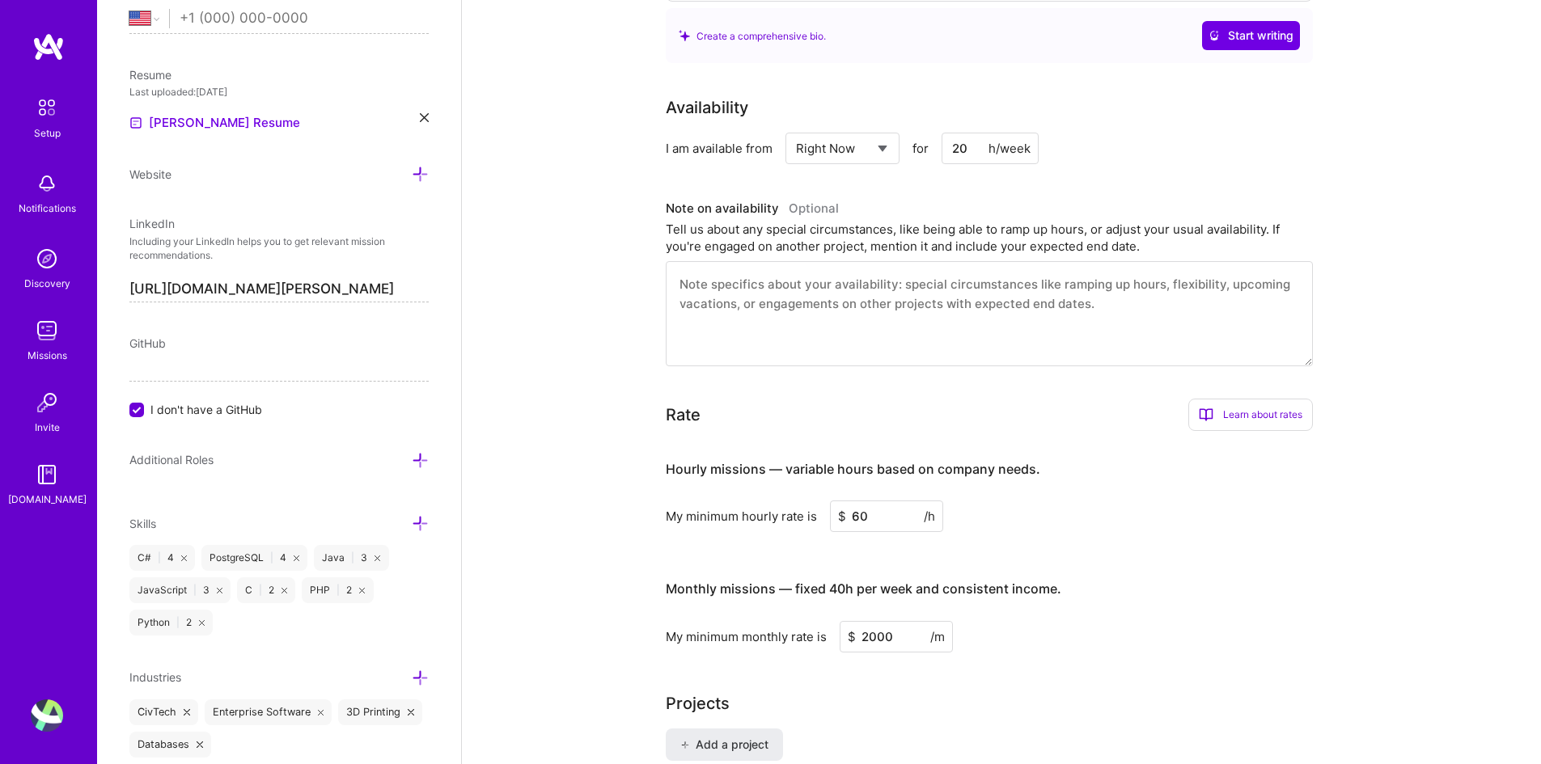
click at [813, 621] on div "My minimum monthly rate is $ 2000 /m" at bounding box center [989, 637] width 647 height 32
click at [895, 623] on input "2000" at bounding box center [896, 637] width 113 height 32
drag, startPoint x: 909, startPoint y: 616, endPoint x: 752, endPoint y: 625, distance: 157.2
click at [752, 625] on div "My minimum monthly rate is $ 2000 /m" at bounding box center [989, 637] width 647 height 32
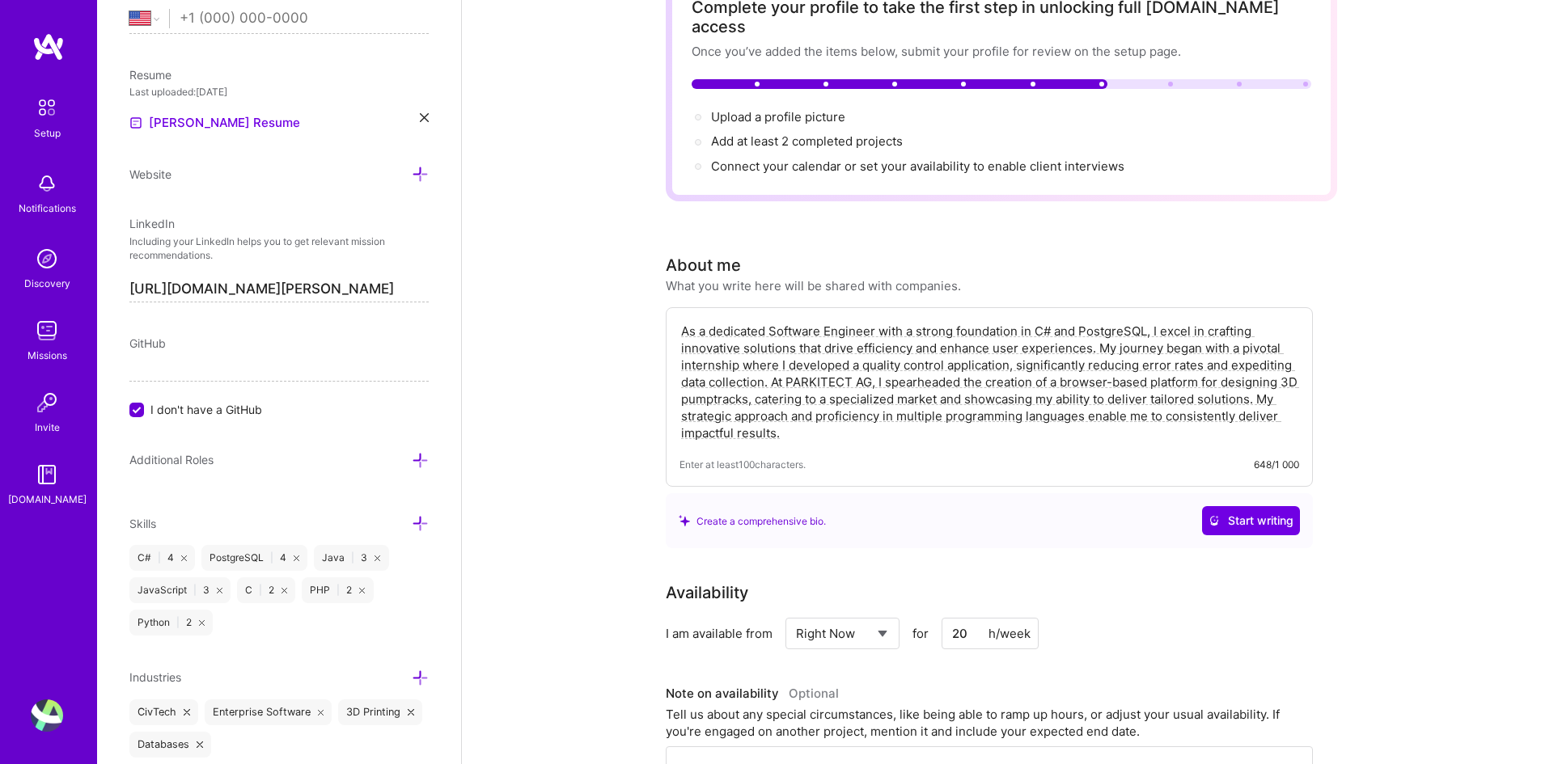
scroll to position [0, 0]
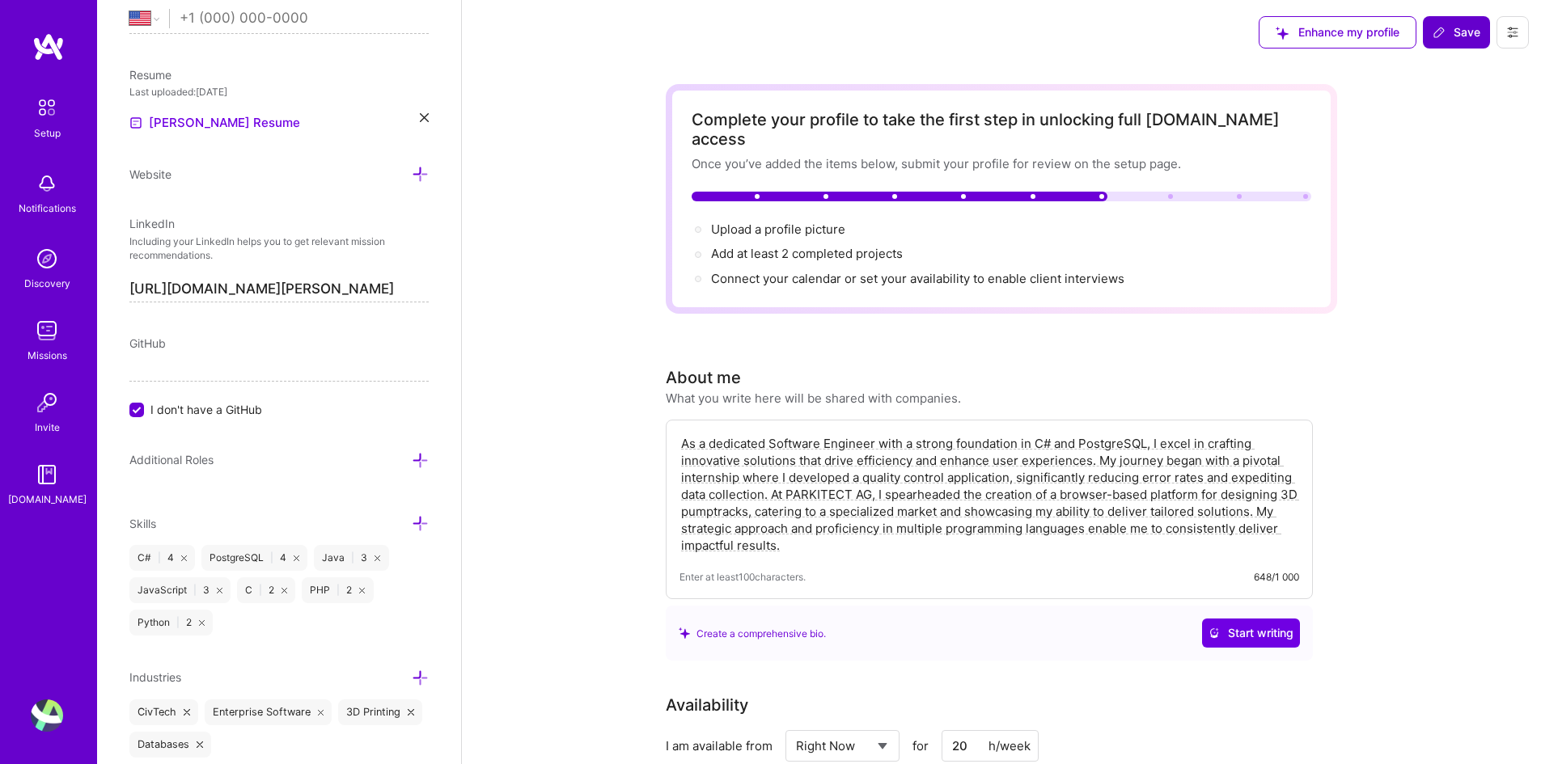
type input "3000"
click at [1458, 27] on span "Save" at bounding box center [1457, 32] width 48 height 16
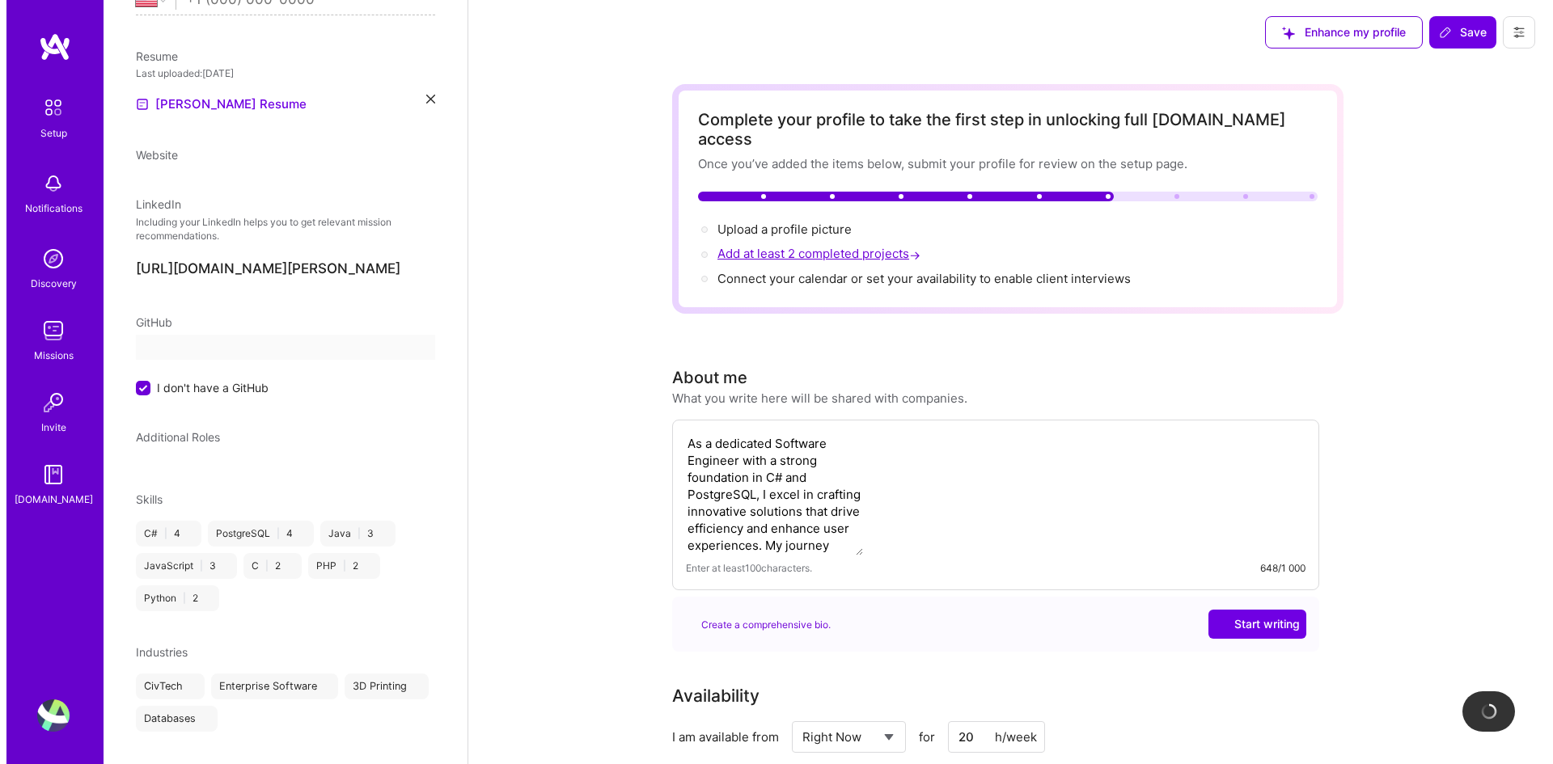
scroll to position [52, 0]
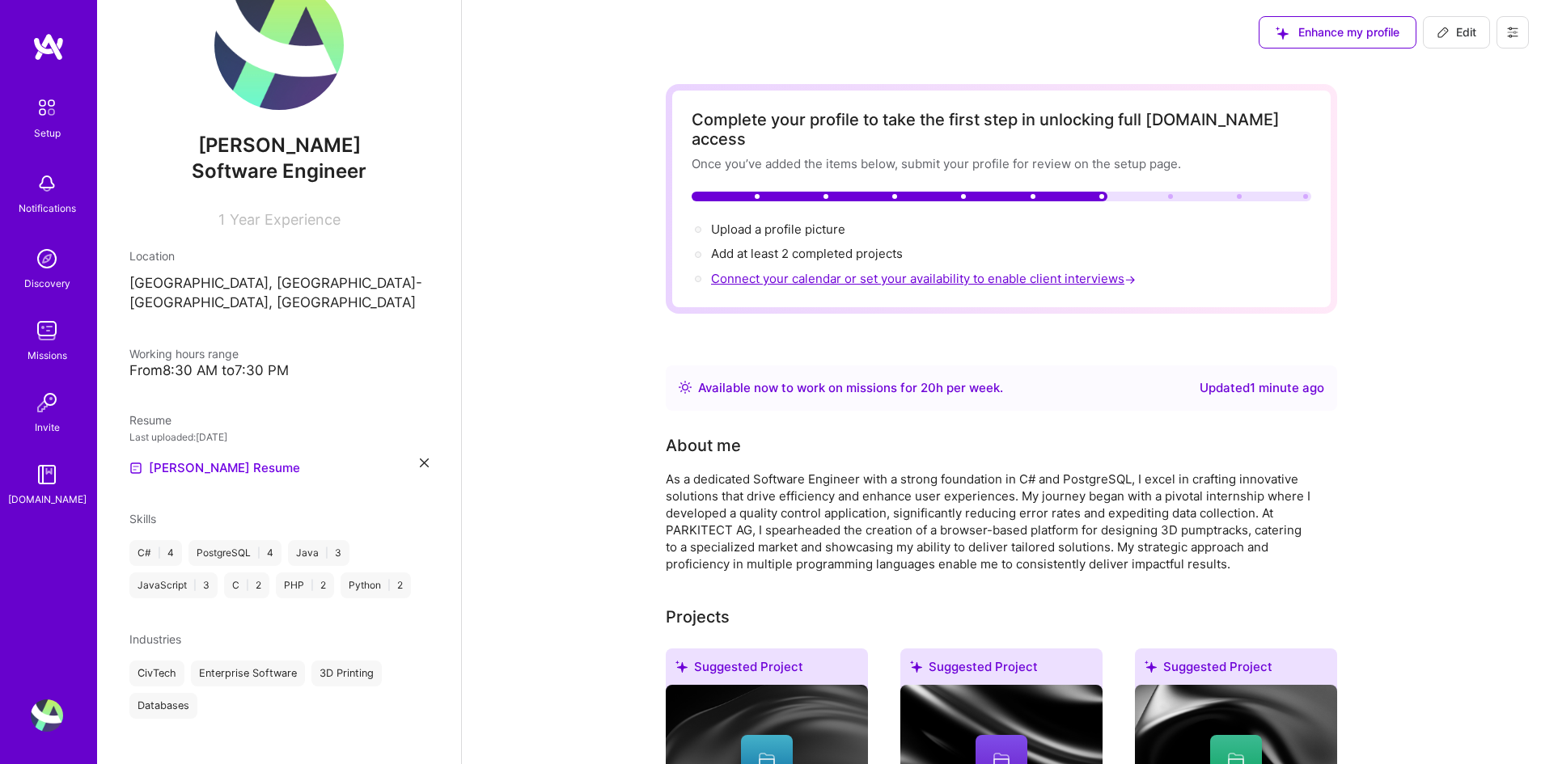
click at [784, 271] on span "Connect your calendar or set your availability to enable client interviews →" at bounding box center [925, 278] width 428 height 15
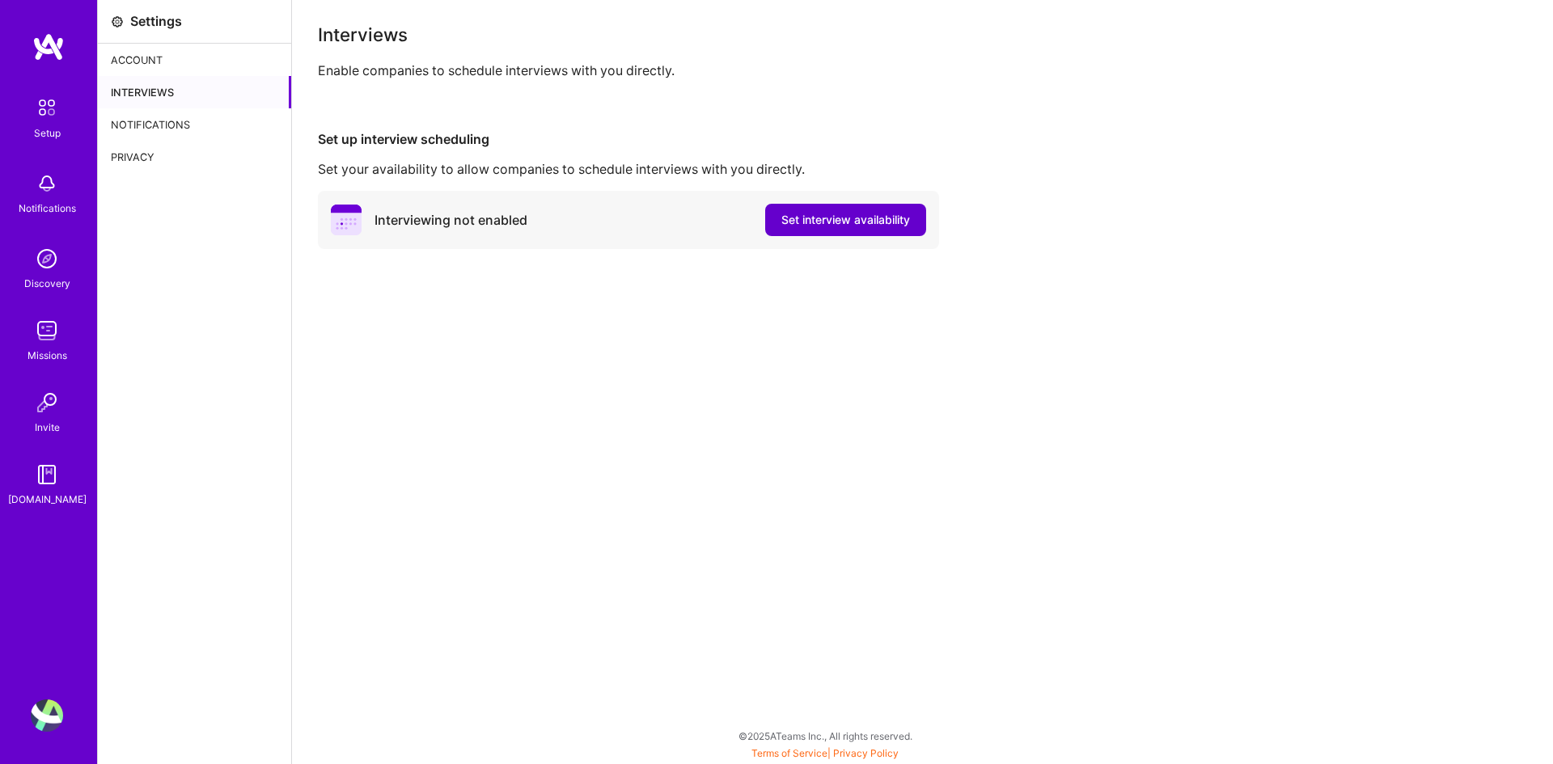
click at [793, 222] on span "Set interview availability" at bounding box center [845, 220] width 129 height 16
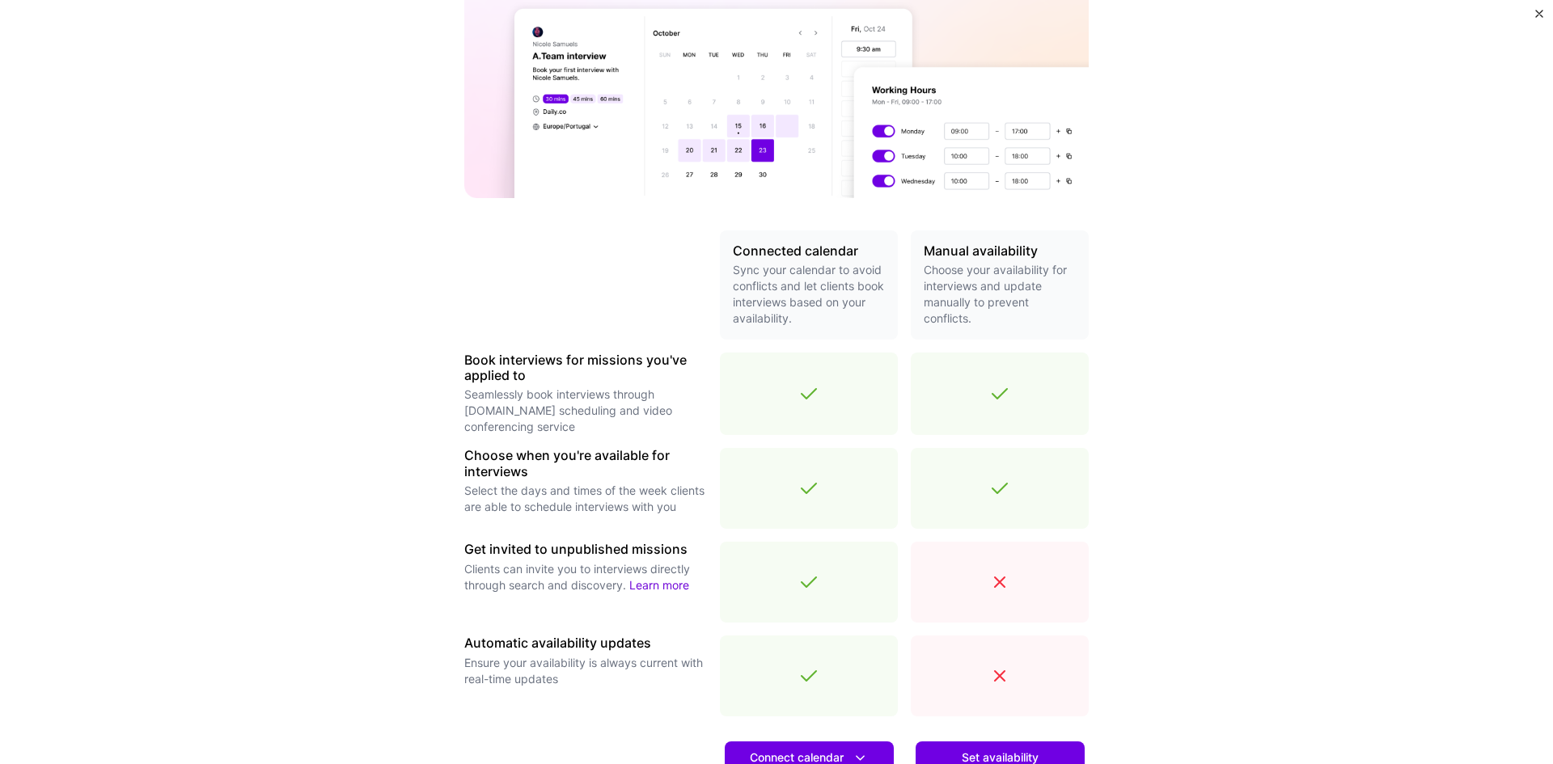
scroll to position [207, 0]
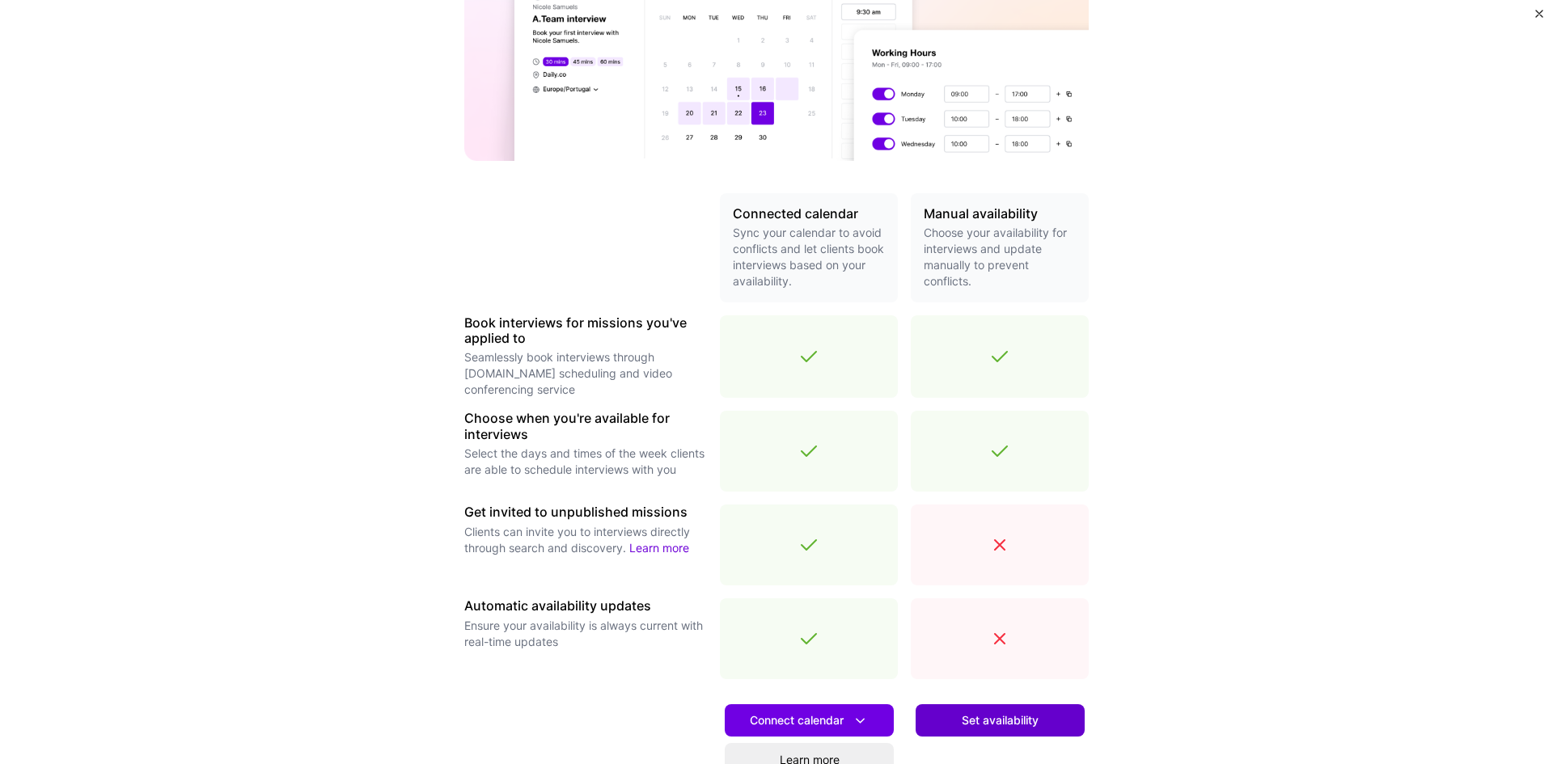
click at [986, 727] on span "Set availability" at bounding box center [1000, 721] width 77 height 16
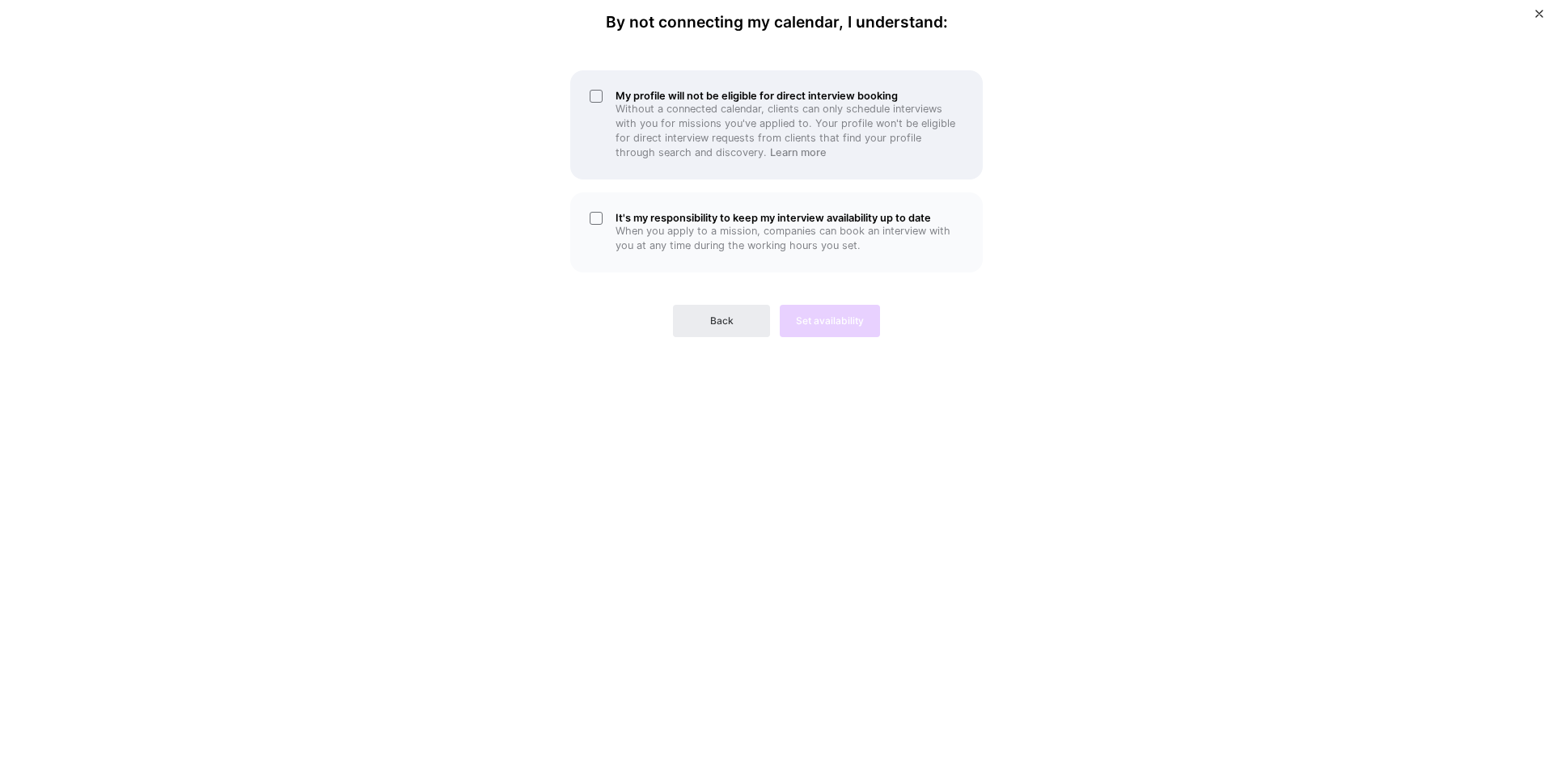
click at [645, 117] on p "Without a connected calendar, clients can only schedule interviews with you for…" at bounding box center [790, 131] width 348 height 58
click at [652, 135] on p "Without a connected calendar, clients can only schedule interviews with you for…" at bounding box center [790, 131] width 348 height 58
click at [727, 315] on span "Back" at bounding box center [721, 321] width 23 height 15
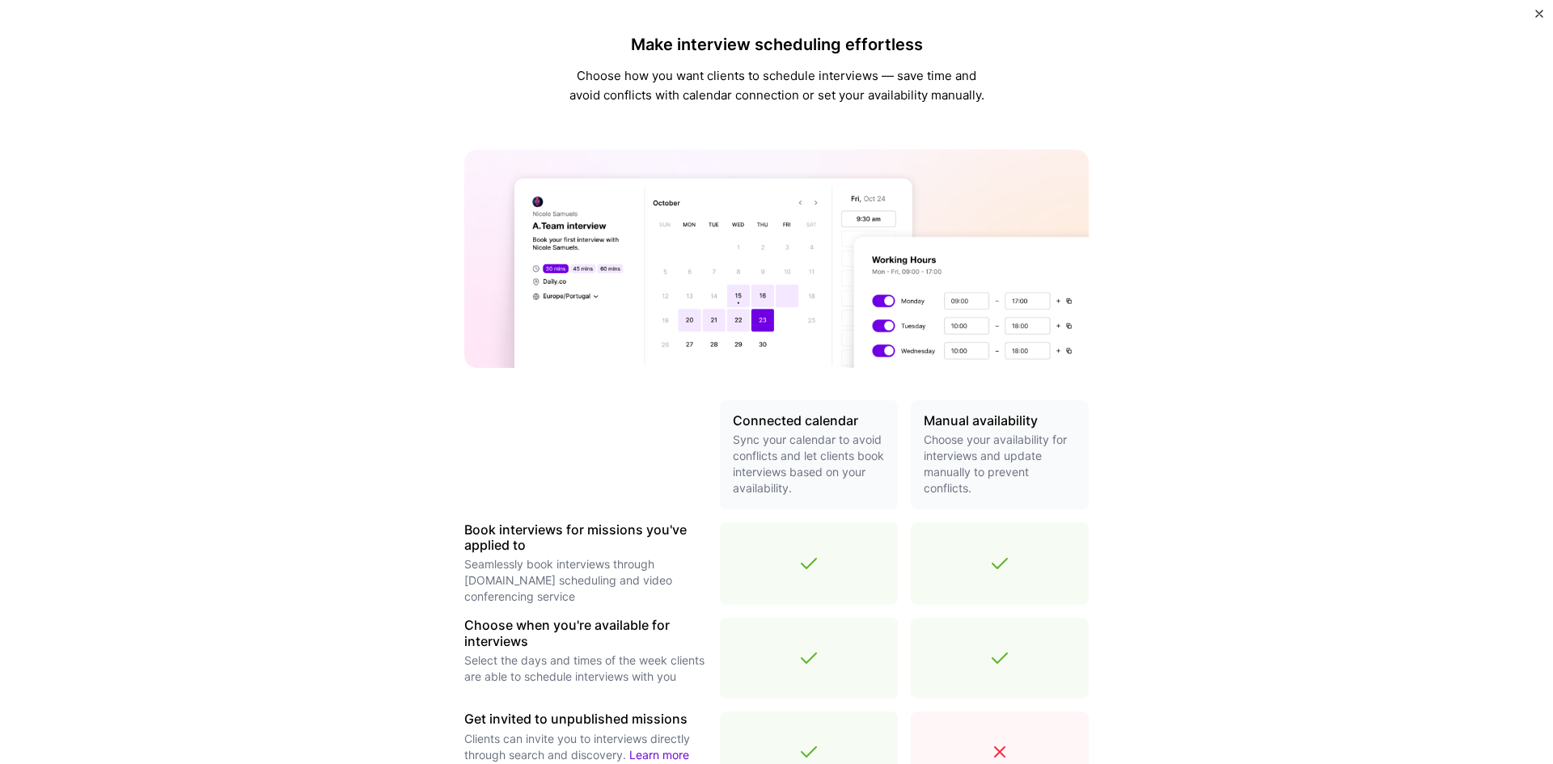
scroll to position [369, 0]
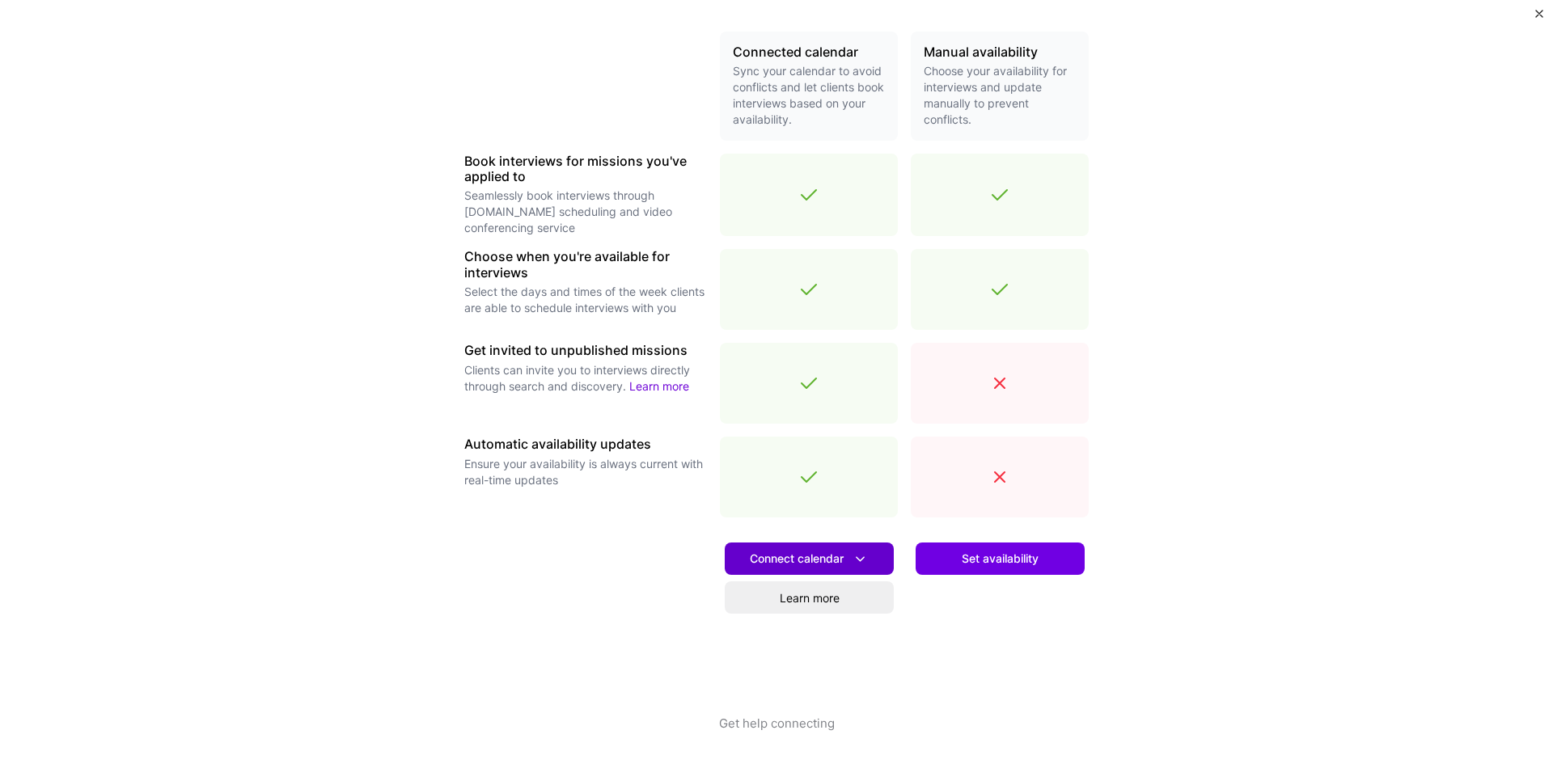
click at [844, 562] on span "Connect calendar" at bounding box center [809, 559] width 119 height 17
click at [844, 563] on span "Connect calendar" at bounding box center [809, 559] width 119 height 17
click at [1114, 465] on div "Make interview scheduling effortless Choose how you want clients to schedule in…" at bounding box center [776, 382] width 1553 height 764
click at [853, 557] on icon at bounding box center [860, 559] width 17 height 17
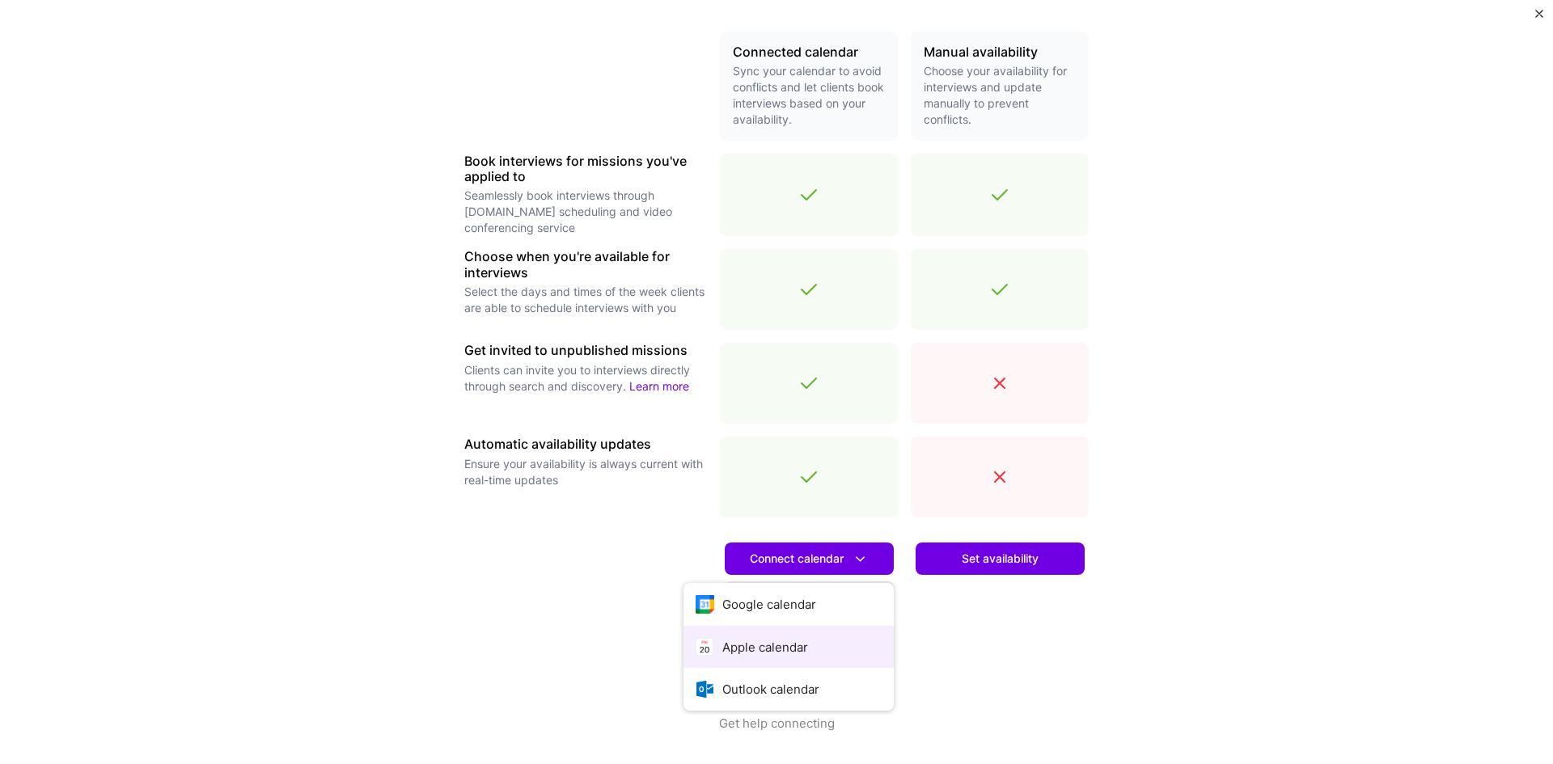
click at [779, 641] on button "Apple calendar" at bounding box center [788, 647] width 210 height 43
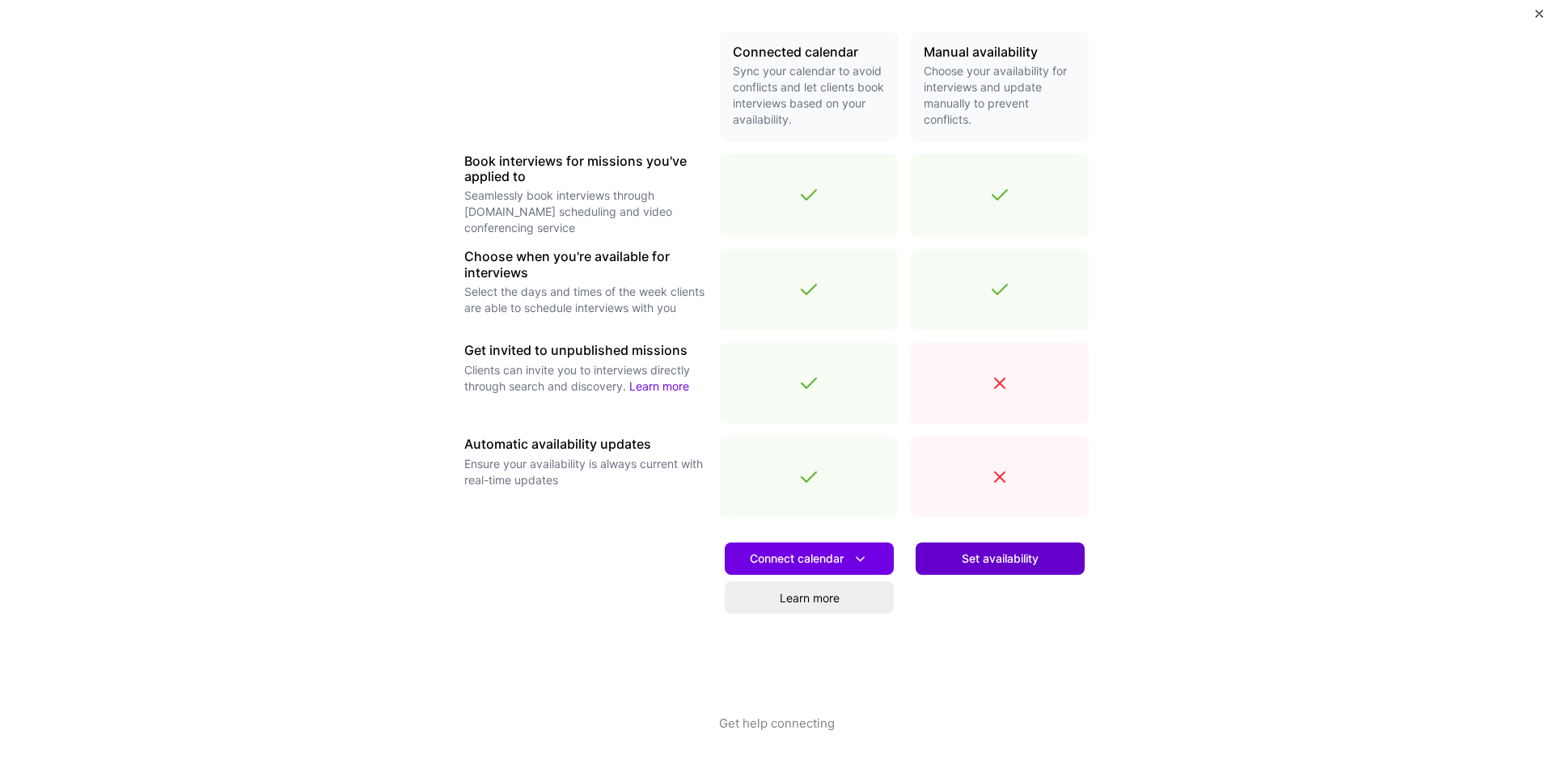
click at [988, 562] on span "Set availability" at bounding box center [1000, 559] width 77 height 16
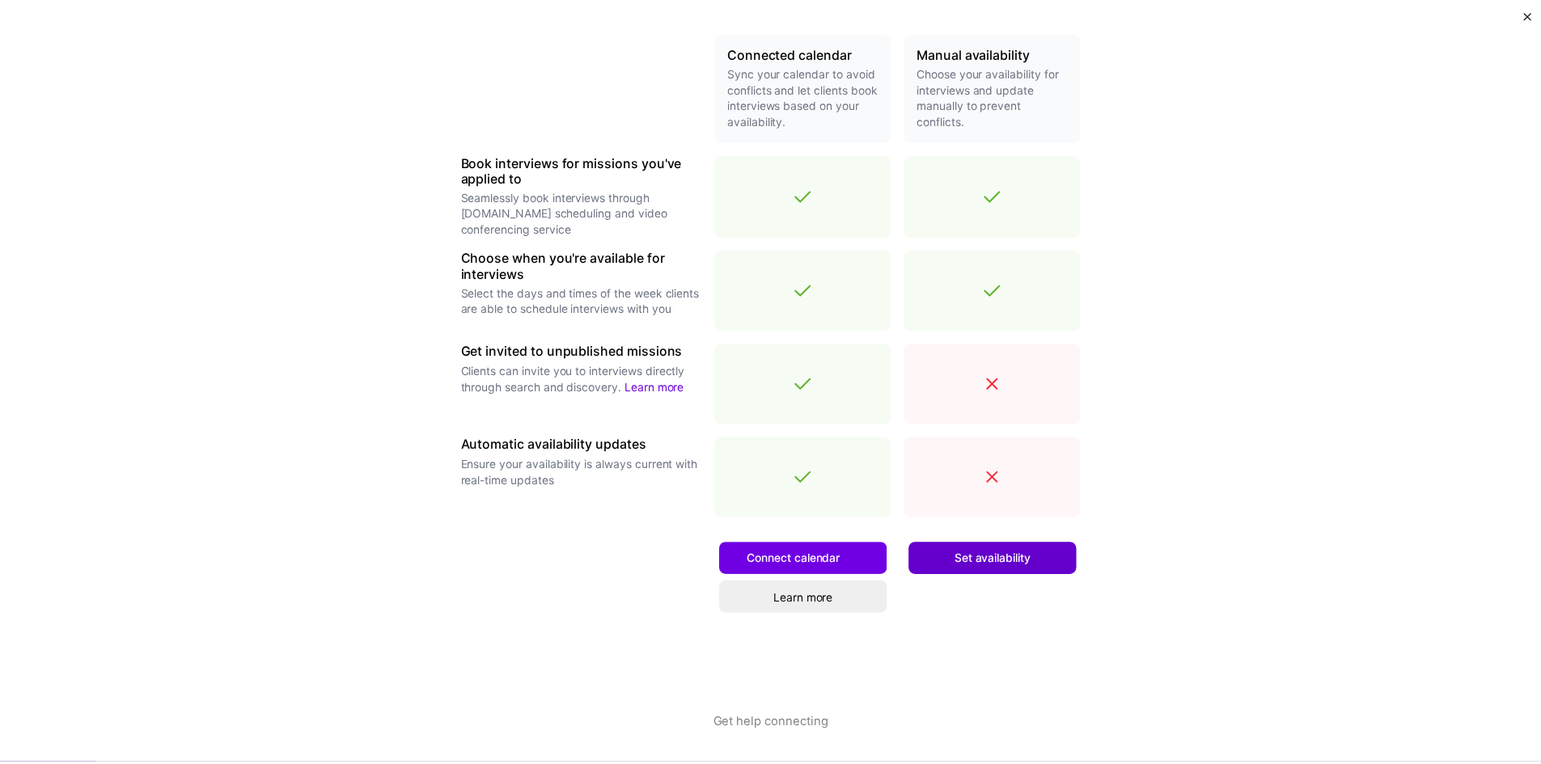
scroll to position [0, 0]
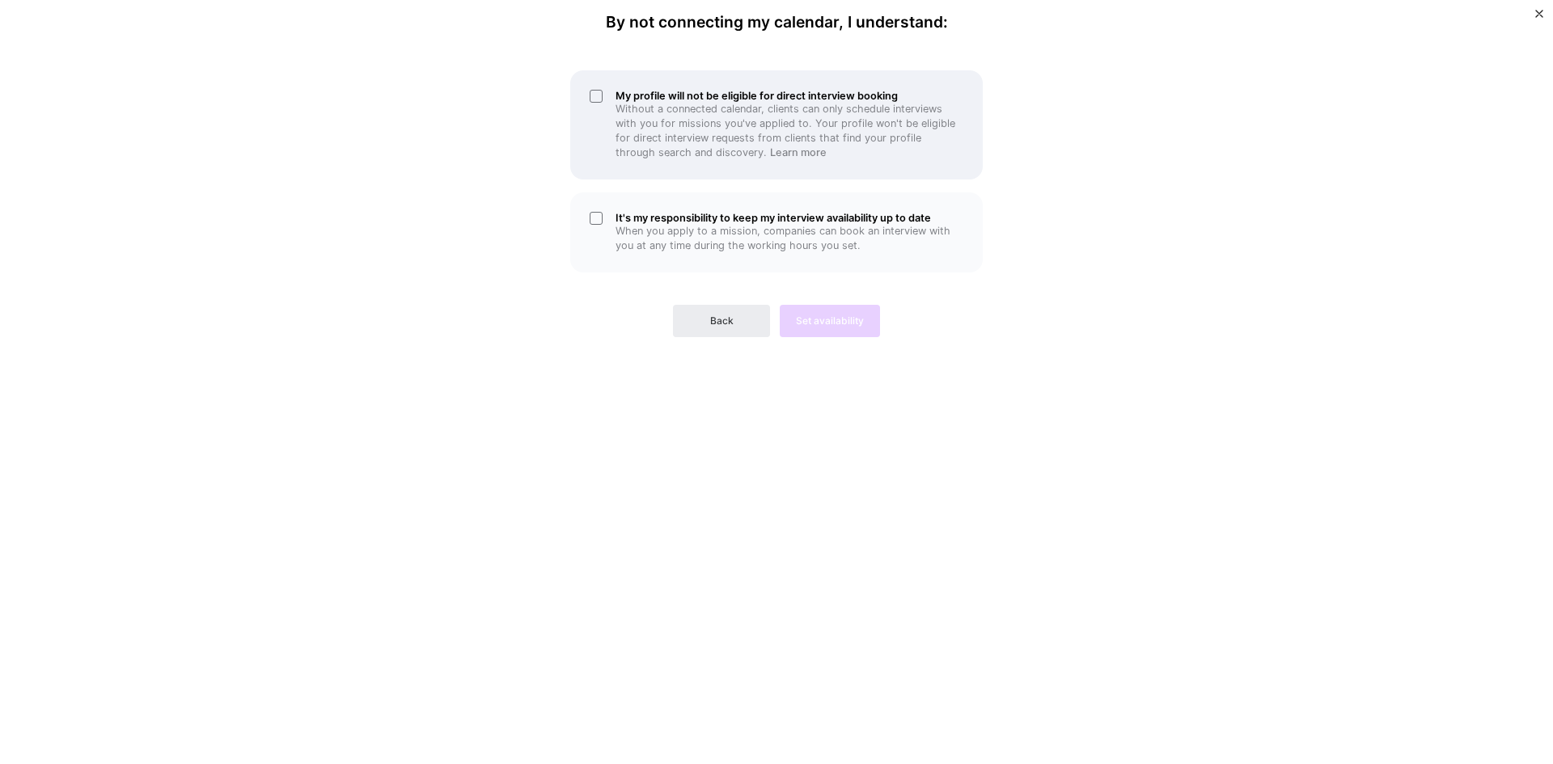
click at [635, 125] on p "Without a connected calendar, clients can only schedule interviews with you for…" at bounding box center [790, 131] width 348 height 58
click at [647, 209] on div "It's my responsibility to keep my interview availability up to date When you ap…" at bounding box center [776, 233] width 413 height 80
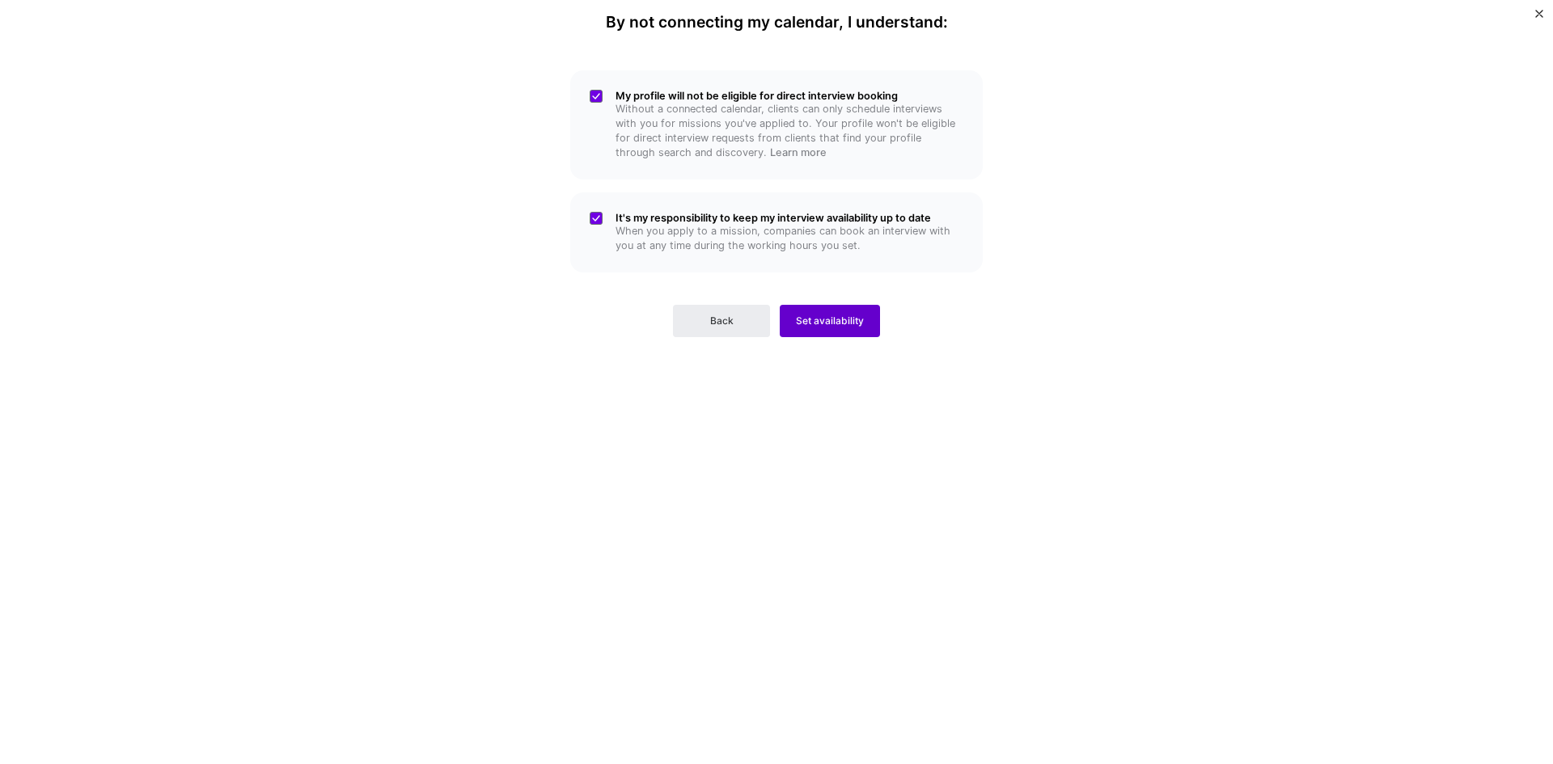
click at [805, 324] on span "Set availability" at bounding box center [830, 321] width 68 height 15
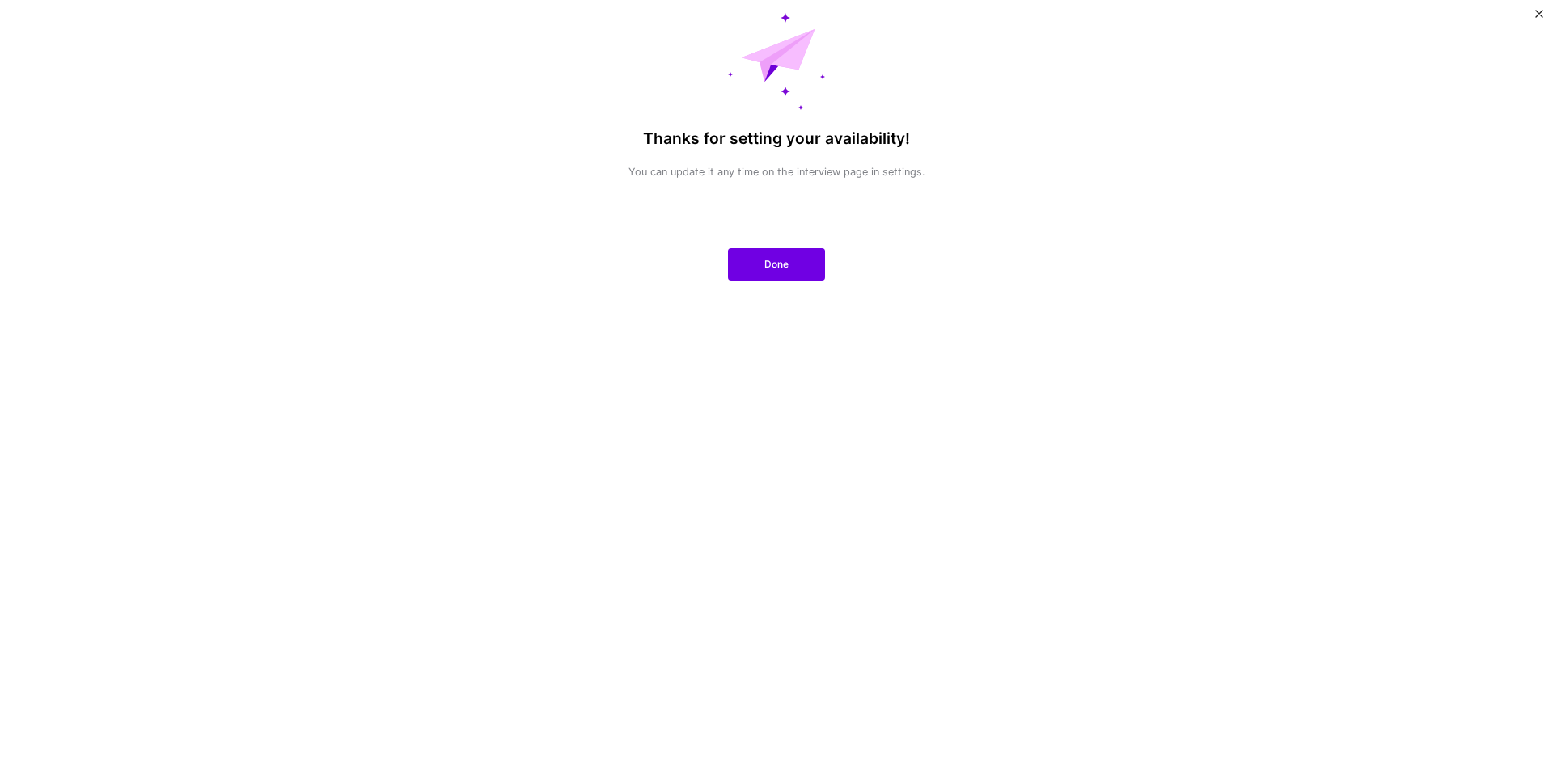
click at [782, 260] on span "Done" at bounding box center [776, 264] width 24 height 15
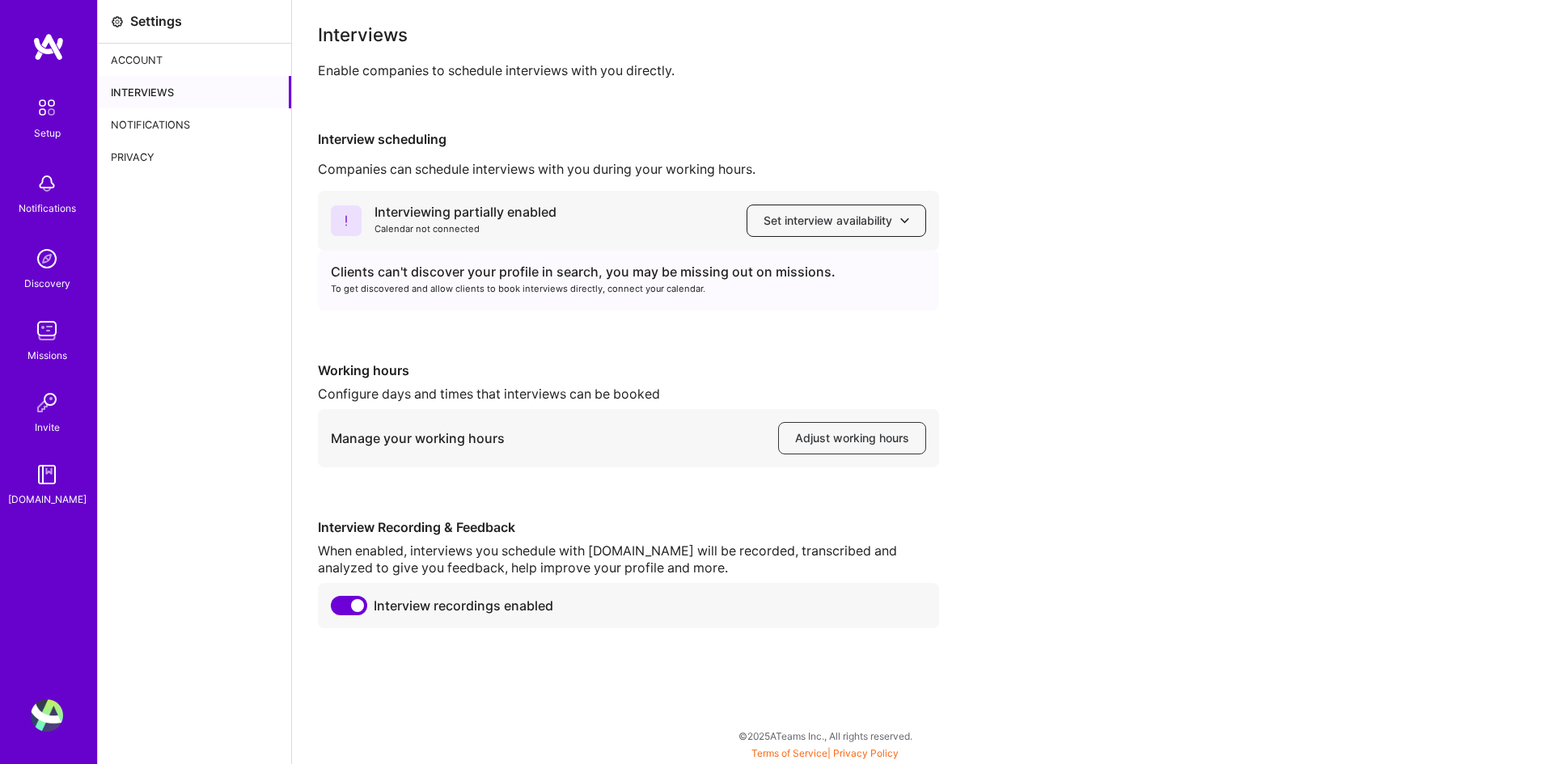
click at [784, 224] on span "Set interview availability" at bounding box center [837, 221] width 146 height 16
click at [638, 226] on div "Interviewing partially enabled Calendar not connected Set interview availabilit…" at bounding box center [628, 221] width 621 height 60
click at [594, 229] on div "Interviewing partially enabled Calendar not connected Set interview availability" at bounding box center [628, 221] width 621 height 60
click at [845, 438] on span "Adjust working hours" at bounding box center [852, 438] width 114 height 16
click at [37, 100] on img at bounding box center [47, 108] width 34 height 34
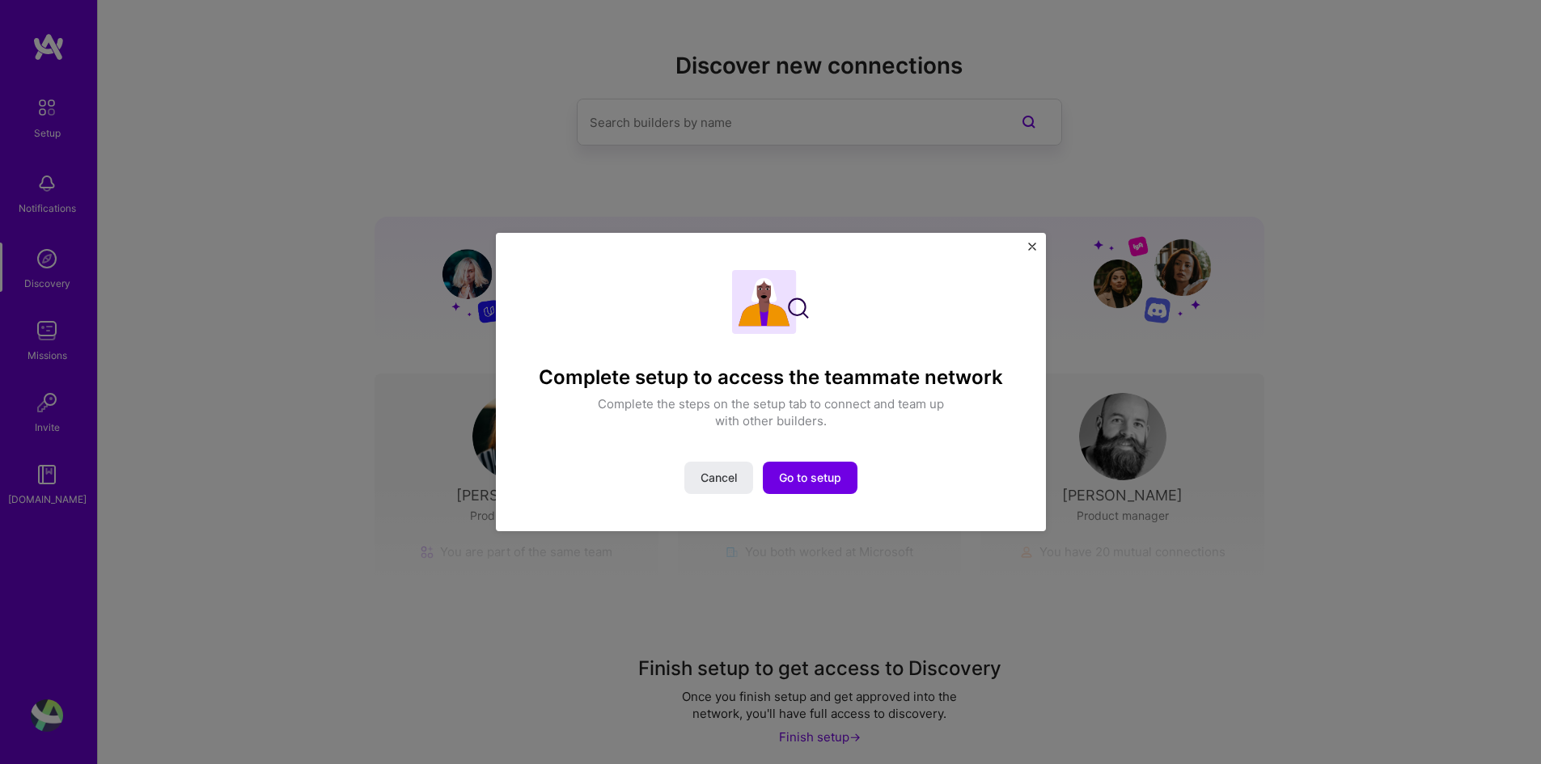
click at [1030, 248] on img "Close" at bounding box center [1032, 247] width 8 height 8
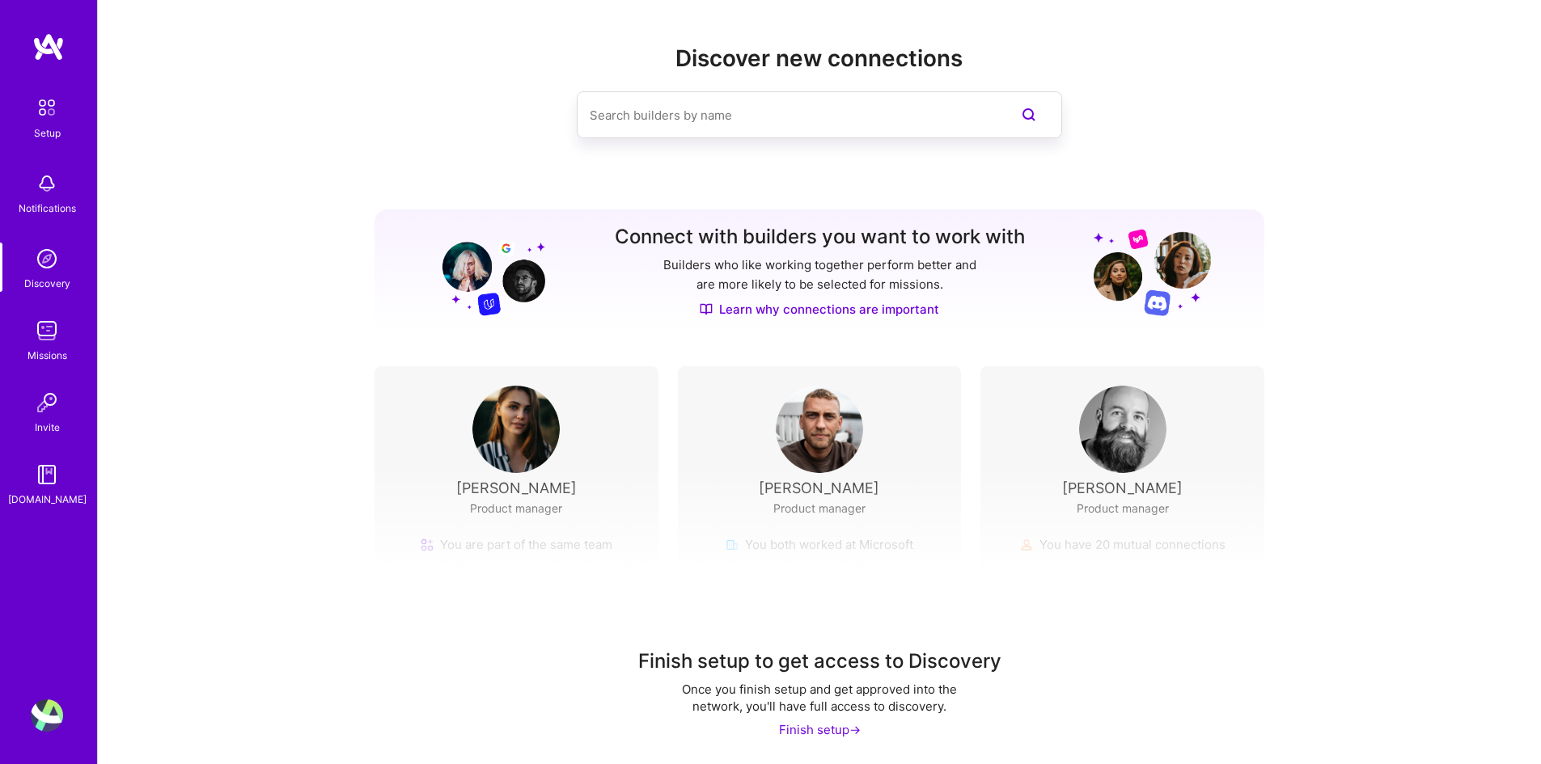
scroll to position [9, 0]
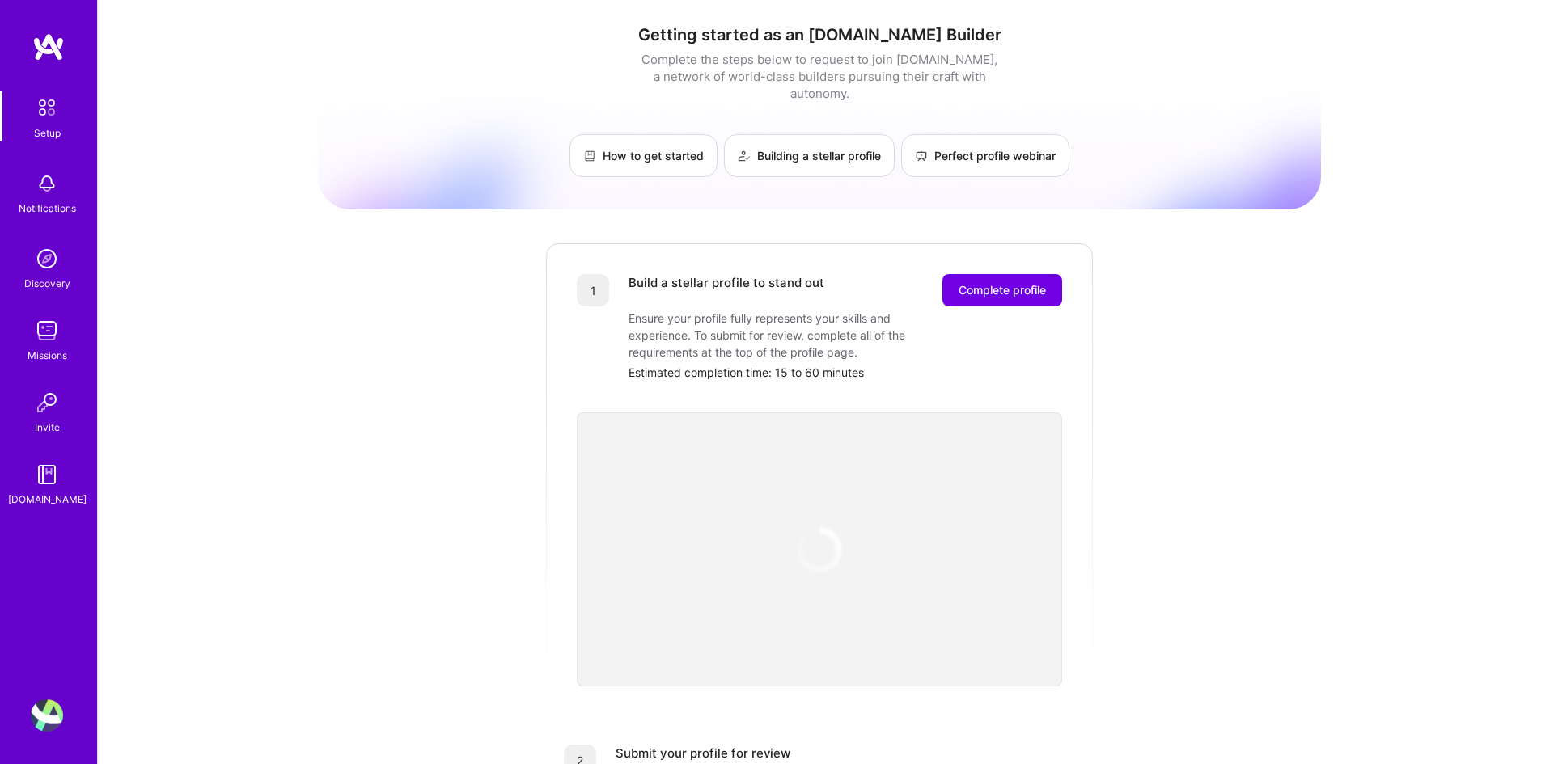
click at [990, 290] on div "Build a stellar profile to stand out Complete profile Ensure your profile fully…" at bounding box center [845, 327] width 434 height 107
click at [991, 282] on span "Complete profile" at bounding box center [1002, 290] width 87 height 16
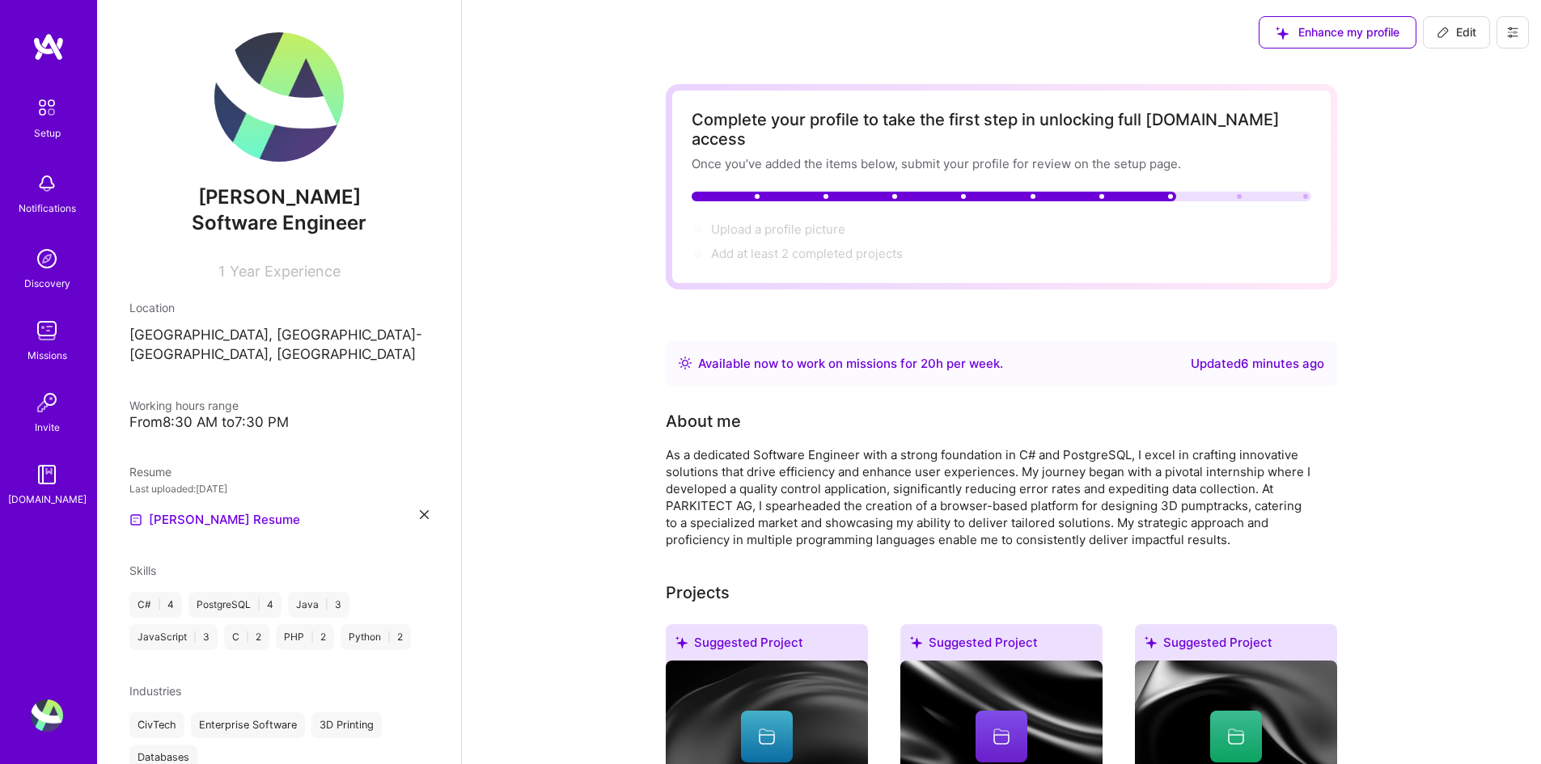
click at [218, 276] on span "1" at bounding box center [221, 271] width 6 height 17
click at [1454, 32] on span "Edit" at bounding box center [1457, 32] width 40 height 16
select select "US"
select select "Right Now"
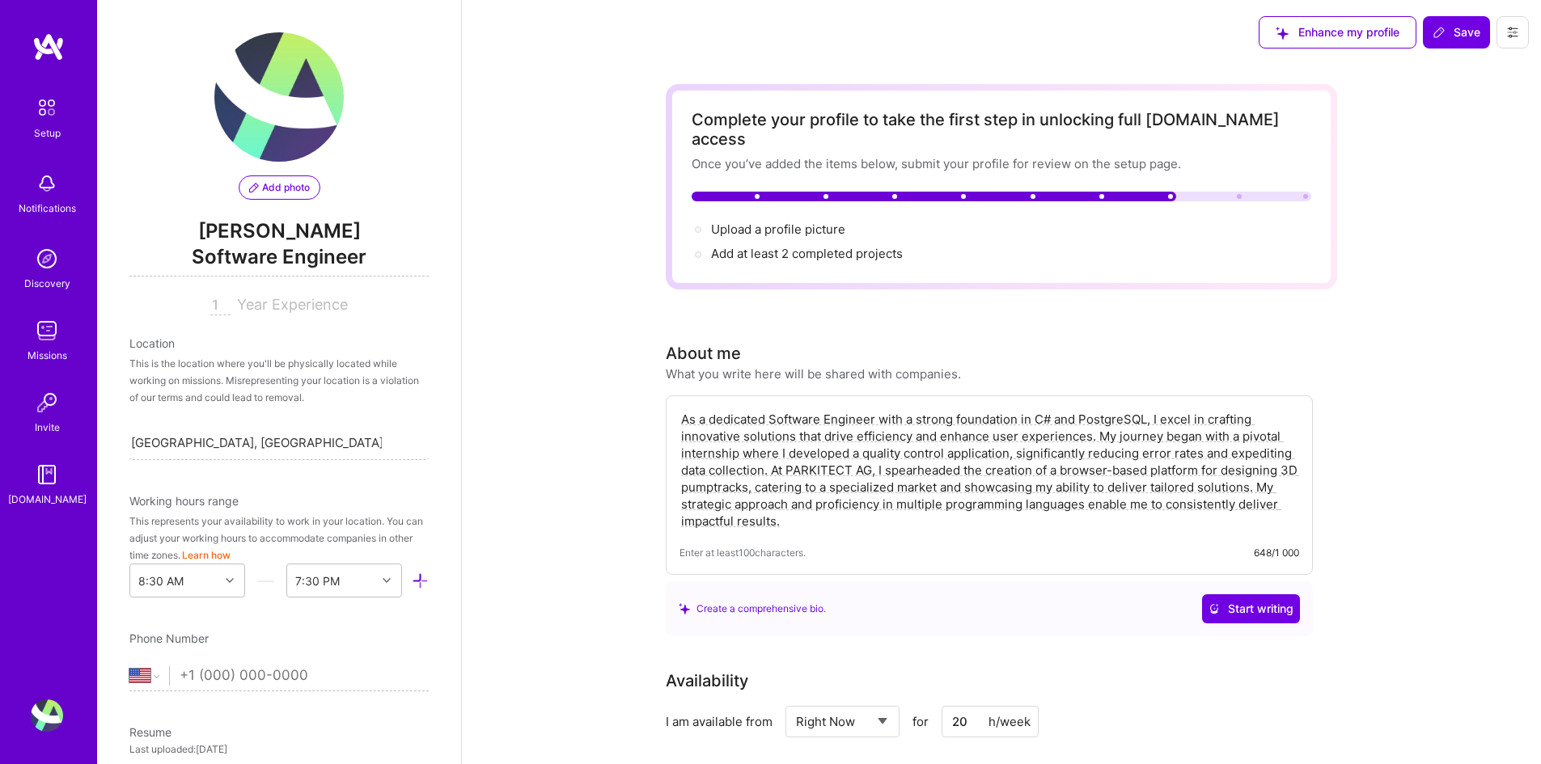
click at [218, 301] on input "1" at bounding box center [220, 305] width 20 height 19
type input "3"
click at [1463, 23] on button "Save" at bounding box center [1456, 32] width 67 height 32
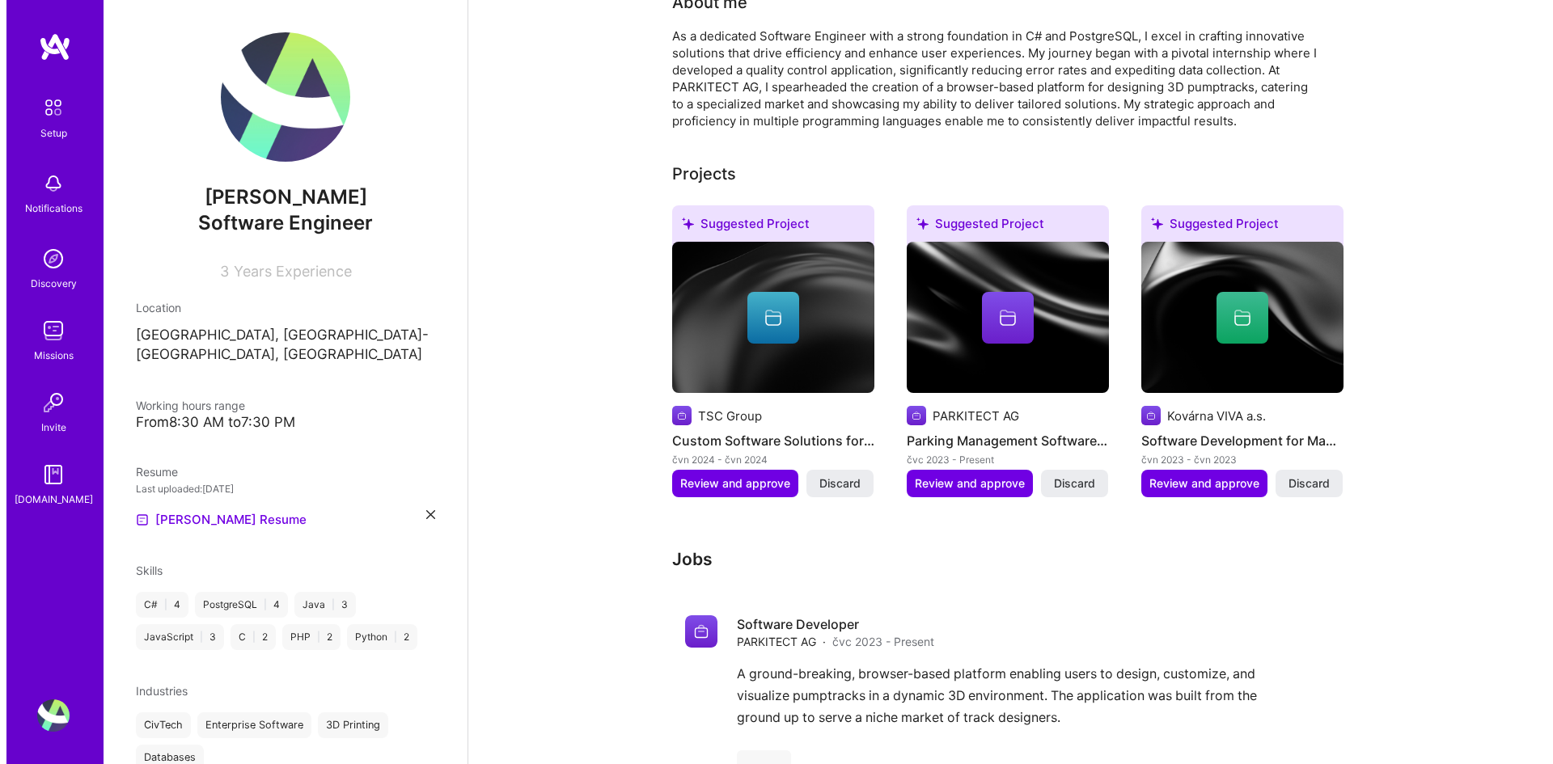
scroll to position [404, 0]
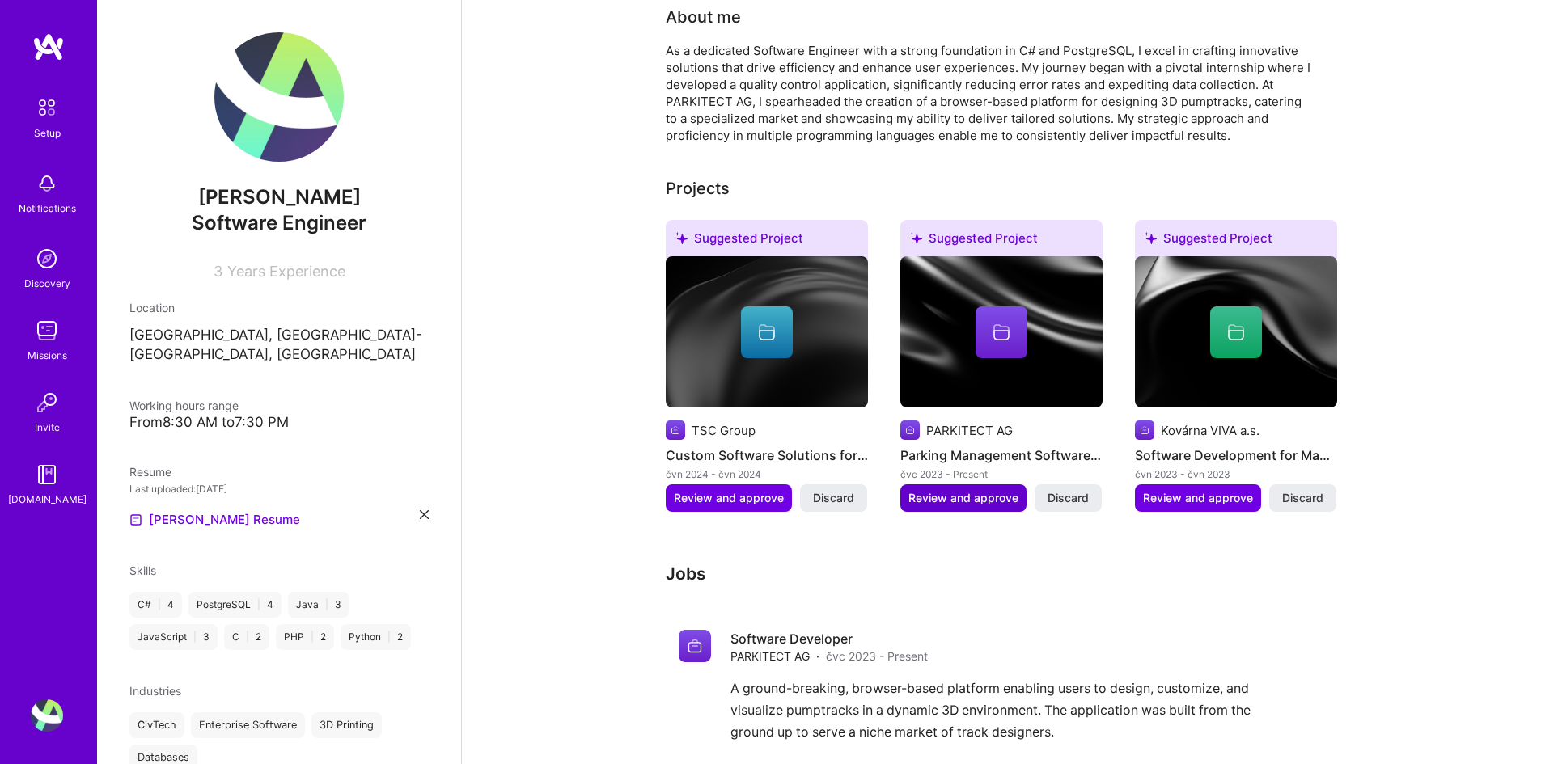
click at [969, 490] on span "Review and approve" at bounding box center [963, 498] width 110 height 16
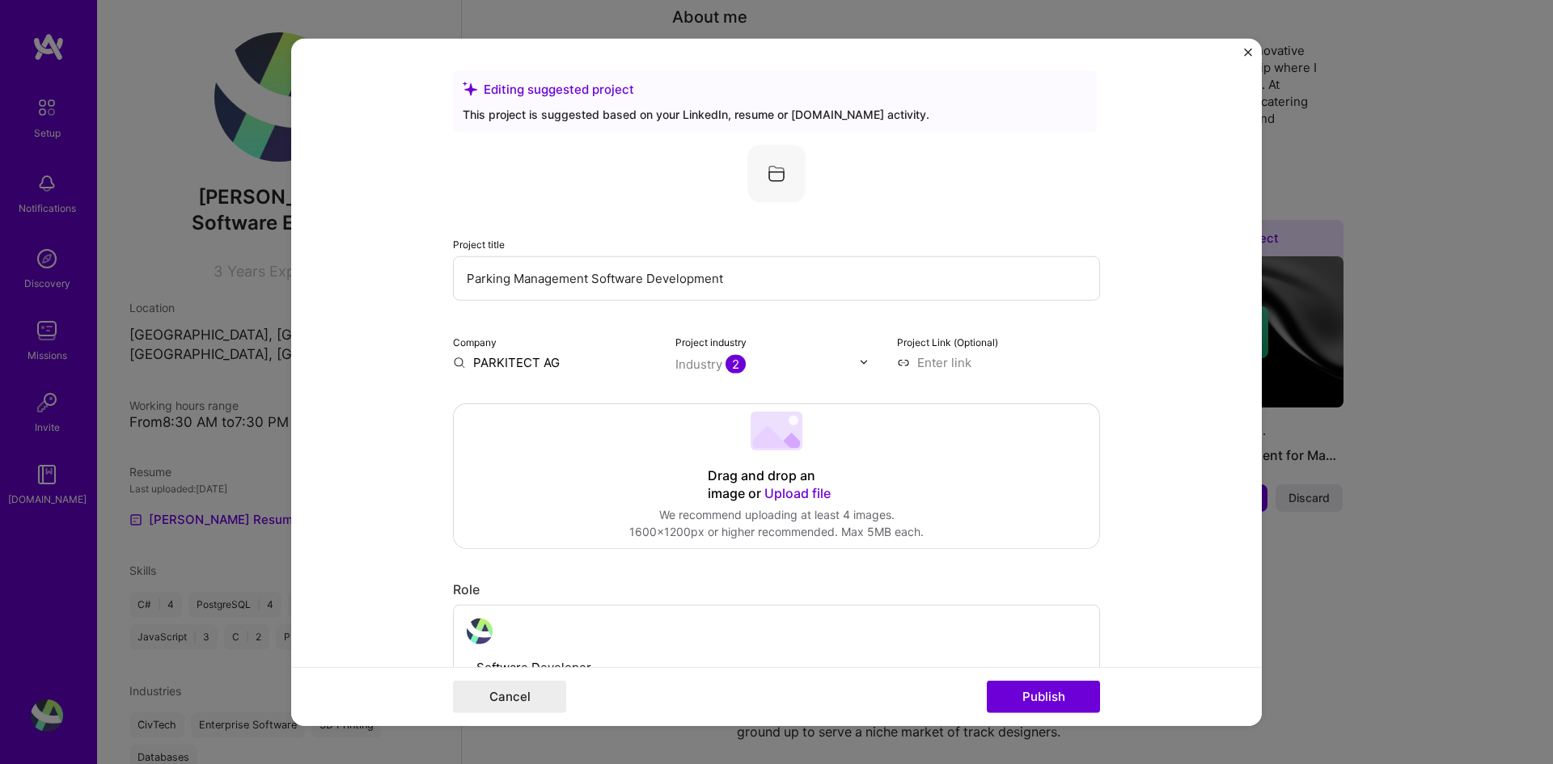
click at [668, 278] on input "Parking Management Software Development" at bounding box center [776, 278] width 647 height 44
drag, startPoint x: 731, startPoint y: 283, endPoint x: 333, endPoint y: 274, distance: 398.1
click at [333, 274] on form "Editing suggested project This project is suggested based on your LinkedIn, res…" at bounding box center [776, 382] width 971 height 688
type input "P"
type input "Pumptrack Visualization"
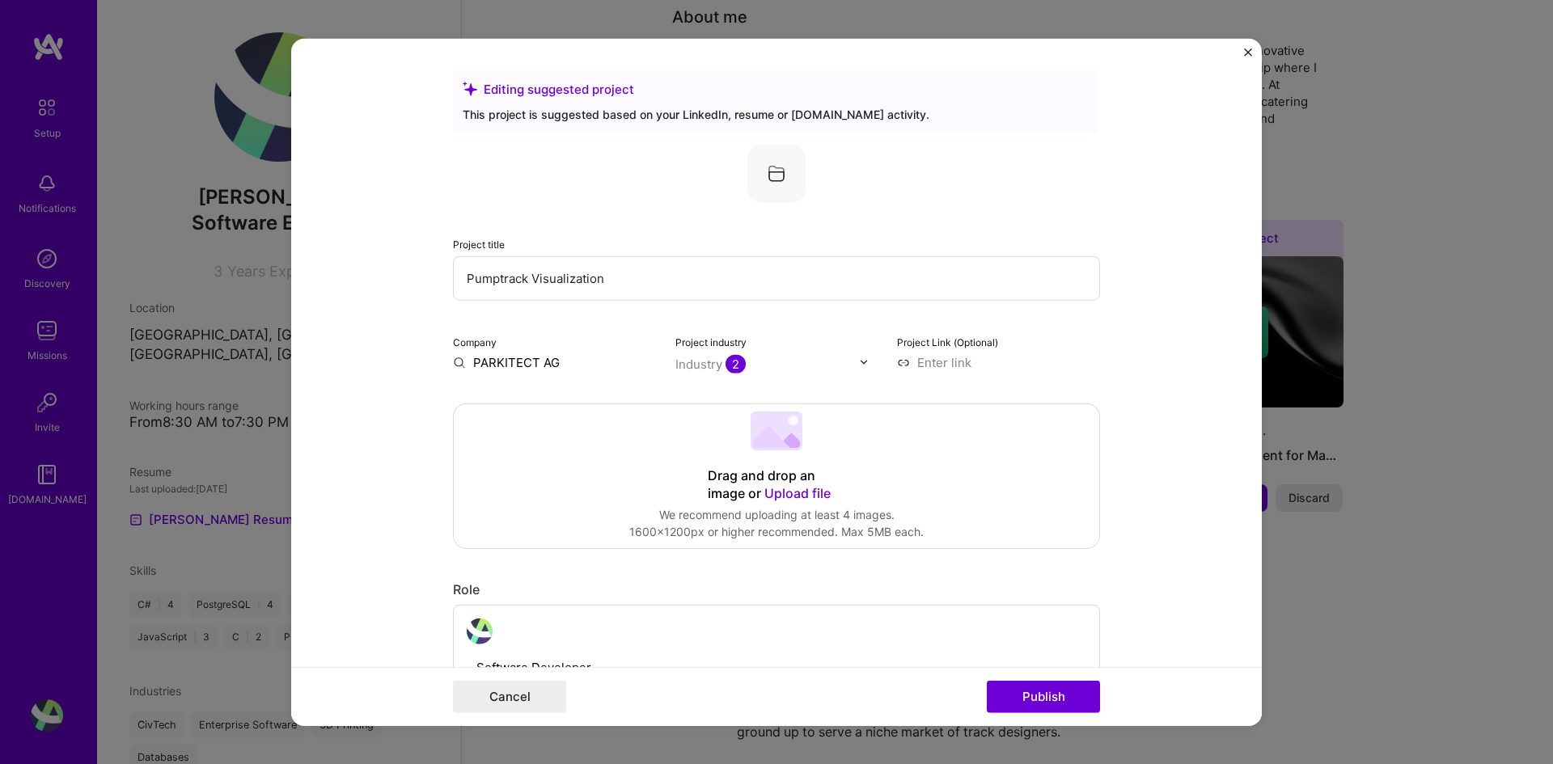
click at [986, 361] on input at bounding box center [998, 361] width 203 height 17
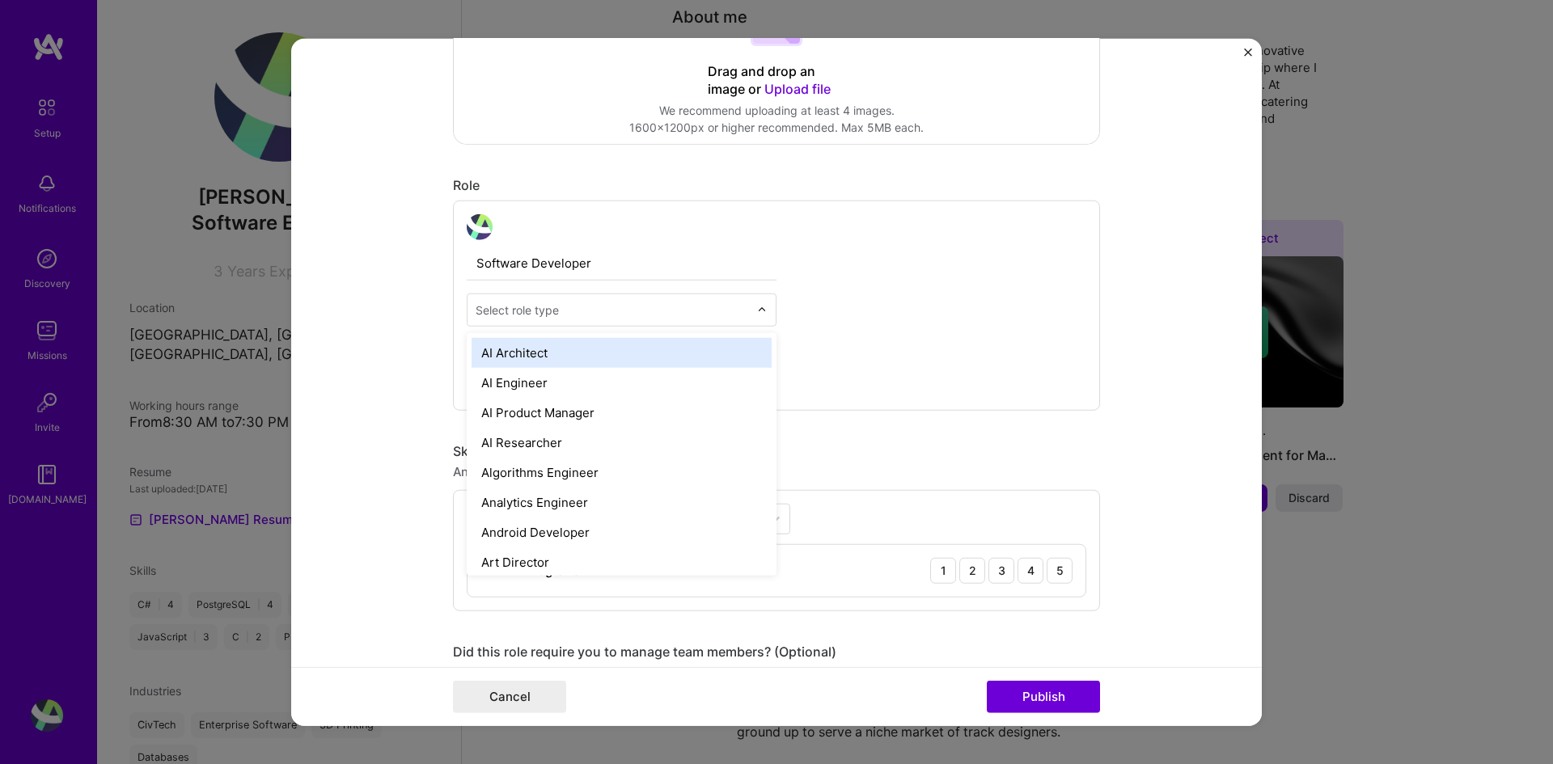
click at [536, 319] on div at bounding box center [612, 309] width 273 height 20
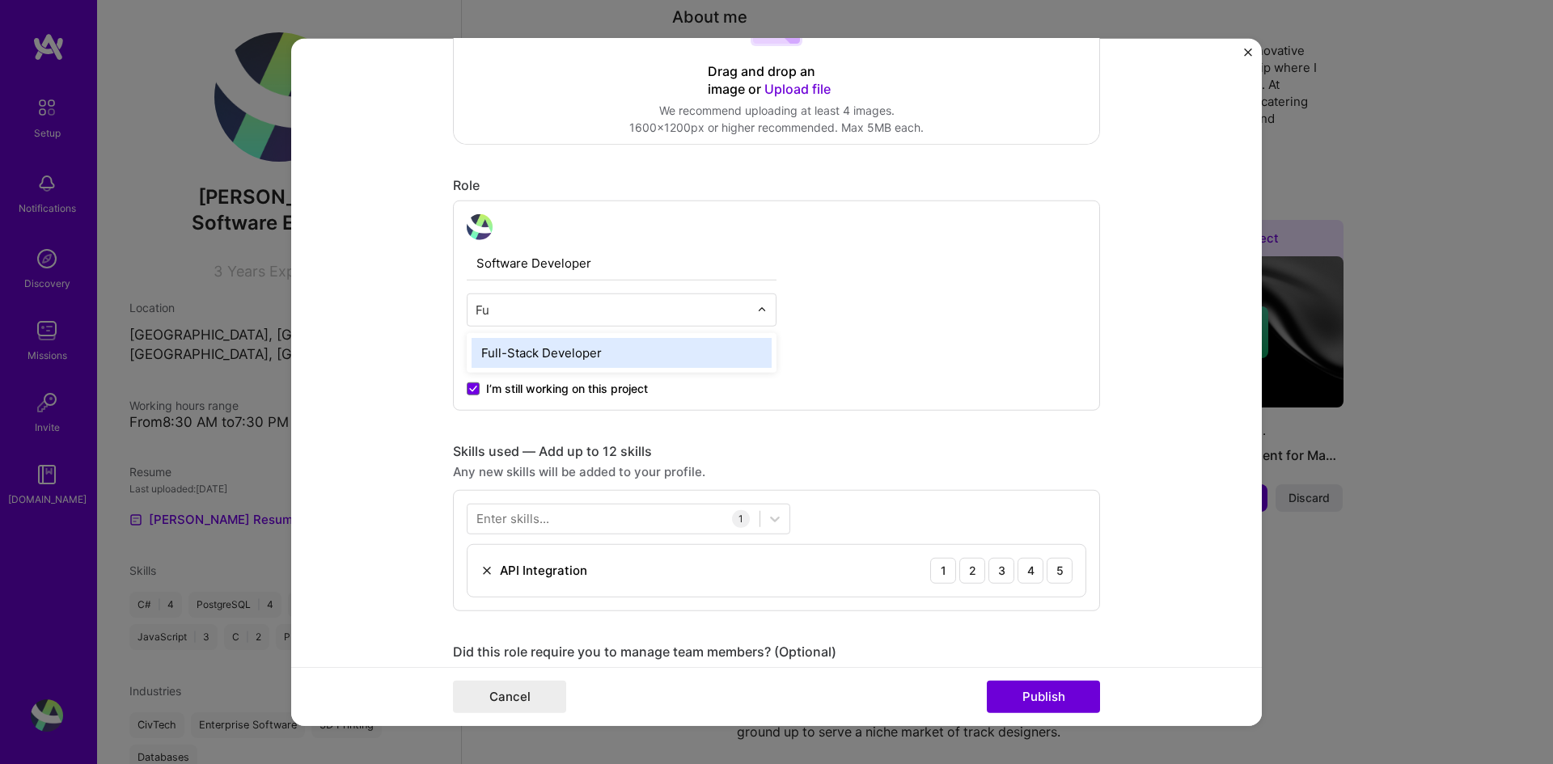
type input "Ful"
click at [540, 346] on div "Full-Stack Developer" at bounding box center [622, 352] width 300 height 30
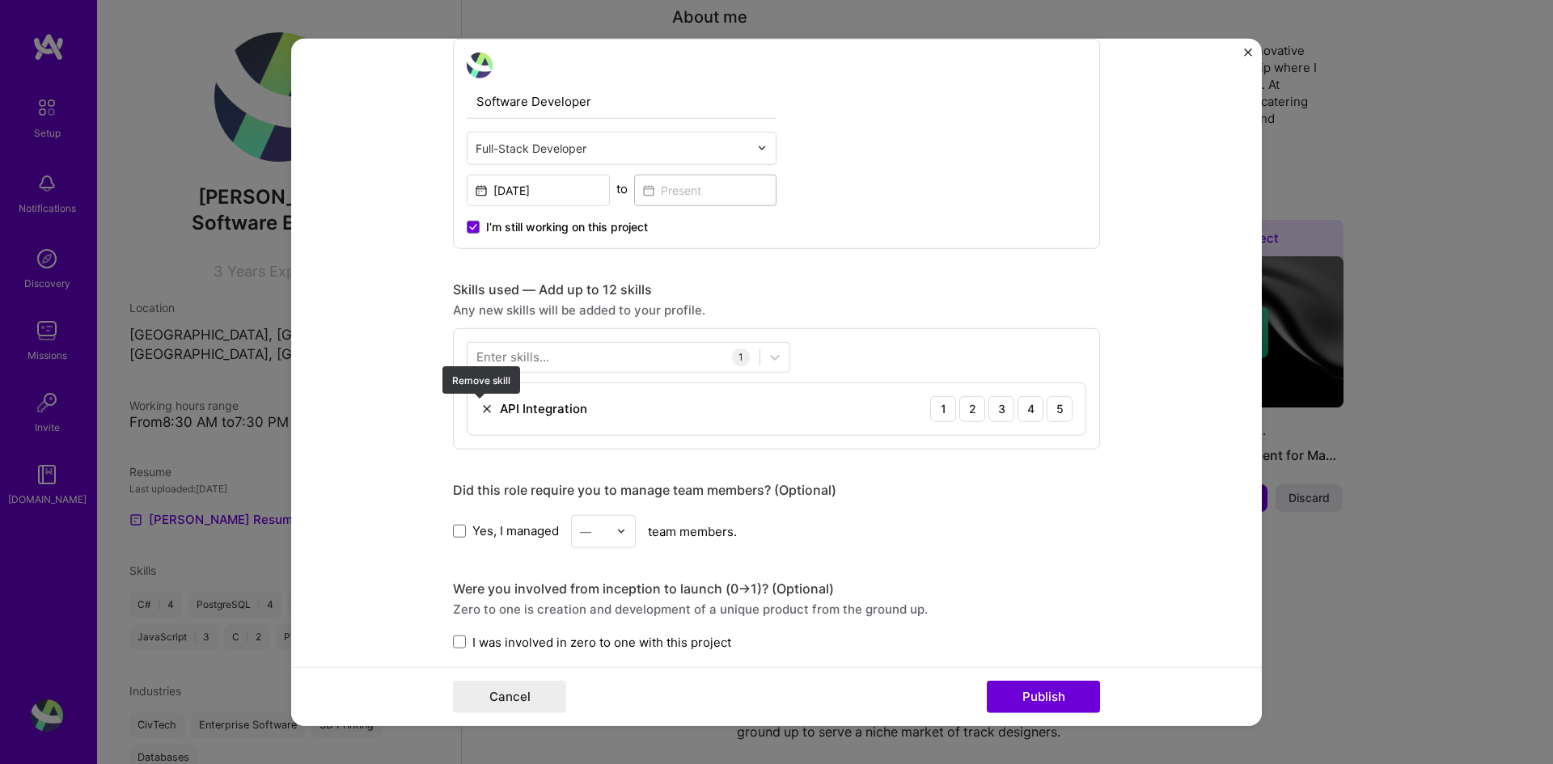
click at [481, 409] on img at bounding box center [486, 408] width 13 height 13
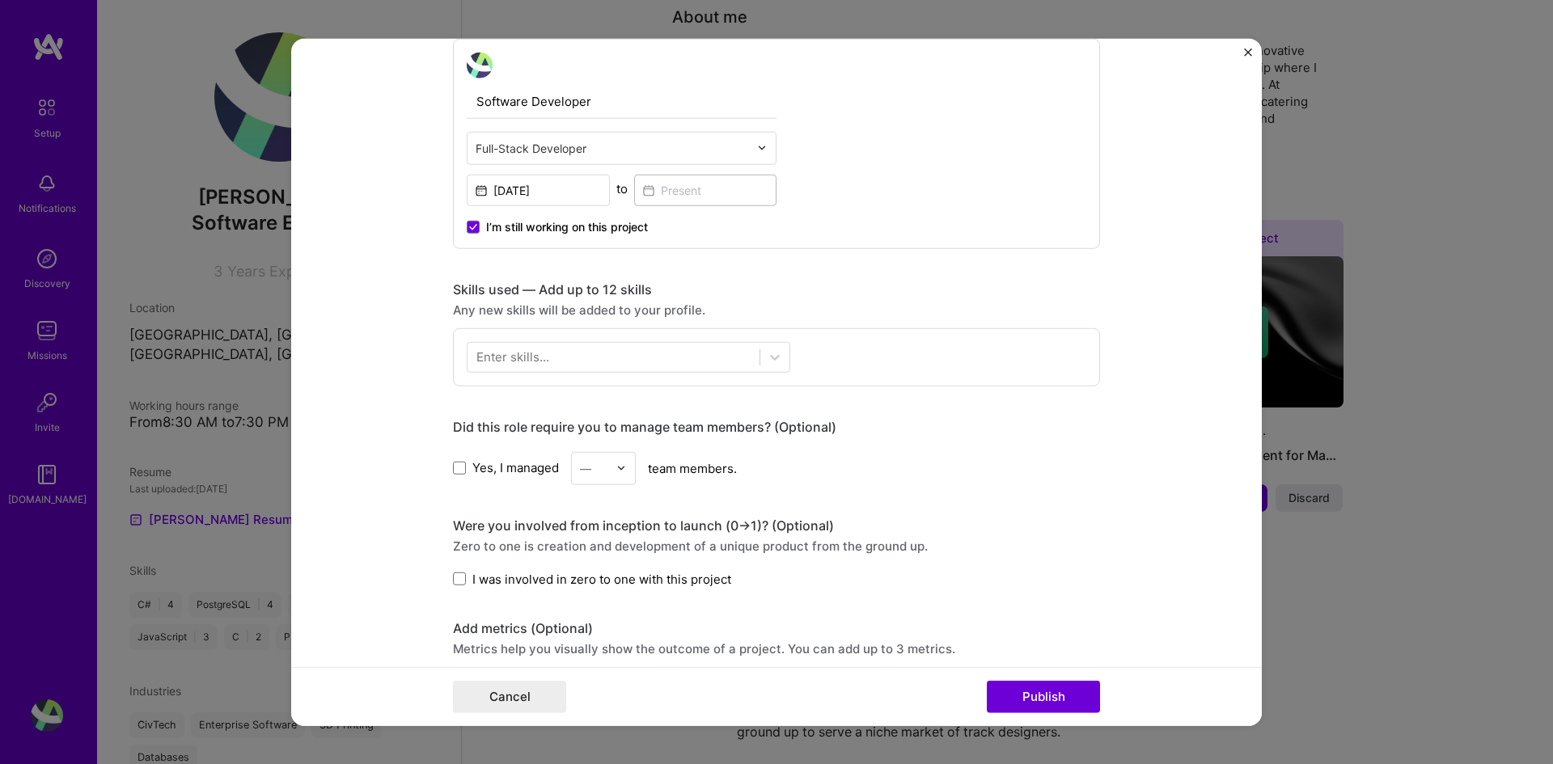
click at [524, 374] on div "Enter skills..." at bounding box center [776, 357] width 647 height 58
click at [535, 360] on div "Enter skills..." at bounding box center [512, 357] width 73 height 17
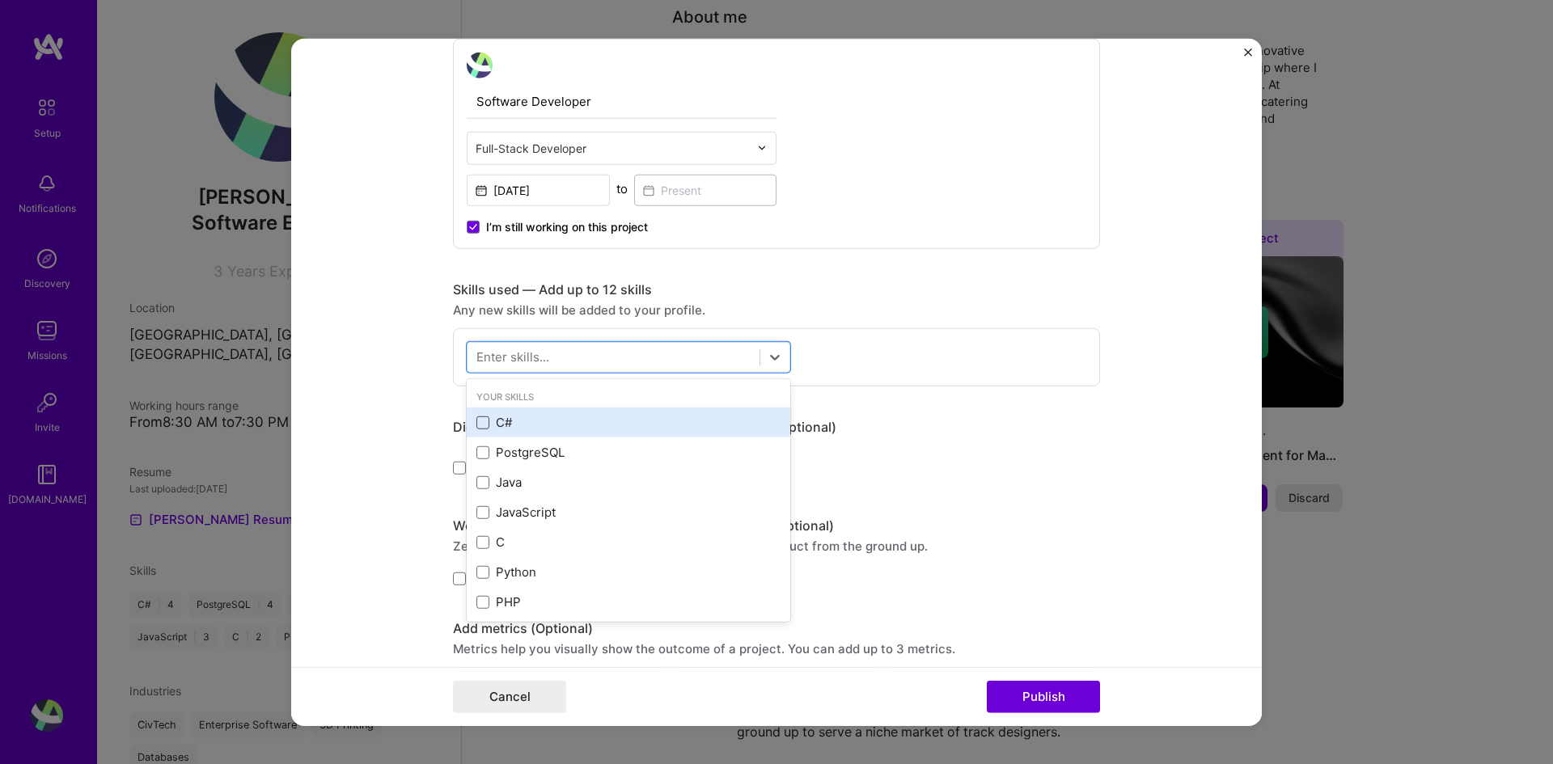
click at [477, 417] on span at bounding box center [482, 423] width 13 height 13
click at [0, 0] on input "checkbox" at bounding box center [0, 0] width 0 height 0
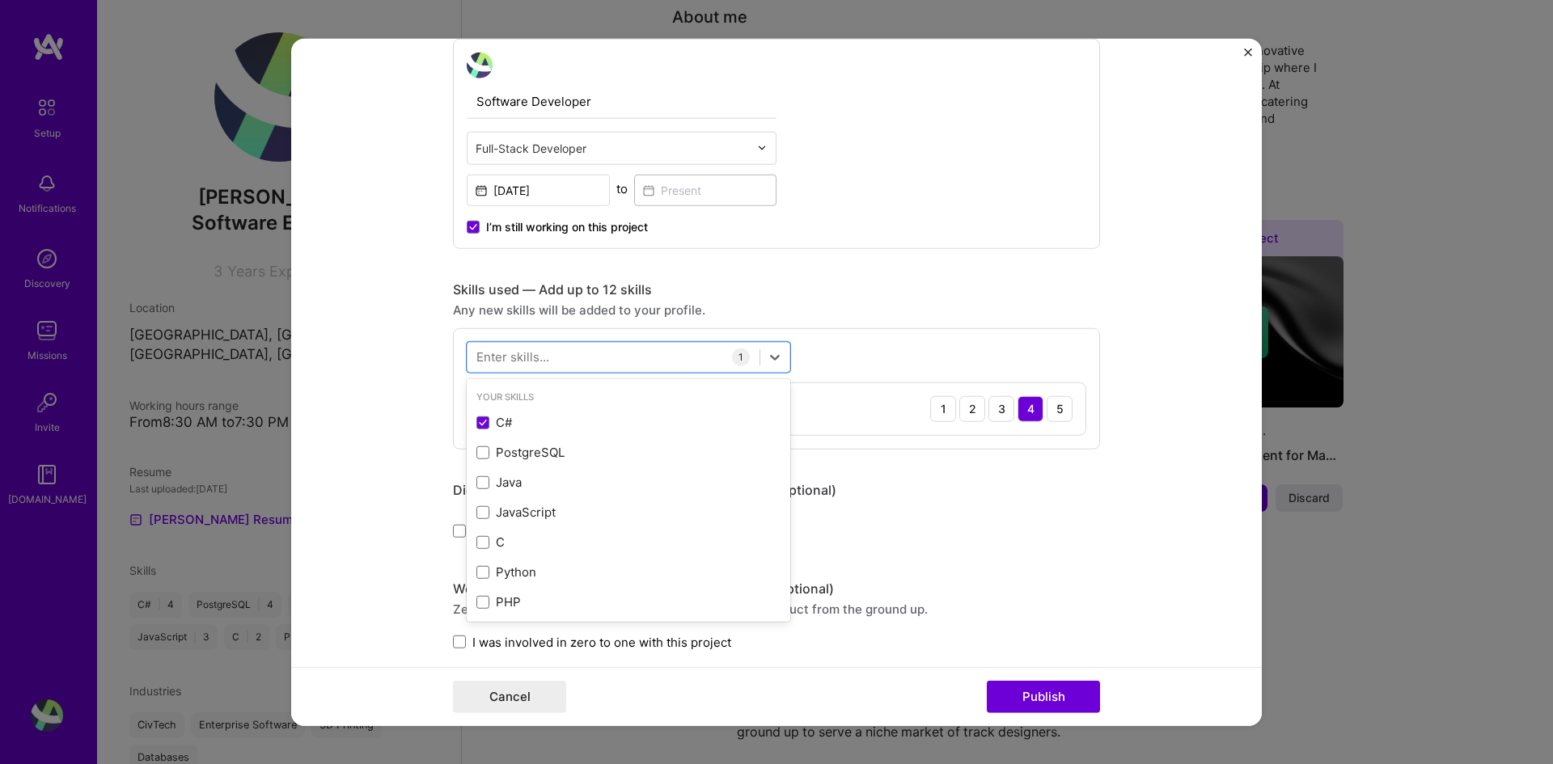
click at [997, 442] on div "option C#, selected. option C# selected, 0 of 2. 378 results available. Use Up …" at bounding box center [776, 388] width 647 height 121
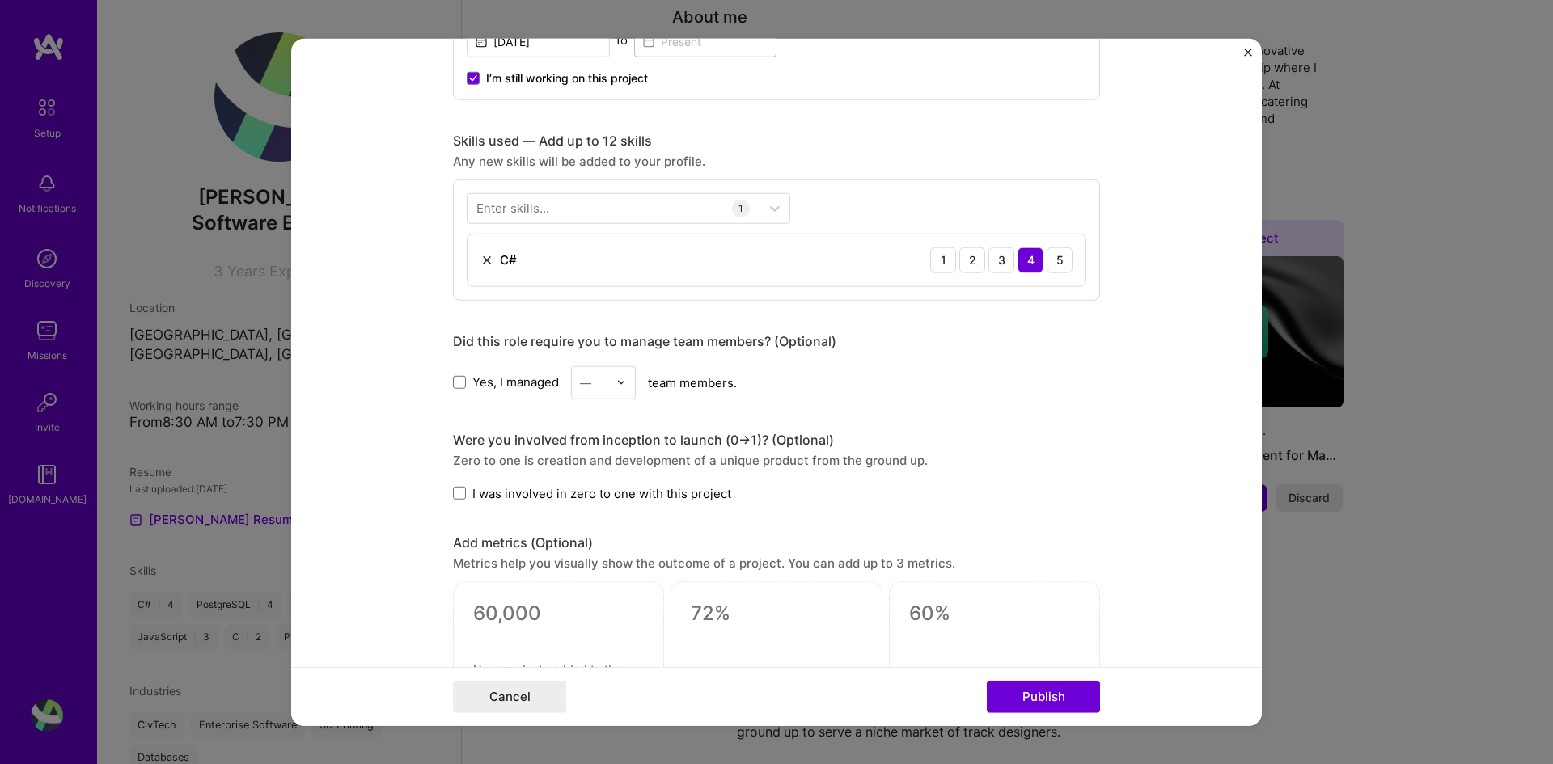
scroll to position [728, 0]
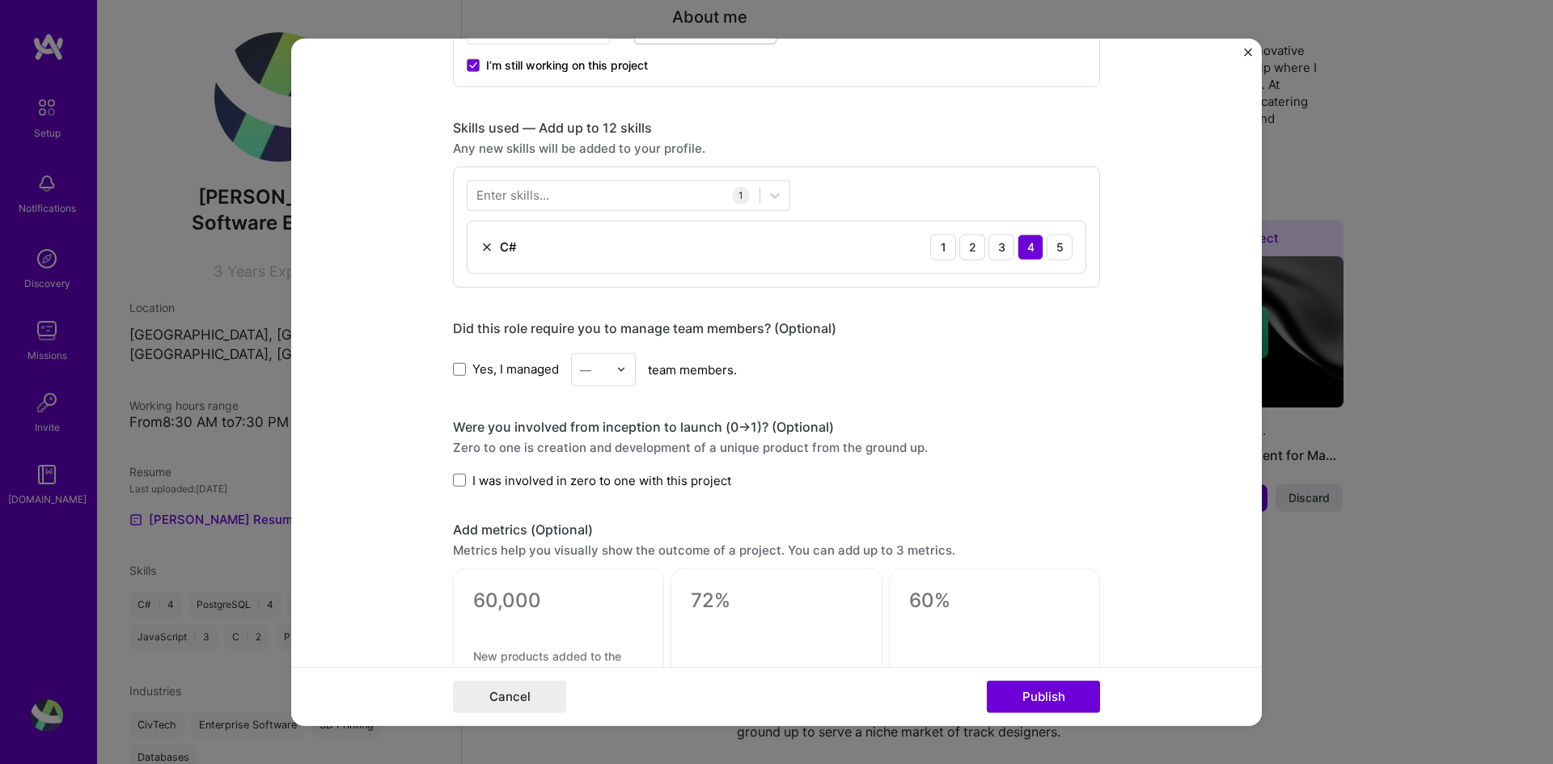
click at [616, 367] on img at bounding box center [621, 370] width 10 height 10
click at [434, 445] on form "Editing suggested project This project is suggested based on your LinkedIn, res…" at bounding box center [776, 382] width 971 height 688
click at [457, 378] on label "Yes, I managed" at bounding box center [506, 369] width 106 height 17
click at [0, 0] on input "Yes, I managed" at bounding box center [0, 0] width 0 height 0
click at [620, 373] on img at bounding box center [621, 370] width 10 height 10
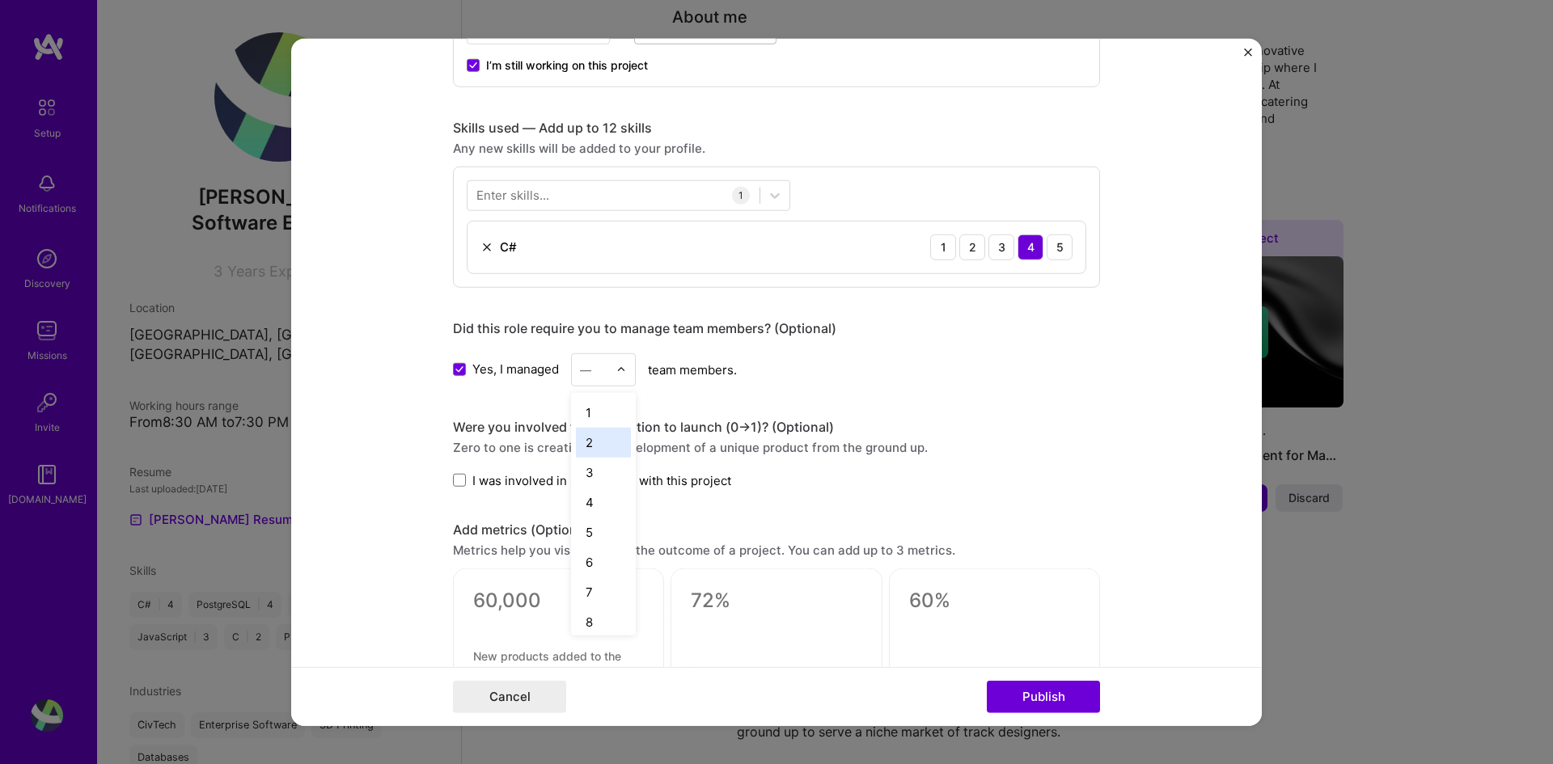
click at [596, 452] on div "2" at bounding box center [603, 442] width 55 height 30
click at [485, 480] on span "I was involved in zero to one with this project" at bounding box center [601, 480] width 259 height 17
click at [0, 0] on input "I was involved in zero to one with this project" at bounding box center [0, 0] width 0 height 0
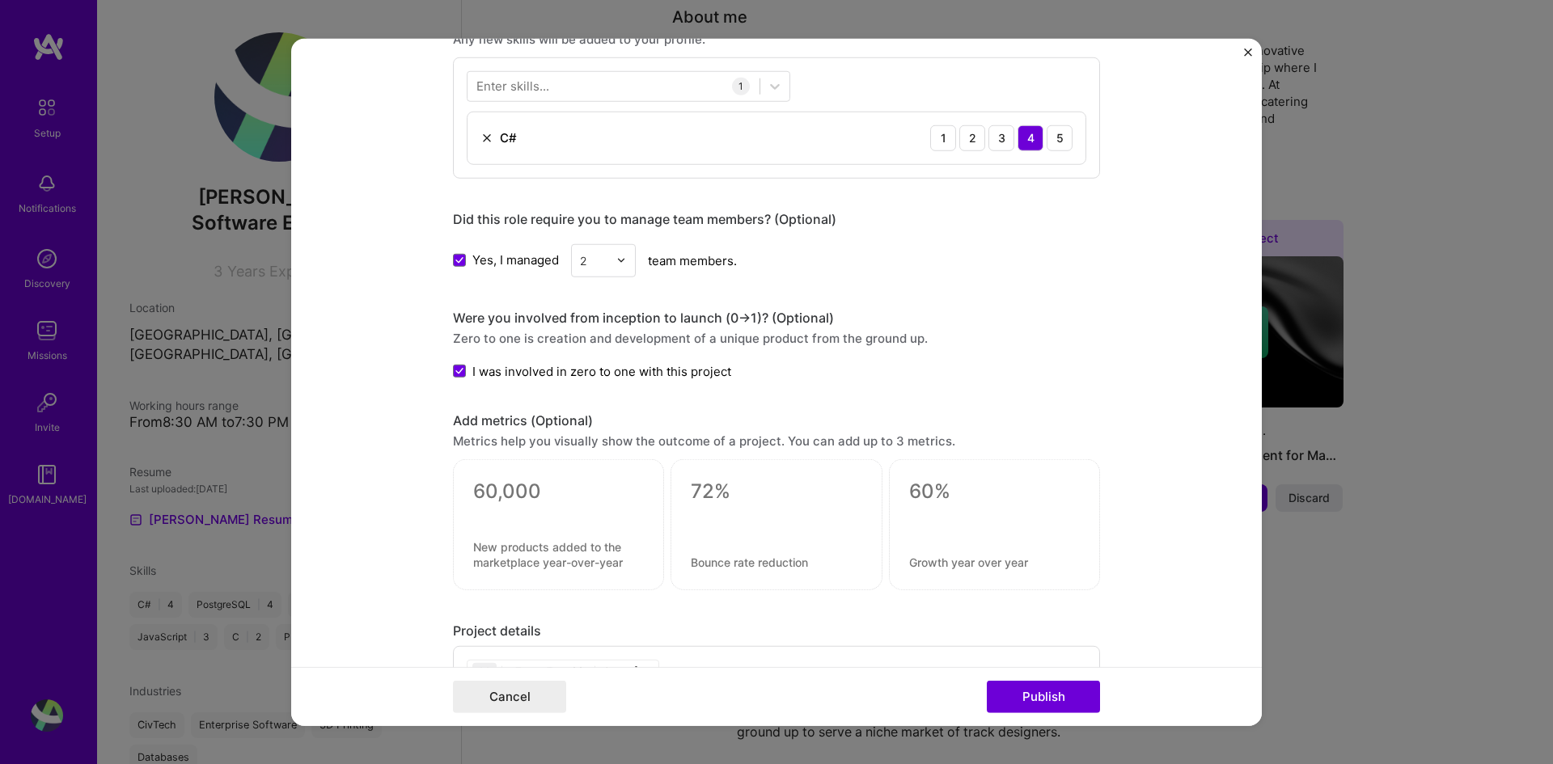
scroll to position [971, 0]
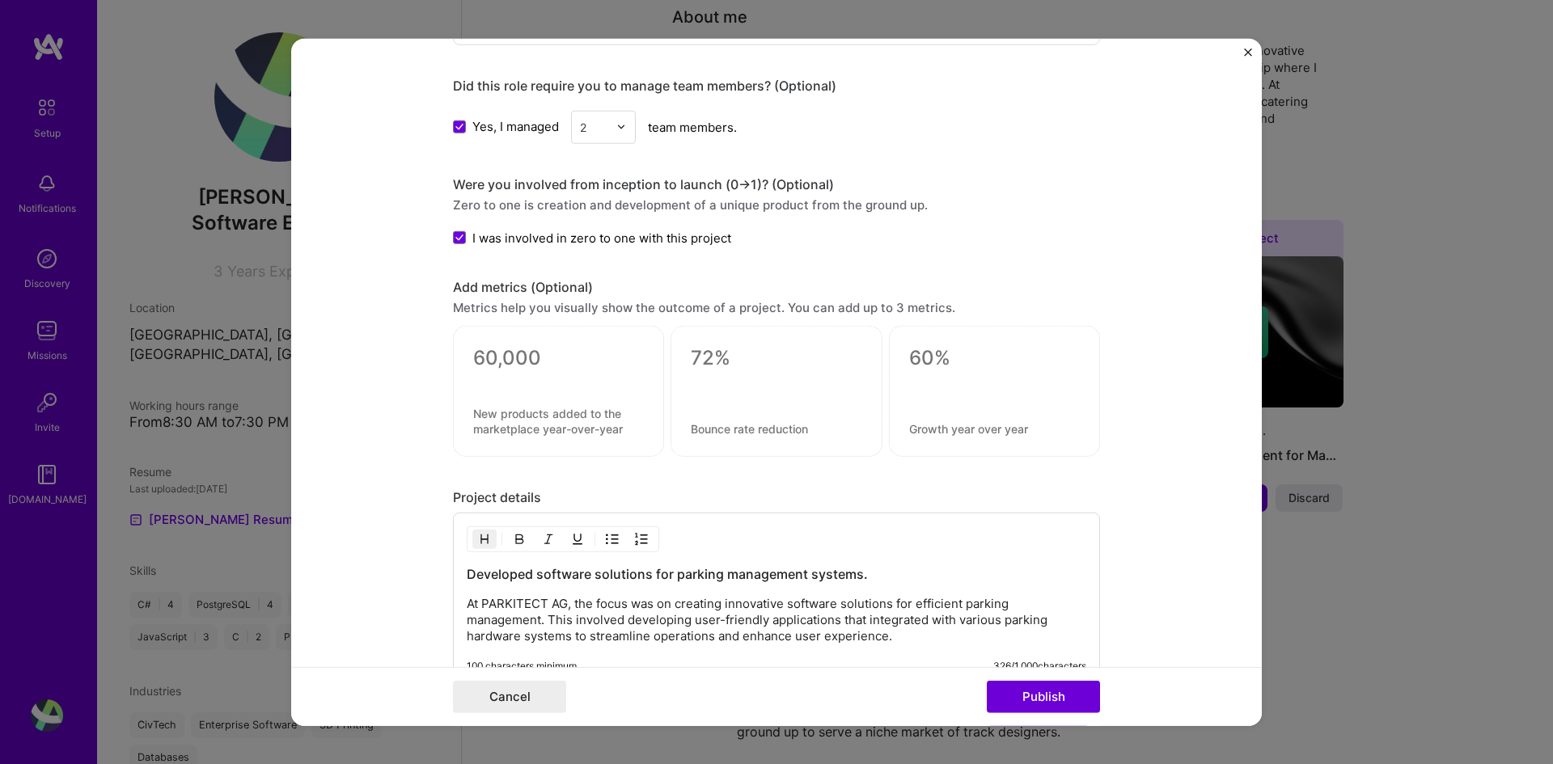
click at [547, 384] on div at bounding box center [558, 378] width 171 height 17
click at [544, 358] on textarea at bounding box center [558, 358] width 171 height 24
drag, startPoint x: 590, startPoint y: 425, endPoint x: 560, endPoint y: 425, distance: 29.9
click at [560, 425] on textarea at bounding box center [558, 421] width 171 height 31
drag, startPoint x: 559, startPoint y: 442, endPoint x: 552, endPoint y: 434, distance: 11.0
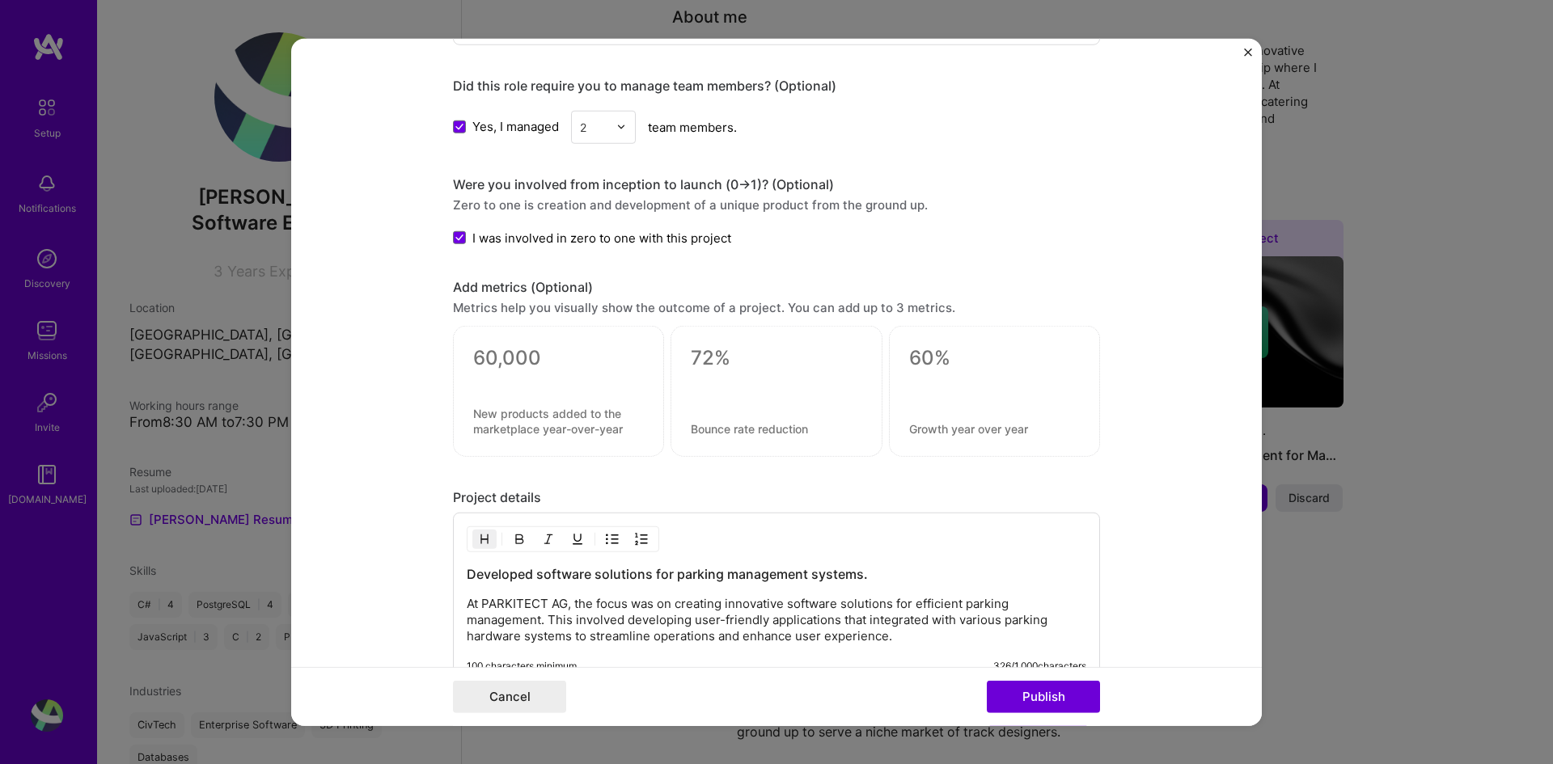
click at [558, 443] on div at bounding box center [558, 391] width 211 height 131
drag, startPoint x: 586, startPoint y: 433, endPoint x: 507, endPoint y: 414, distance: 81.4
click at [507, 414] on textarea at bounding box center [558, 421] width 171 height 31
click at [507, 361] on textarea at bounding box center [558, 358] width 171 height 24
click at [515, 396] on div "0 / 30 characters" at bounding box center [558, 391] width 211 height 131
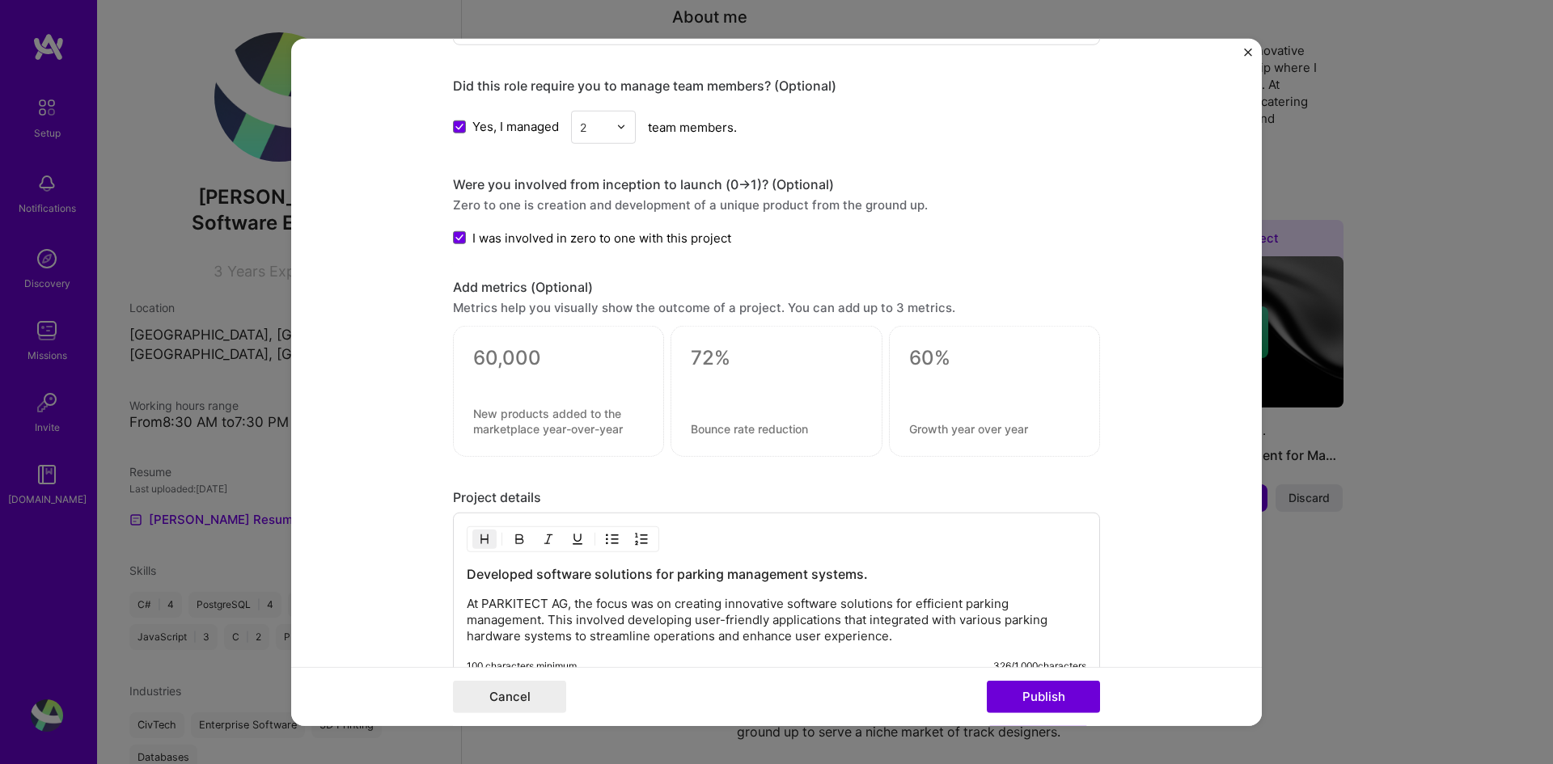
click at [518, 409] on textarea at bounding box center [558, 421] width 171 height 31
click at [694, 346] on textarea at bounding box center [776, 358] width 171 height 24
click at [942, 362] on textarea at bounding box center [994, 358] width 171 height 24
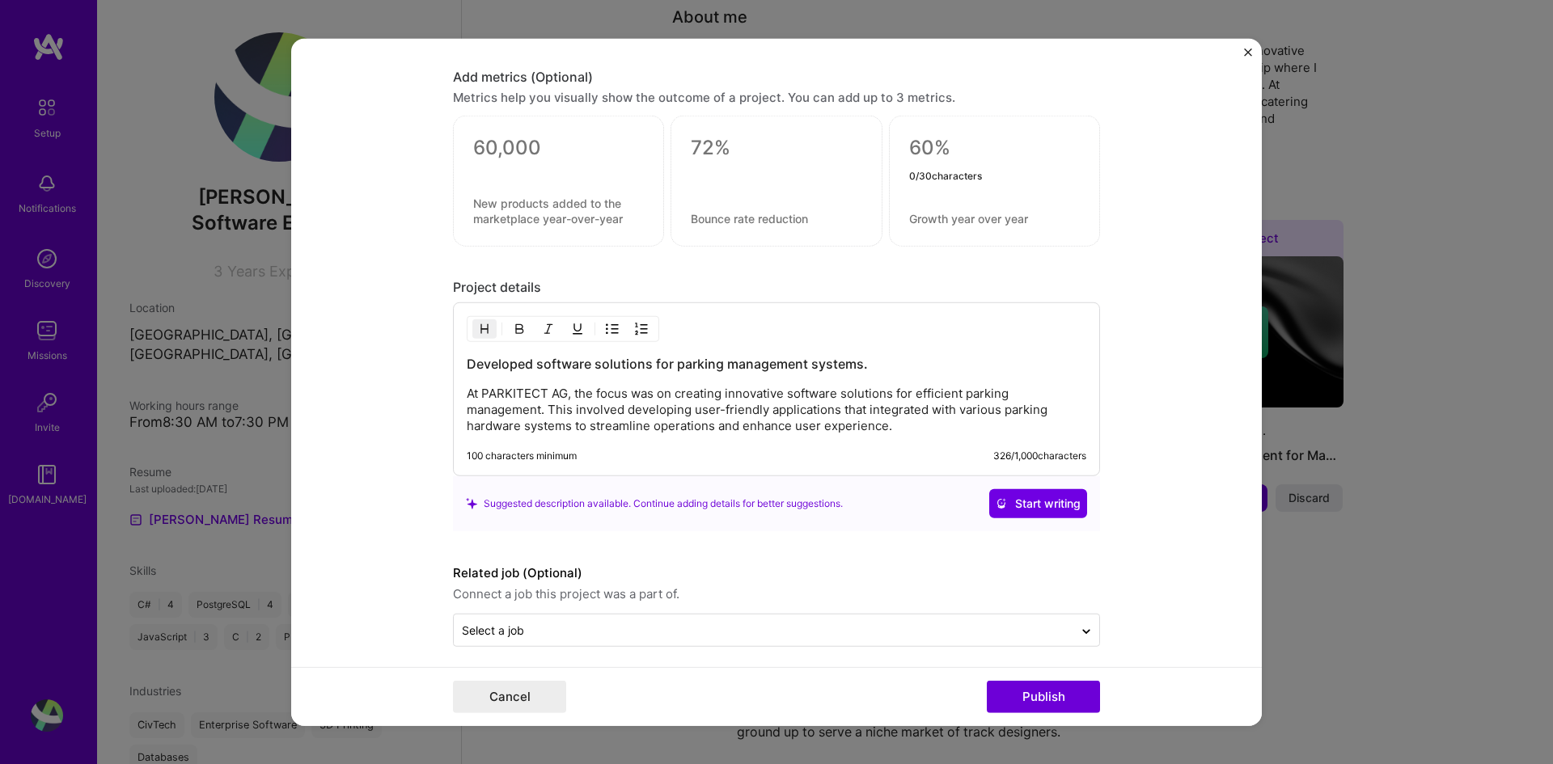
scroll to position [1190, 0]
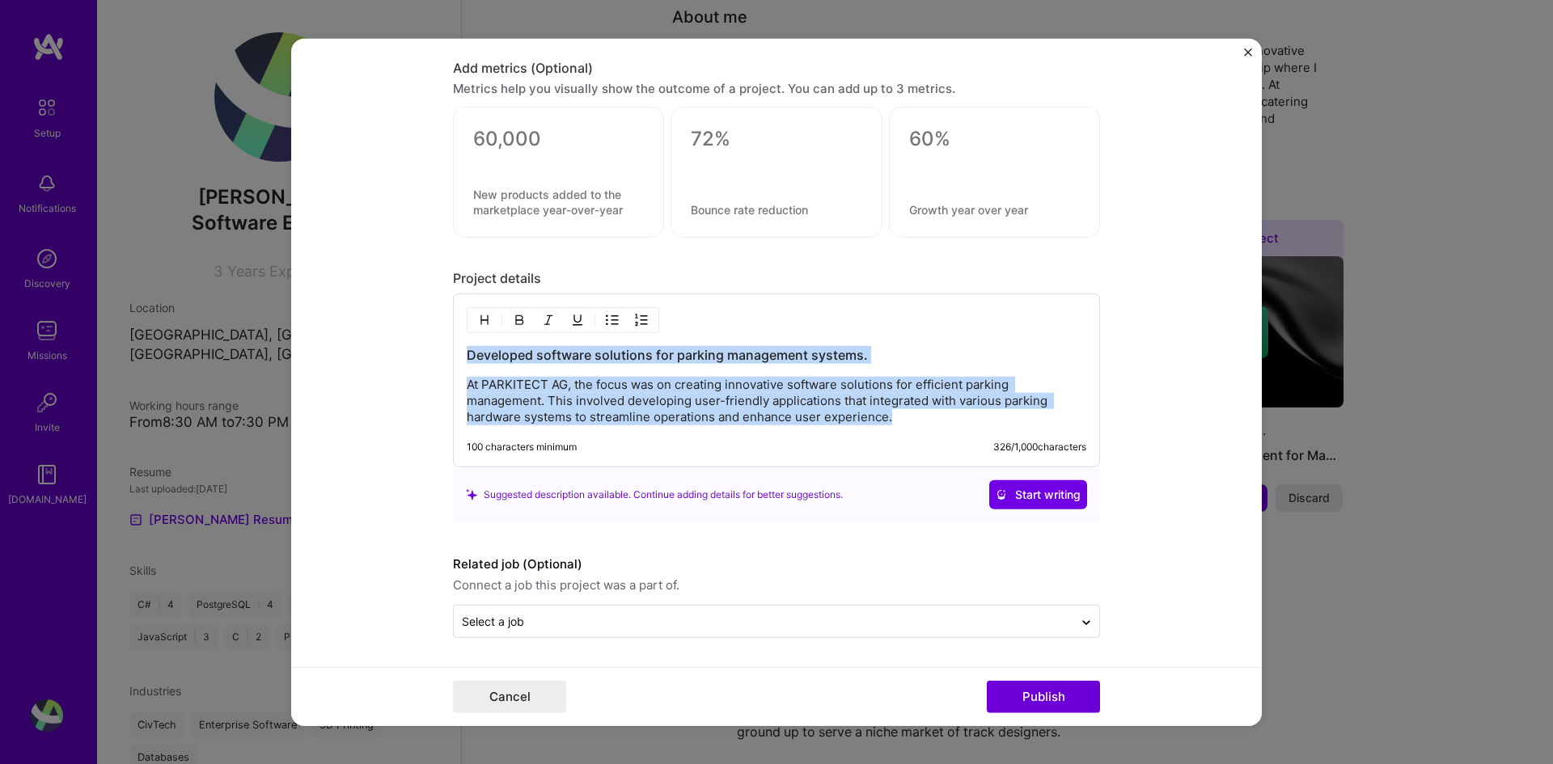
drag, startPoint x: 899, startPoint y: 423, endPoint x: 418, endPoint y: 358, distance: 484.8
click at [418, 358] on form "Editing suggested project This project is suggested based on your LinkedIn, res…" at bounding box center [776, 382] width 971 height 688
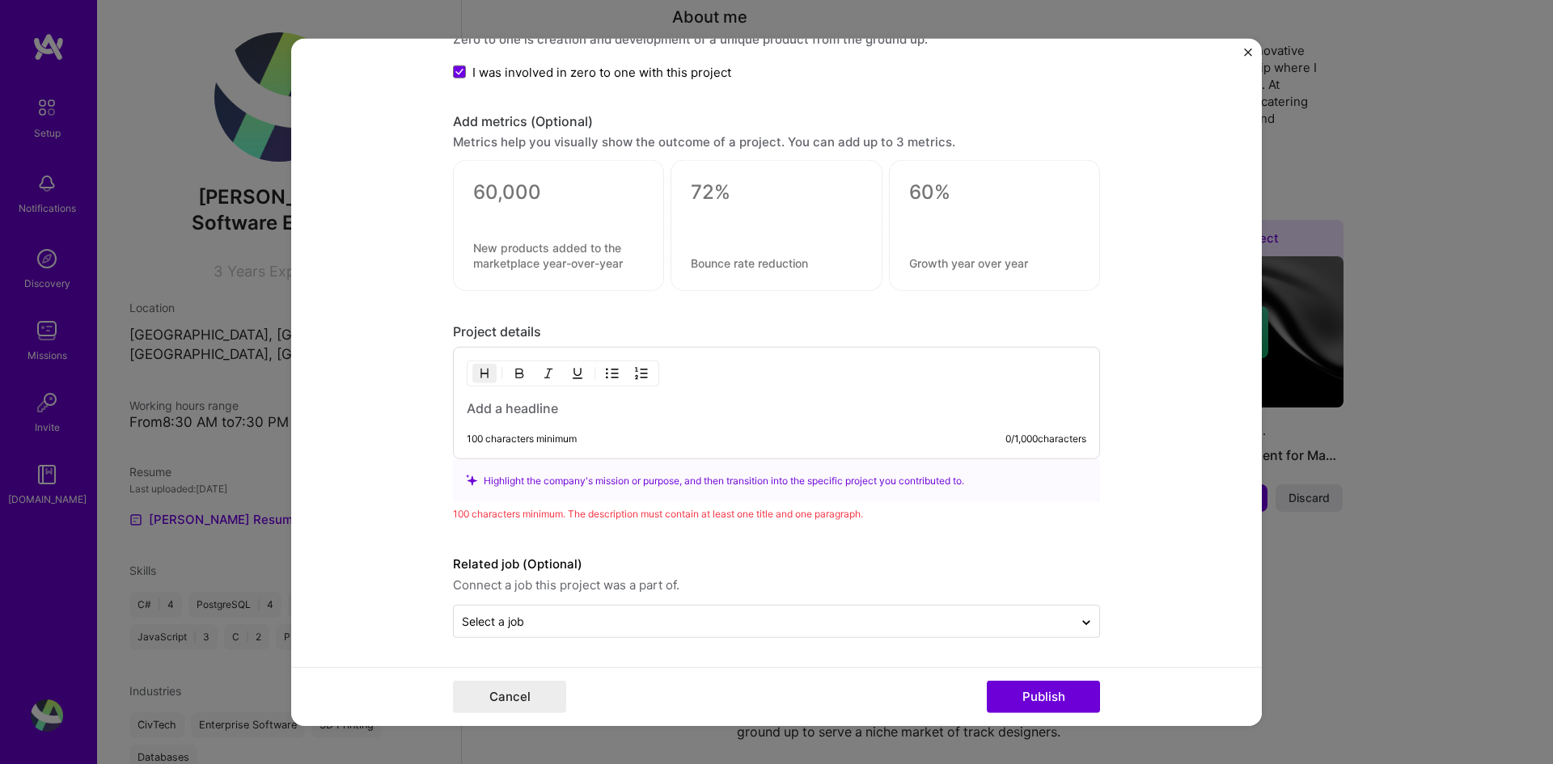
scroll to position [1136, 0]
click at [505, 417] on div "100 characters minimum 0 / 1,000 characters" at bounding box center [776, 403] width 647 height 112
click at [597, 407] on h3 at bounding box center [777, 409] width 620 height 18
paste div
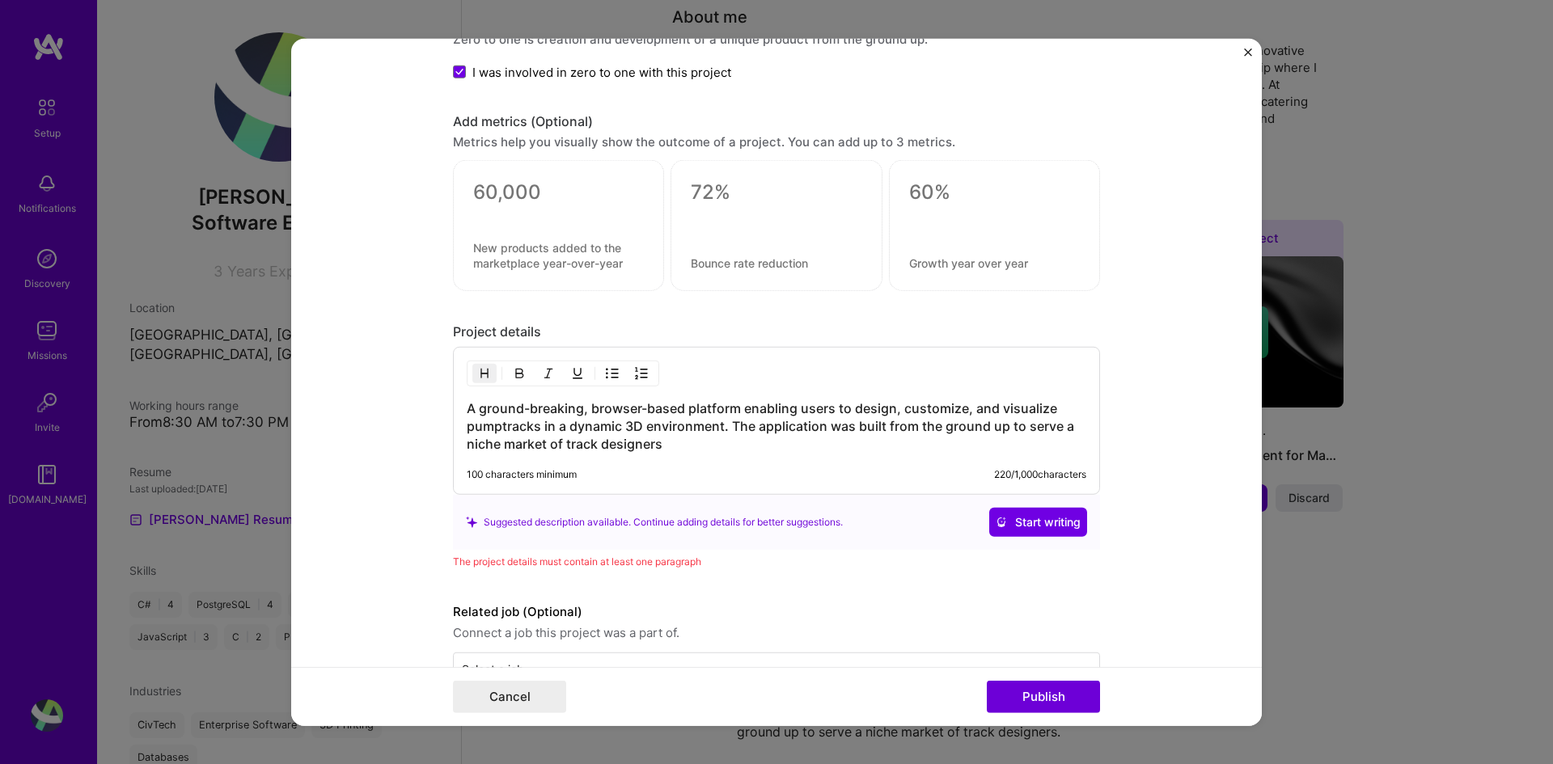
click at [675, 446] on h3 "A ground-breaking, browser-based platform enabling users to design, customize, …" at bounding box center [777, 426] width 620 height 53
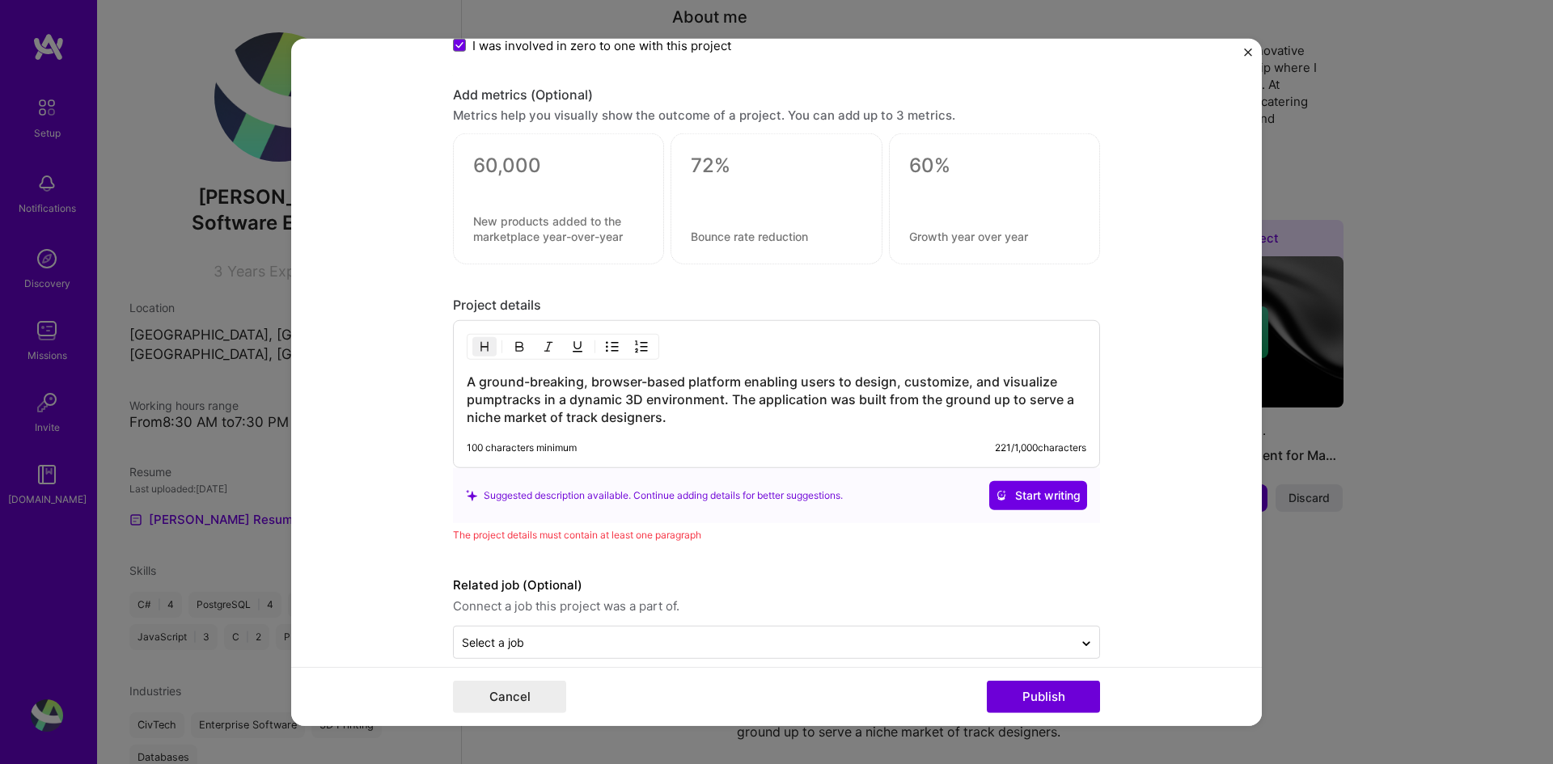
scroll to position [1184, 0]
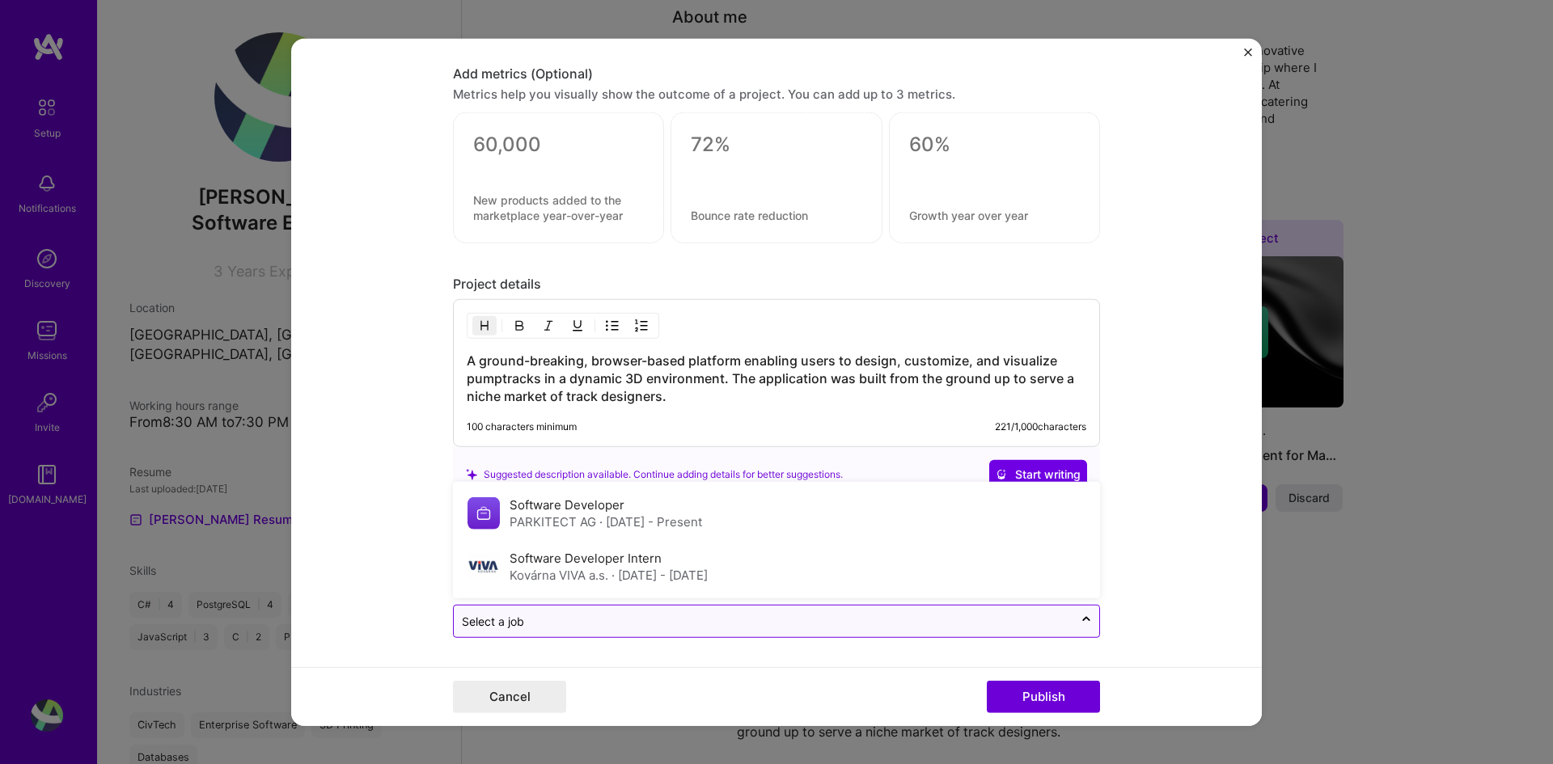
click at [562, 617] on input "text" at bounding box center [763, 621] width 603 height 17
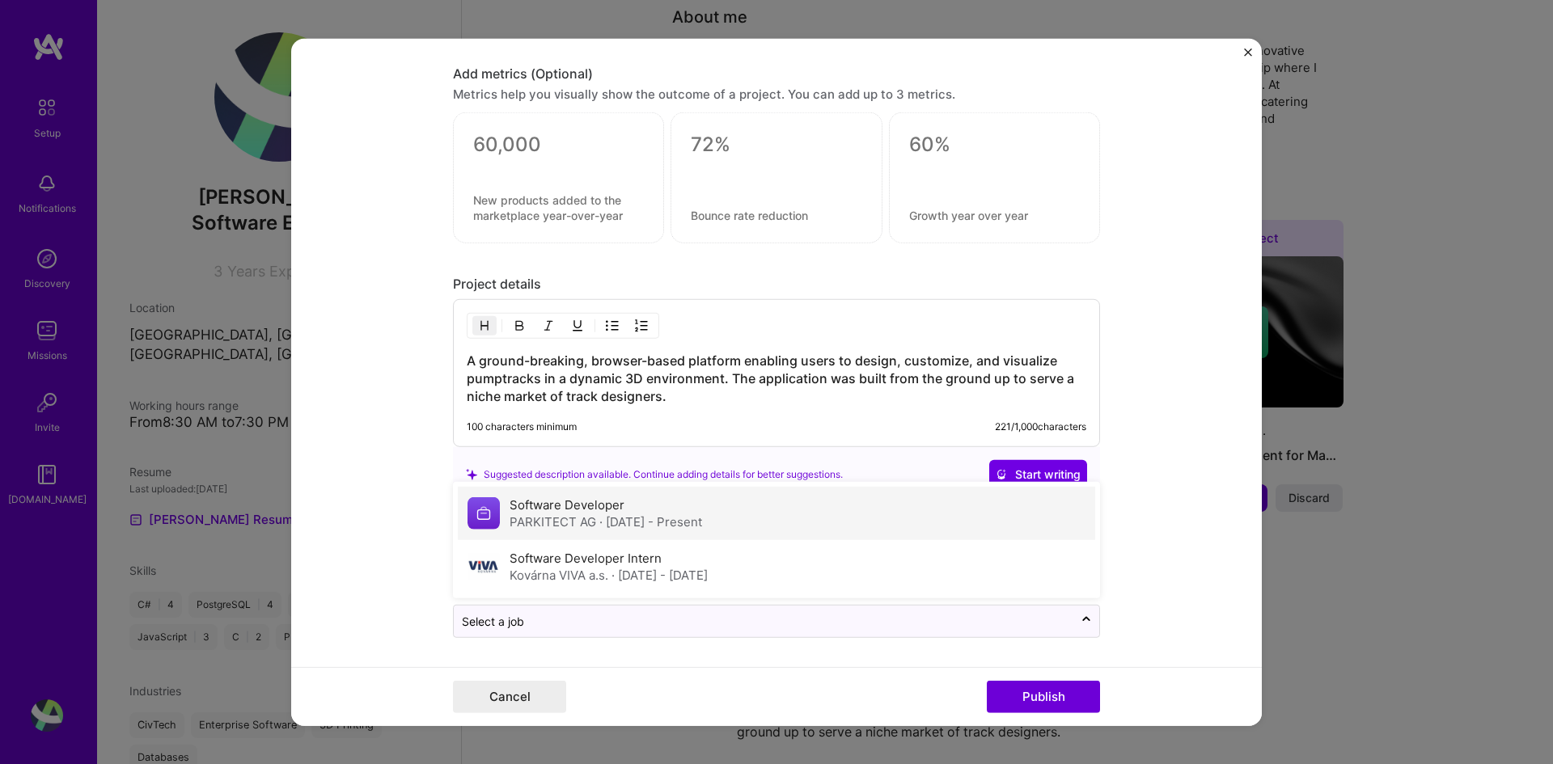
click at [577, 522] on div "PARKITECT AG · Jul 2023 - Present" at bounding box center [606, 522] width 193 height 17
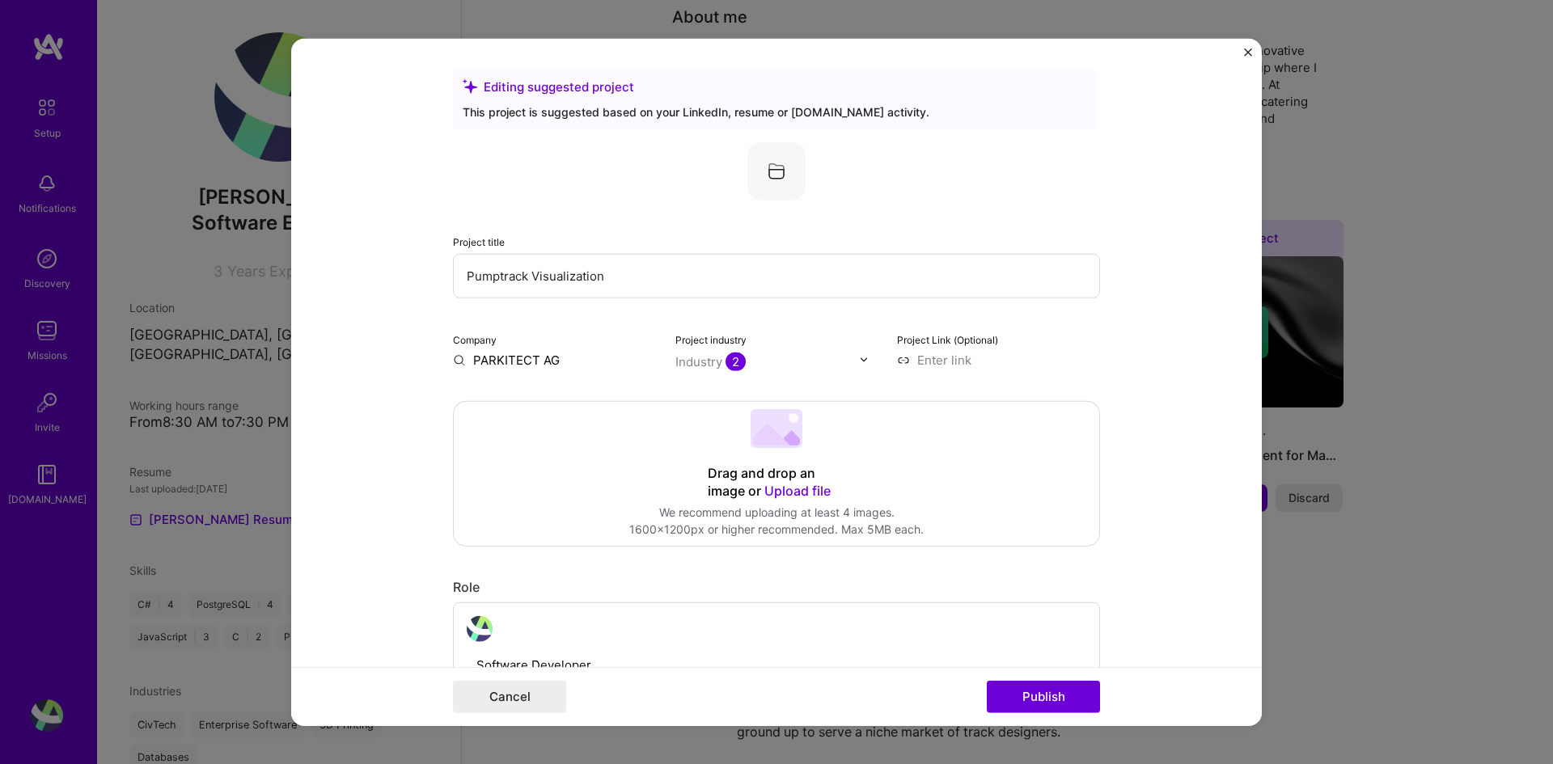
scroll to position [0, 0]
click at [1048, 691] on button "Publish" at bounding box center [1043, 697] width 113 height 32
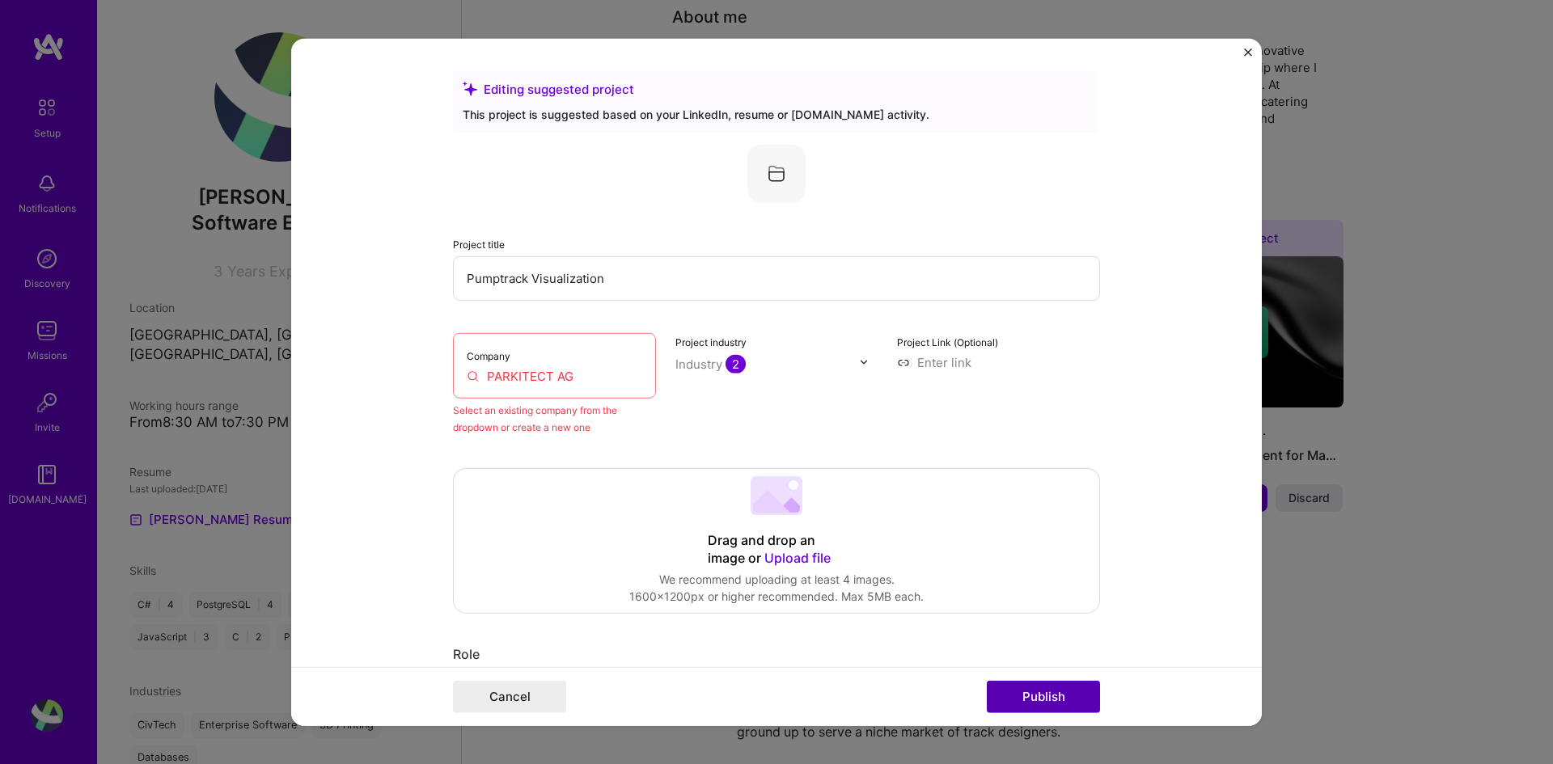
scroll to position [106, 0]
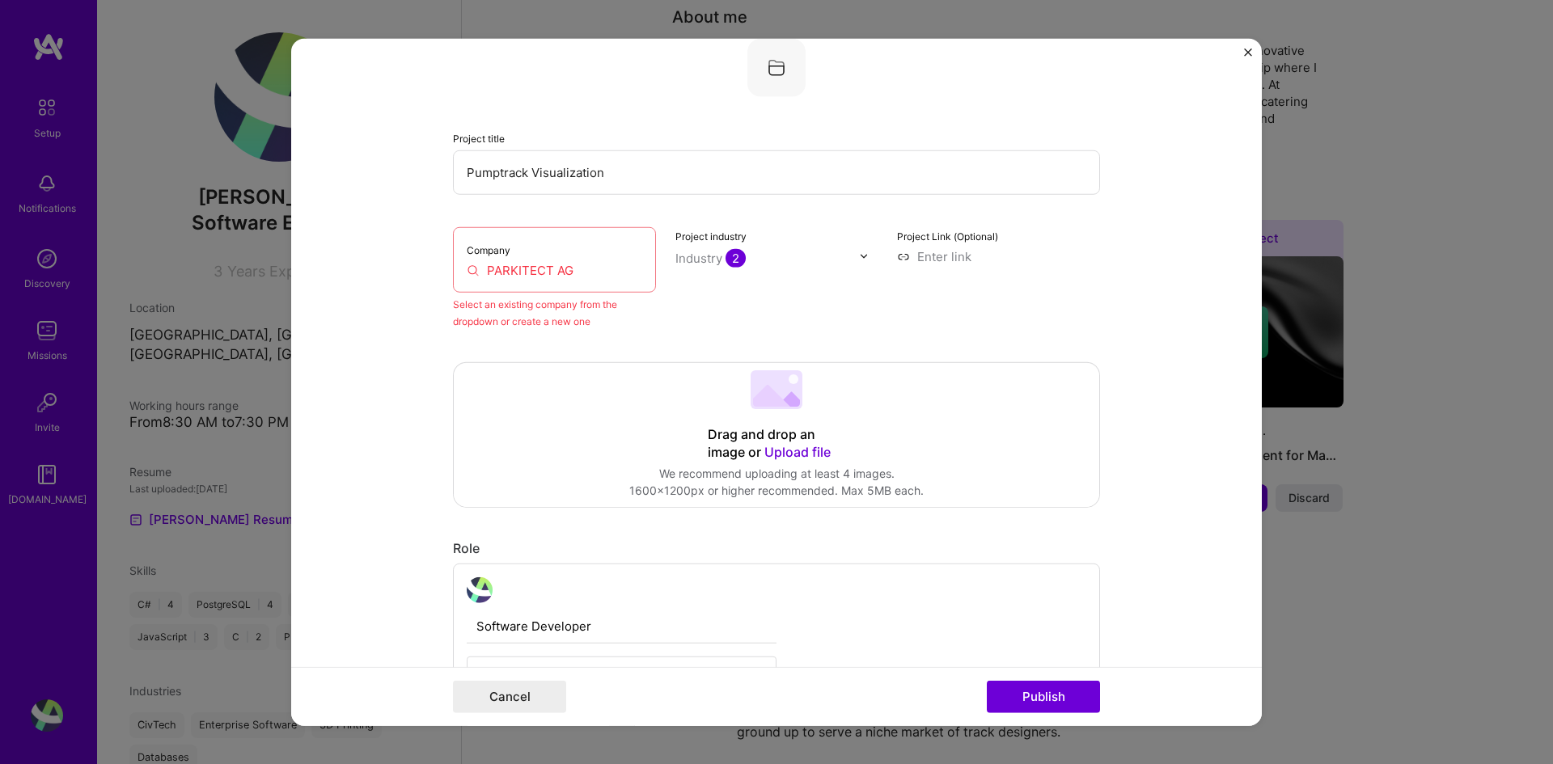
click at [527, 269] on input "PARKITECT AG" at bounding box center [555, 269] width 176 height 17
click at [582, 270] on input "PARKITECT AG" at bounding box center [555, 269] width 176 height 17
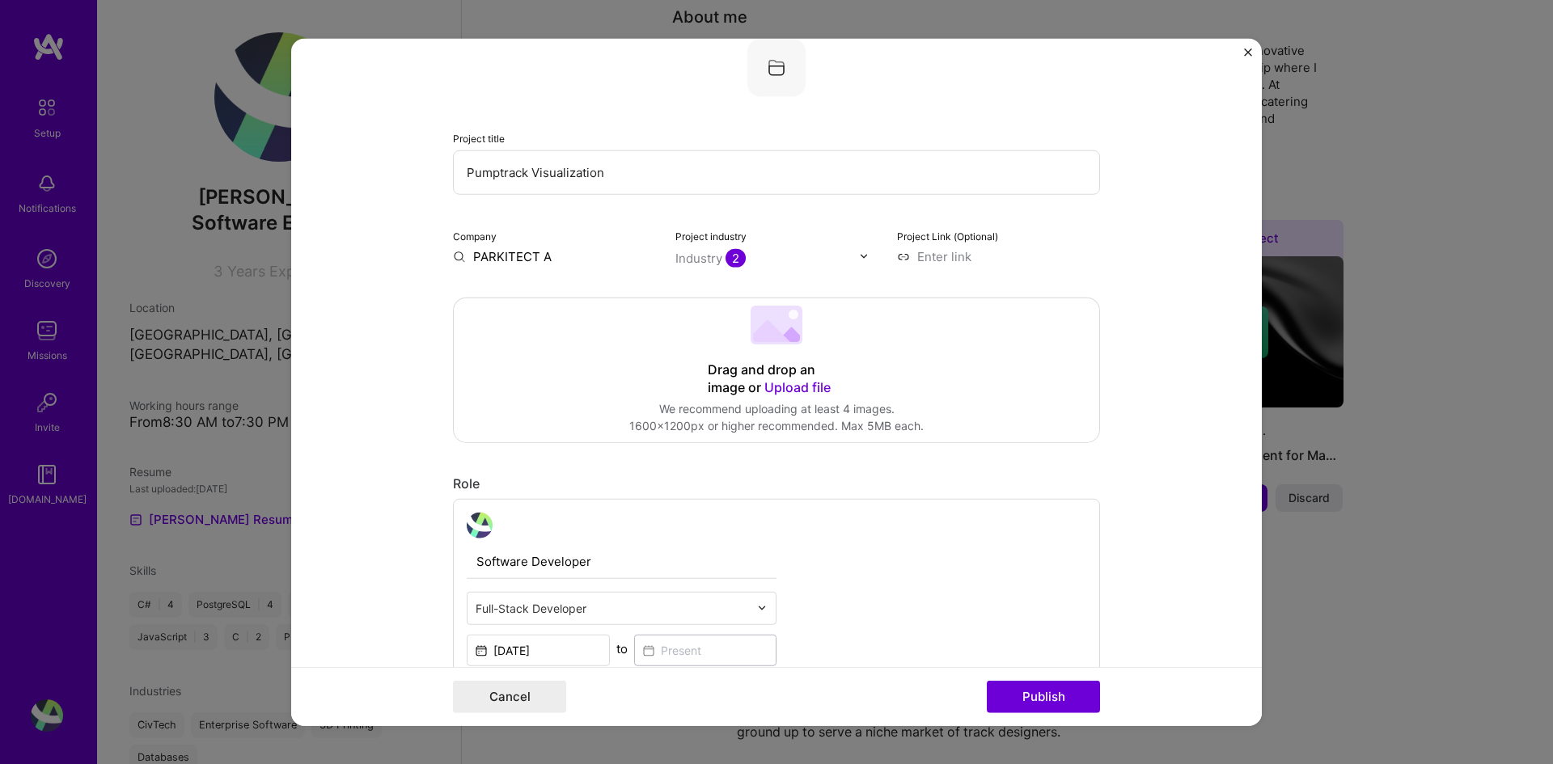
type input "PARKITECT AG"
click at [605, 305] on div "PARKITECT AG" at bounding box center [593, 293] width 99 height 28
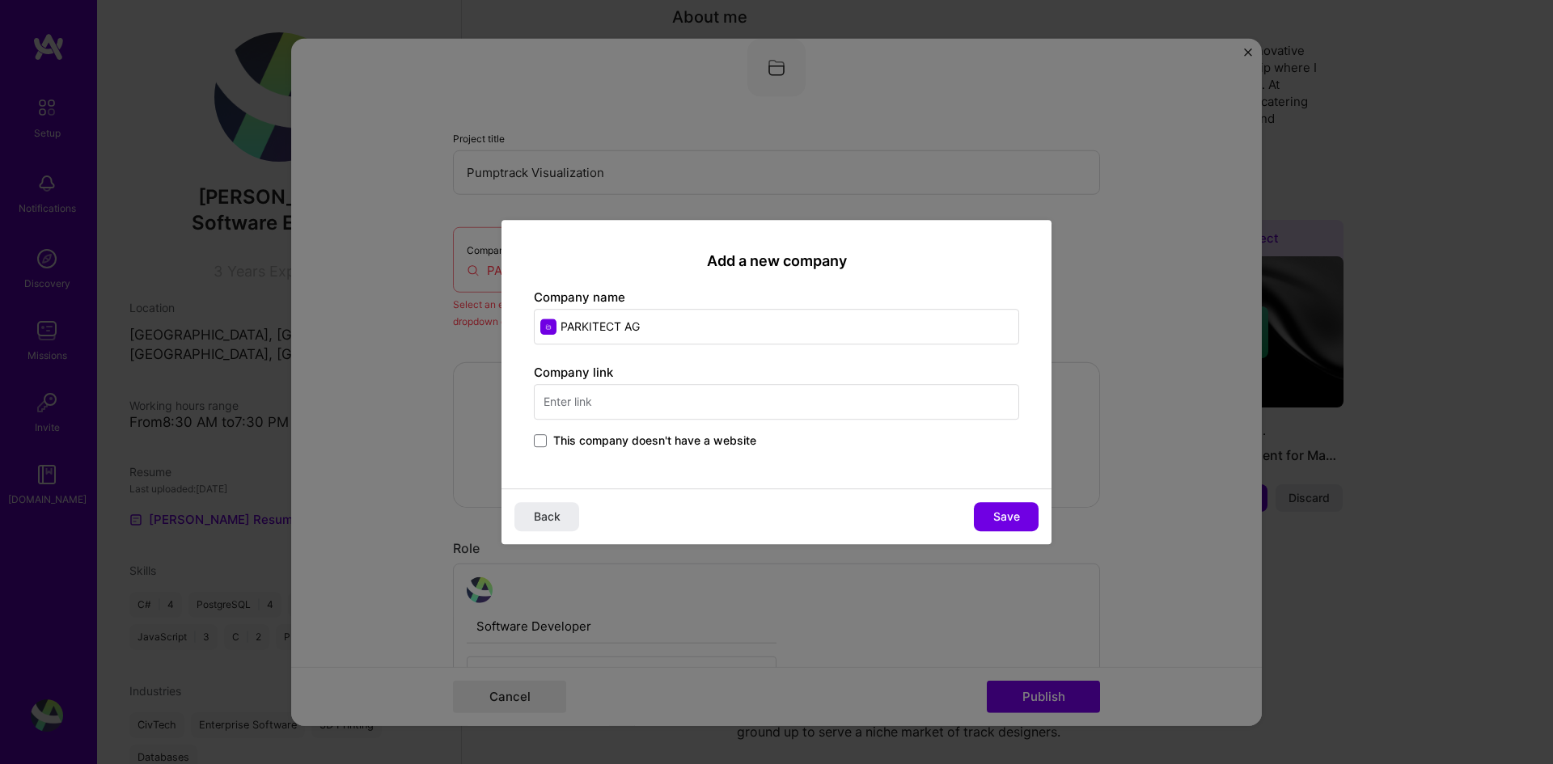
click at [612, 438] on span "This company doesn't have a website" at bounding box center [654, 441] width 203 height 16
click at [0, 0] on input "This company doesn't have a website" at bounding box center [0, 0] width 0 height 0
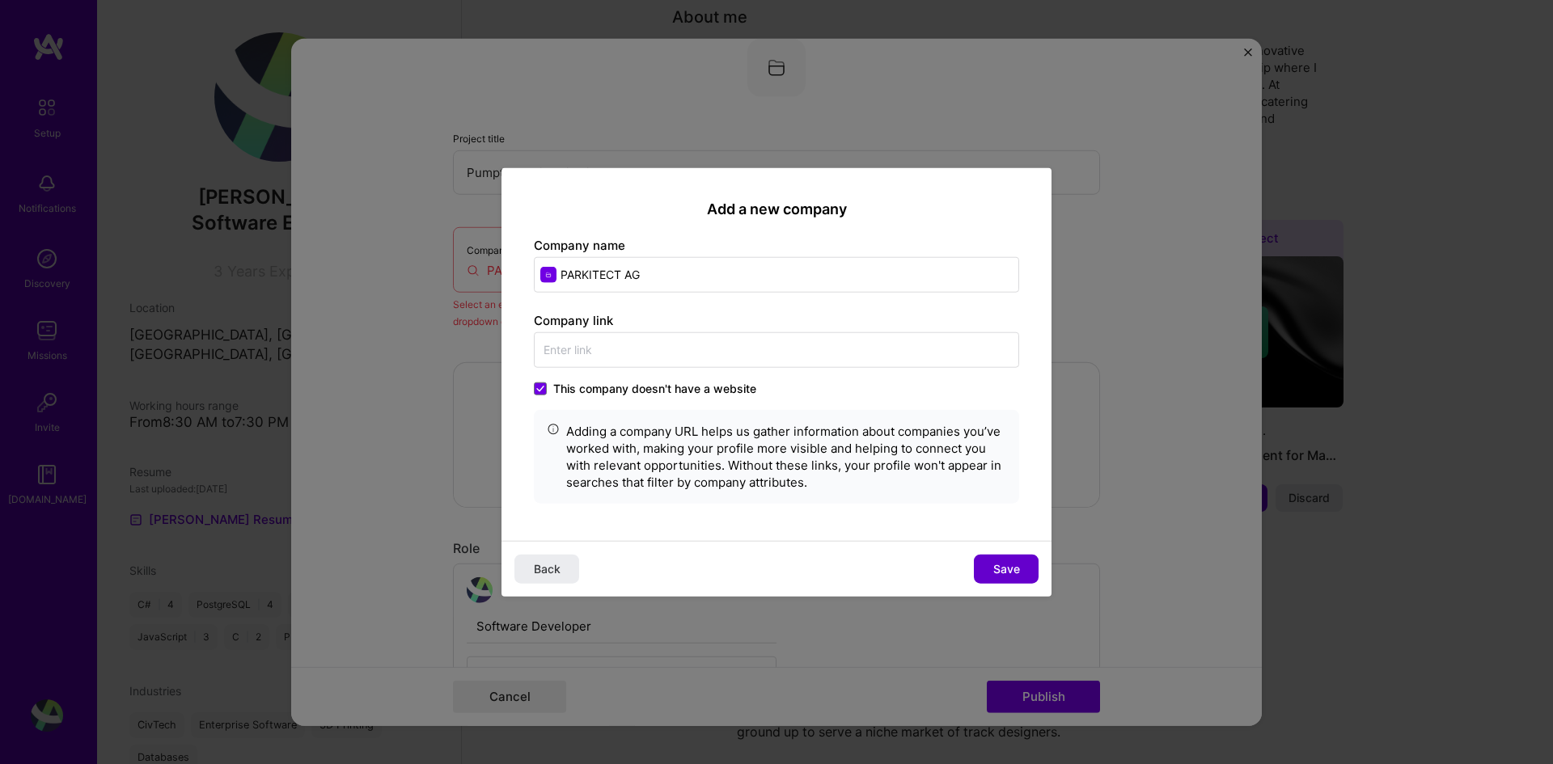
click at [981, 560] on button "Save" at bounding box center [1006, 569] width 65 height 29
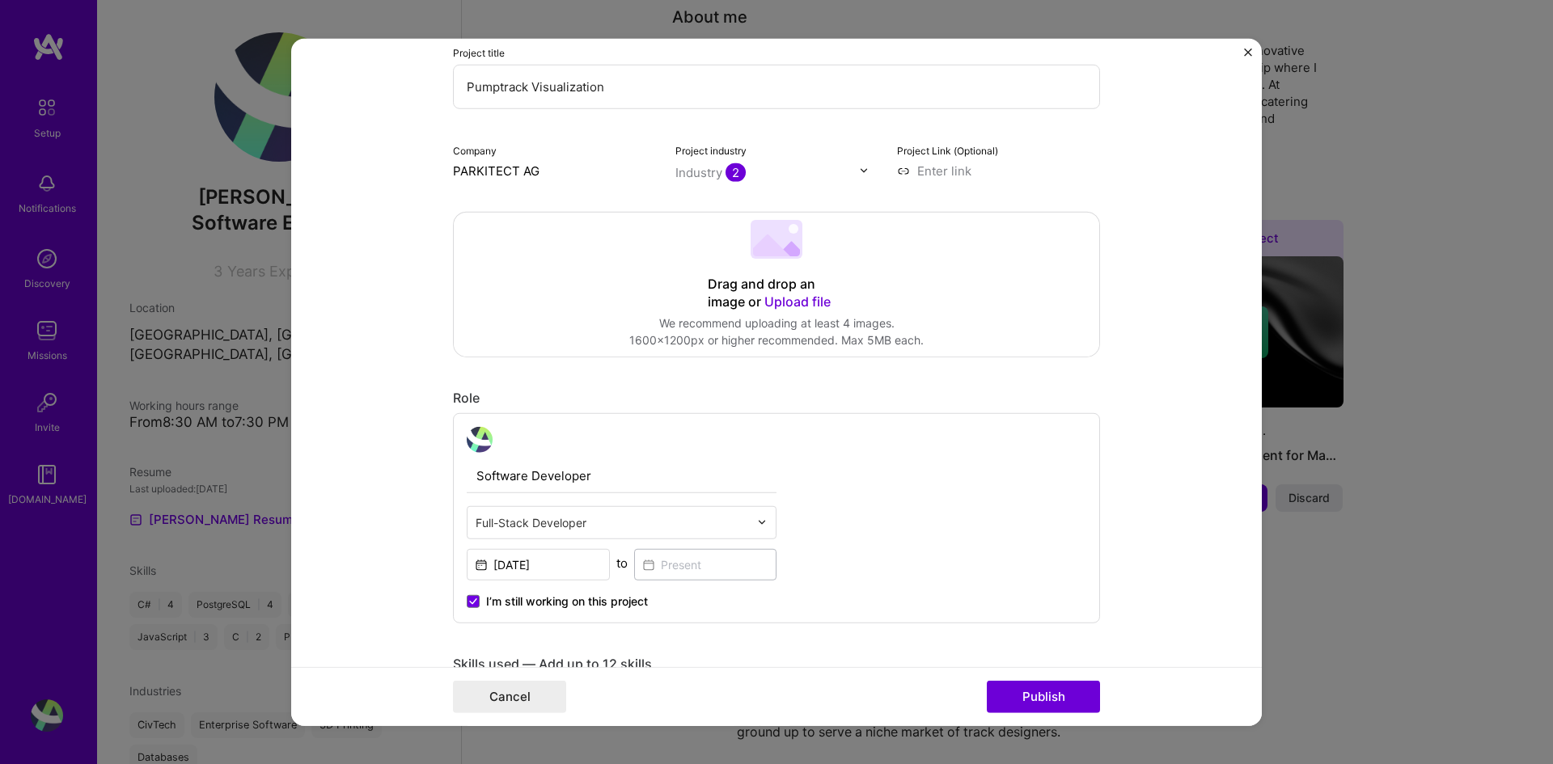
scroll to position [25, 0]
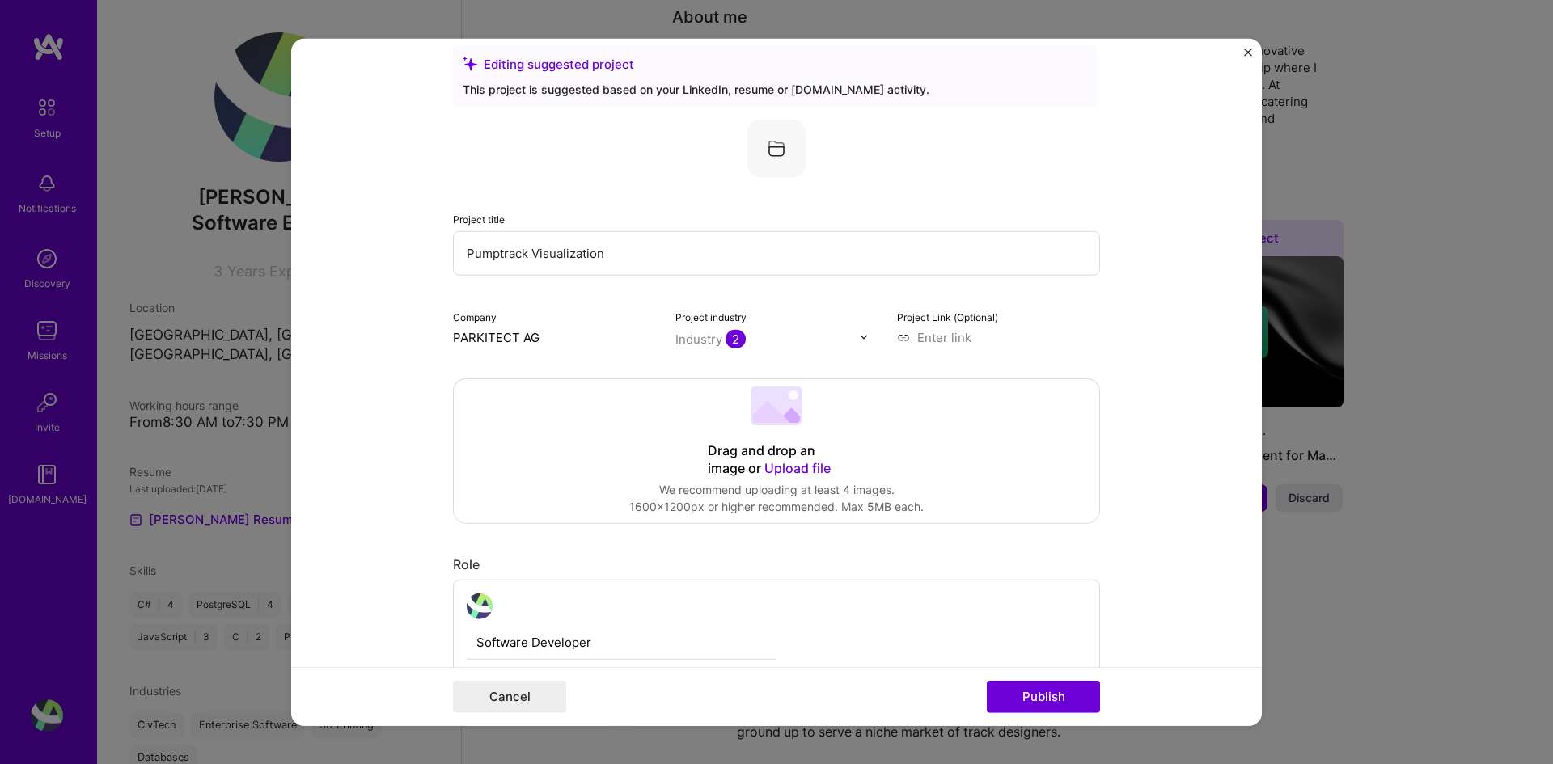
click at [920, 337] on input at bounding box center [998, 336] width 203 height 17
click at [941, 340] on input at bounding box center [998, 336] width 203 height 17
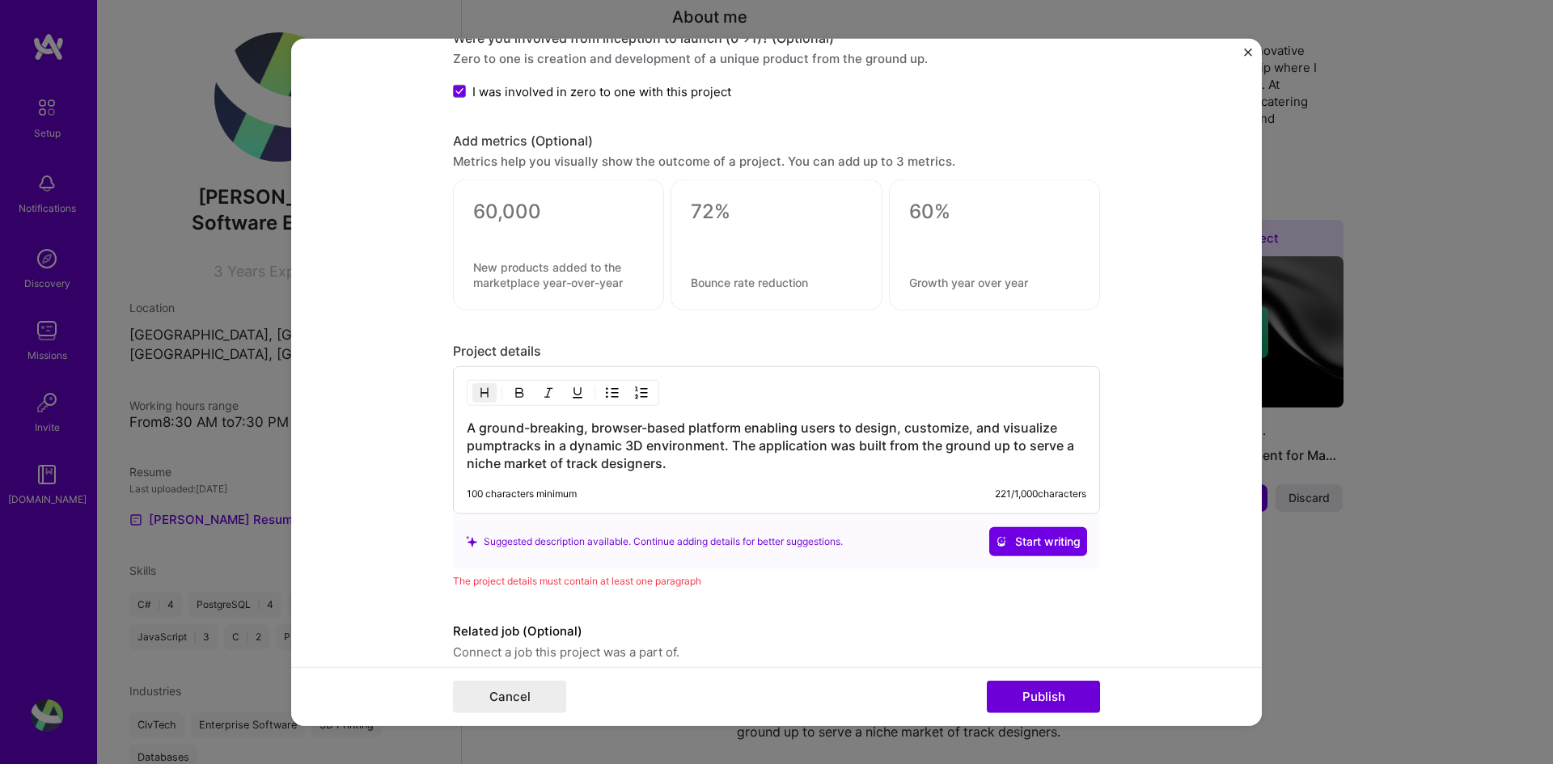
scroll to position [1184, 0]
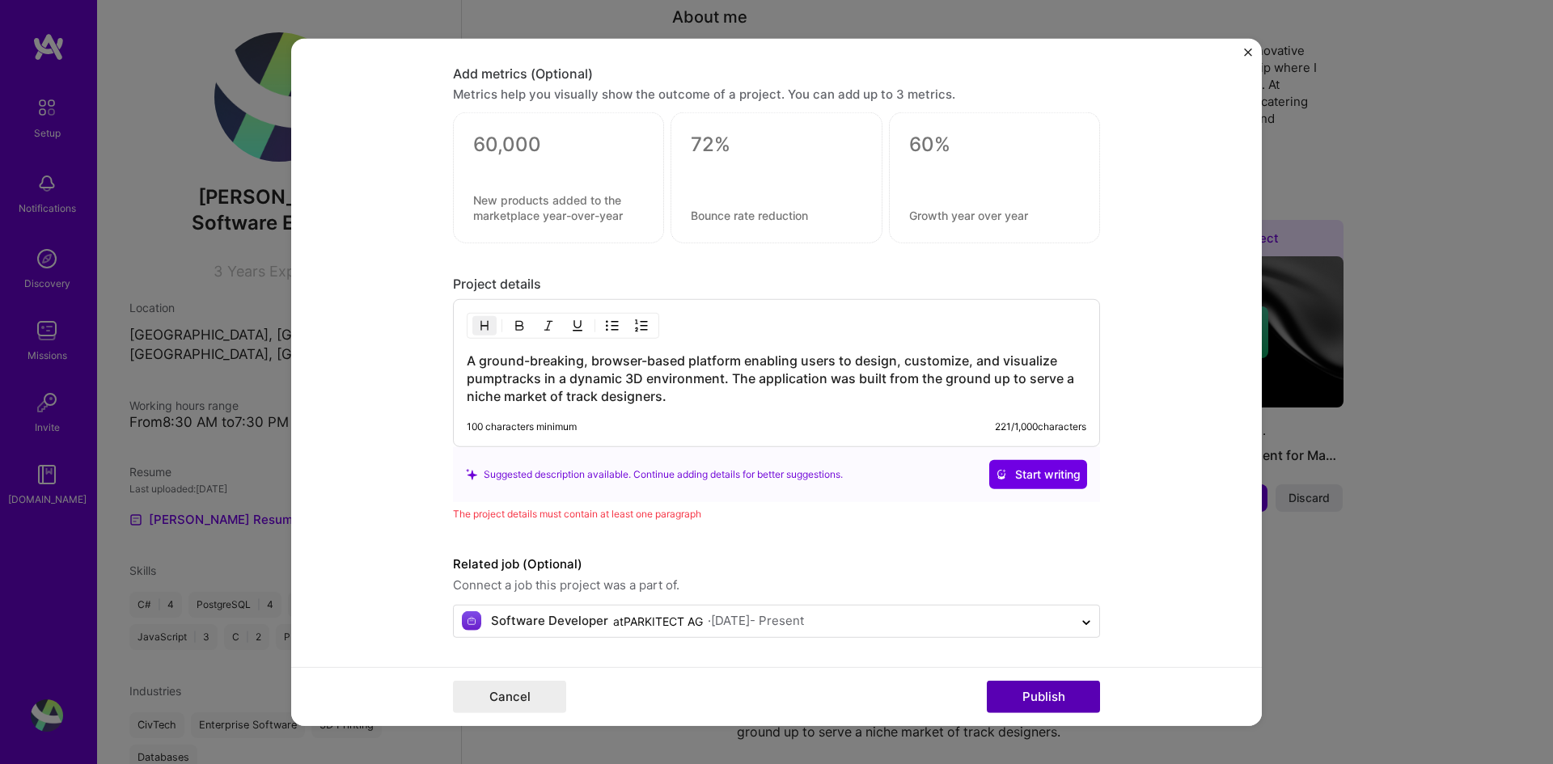
click at [1021, 695] on button "Publish" at bounding box center [1043, 697] width 113 height 32
click at [668, 394] on h3 "A ground-breaking, browser-based platform enabling users to design, customize, …" at bounding box center [777, 378] width 620 height 53
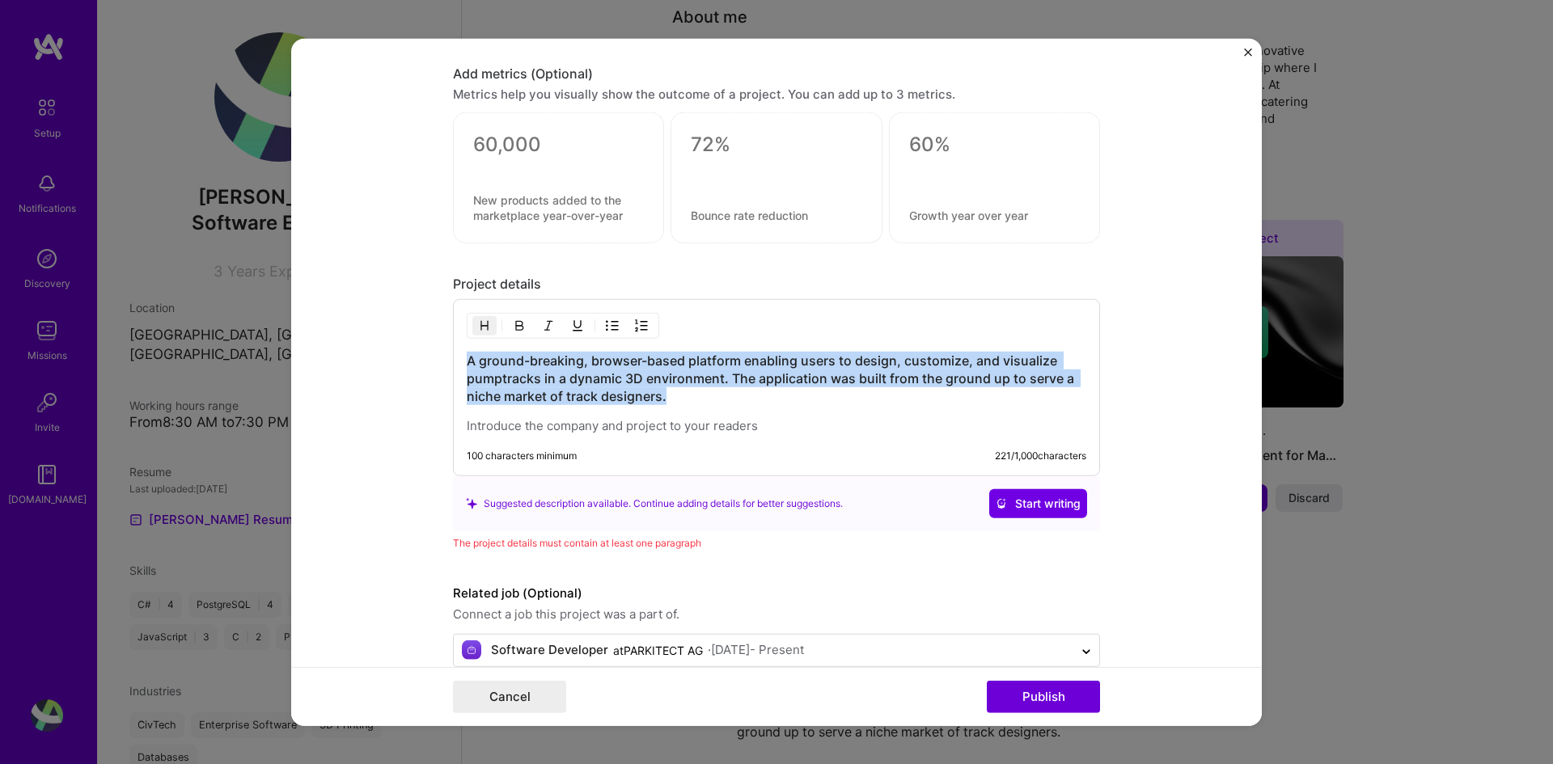
drag, startPoint x: 667, startPoint y: 392, endPoint x: 406, endPoint y: 362, distance: 263.0
click at [406, 362] on form "Editing suggested project This project is suggested based on your LinkedIn, res…" at bounding box center [776, 382] width 971 height 688
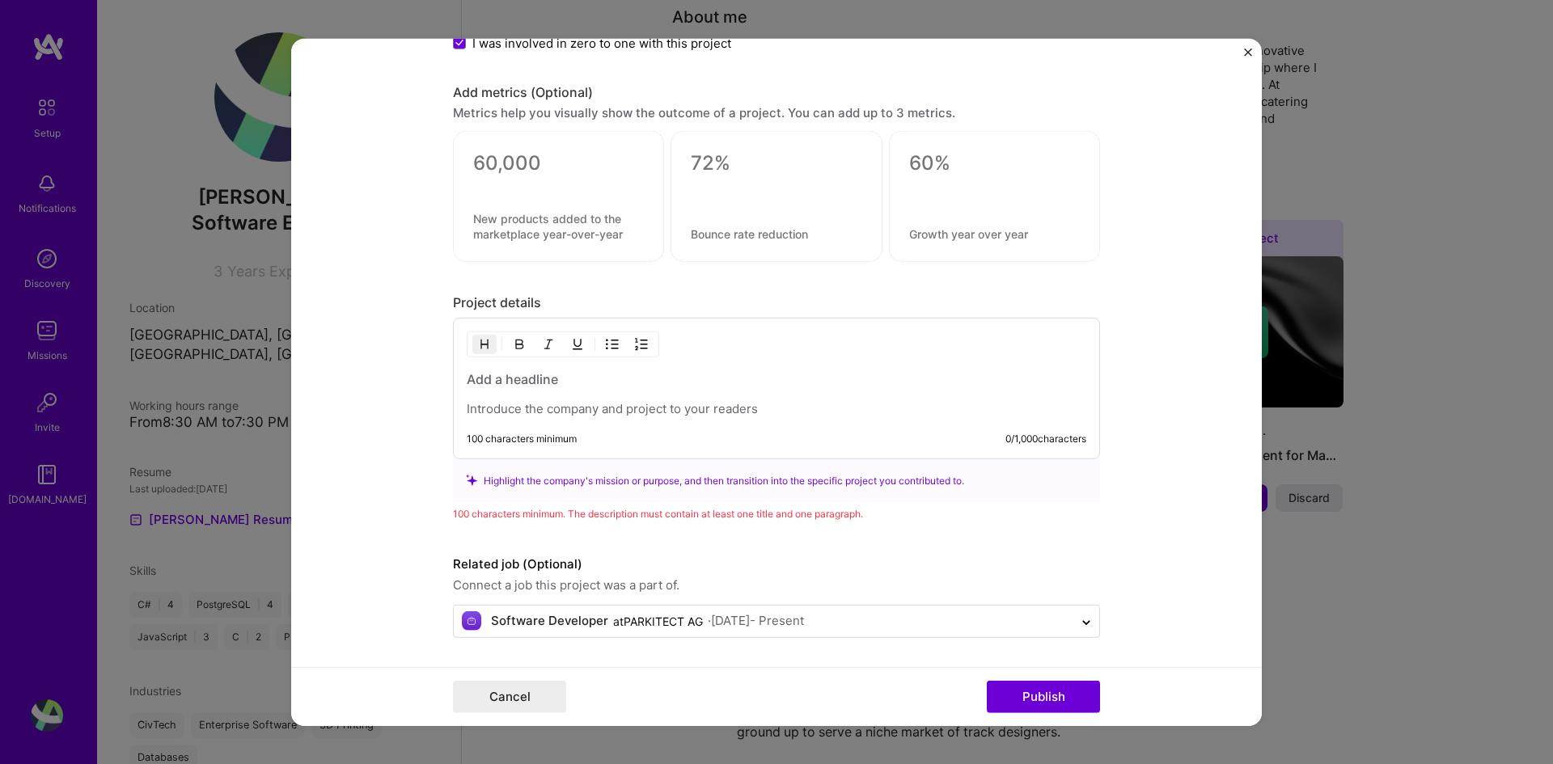
scroll to position [1166, 0]
click at [525, 417] on div "100 characters minimum 0 / 1,000 characters" at bounding box center [776, 389] width 647 height 142
click at [531, 412] on p at bounding box center [777, 409] width 620 height 16
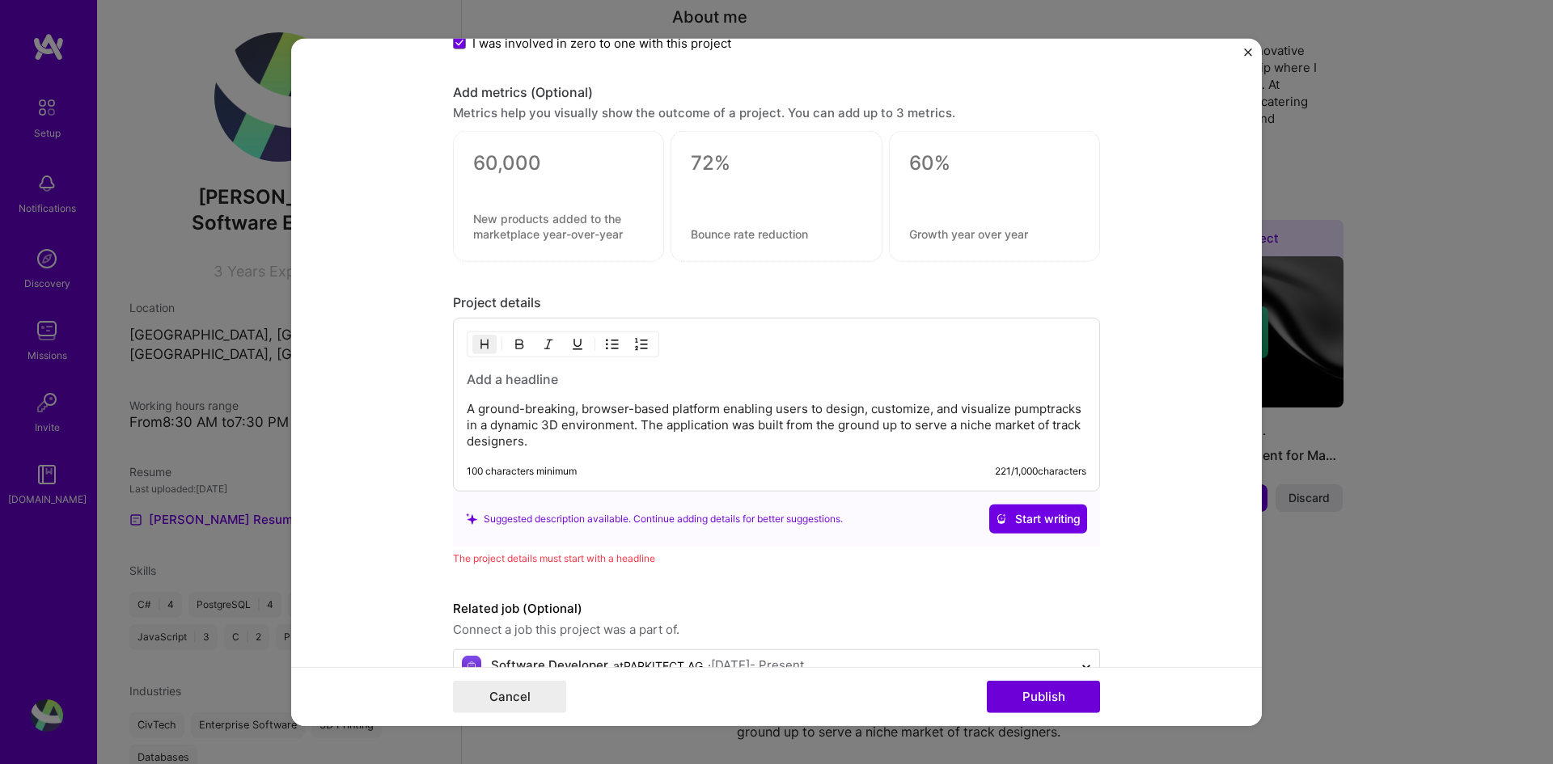
click at [515, 385] on h3 at bounding box center [777, 379] width 620 height 18
click at [1019, 688] on button "Publish" at bounding box center [1043, 697] width 113 height 32
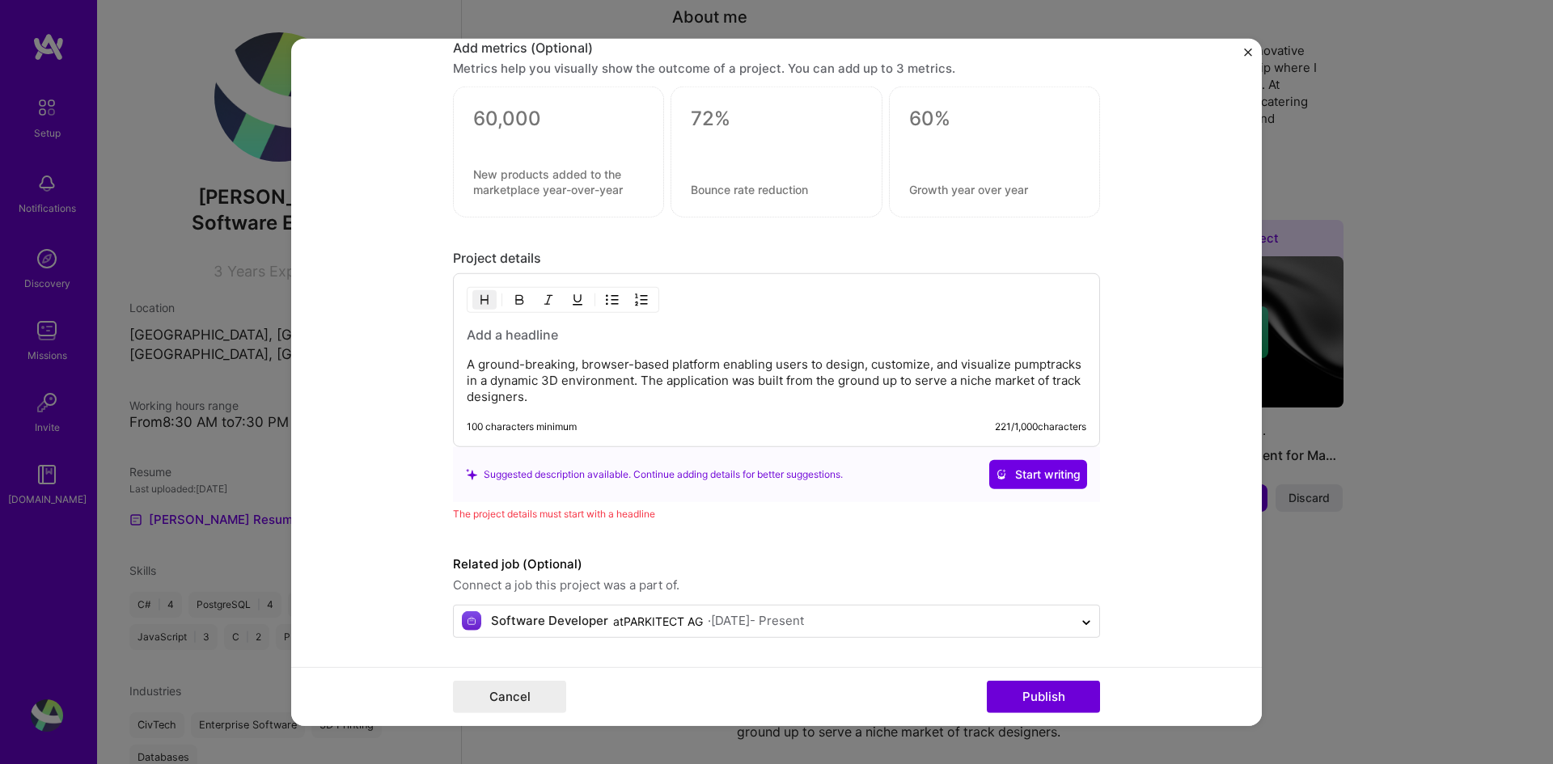
click at [522, 340] on h3 at bounding box center [777, 335] width 620 height 18
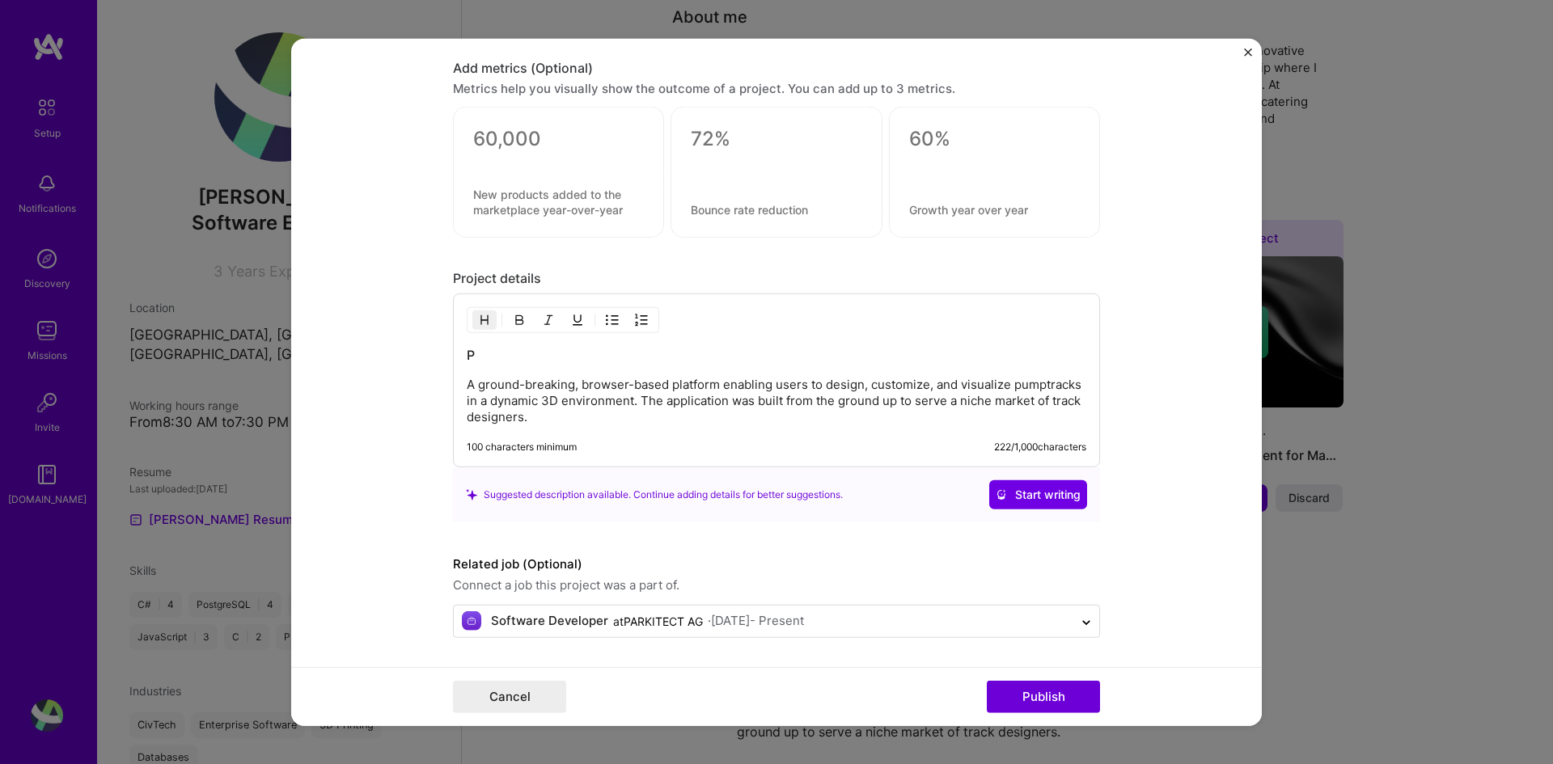
scroll to position [1190, 0]
click at [1043, 696] on button "Publish" at bounding box center [1043, 697] width 113 height 32
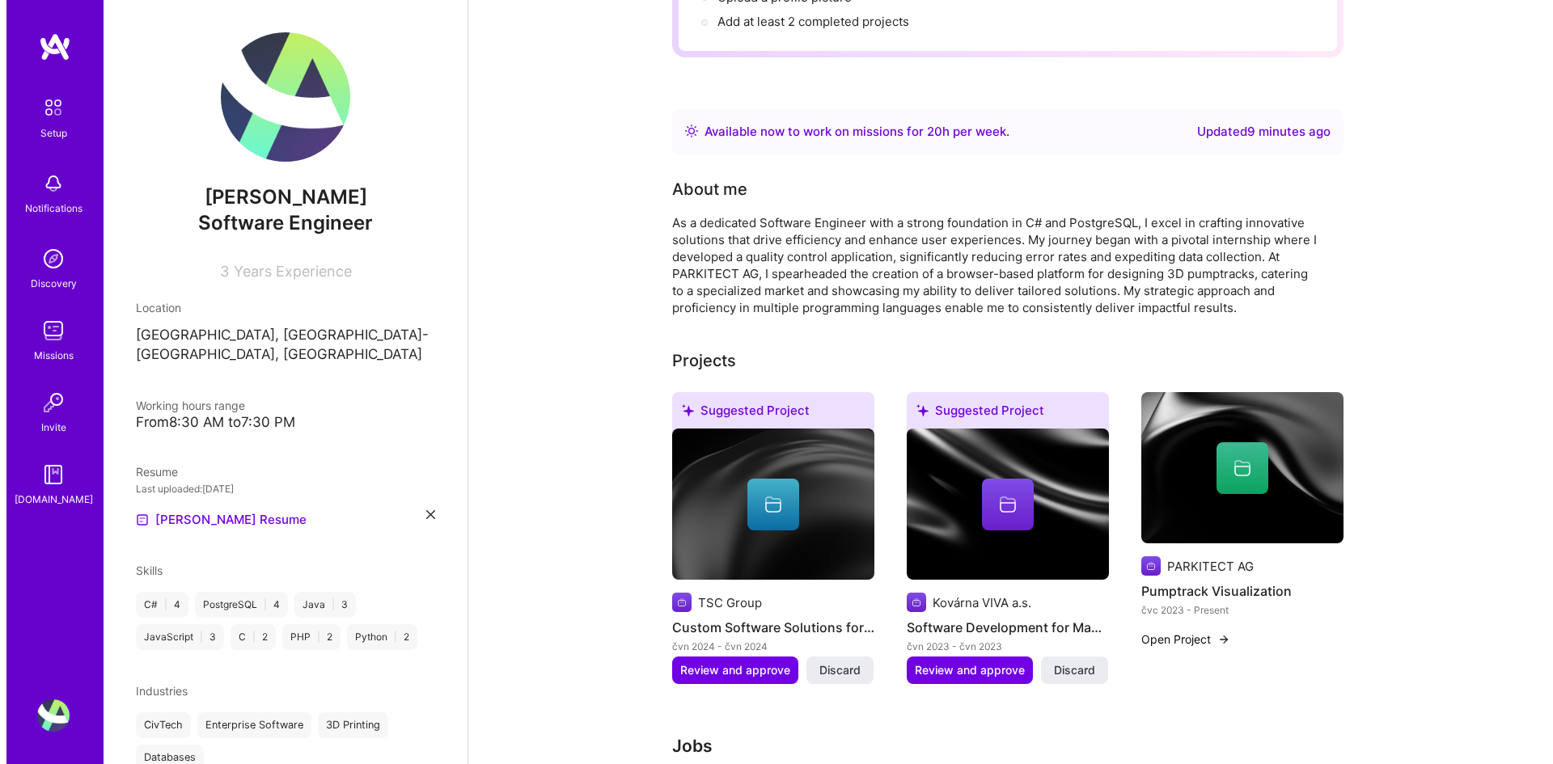
scroll to position [404, 0]
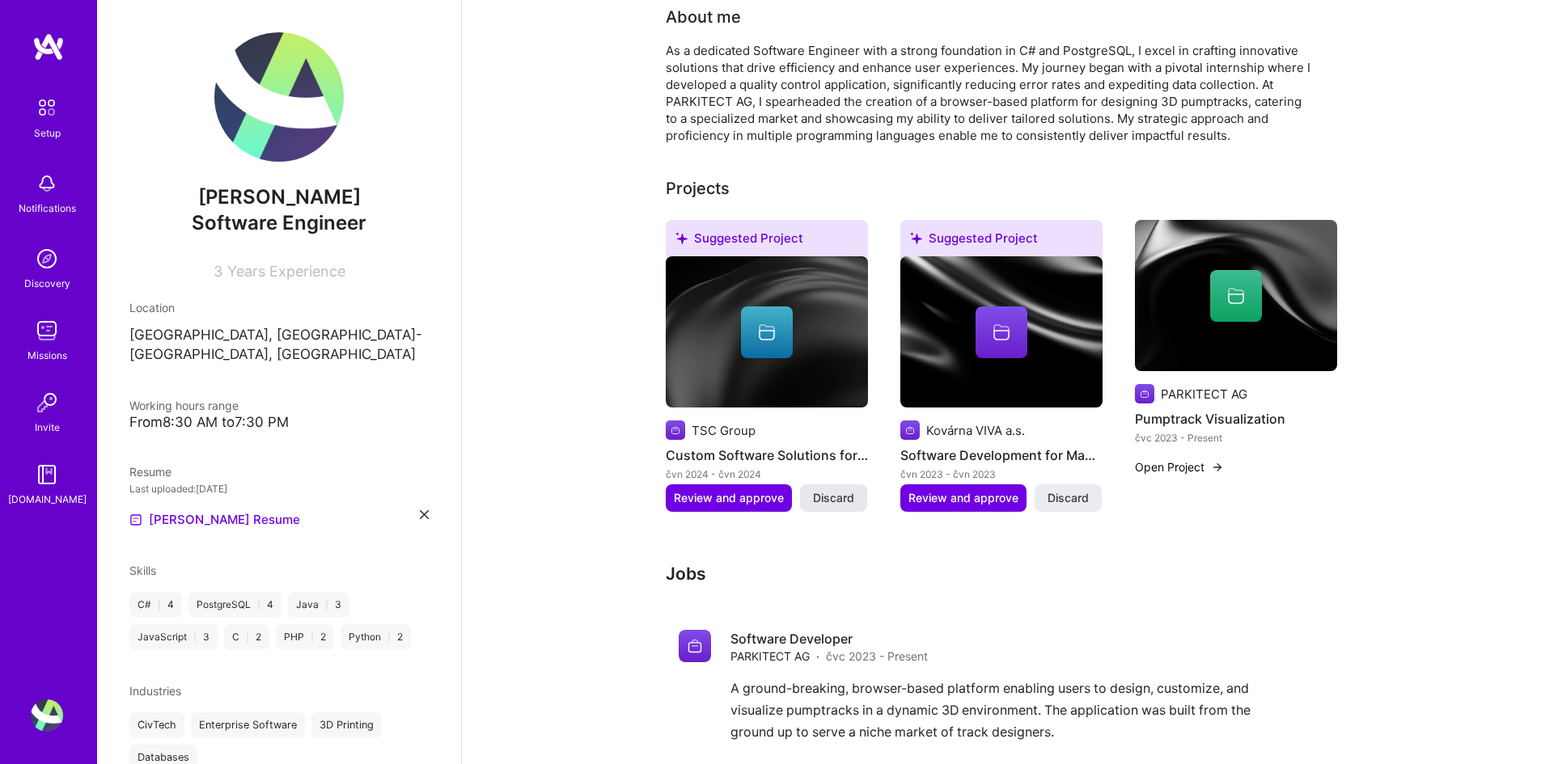
click at [849, 490] on span "Discard" at bounding box center [833, 498] width 41 height 16
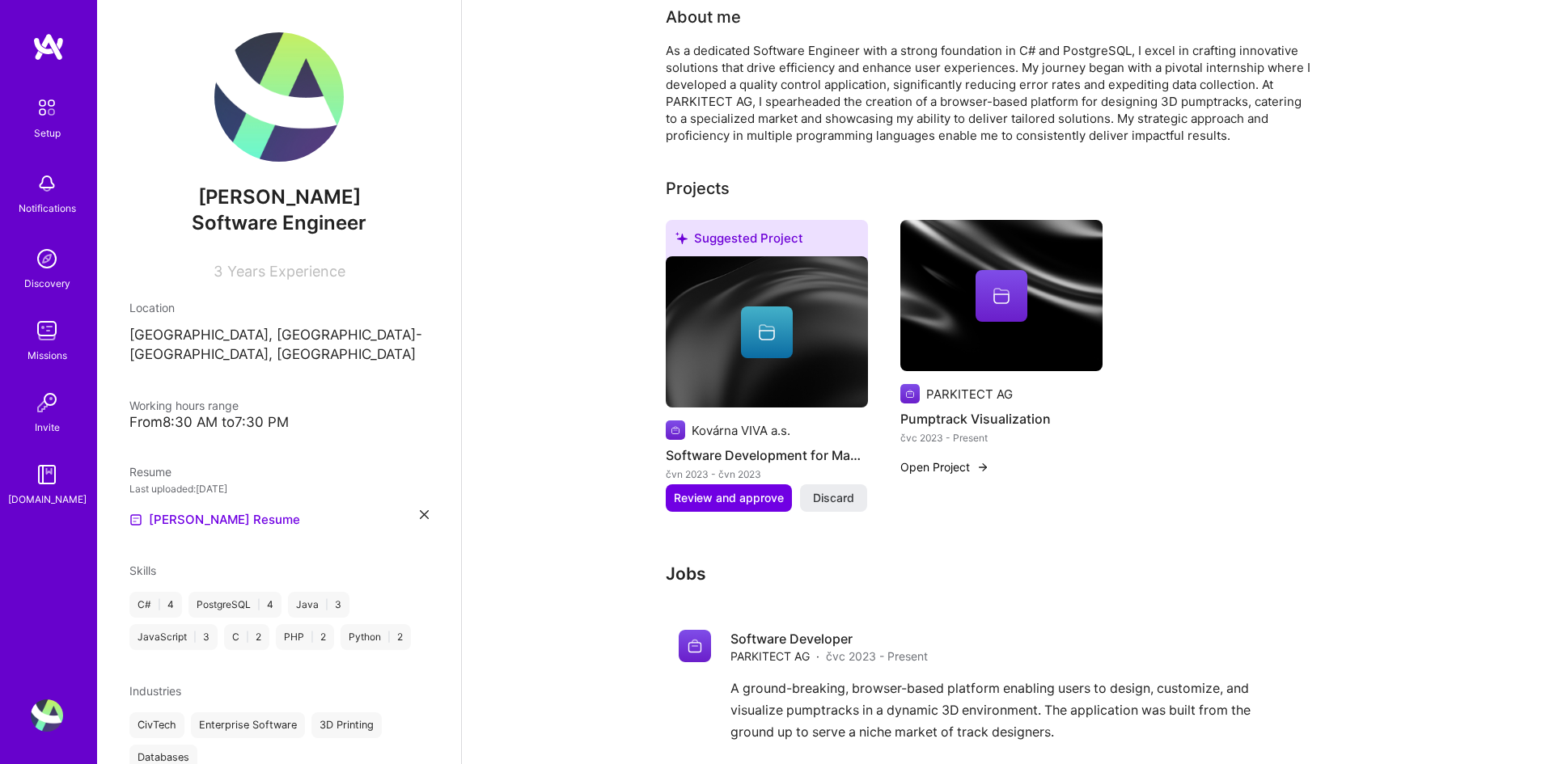
click at [937, 459] on button "Open Project" at bounding box center [944, 467] width 89 height 17
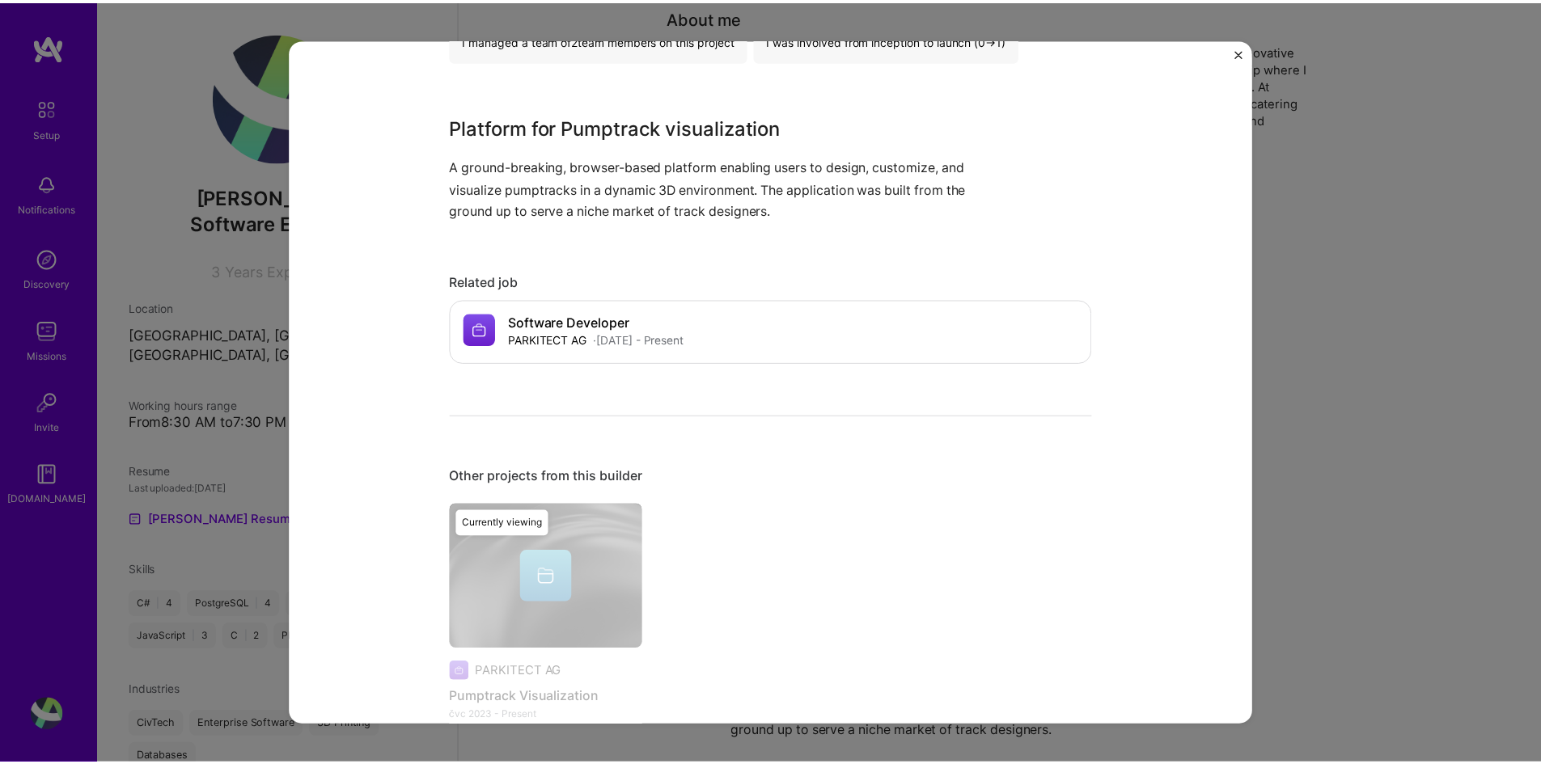
scroll to position [595, 0]
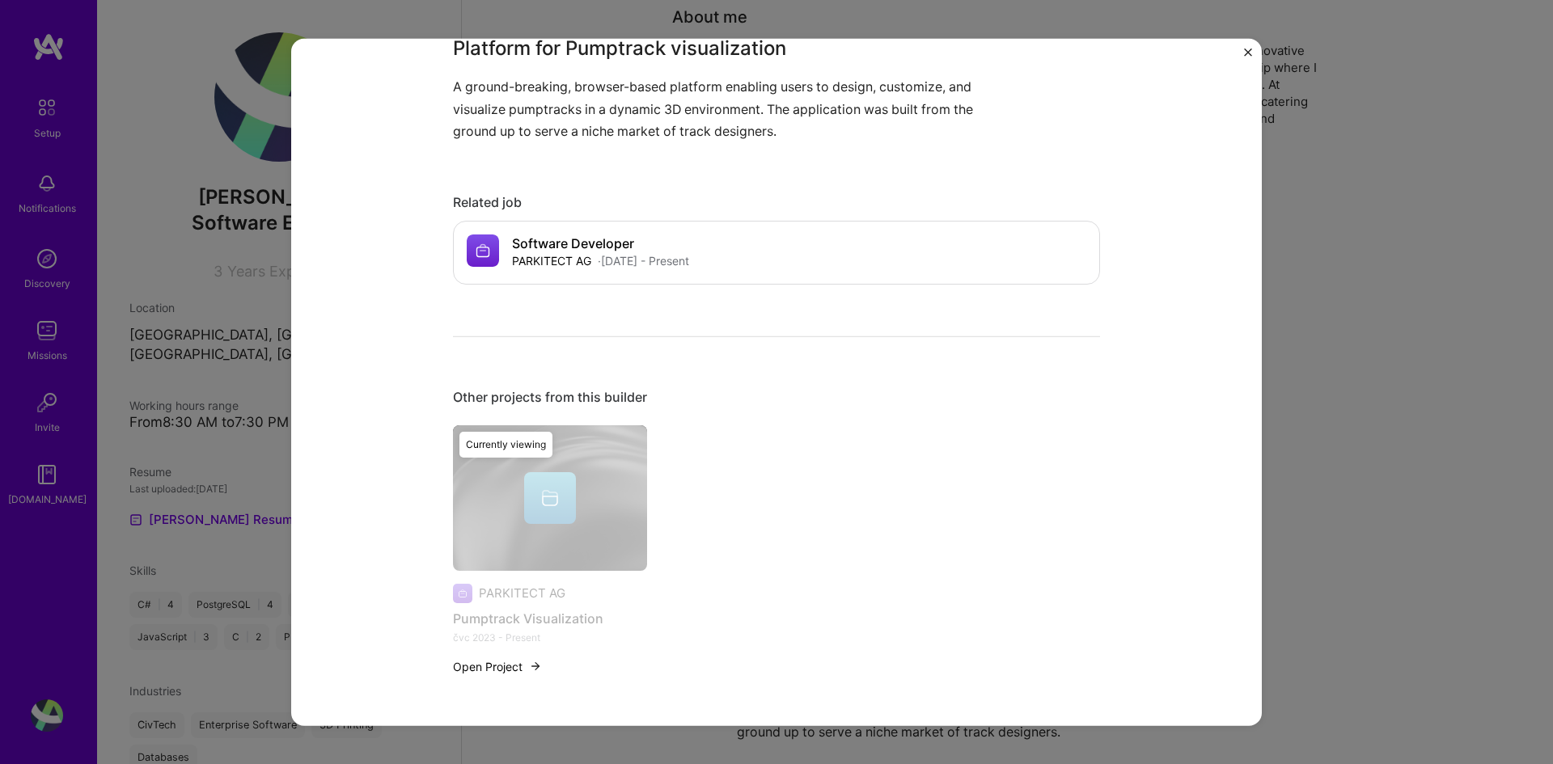
click at [1363, 323] on div "Pumptrack Visualization PARKITECT AG Enterprise Software, Mobility Role Softwar…" at bounding box center [776, 382] width 1553 height 764
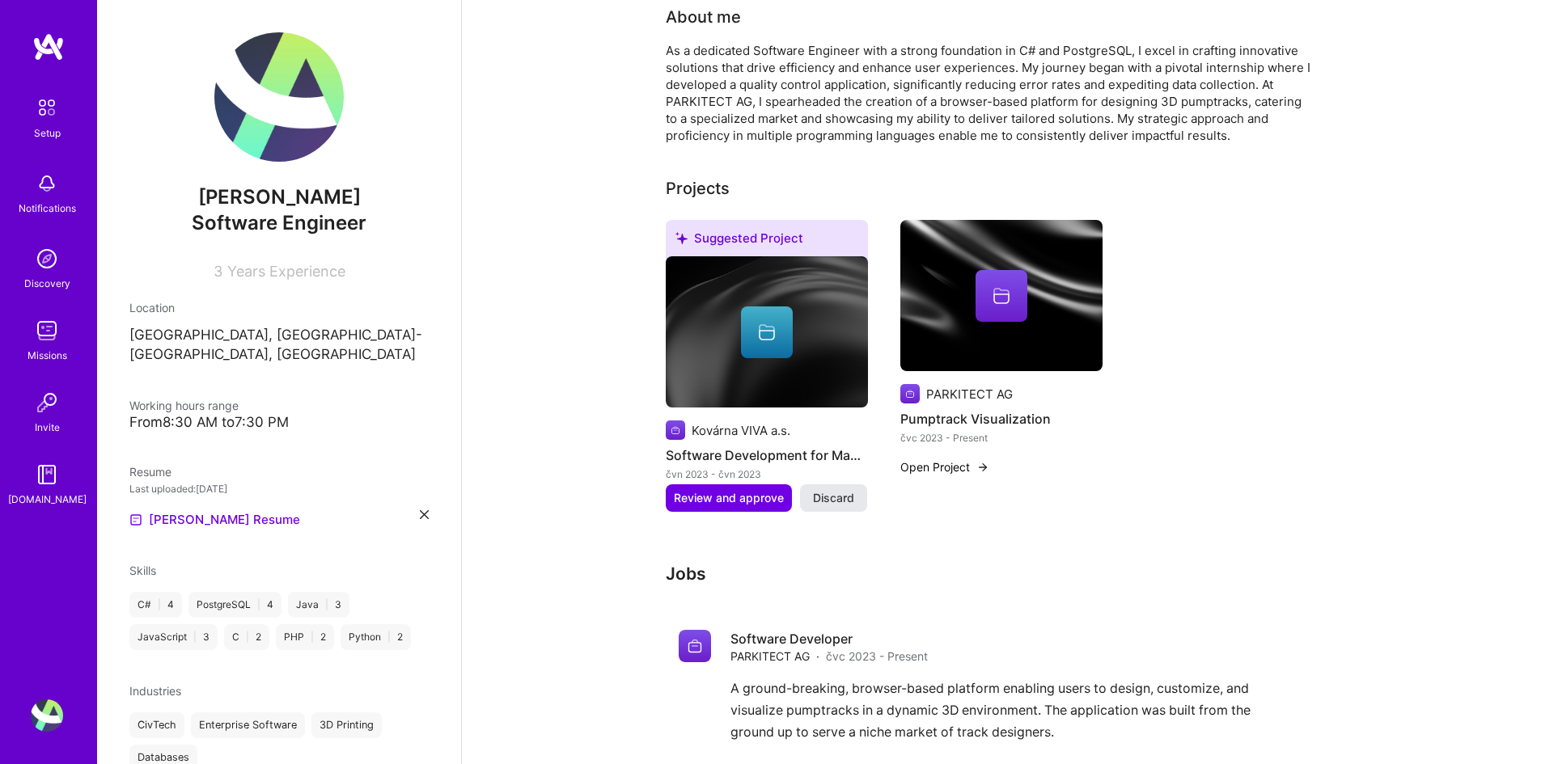
click at [840, 490] on span "Discard" at bounding box center [833, 498] width 41 height 16
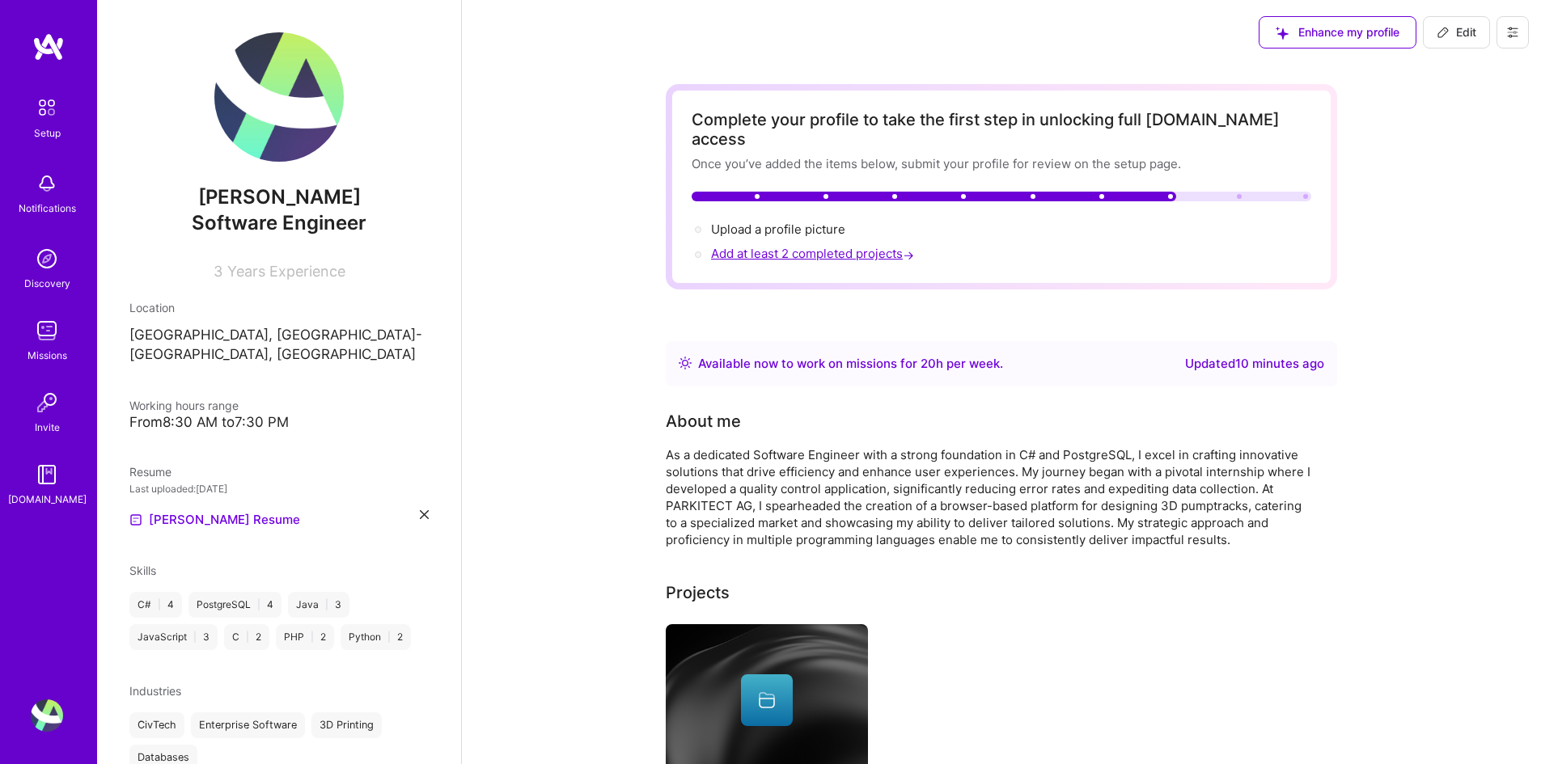
click at [802, 246] on span "Add at least 2 completed projects →" at bounding box center [814, 253] width 206 height 15
select select "US"
select select "Right Now"
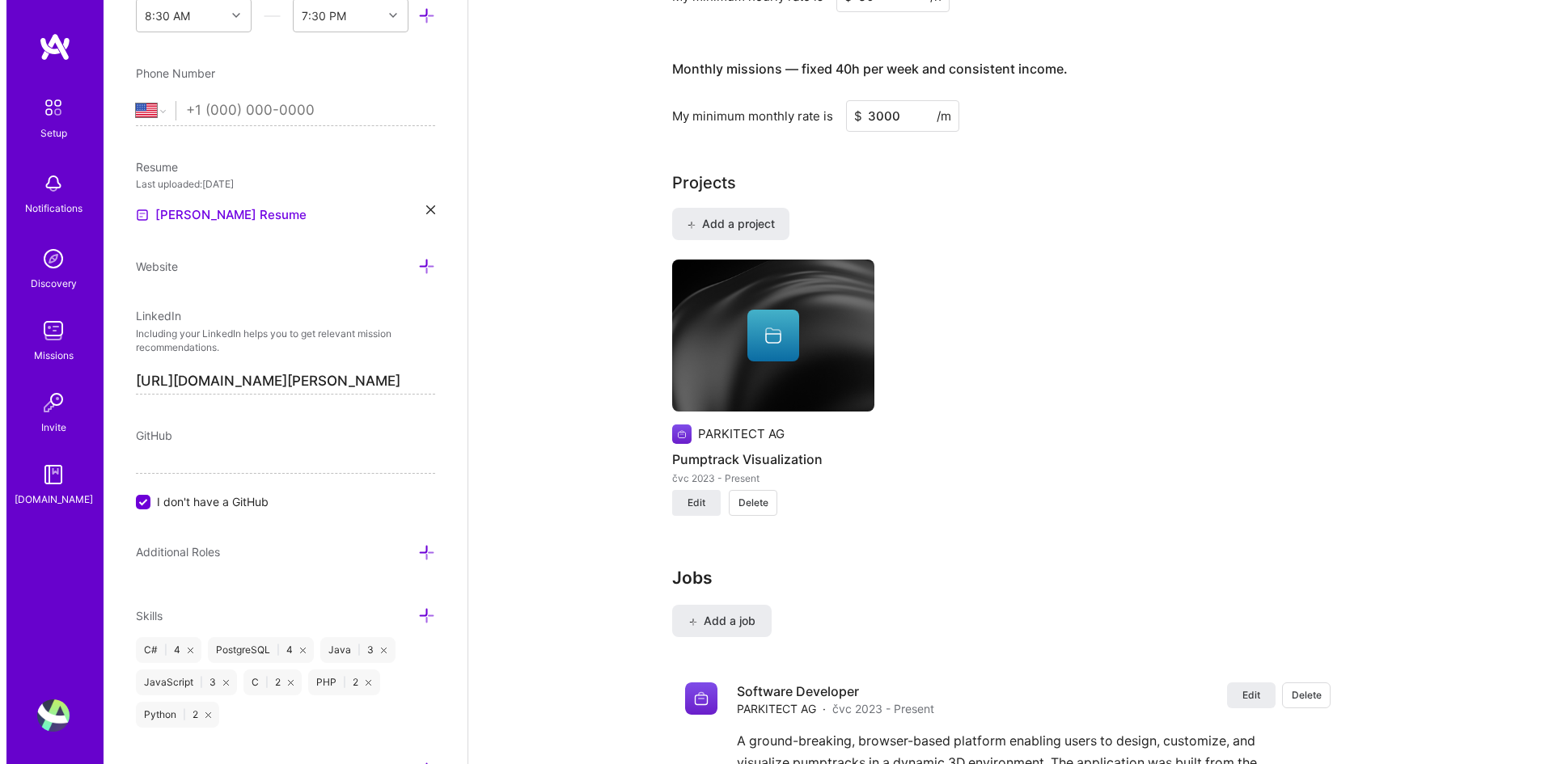
scroll to position [1083, 0]
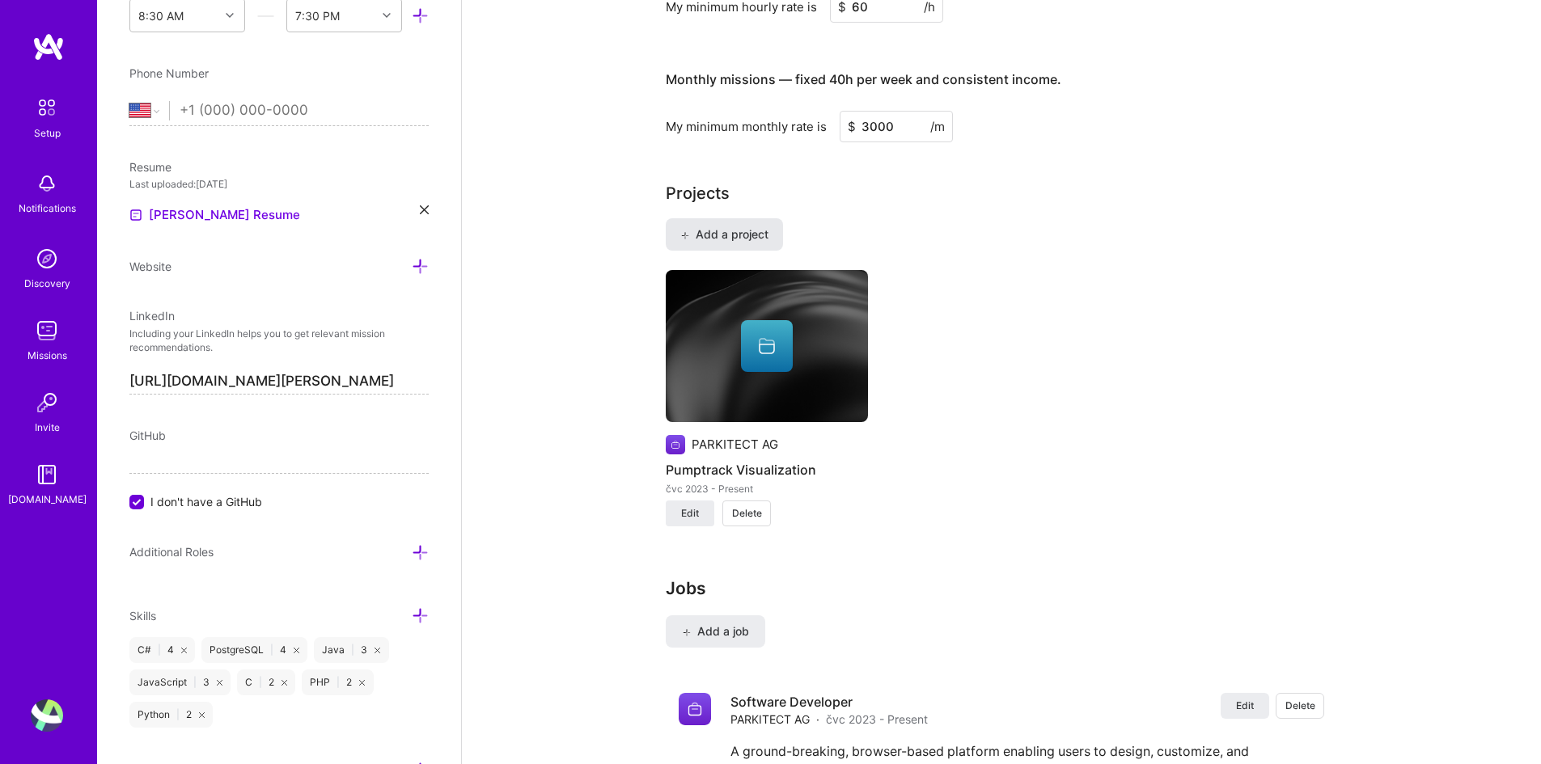
click at [750, 226] on span "Add a project" at bounding box center [724, 234] width 88 height 16
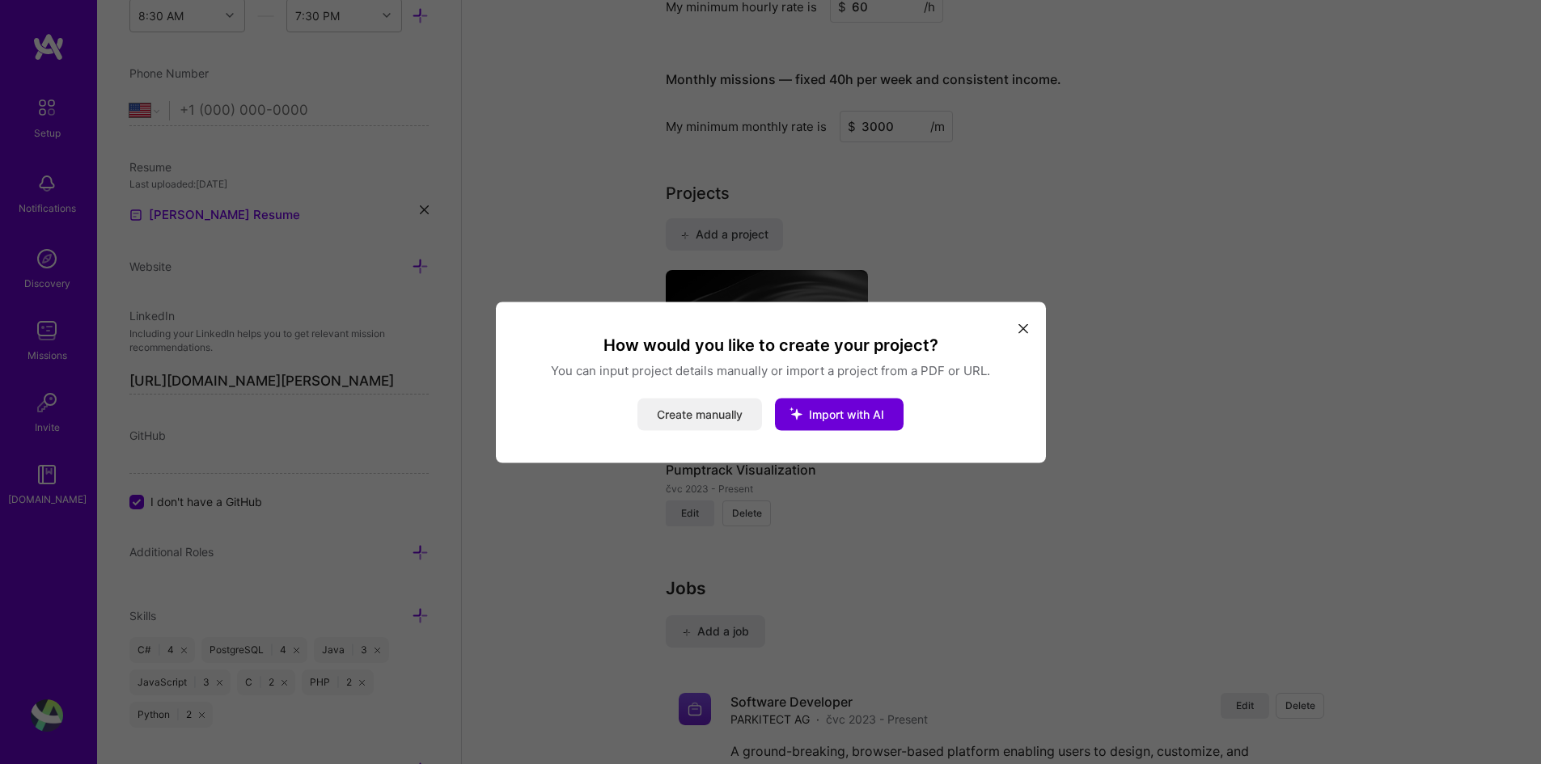
click at [726, 422] on button "Create manually" at bounding box center [699, 414] width 125 height 32
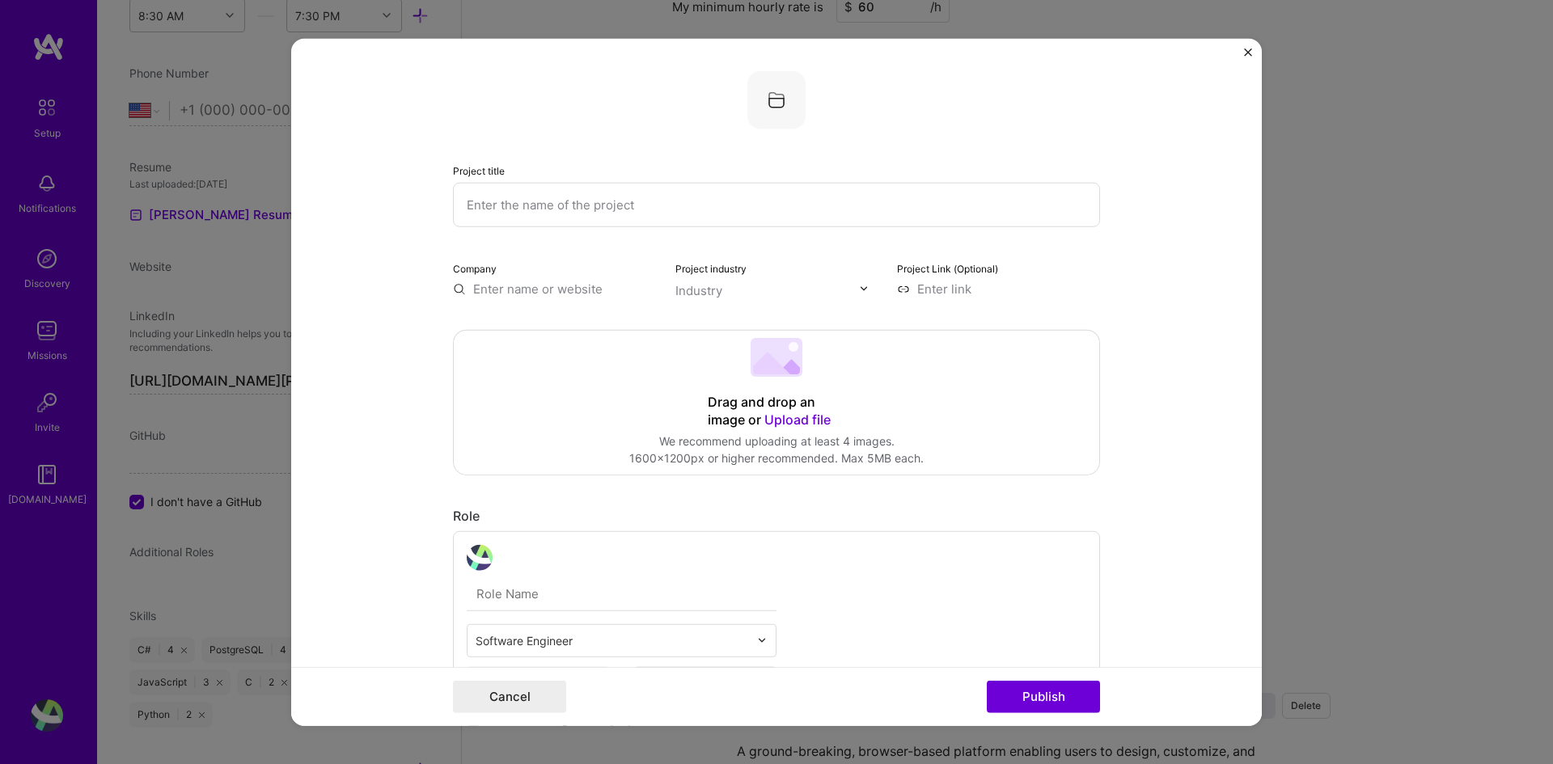
click at [582, 219] on input "text" at bounding box center [776, 204] width 647 height 44
type input "Clubiq"
click at [747, 287] on input "text" at bounding box center [767, 289] width 184 height 17
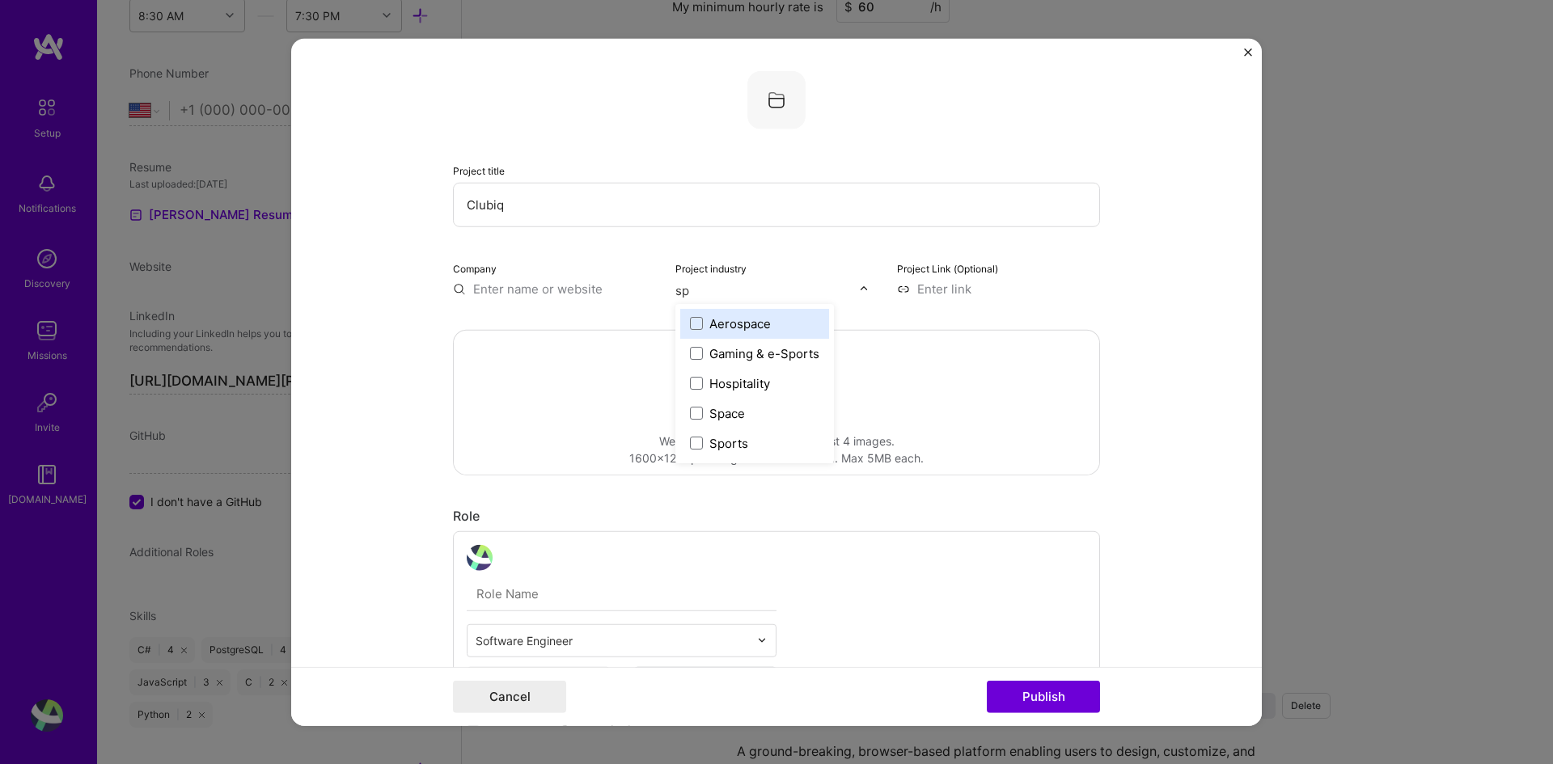
type input "spo"
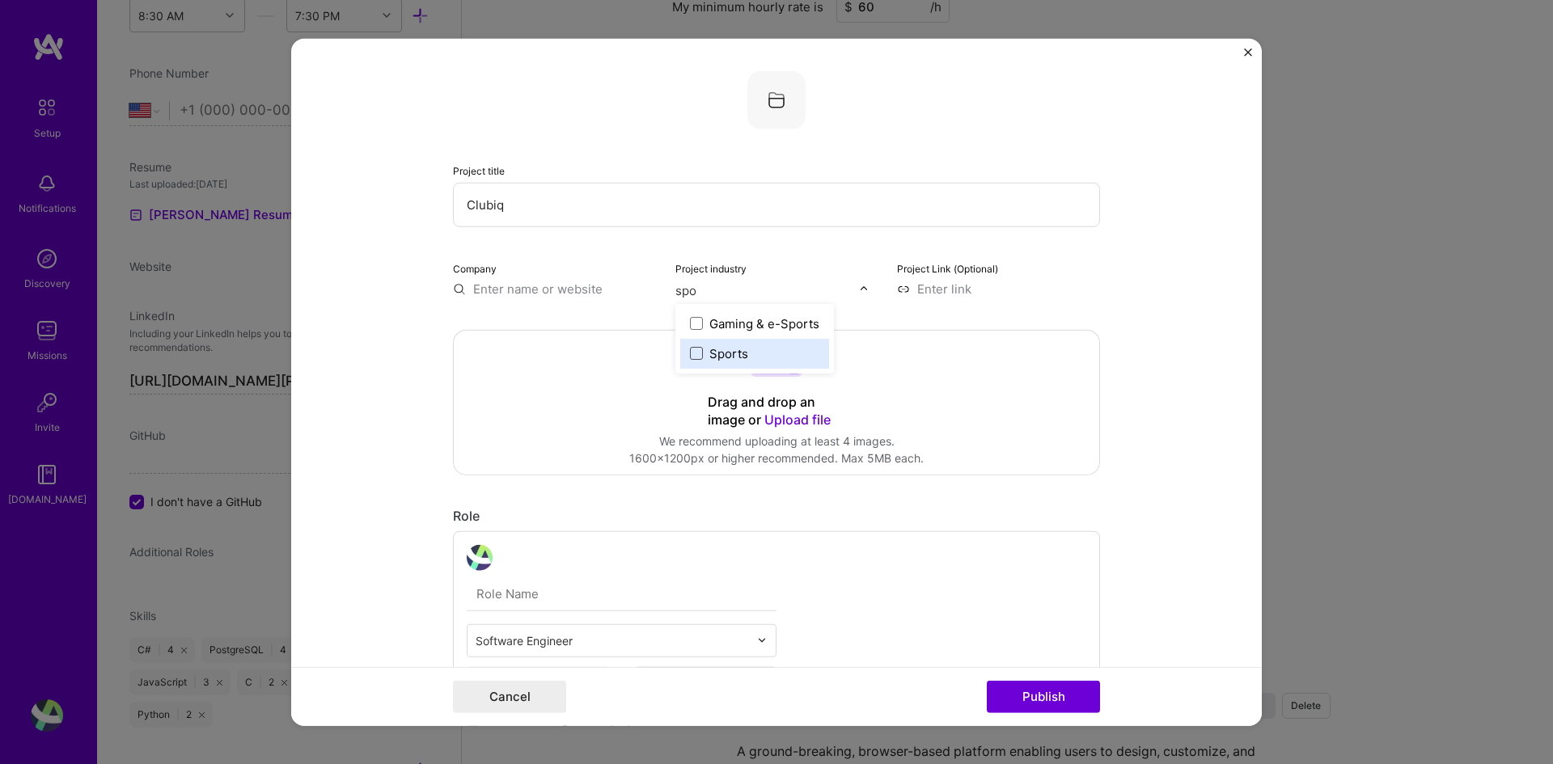
click at [690, 350] on span at bounding box center [696, 353] width 13 height 13
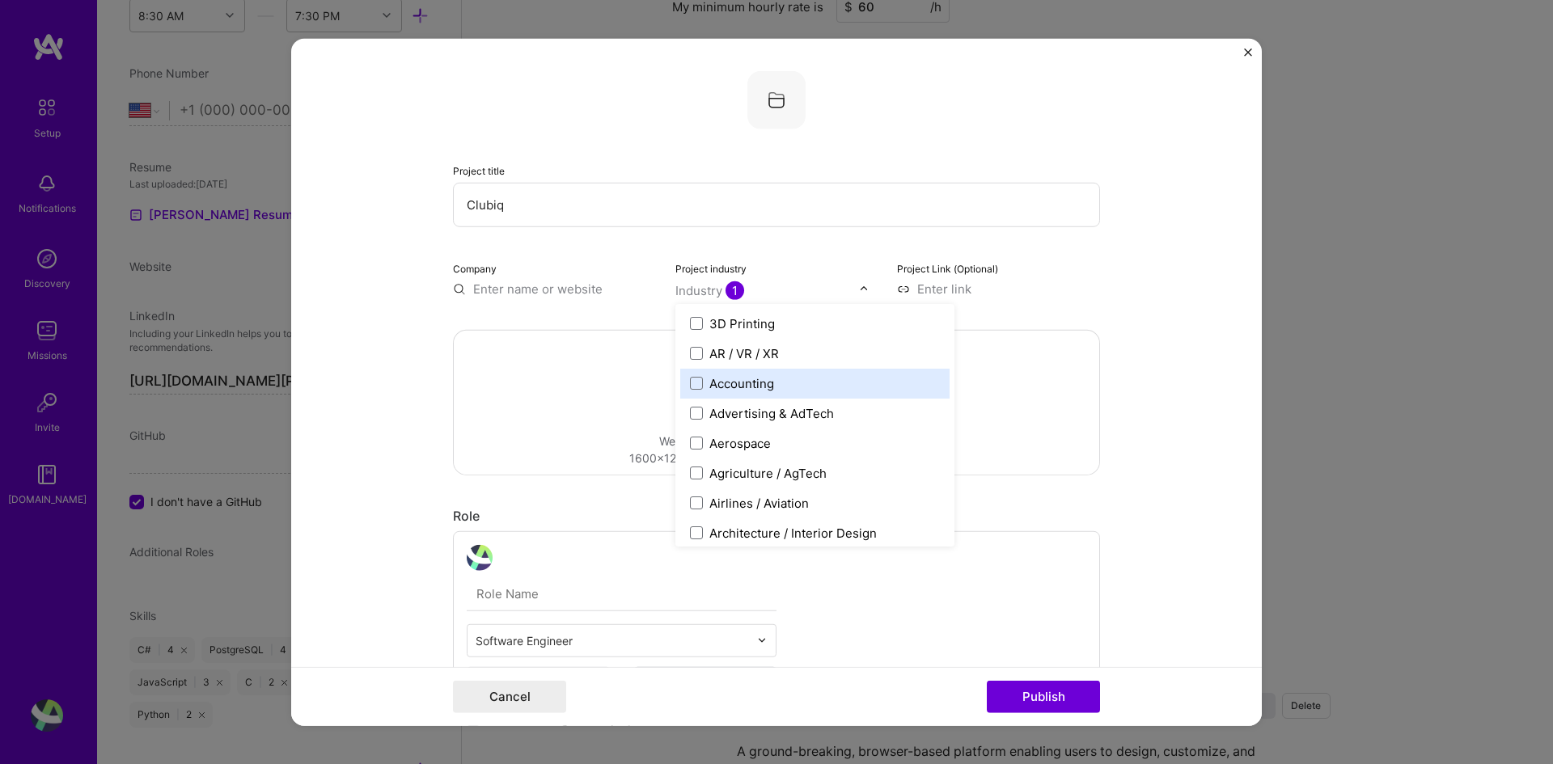
click at [615, 356] on div "Drag and drop an image or Upload file Upload file We recommend uploading at lea…" at bounding box center [776, 402] width 645 height 144
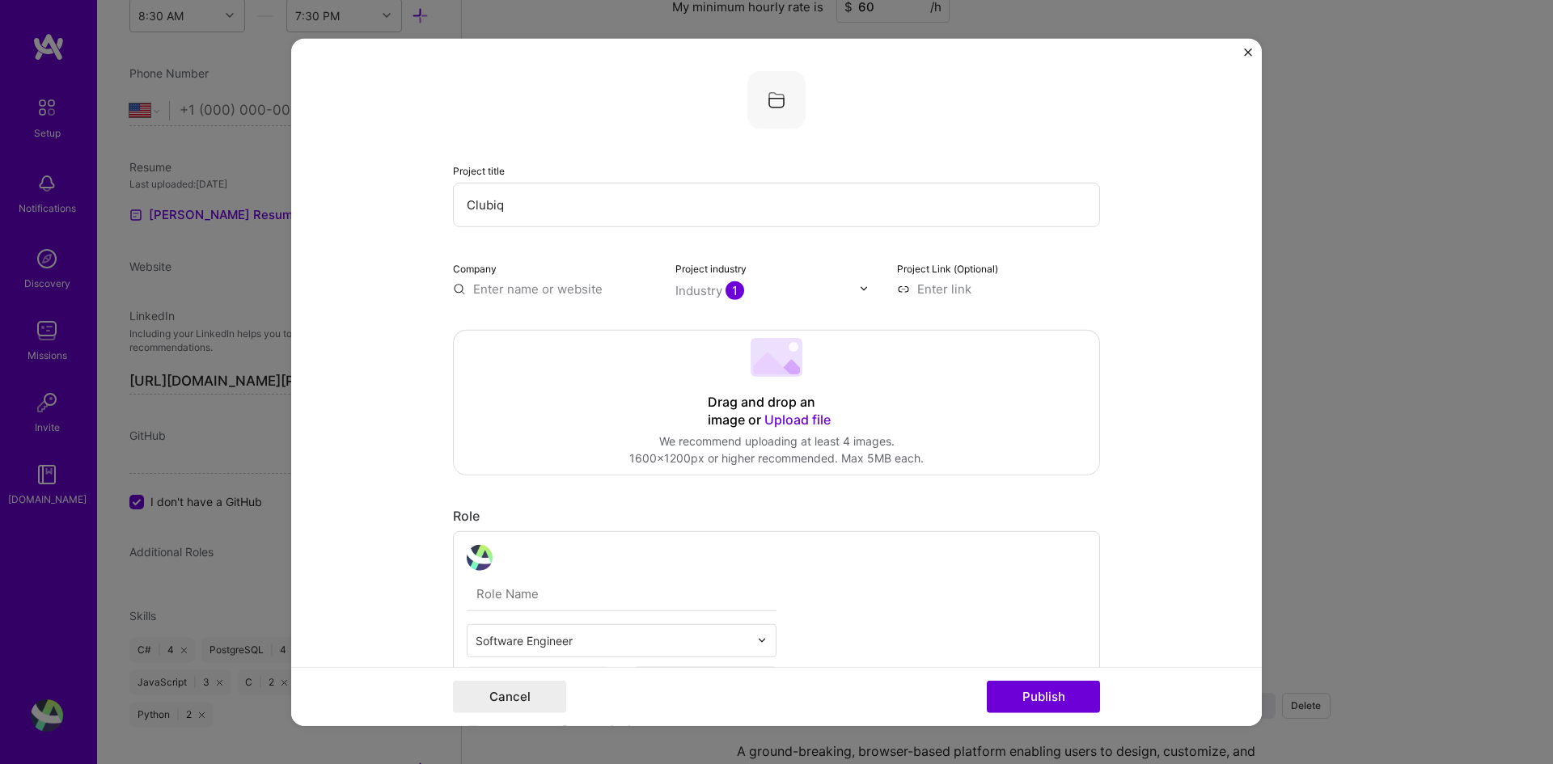
click at [543, 292] on input "text" at bounding box center [554, 288] width 203 height 17
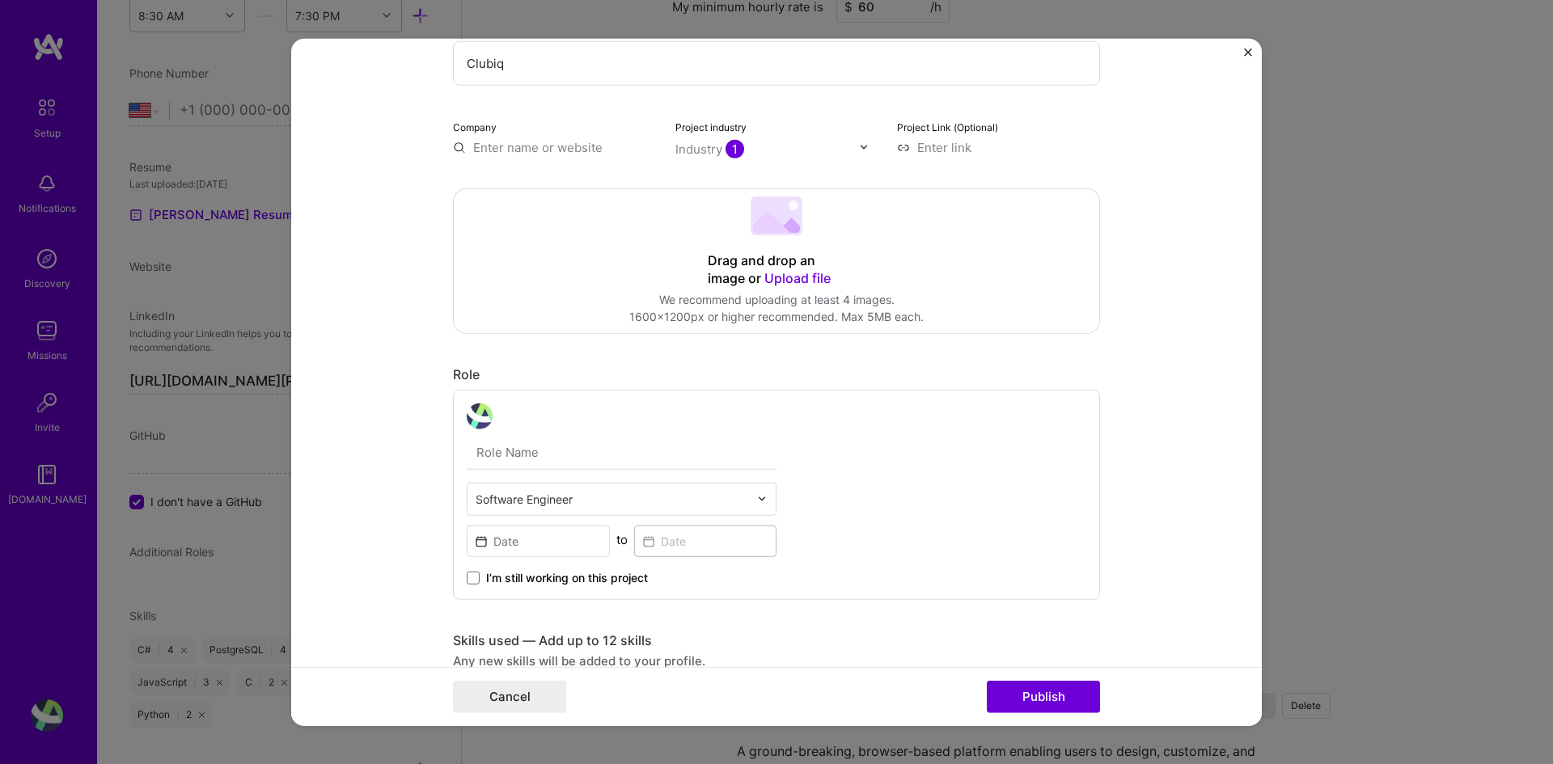
scroll to position [162, 0]
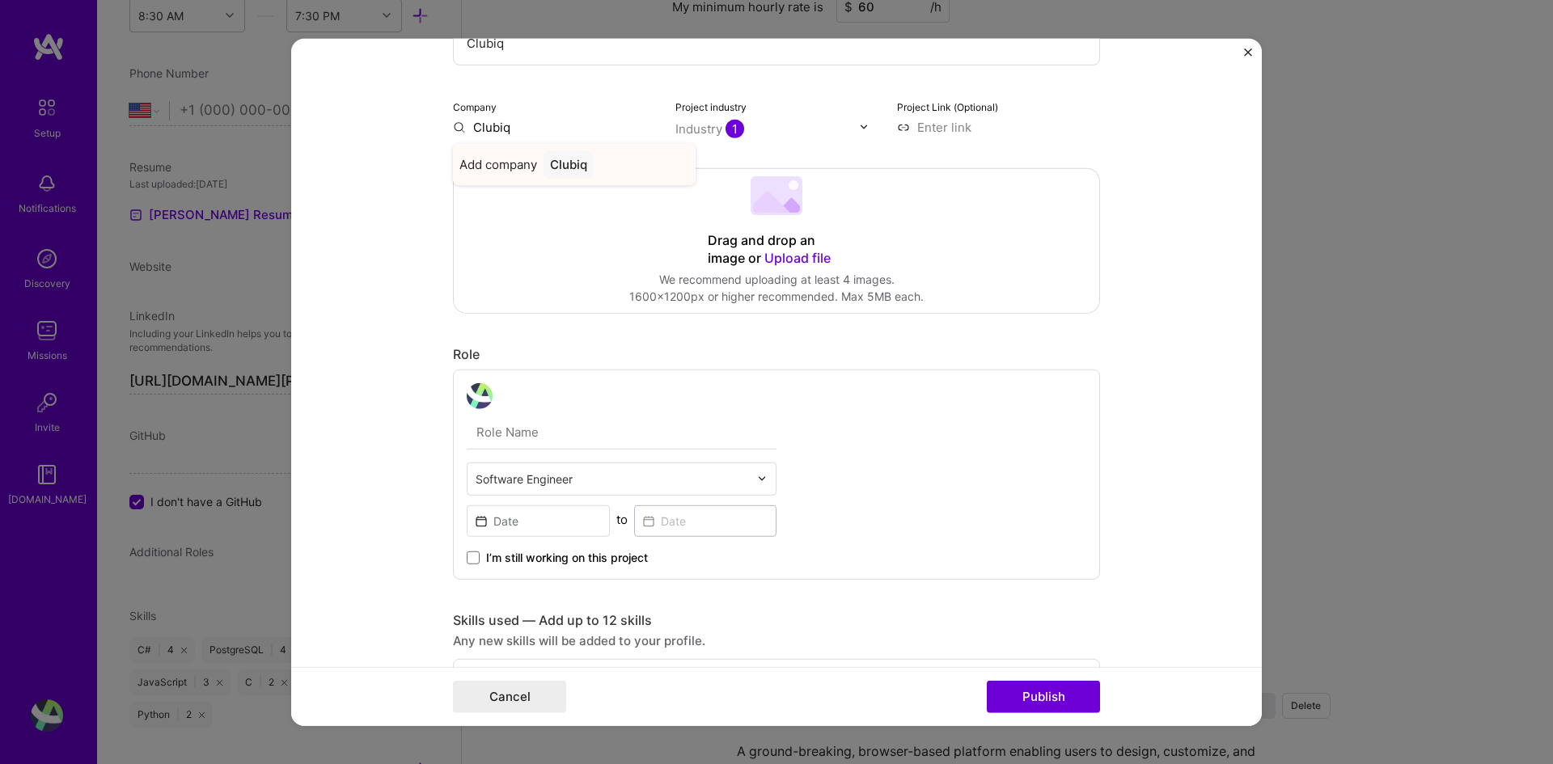
type input "Clubiq"
click at [555, 163] on div "Clubiq" at bounding box center [569, 164] width 50 height 28
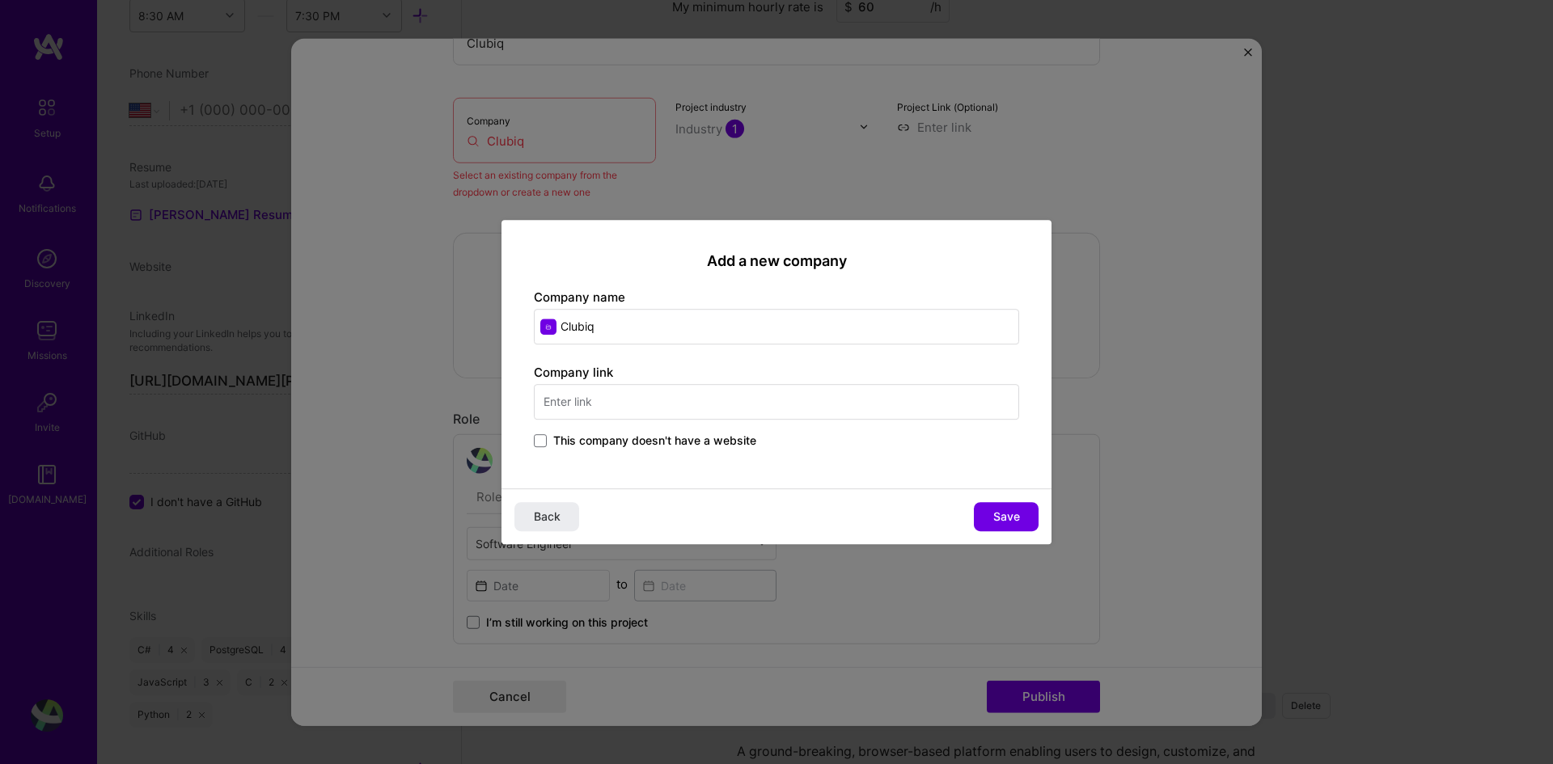
click at [627, 452] on div "Add a new company Company name Clubiq Company link This company doesn't have a …" at bounding box center [776, 354] width 550 height 269
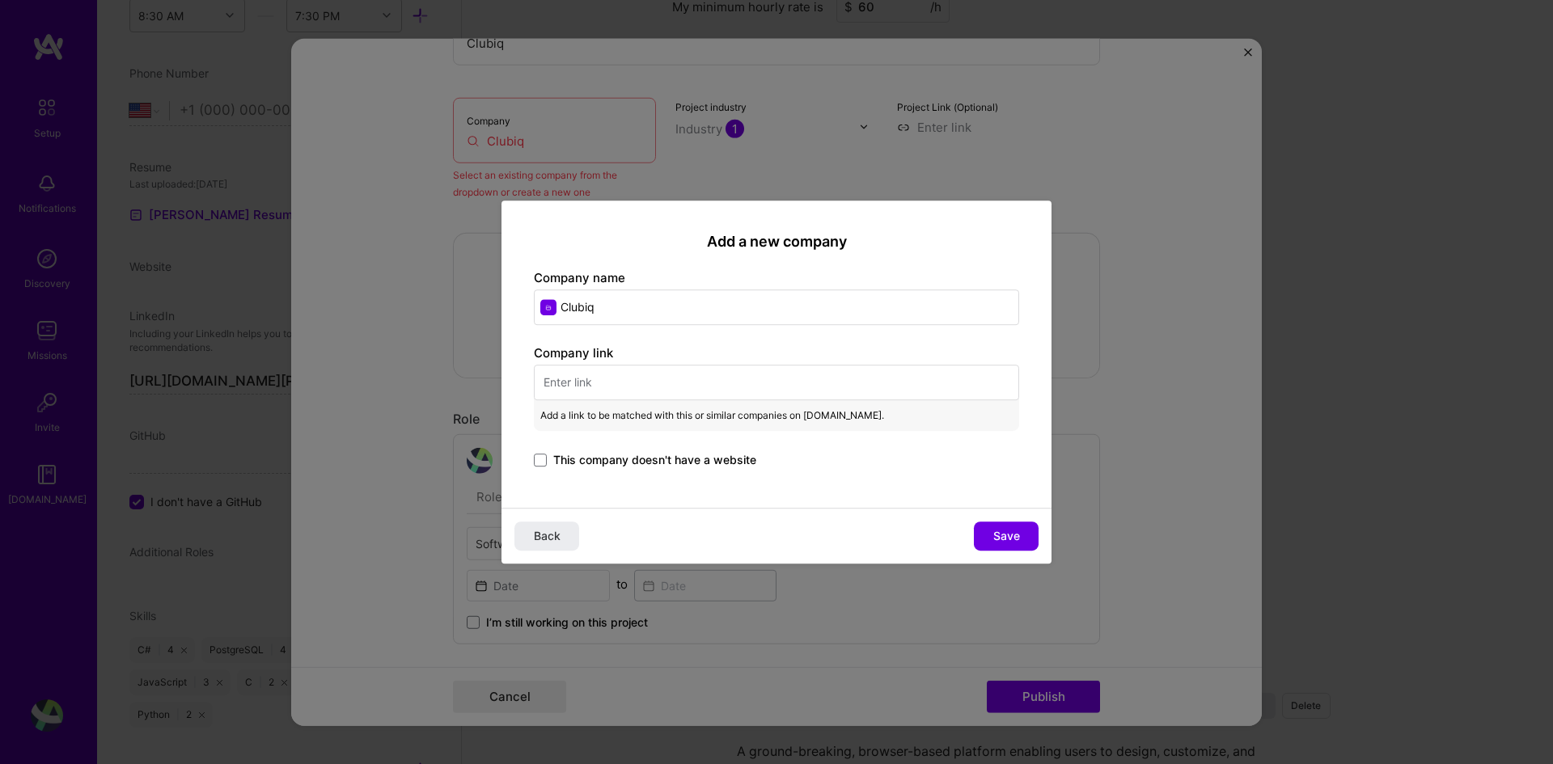
click at [665, 449] on div "Company link Add a link to be matched with this or similar companies on A.Team.…" at bounding box center [776, 408] width 485 height 126
click at [675, 464] on span "This company doesn't have a website" at bounding box center [654, 460] width 203 height 16
click at [0, 0] on input "This company doesn't have a website" at bounding box center [0, 0] width 0 height 0
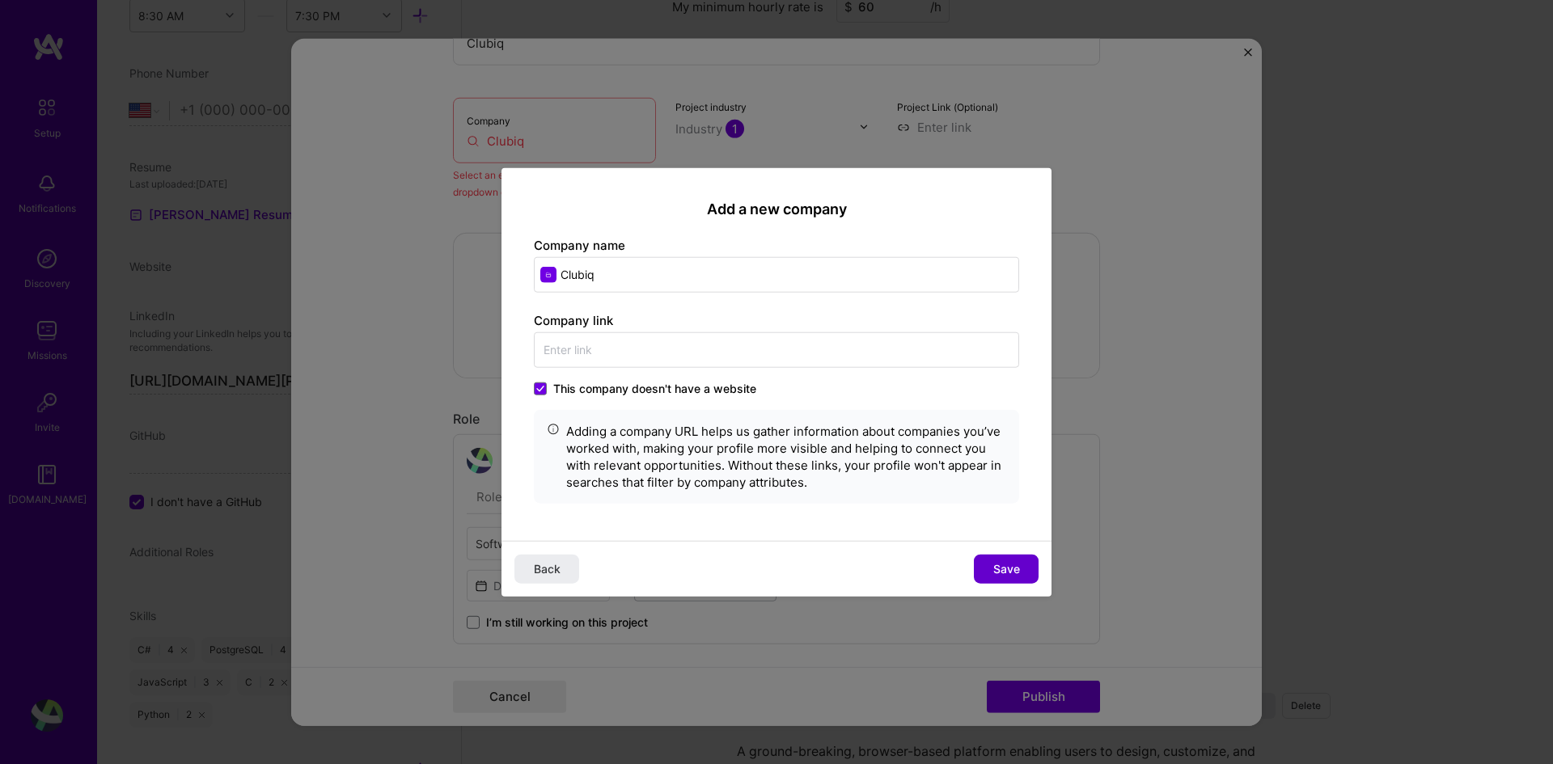
click at [995, 569] on span "Save" at bounding box center [1006, 569] width 27 height 16
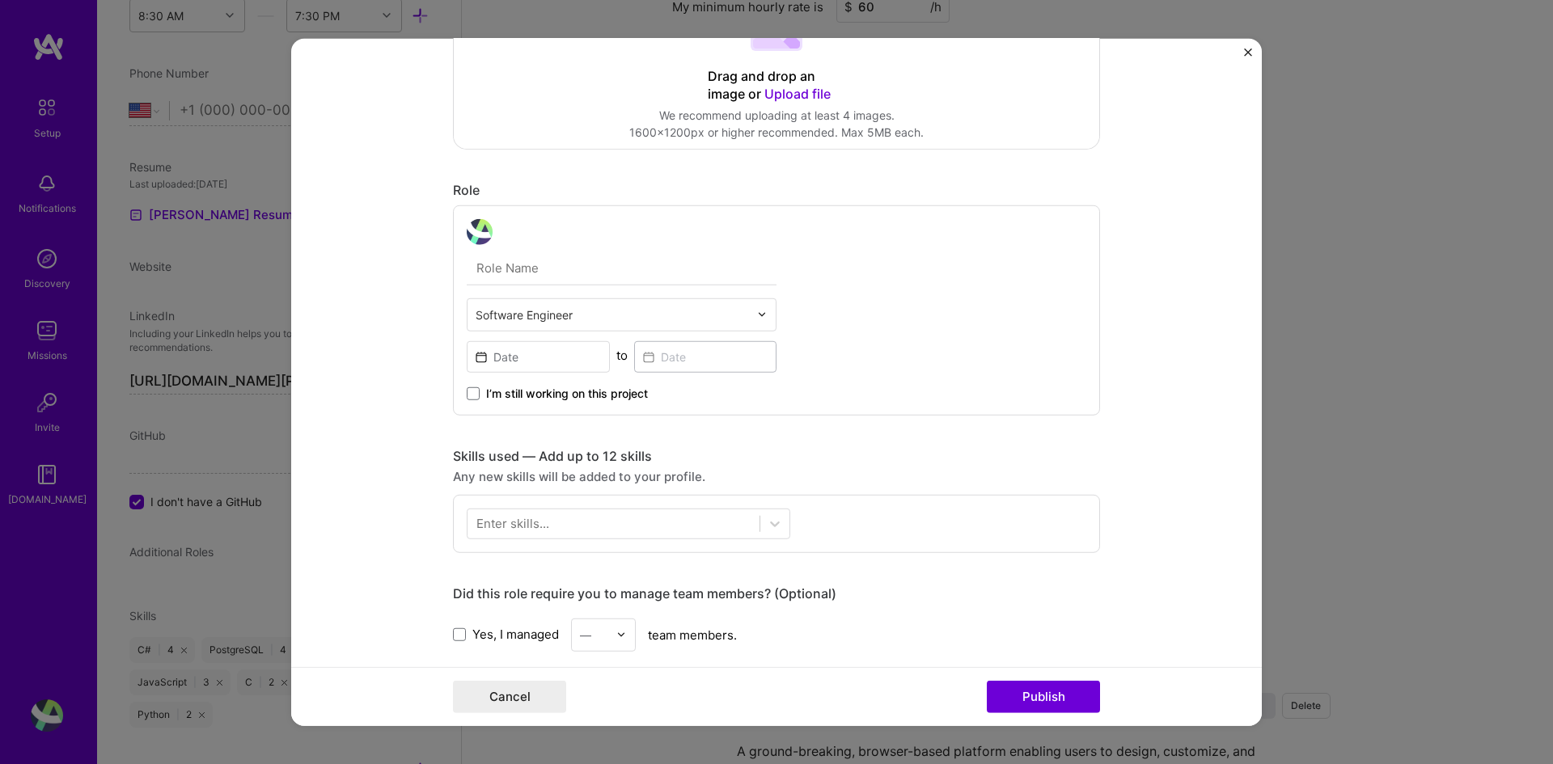
scroll to position [404, 0]
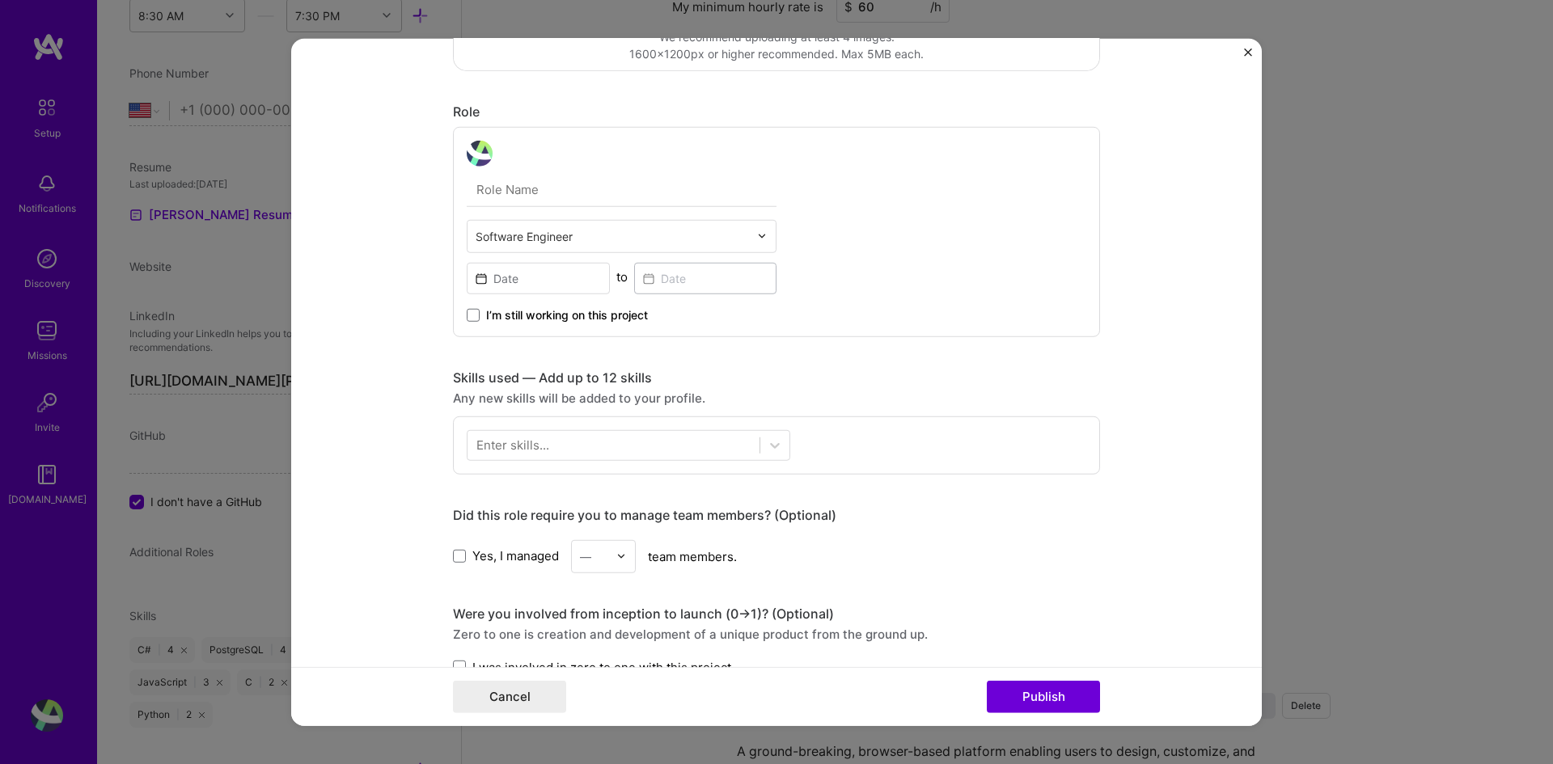
click at [494, 193] on input "text" at bounding box center [622, 189] width 310 height 34
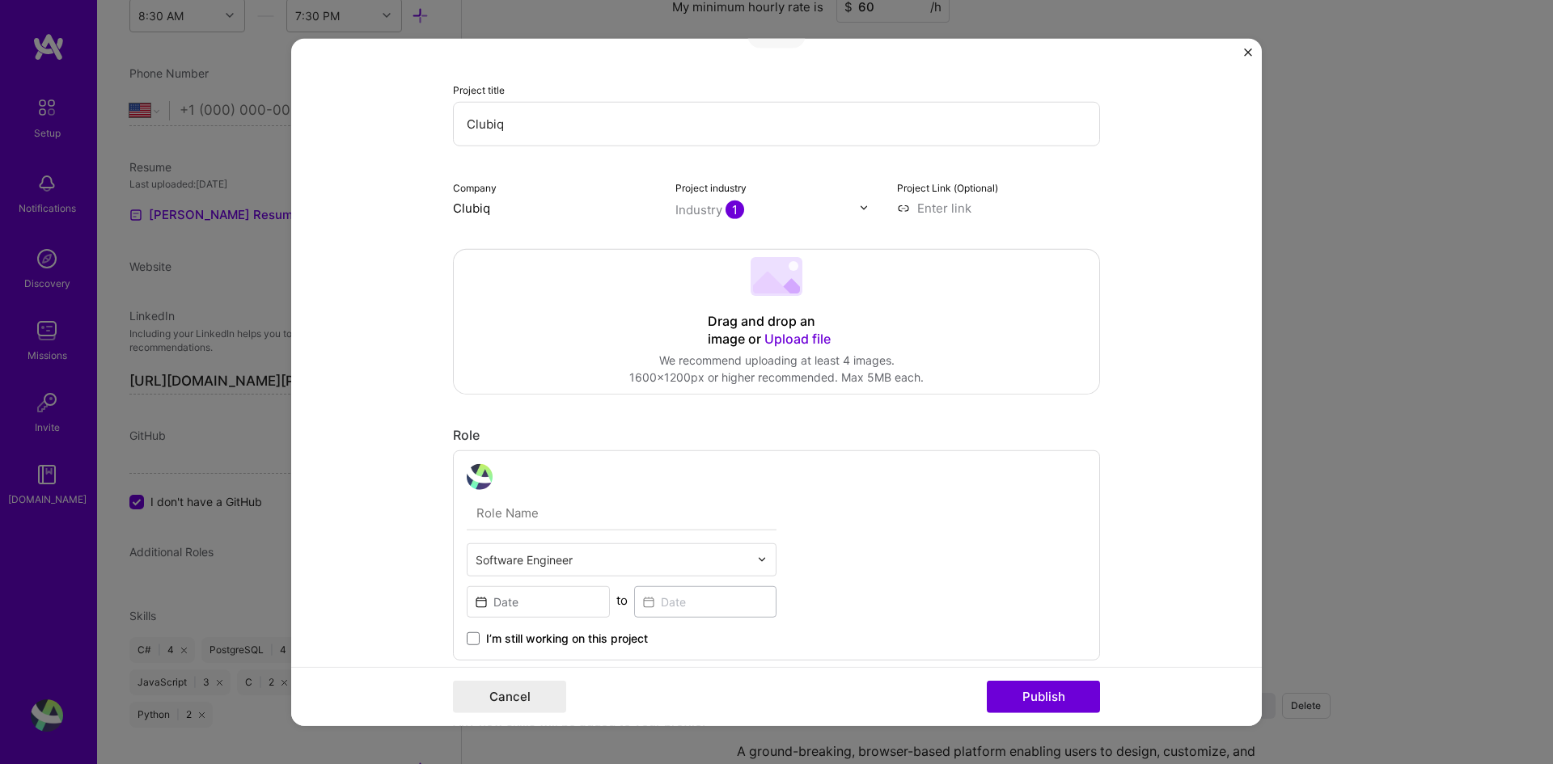
scroll to position [0, 0]
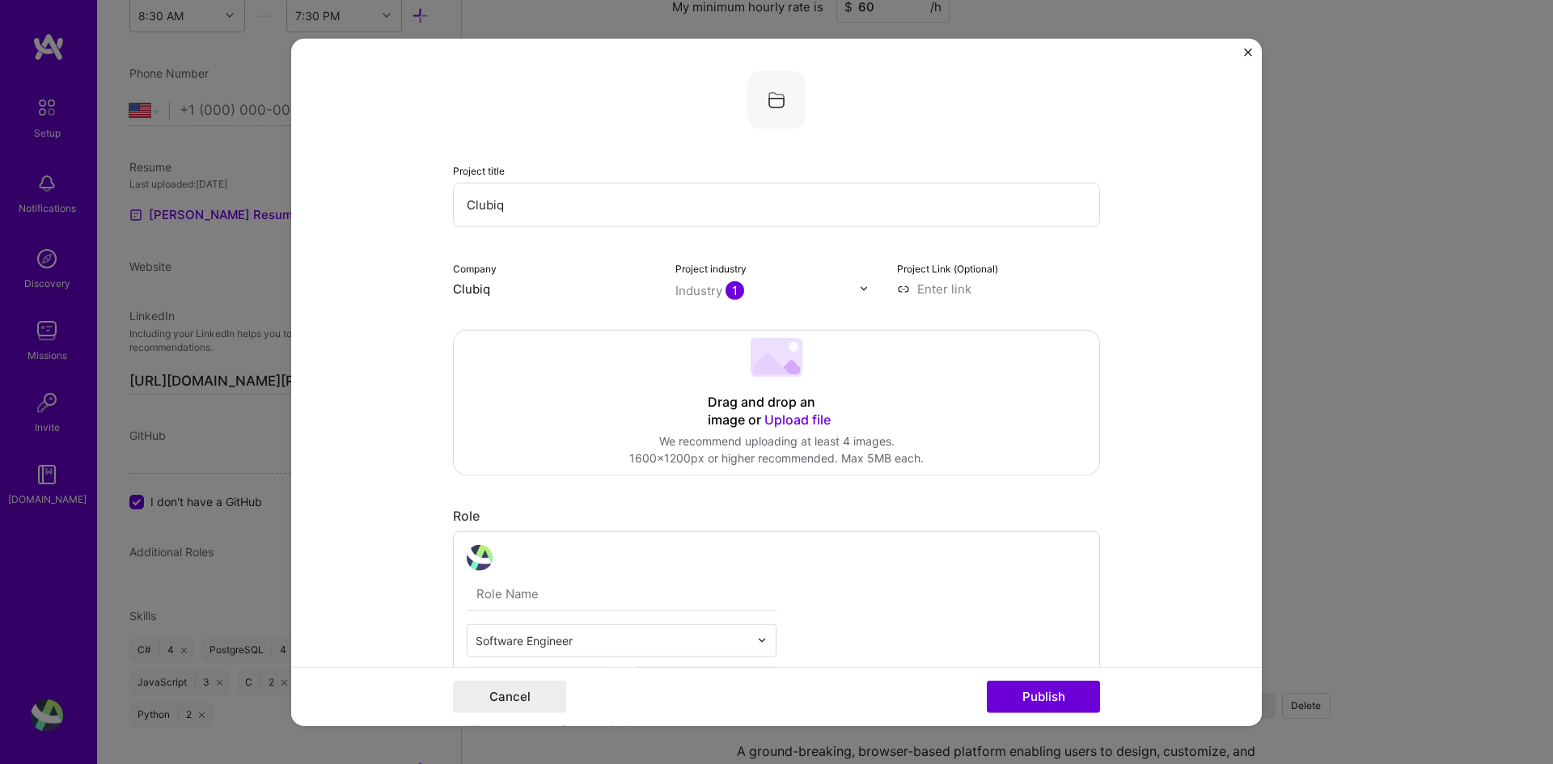
click at [557, 599] on input "text" at bounding box center [622, 594] width 310 height 34
type input "Software Developer"
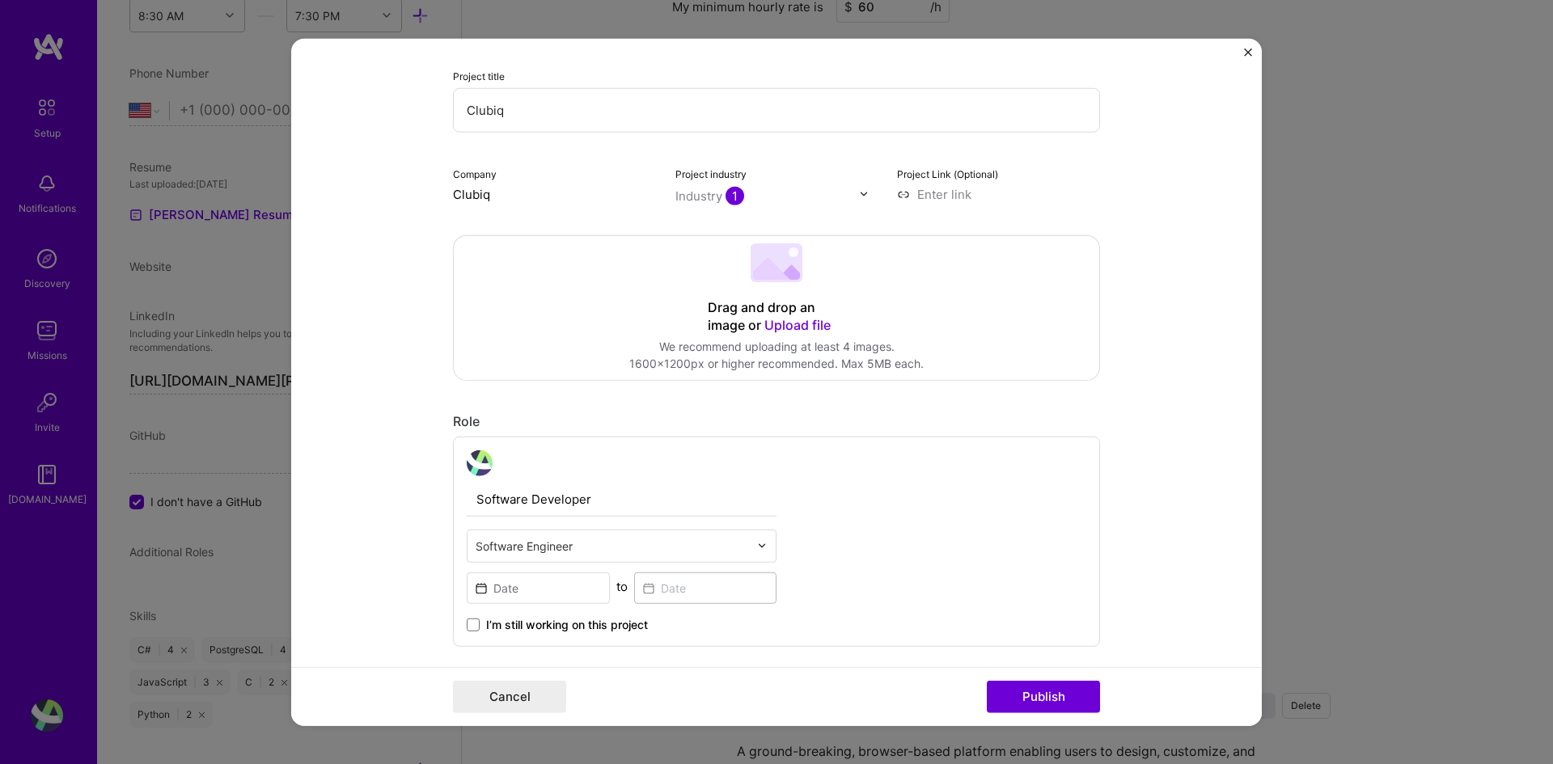
scroll to position [243, 0]
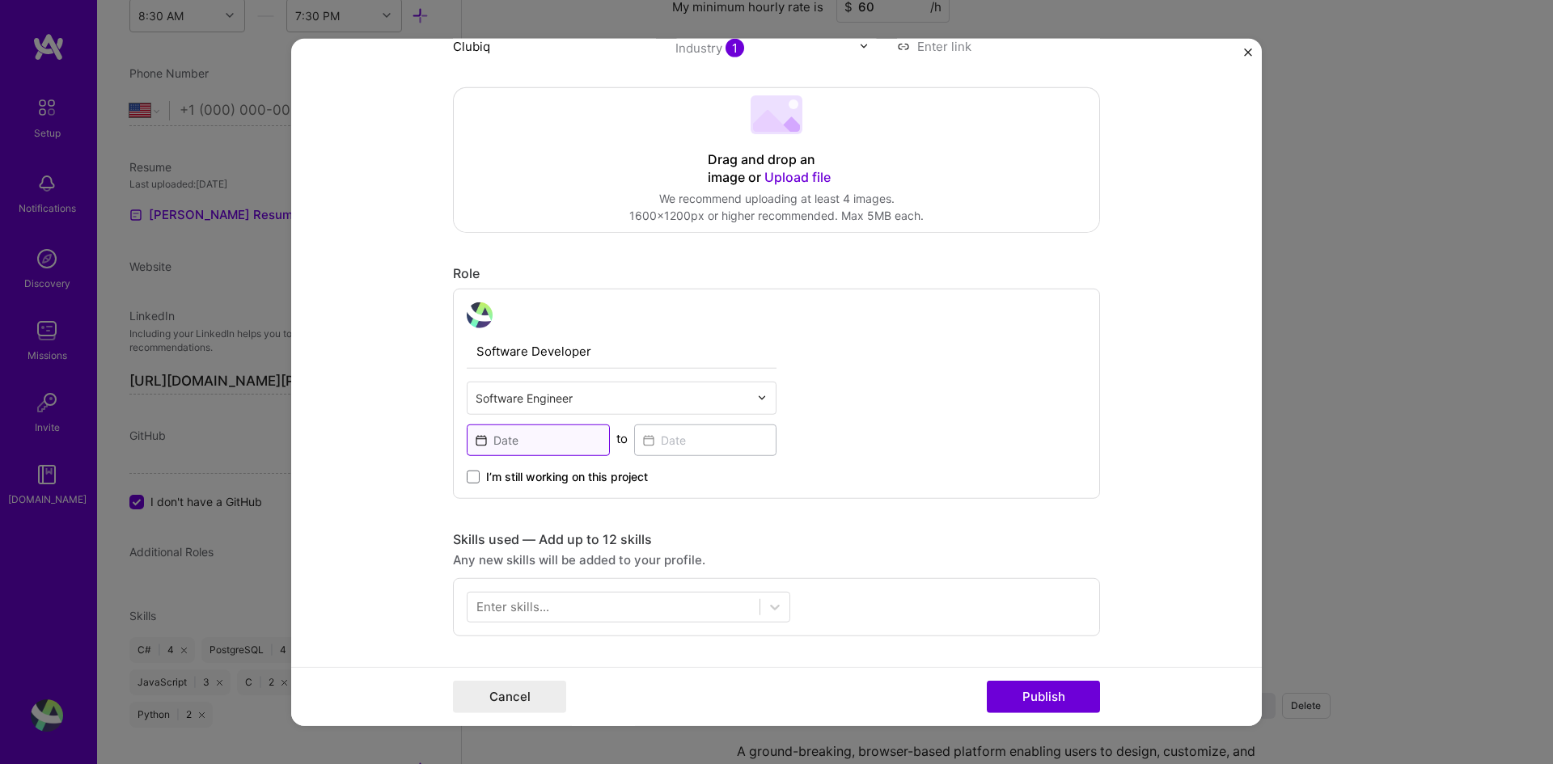
click at [533, 451] on input at bounding box center [538, 440] width 143 height 32
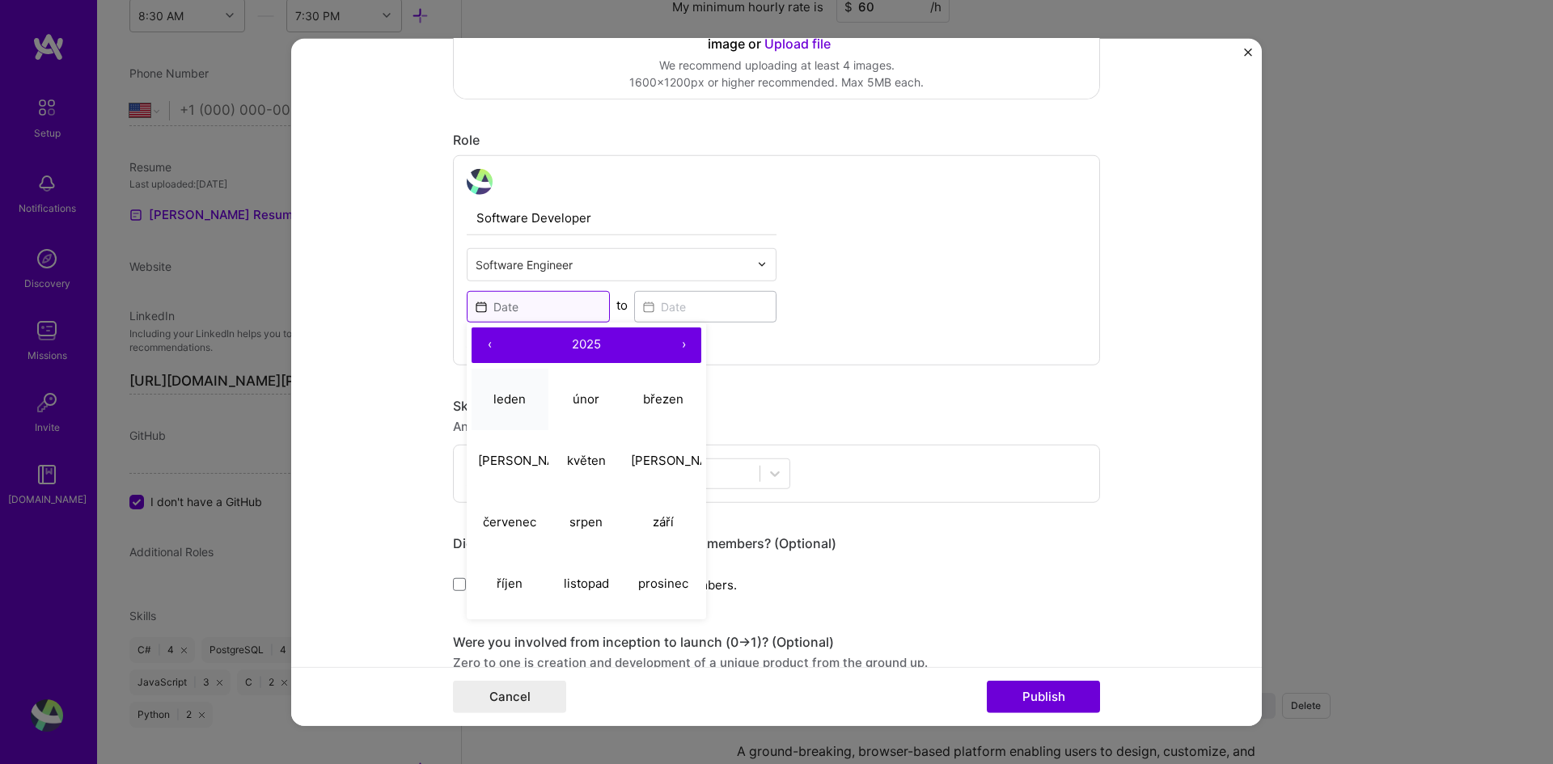
scroll to position [404, 0]
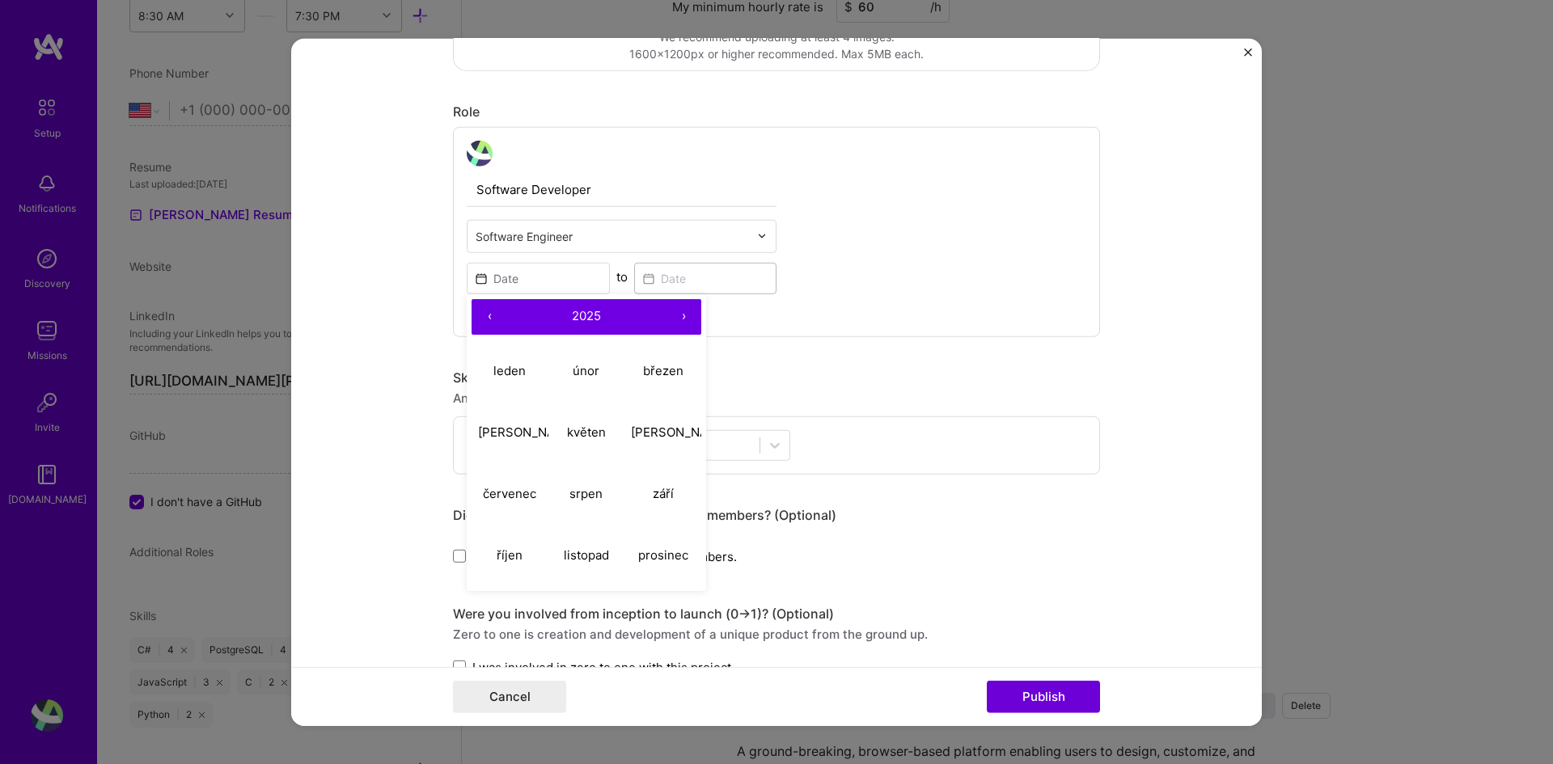
click at [491, 320] on button "‹" at bounding box center [490, 316] width 36 height 36
click at [590, 365] on abbr "únor" at bounding box center [586, 370] width 27 height 15
type input "Feb, 2024"
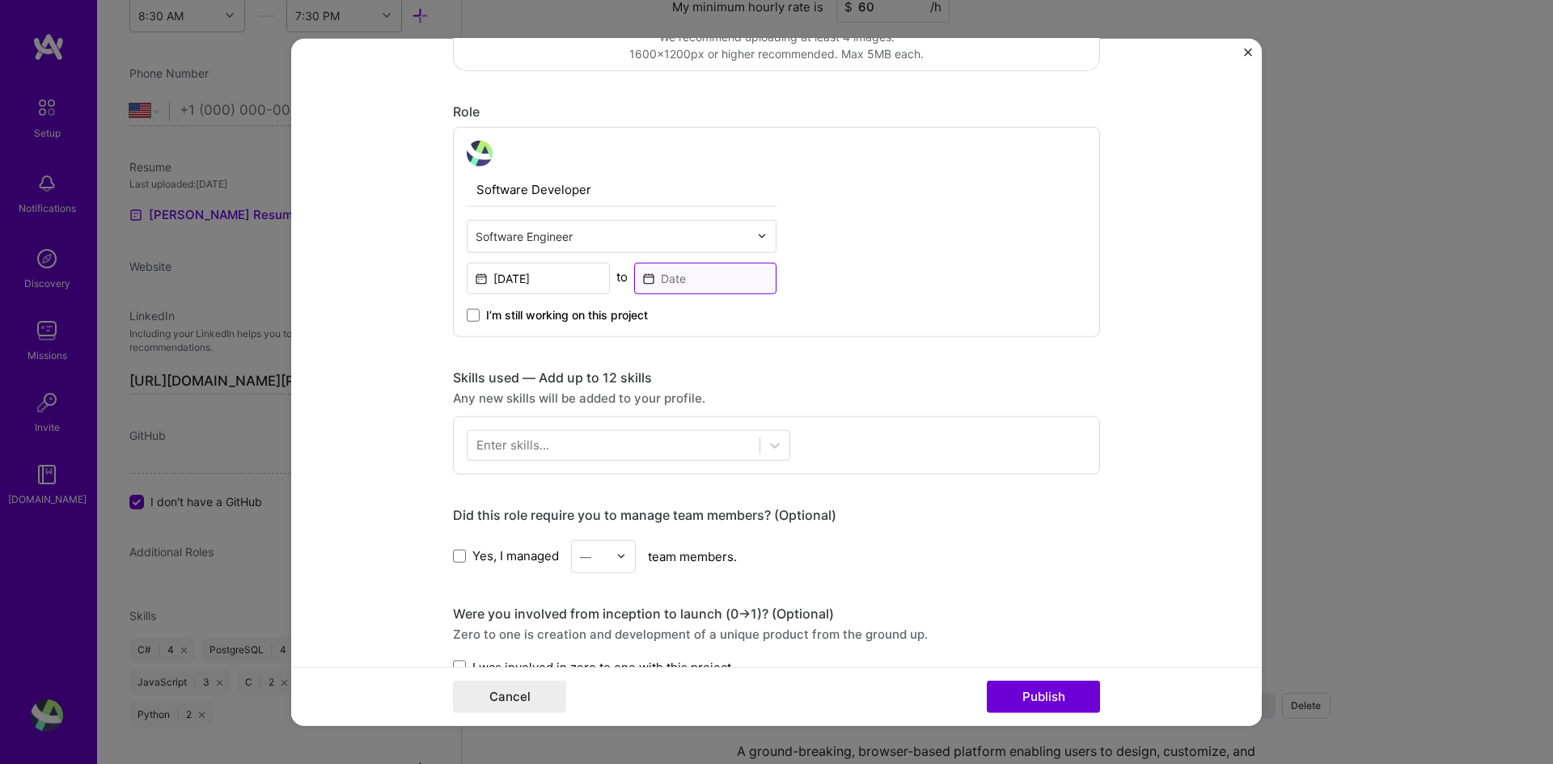
click at [684, 277] on input at bounding box center [705, 278] width 143 height 32
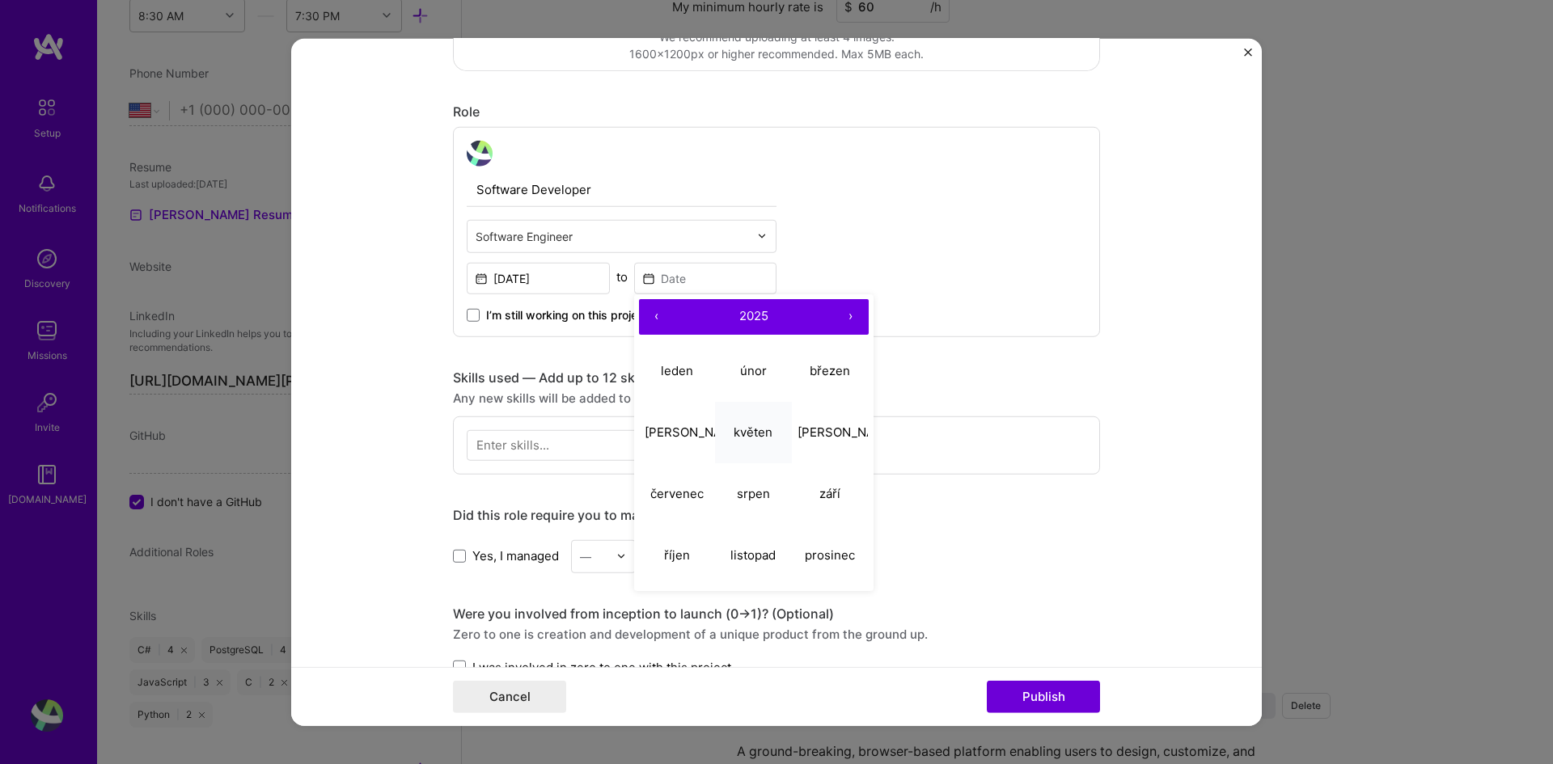
click at [754, 443] on button "květen" at bounding box center [753, 432] width 77 height 61
type input "May, 2025"
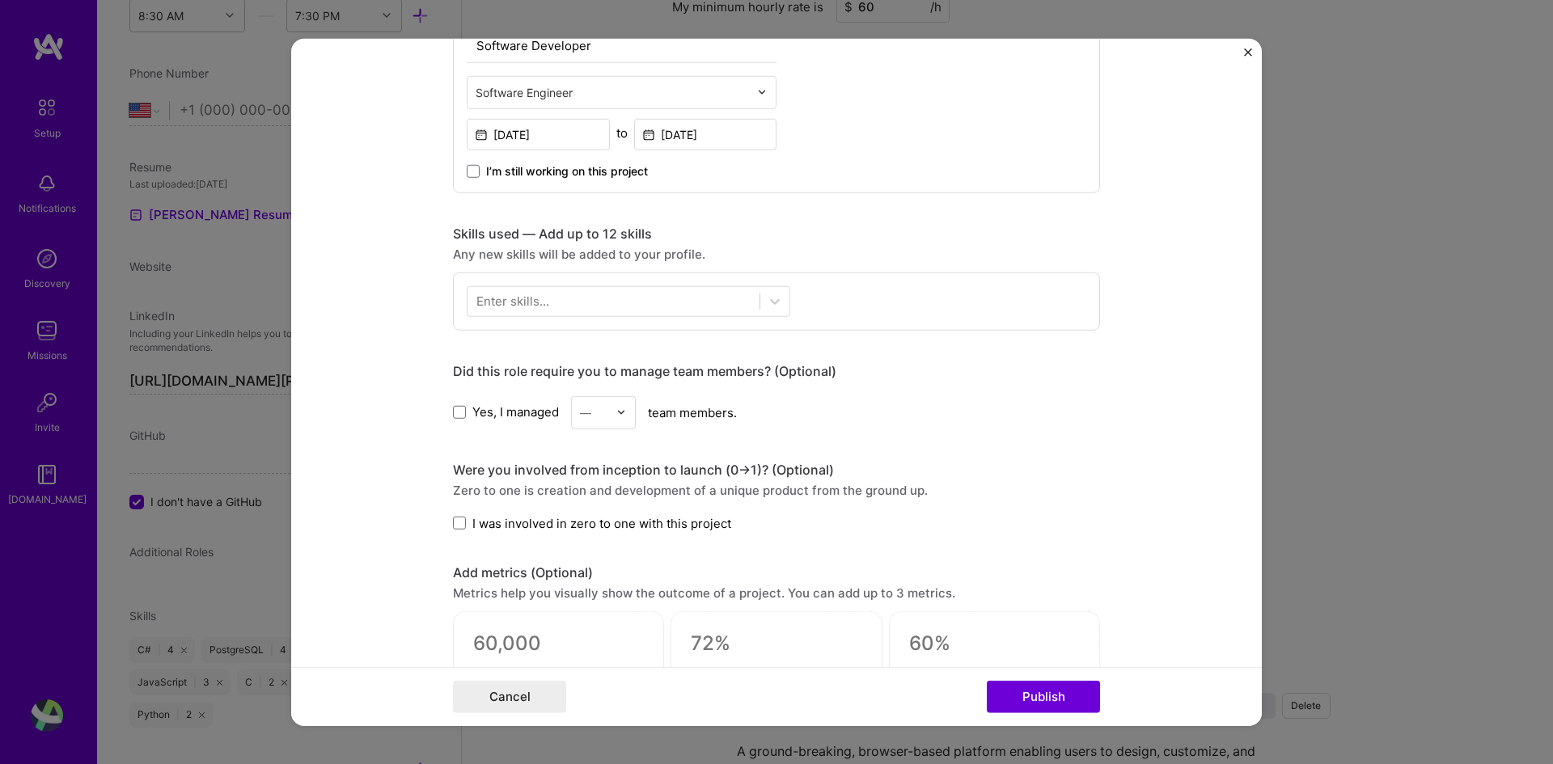
scroll to position [566, 0]
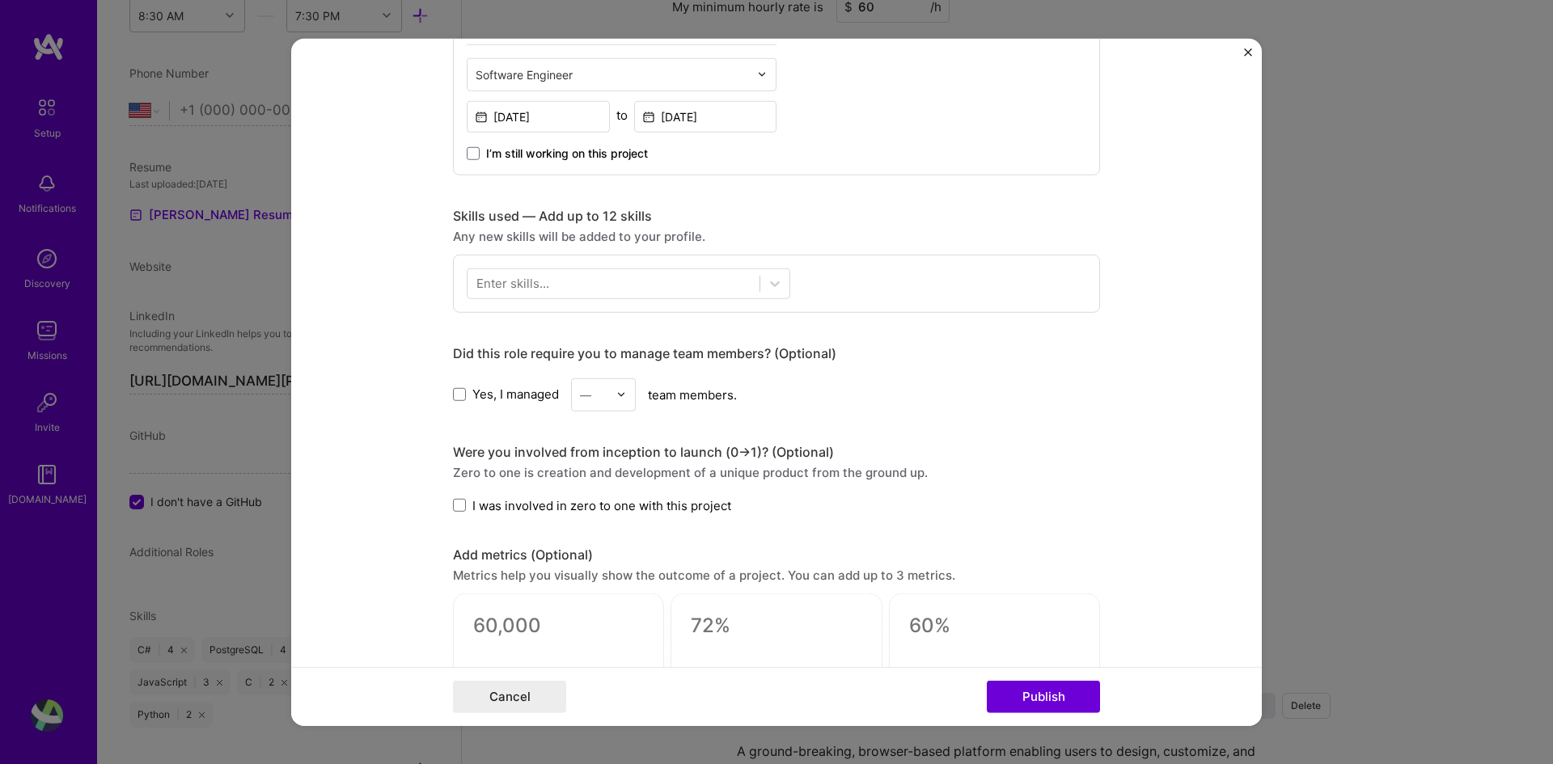
click at [530, 289] on div "Enter skills..." at bounding box center [512, 283] width 73 height 17
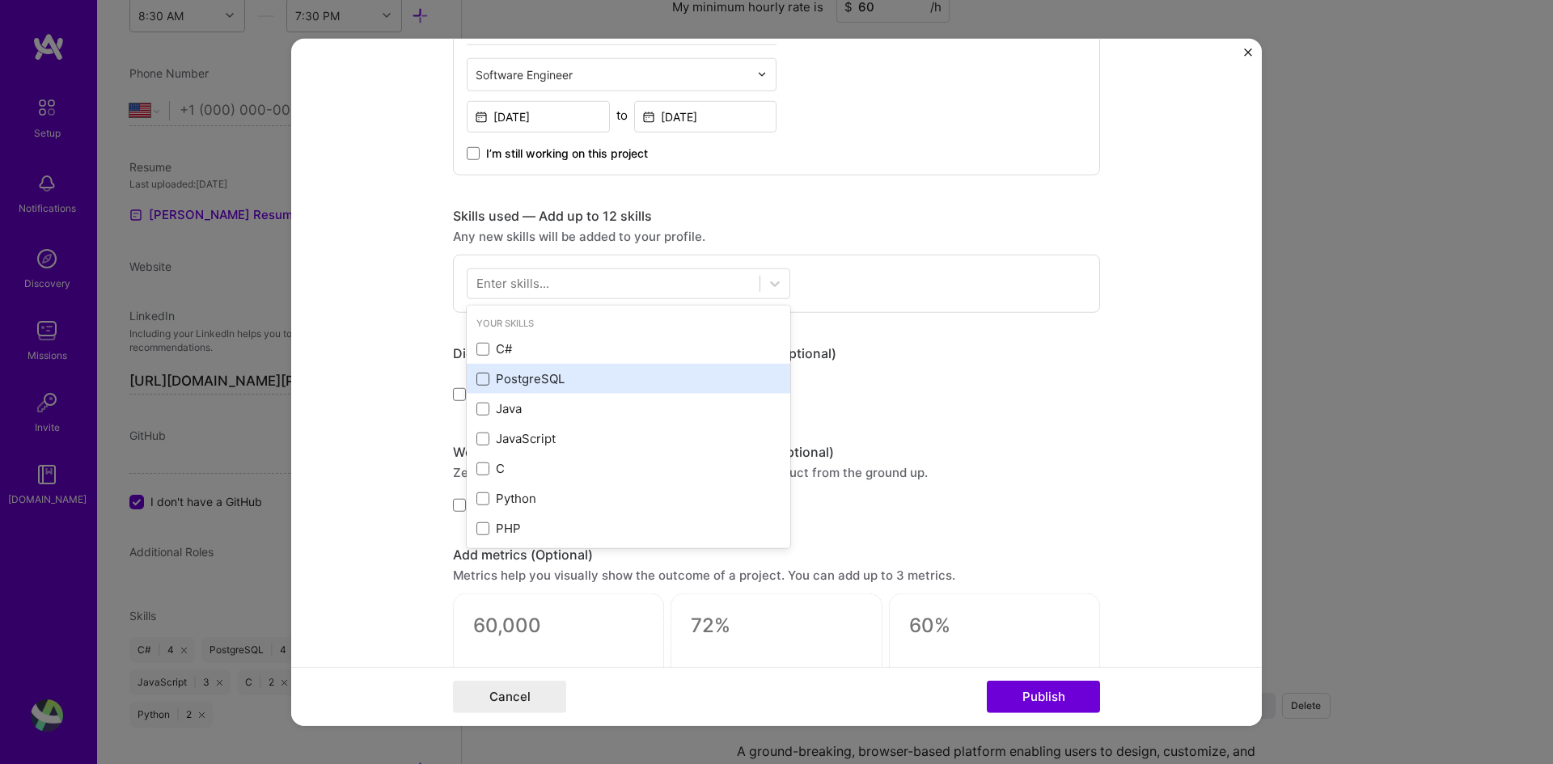
click at [476, 379] on span at bounding box center [482, 379] width 13 height 13
click at [0, 0] on input "checkbox" at bounding box center [0, 0] width 0 height 0
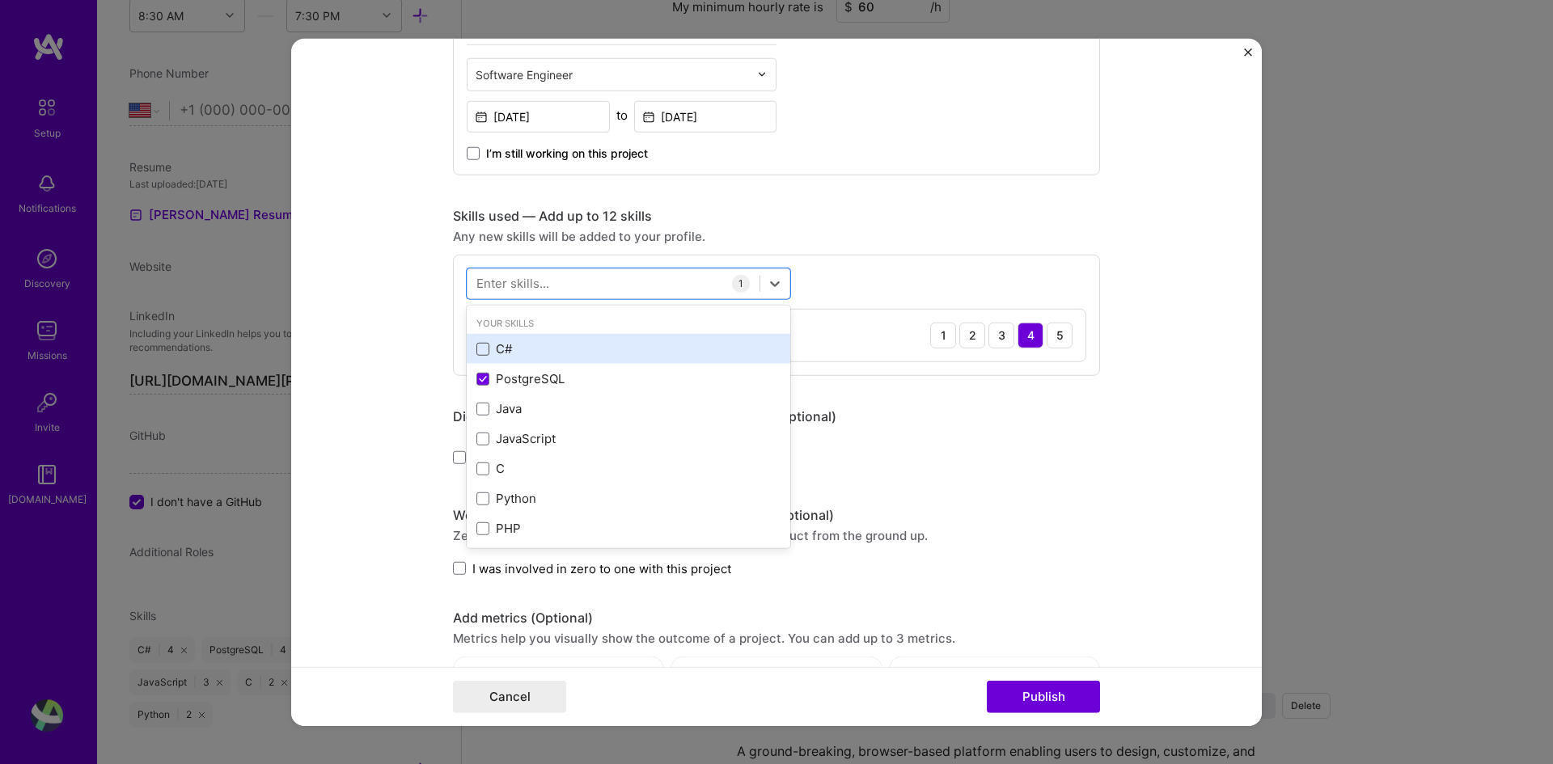
click at [481, 345] on span at bounding box center [482, 349] width 13 height 13
click at [0, 0] on input "checkbox" at bounding box center [0, 0] width 0 height 0
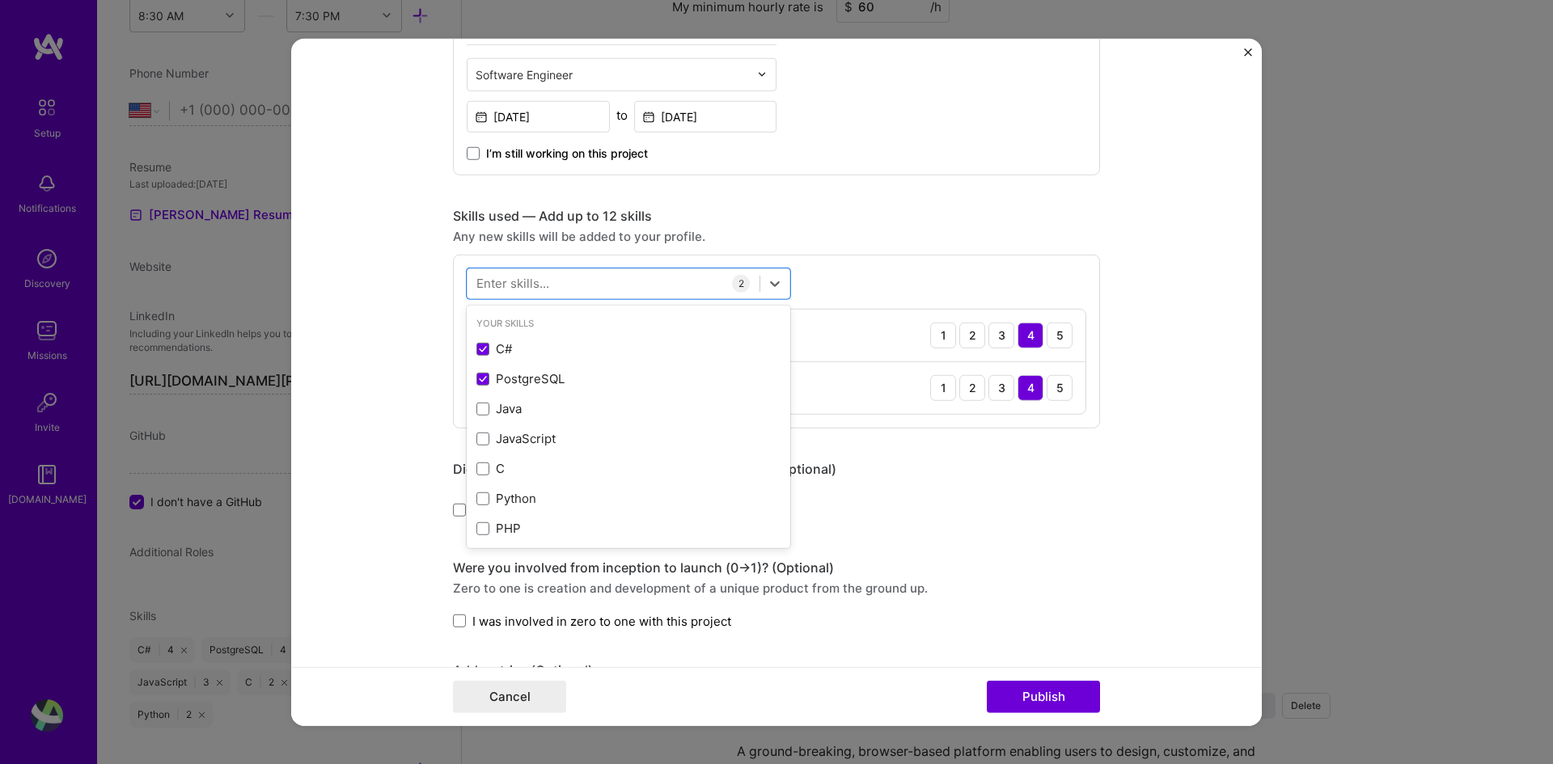
click at [929, 471] on div "Did this role require you to manage team members? (Optional)" at bounding box center [776, 468] width 647 height 17
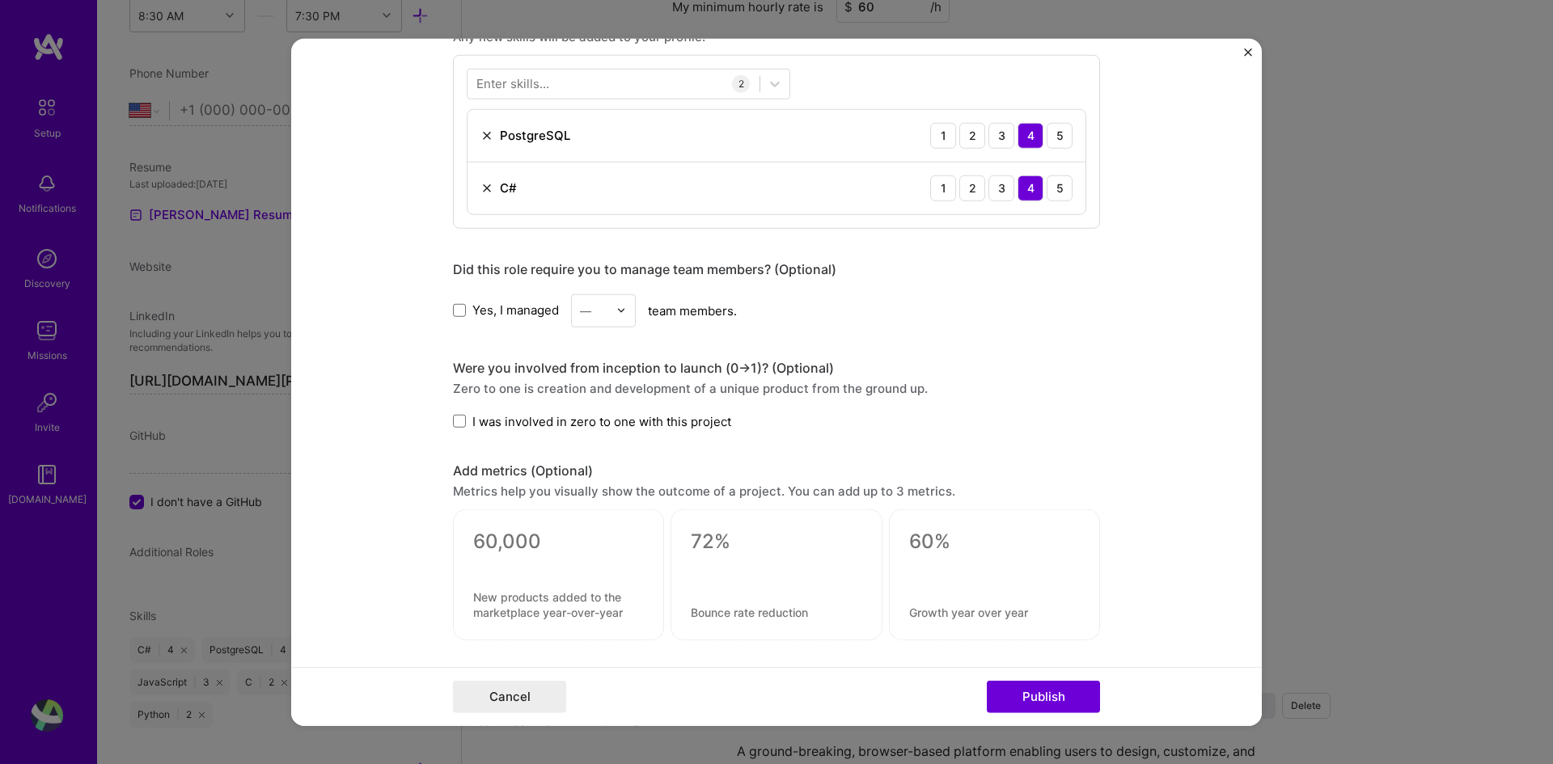
scroll to position [809, 0]
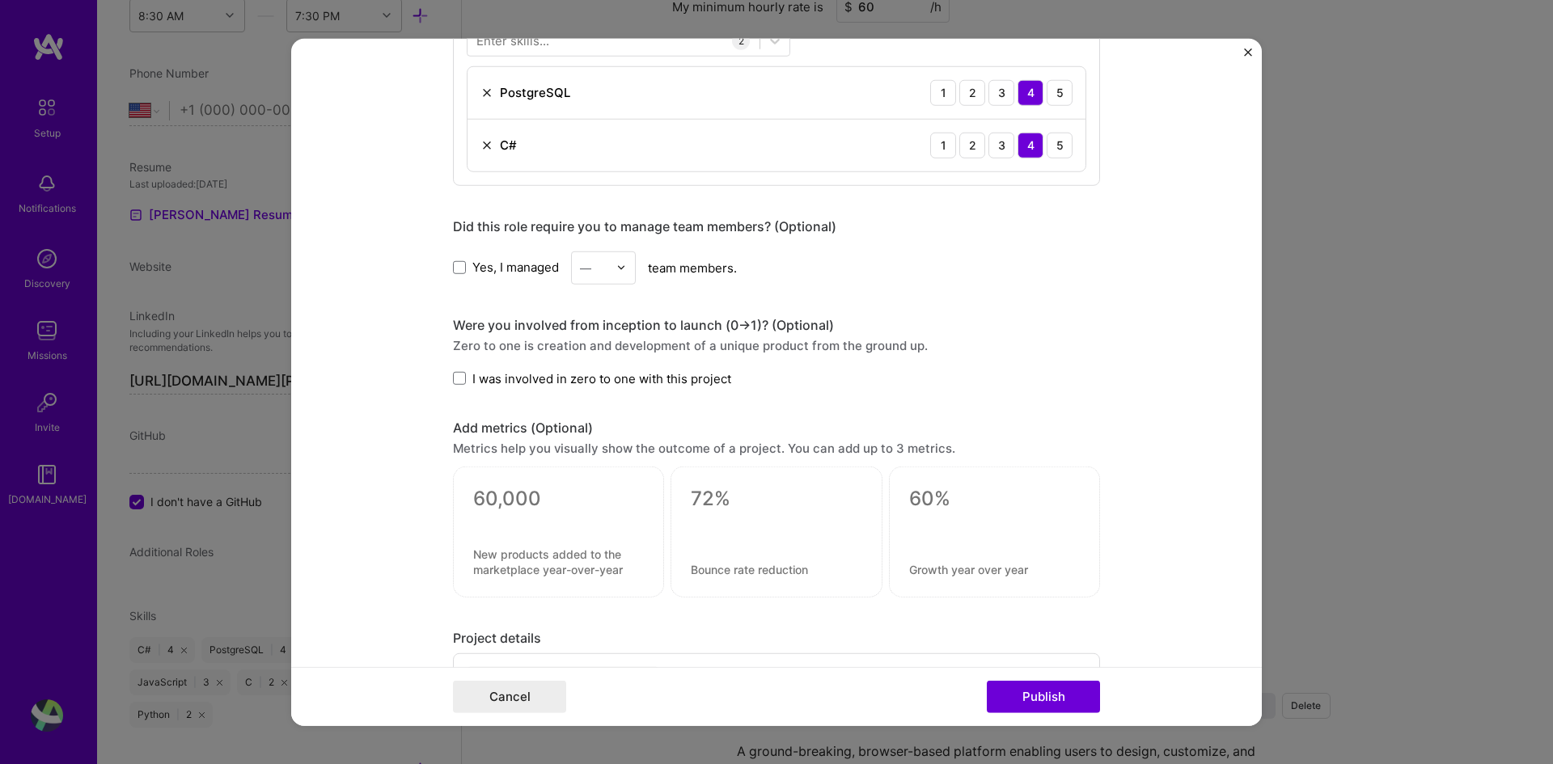
click at [506, 264] on span "Yes, I managed" at bounding box center [515, 267] width 87 height 17
click at [0, 0] on input "Yes, I managed" at bounding box center [0, 0] width 0 height 0
click at [625, 262] on div at bounding box center [625, 268] width 19 height 32
click at [593, 366] on div "3" at bounding box center [603, 370] width 55 height 30
click at [607, 272] on div "3" at bounding box center [594, 268] width 44 height 32
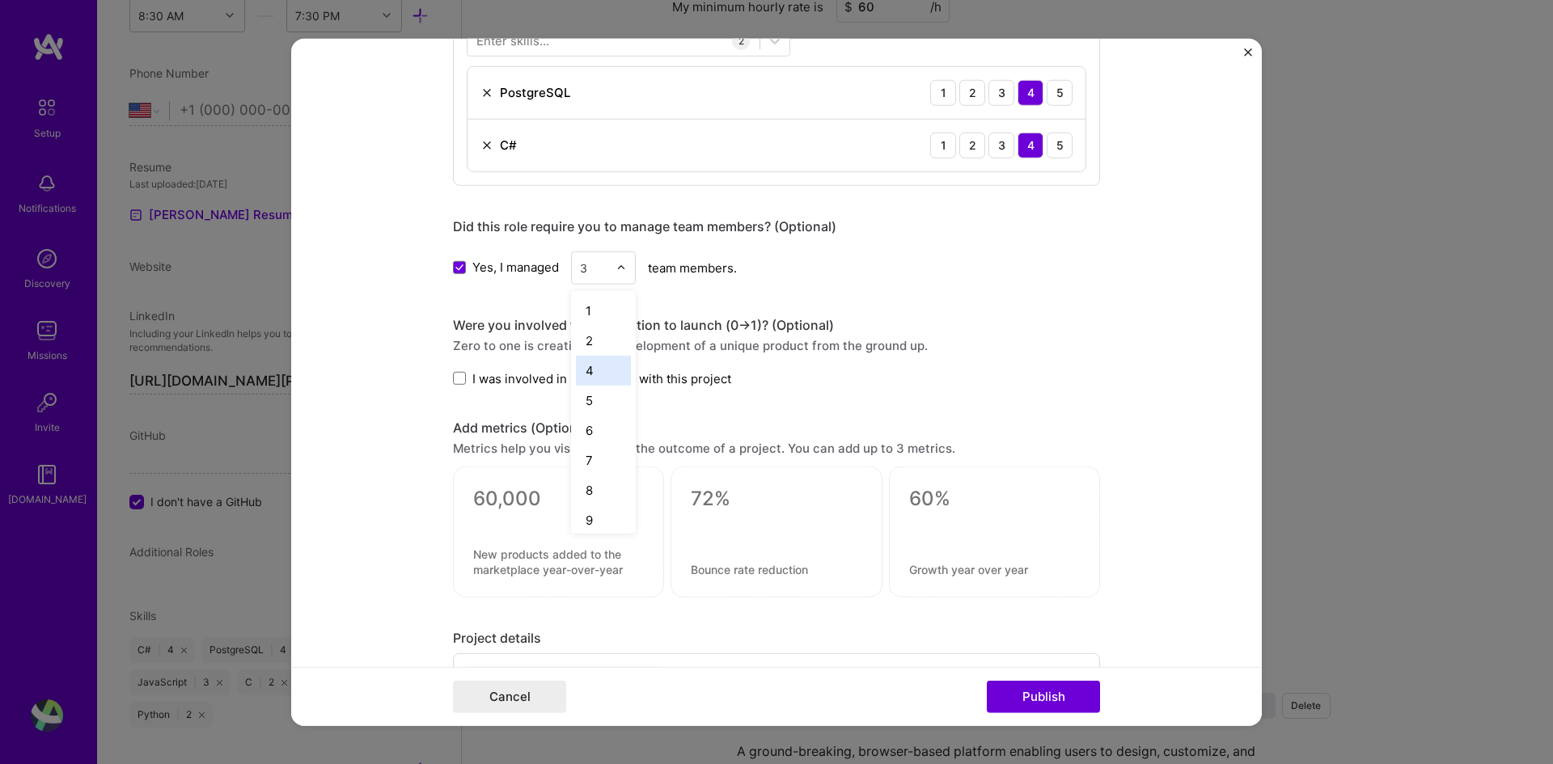
click at [599, 372] on div "4" at bounding box center [603, 370] width 55 height 30
click at [599, 372] on span "I was involved in zero to one with this project" at bounding box center [601, 378] width 259 height 17
click at [0, 0] on input "I was involved in zero to one with this project" at bounding box center [0, 0] width 0 height 0
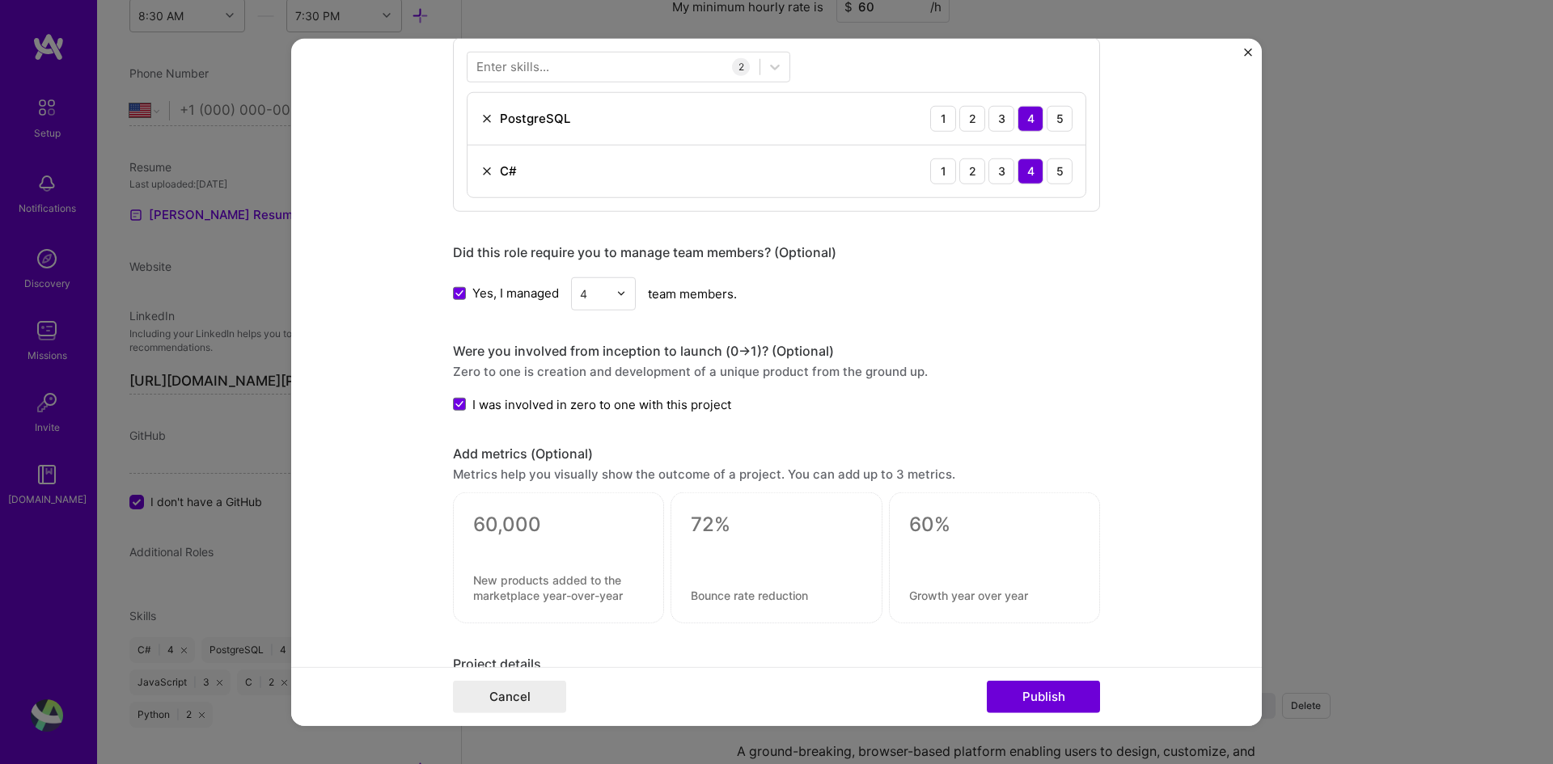
scroll to position [728, 0]
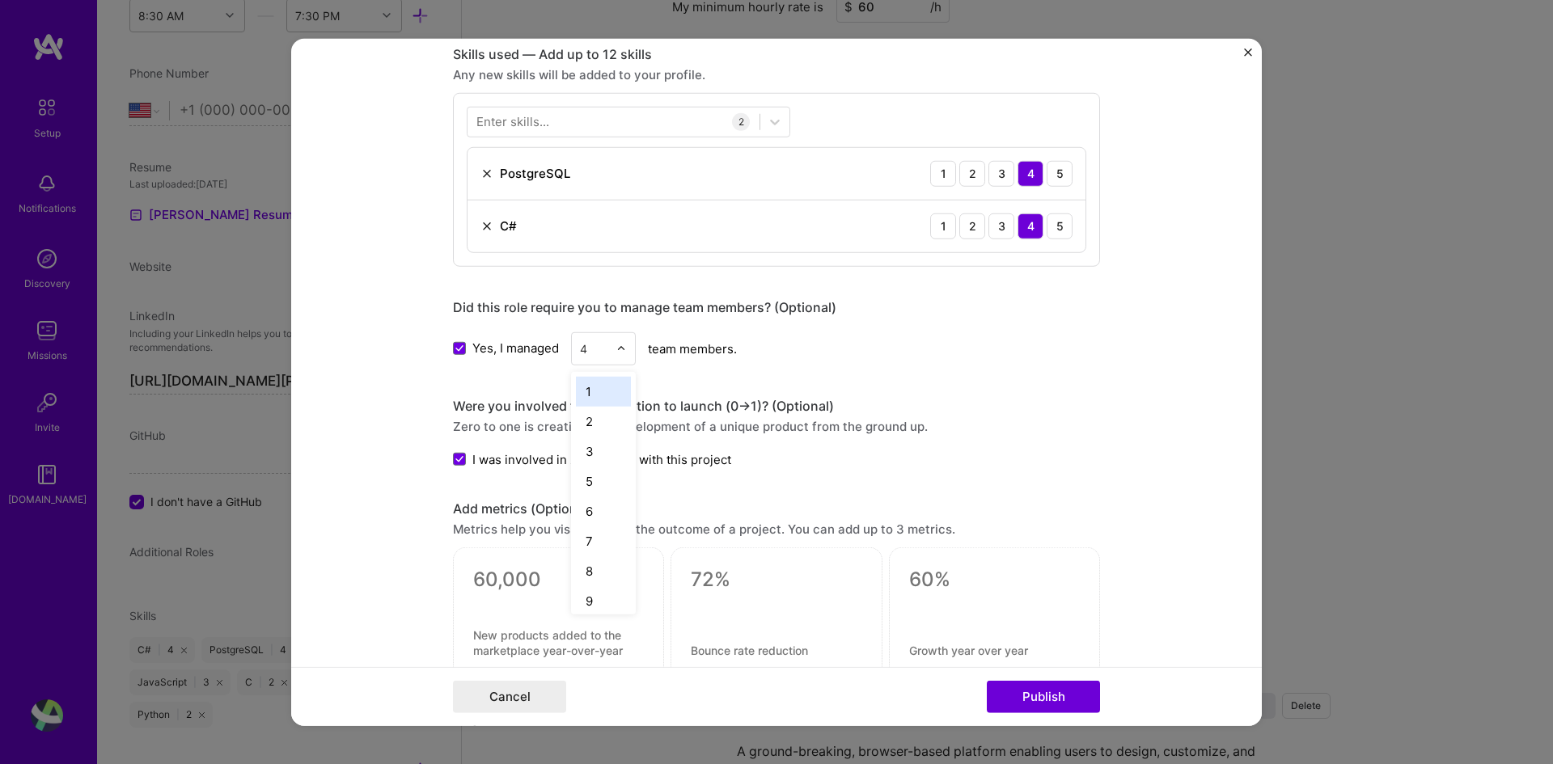
click at [616, 341] on div at bounding box center [625, 348] width 19 height 32
click at [726, 383] on div "Project title Clubiq Company Clubiq Project industry Industry 1 Project Link (O…" at bounding box center [776, 187] width 647 height 1691
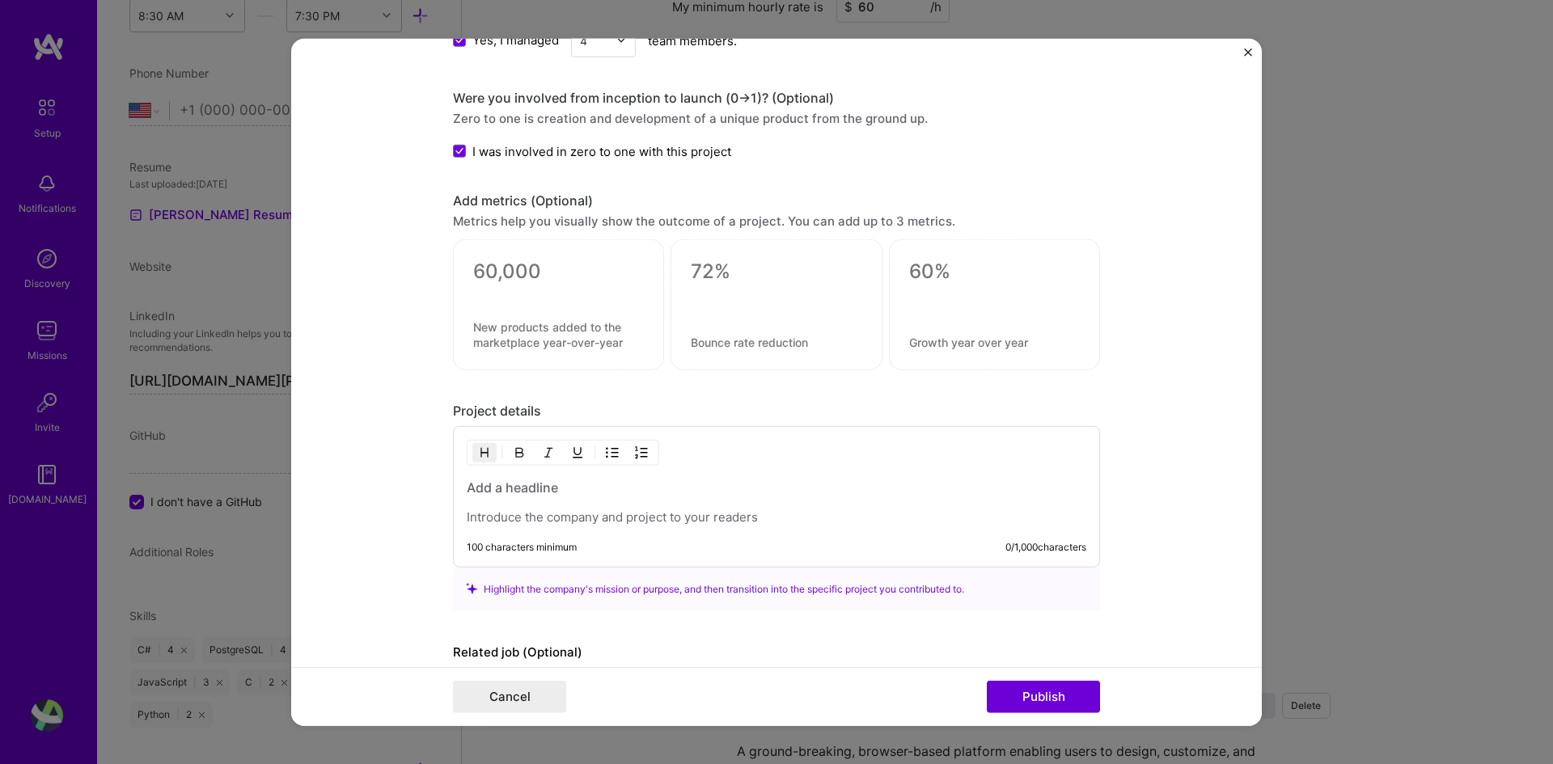
scroll to position [1124, 0]
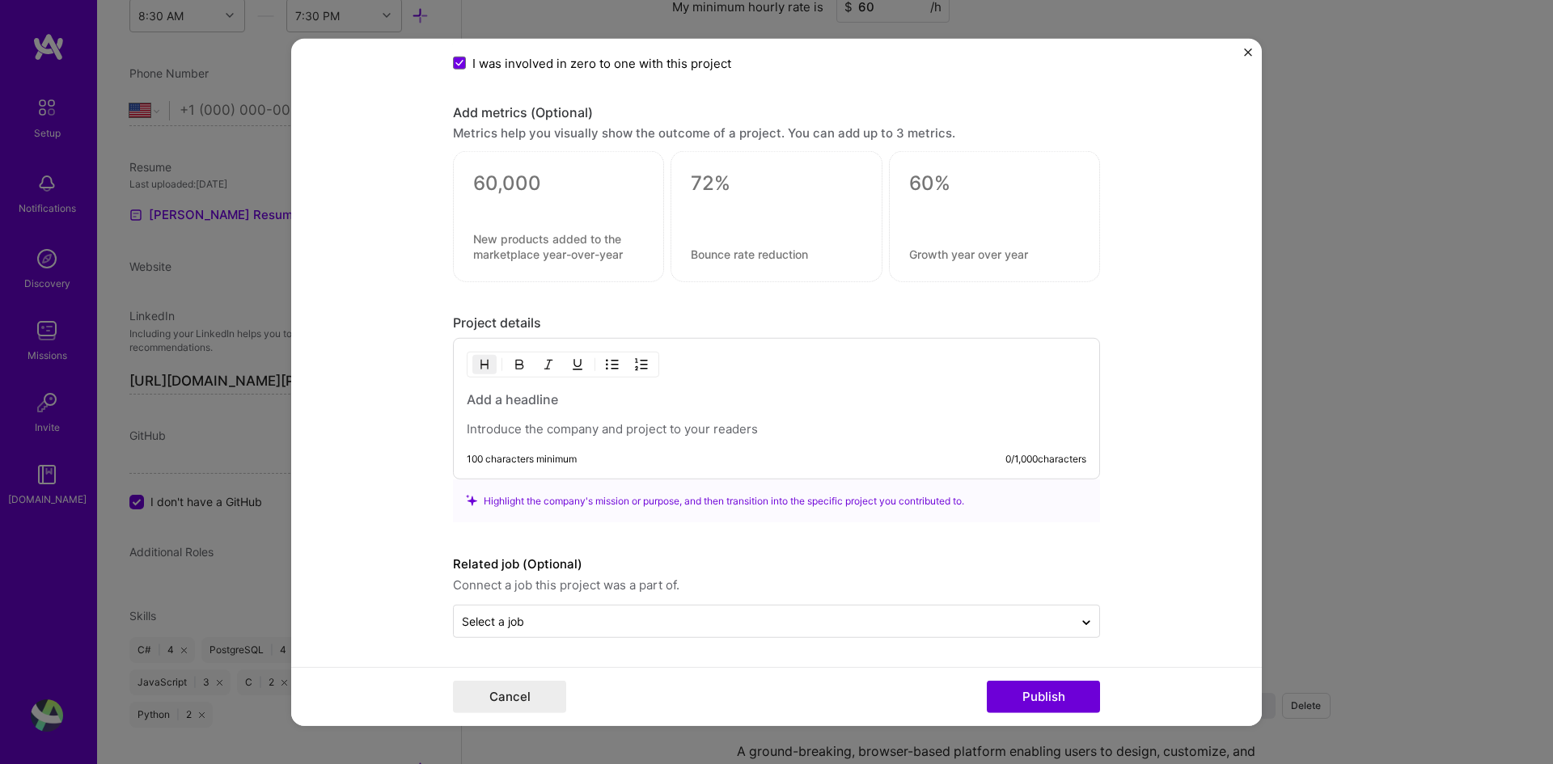
click at [598, 408] on div at bounding box center [777, 414] width 620 height 47
click at [584, 395] on h3 at bounding box center [777, 400] width 620 height 18
click at [687, 413] on div at bounding box center [777, 414] width 620 height 47
click at [678, 400] on h3 at bounding box center [777, 400] width 620 height 18
click at [607, 419] on div at bounding box center [777, 414] width 620 height 47
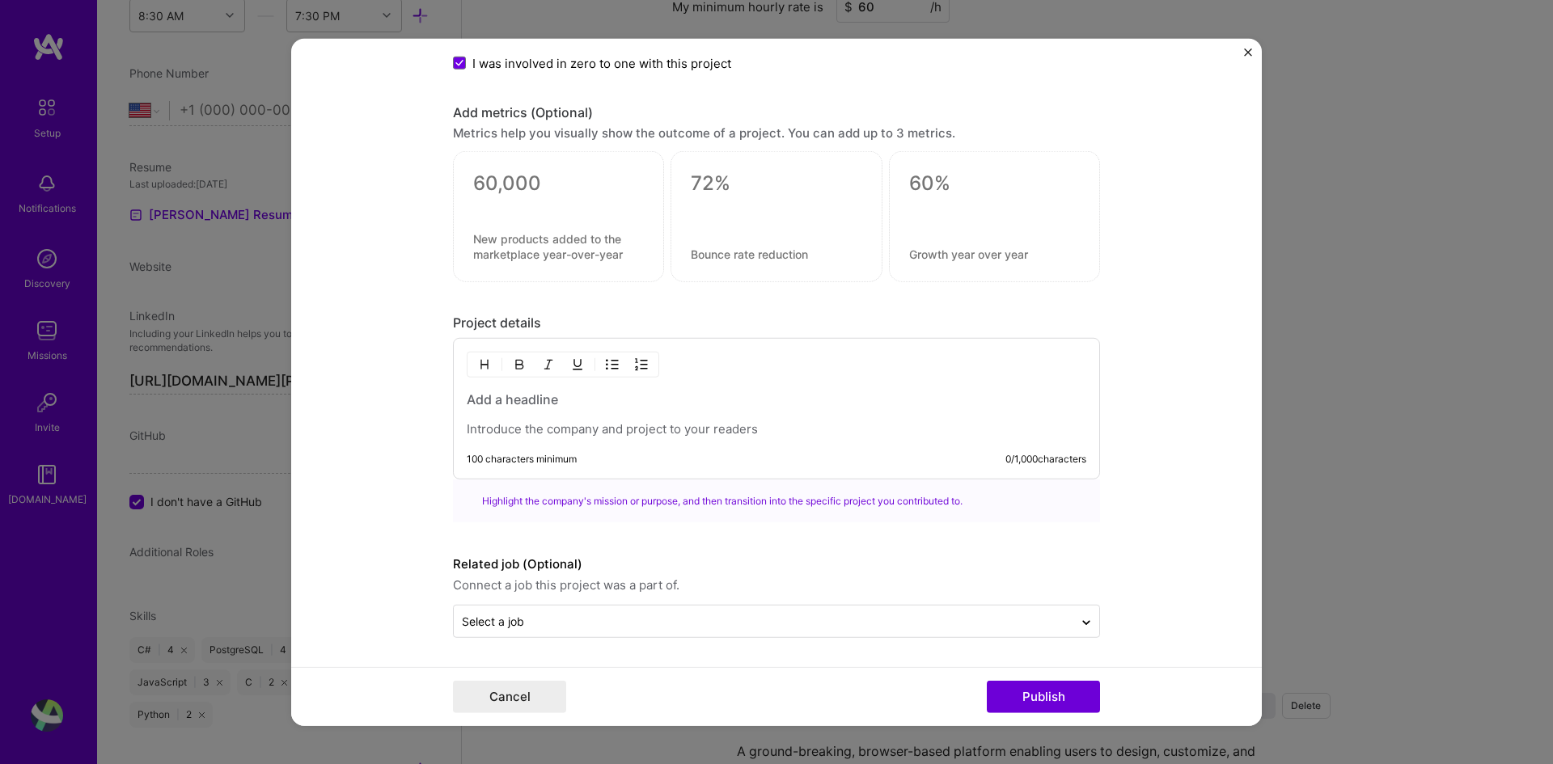
paste div
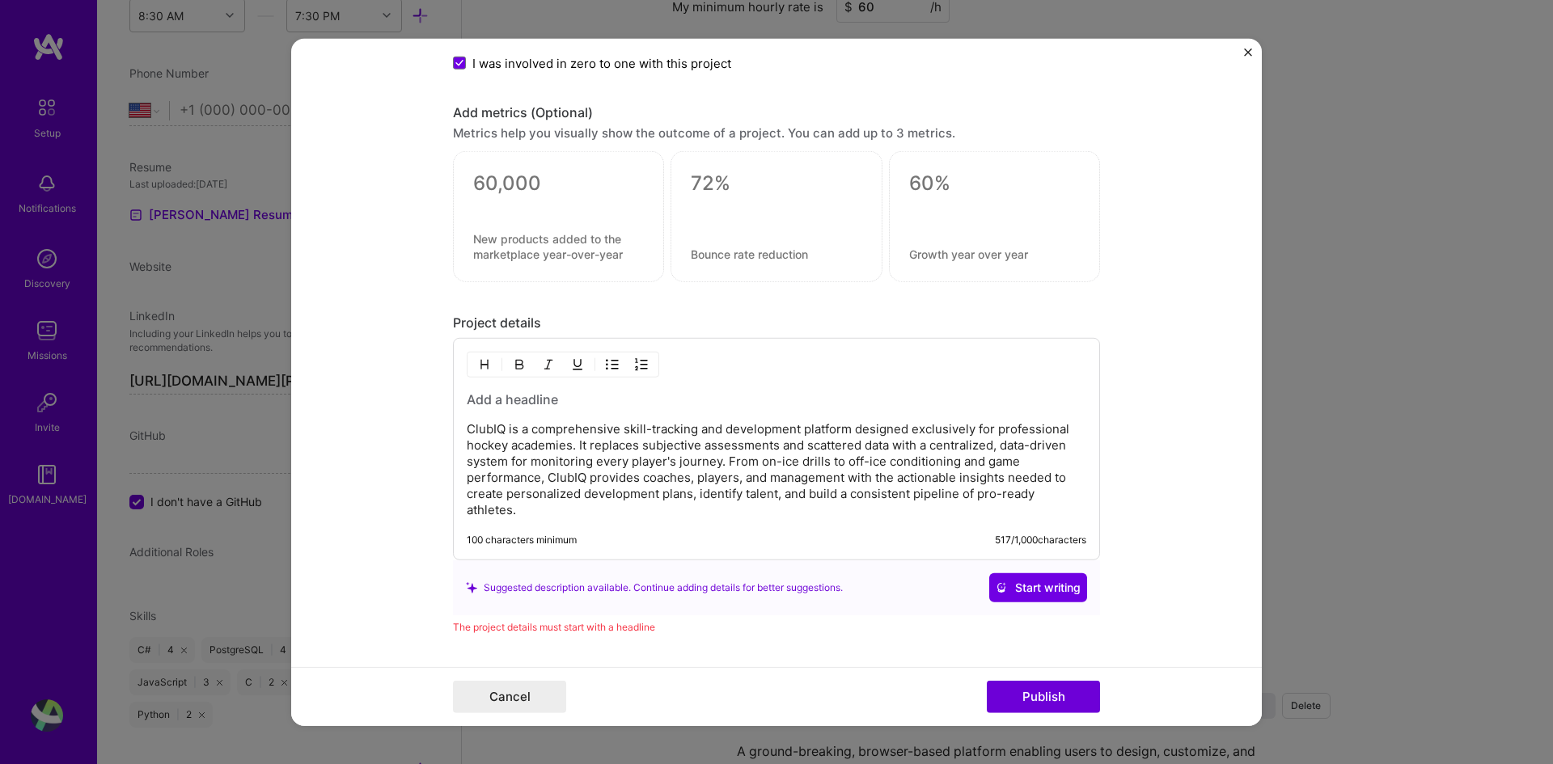
click at [557, 400] on h3 at bounding box center [777, 400] width 620 height 18
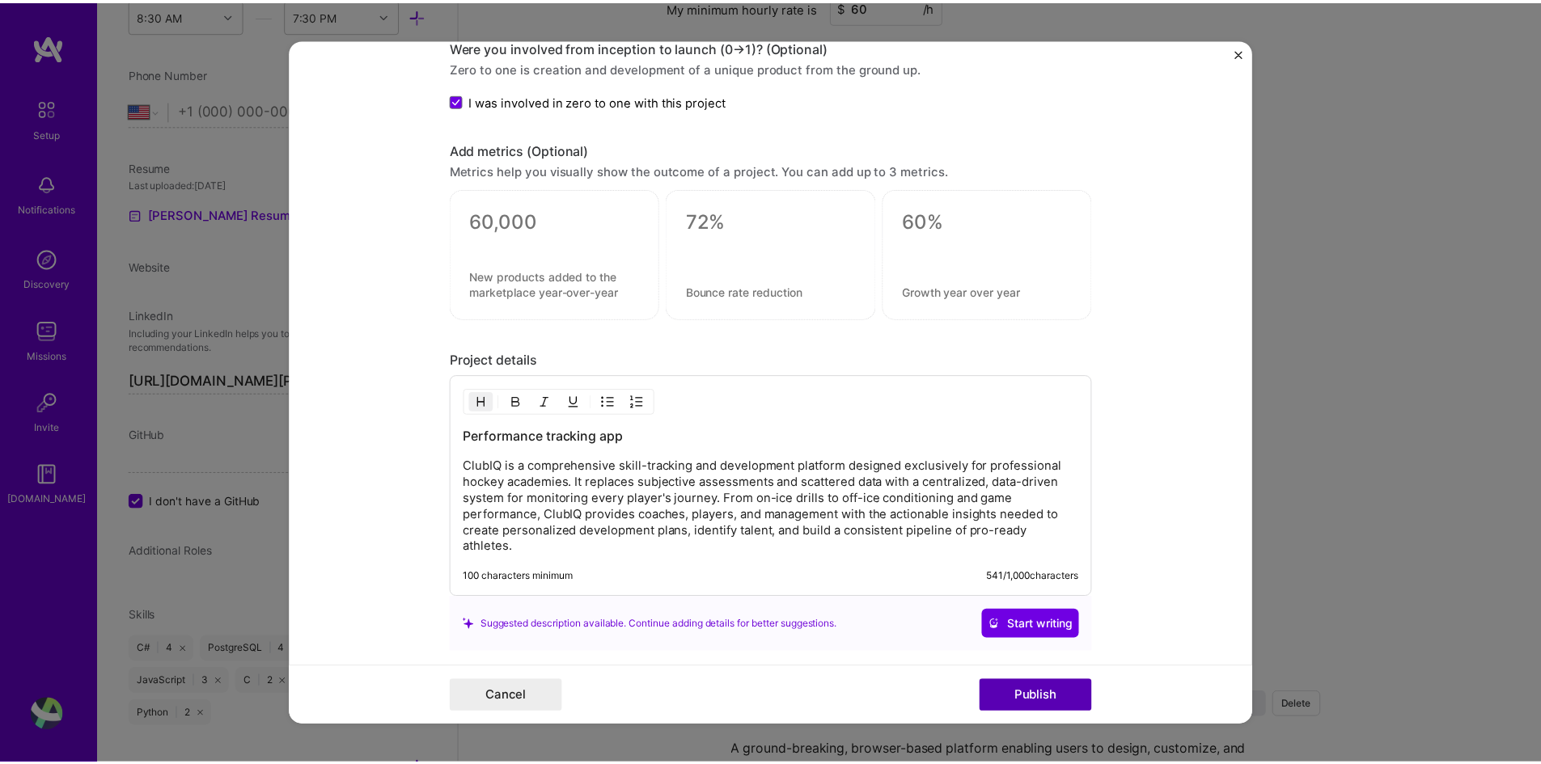
scroll to position [1217, 0]
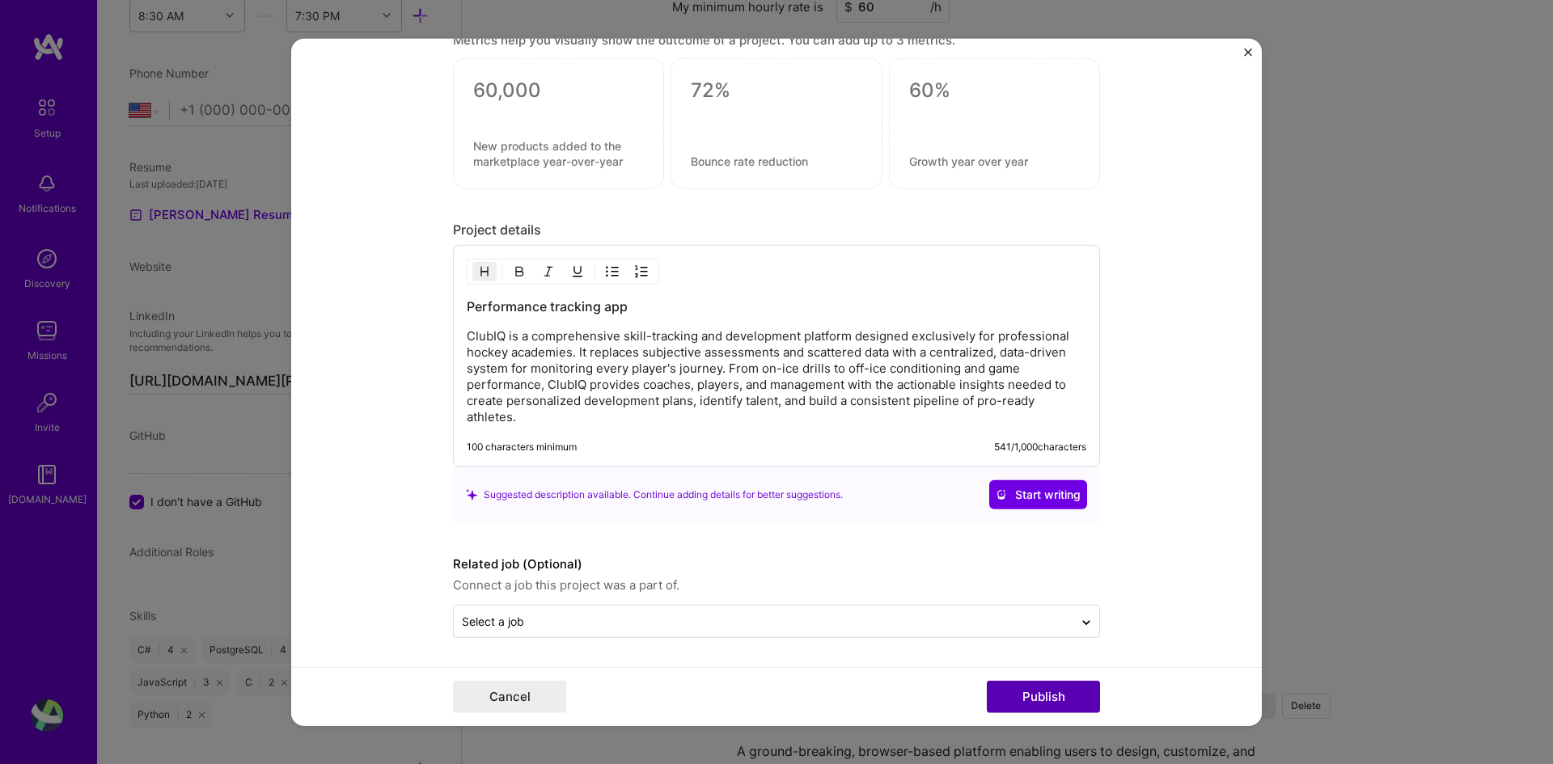
click at [1035, 697] on button "Publish" at bounding box center [1043, 697] width 113 height 32
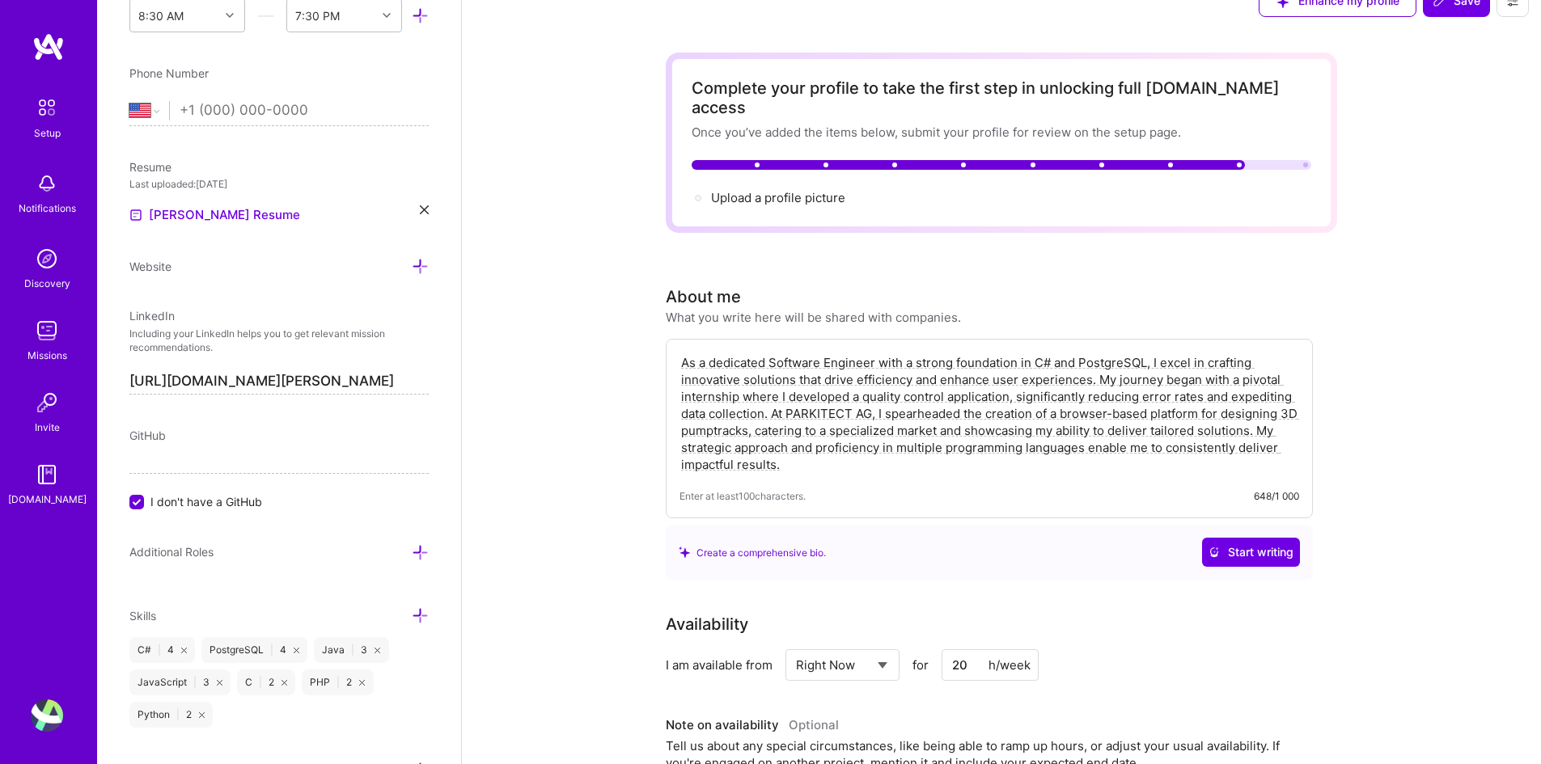
scroll to position [0, 0]
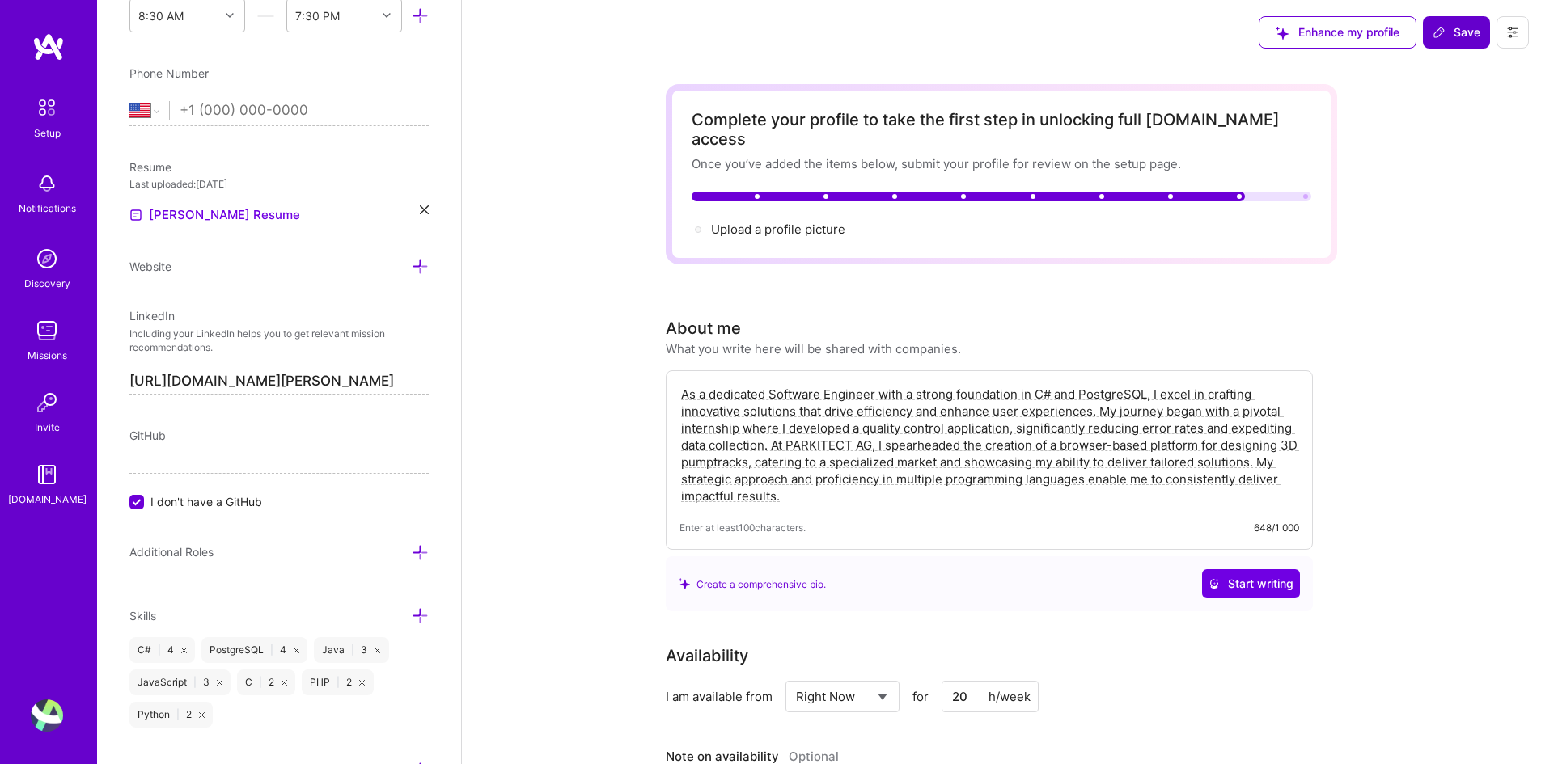
click at [1465, 39] on span "Save" at bounding box center [1457, 32] width 48 height 16
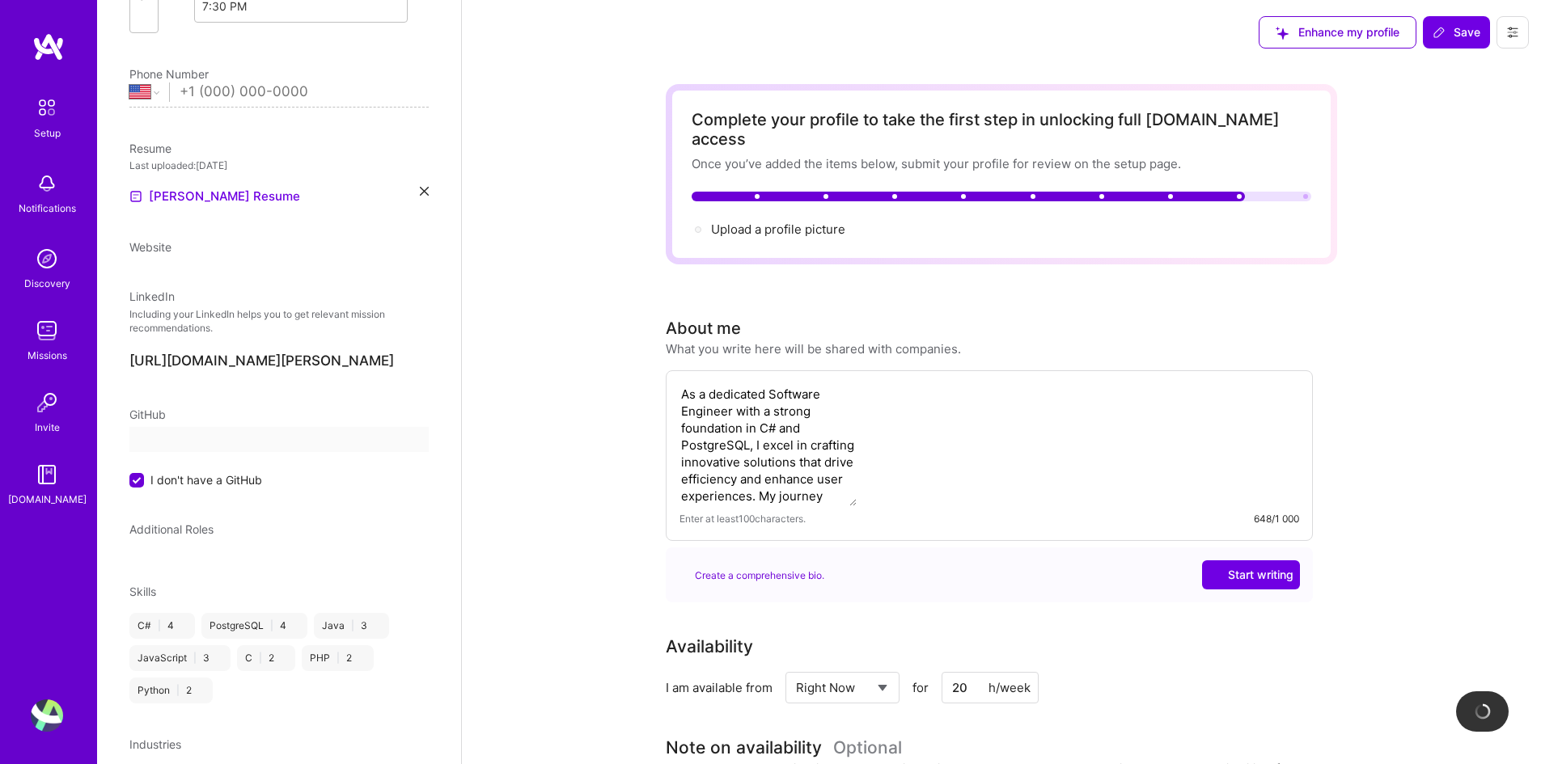
scroll to position [52, 0]
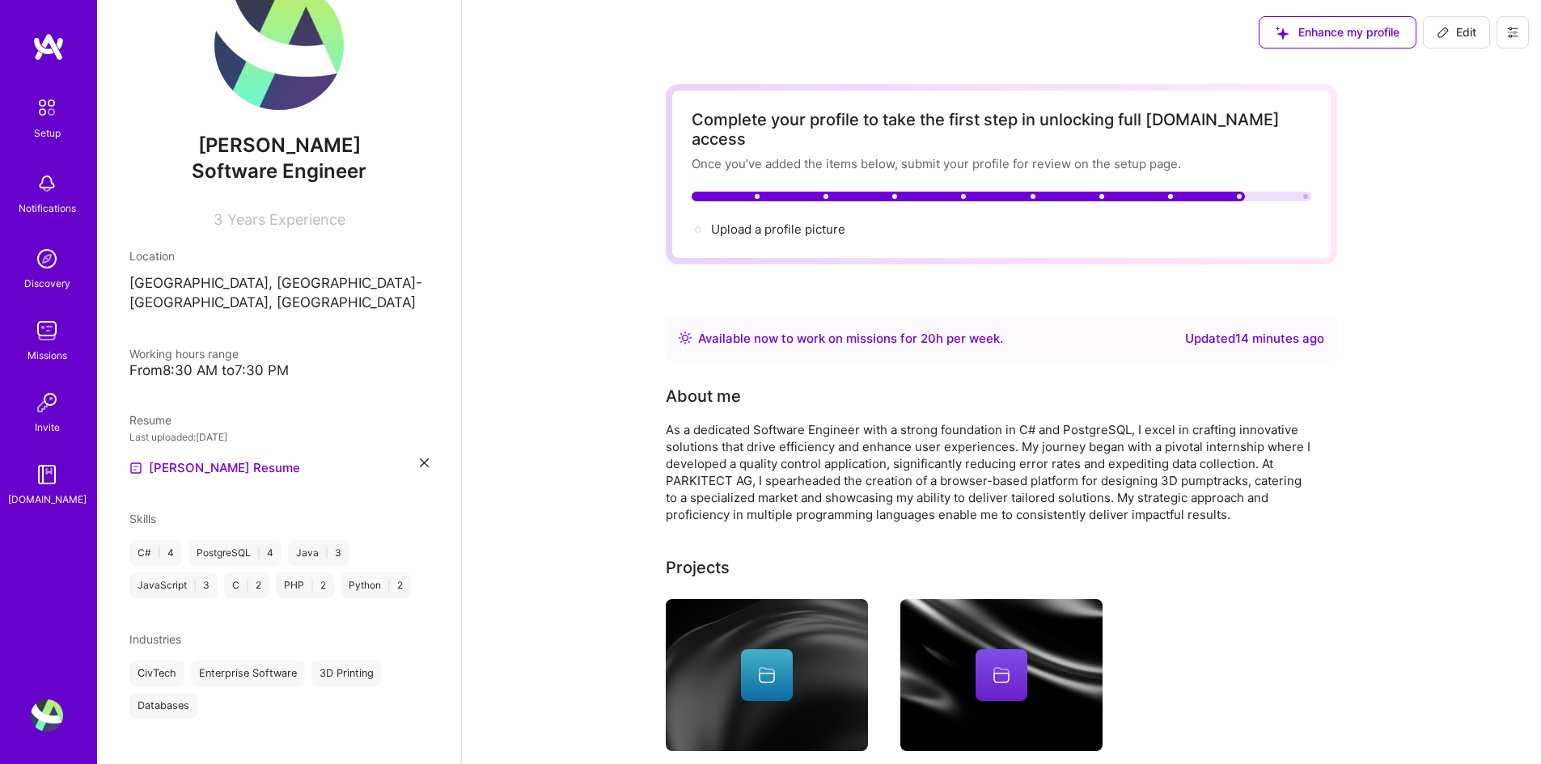
click at [66, 121] on link "Setup" at bounding box center [47, 116] width 100 height 51
